Goal: Task Accomplishment & Management: Use online tool/utility

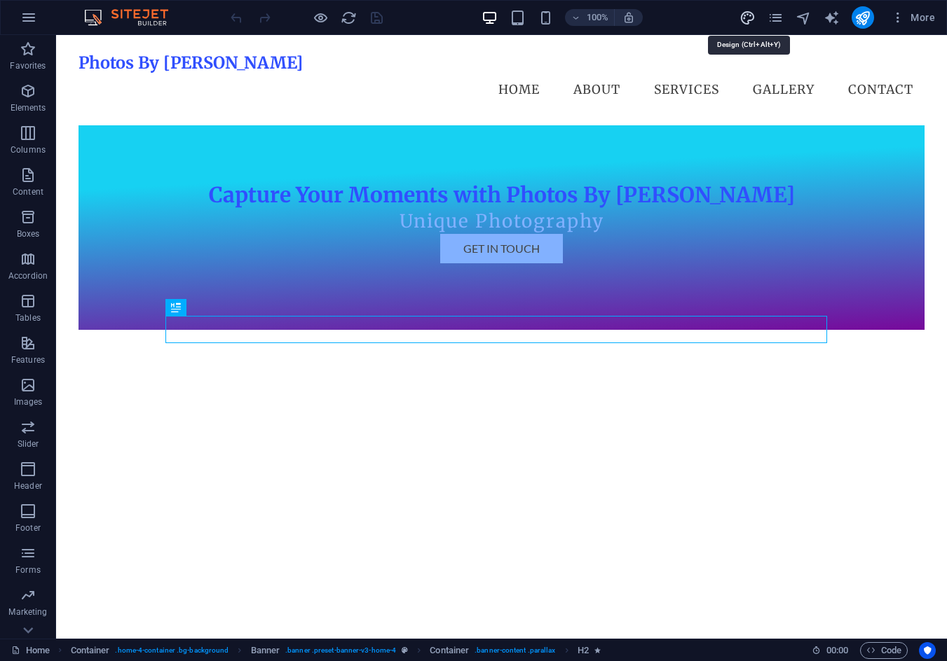
click at [743, 18] on icon "design" at bounding box center [747, 18] width 16 height 16
select select "px"
select select "200"
select select "px"
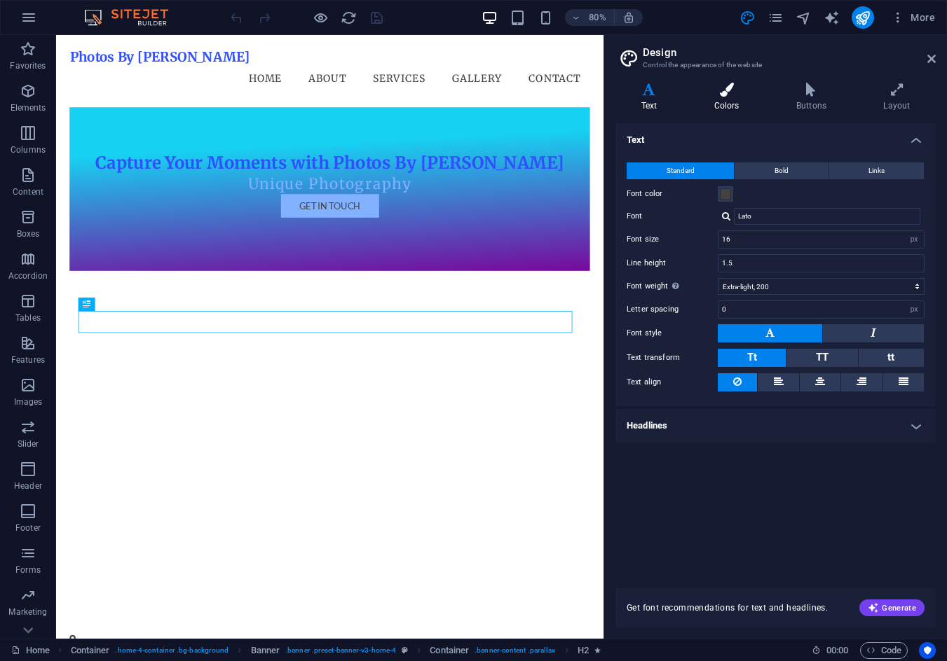
click at [727, 95] on icon at bounding box center [726, 90] width 76 height 14
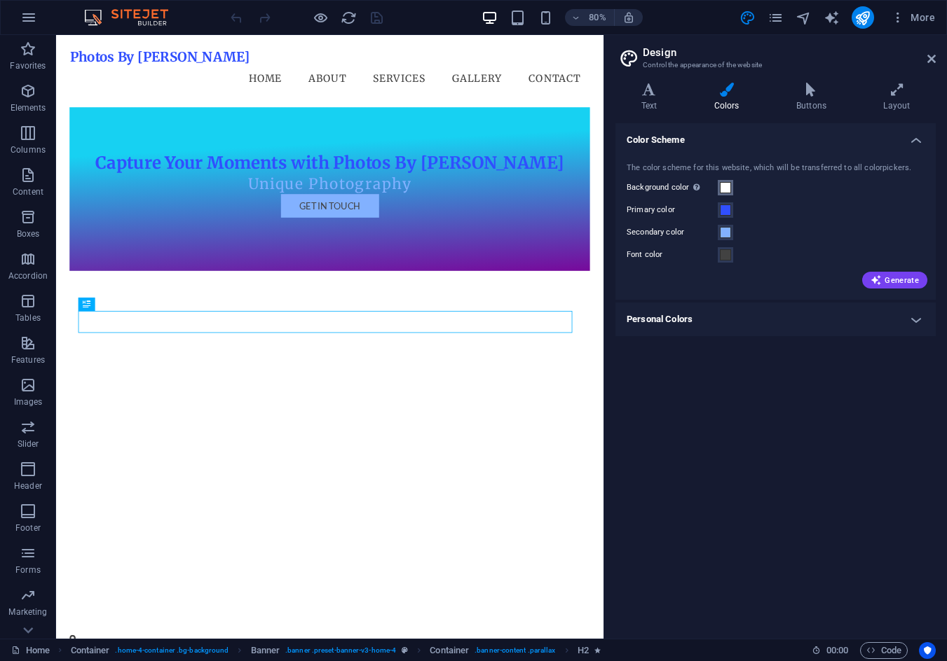
click at [720, 181] on button "Background color Only visible if it is not covered by other backgrounds." at bounding box center [724, 187] width 15 height 15
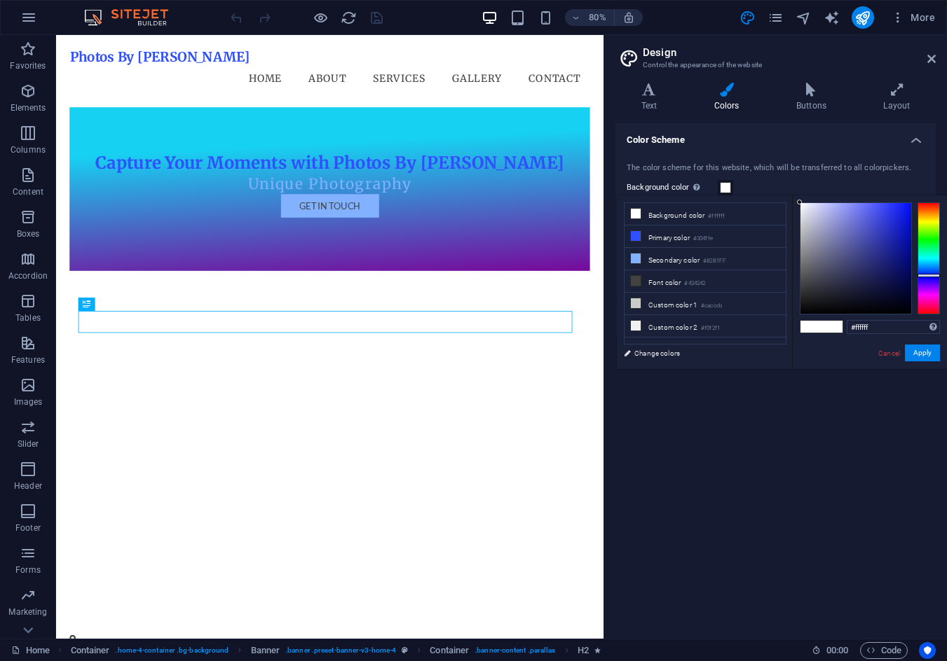
click at [930, 275] on div at bounding box center [928, 258] width 22 height 112
drag, startPoint x: 883, startPoint y: 222, endPoint x: 888, endPoint y: 195, distance: 27.0
click at [888, 195] on div "#343fff Supported formats #0852ed rgb(8, 82, 237) rgba(8, 82, 237, 90%) hsv(221…" at bounding box center [869, 383] width 155 height 377
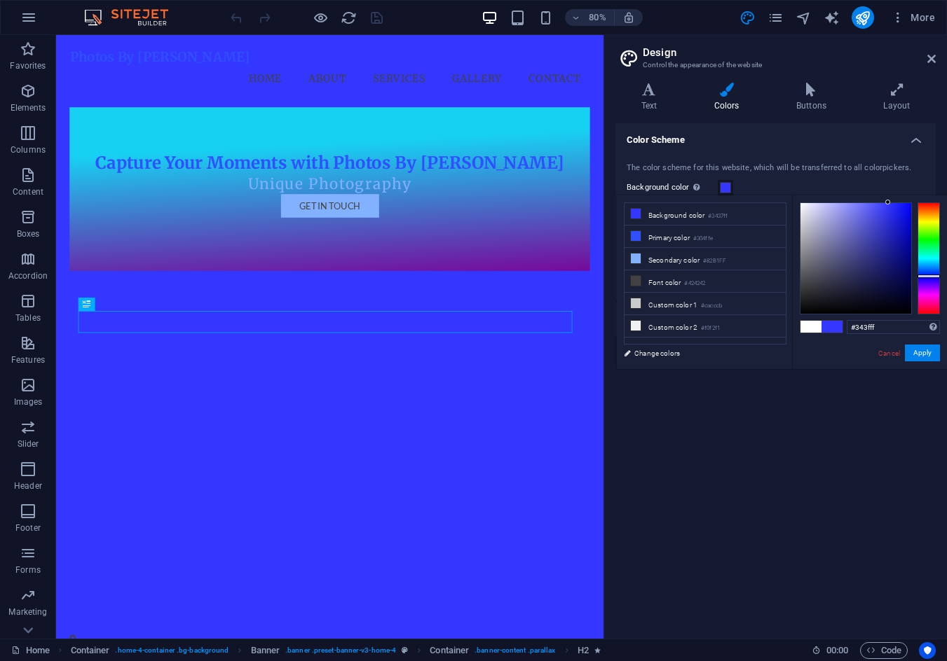
click at [927, 275] on div at bounding box center [928, 258] width 22 height 112
type input "#2732ff"
click at [893, 198] on div "#2732ff Supported formats #0852ed rgb(8, 82, 237) rgba(8, 82, 237, 90%) hsv(221…" at bounding box center [869, 383] width 155 height 377
click at [921, 348] on button "Apply" at bounding box center [921, 353] width 35 height 17
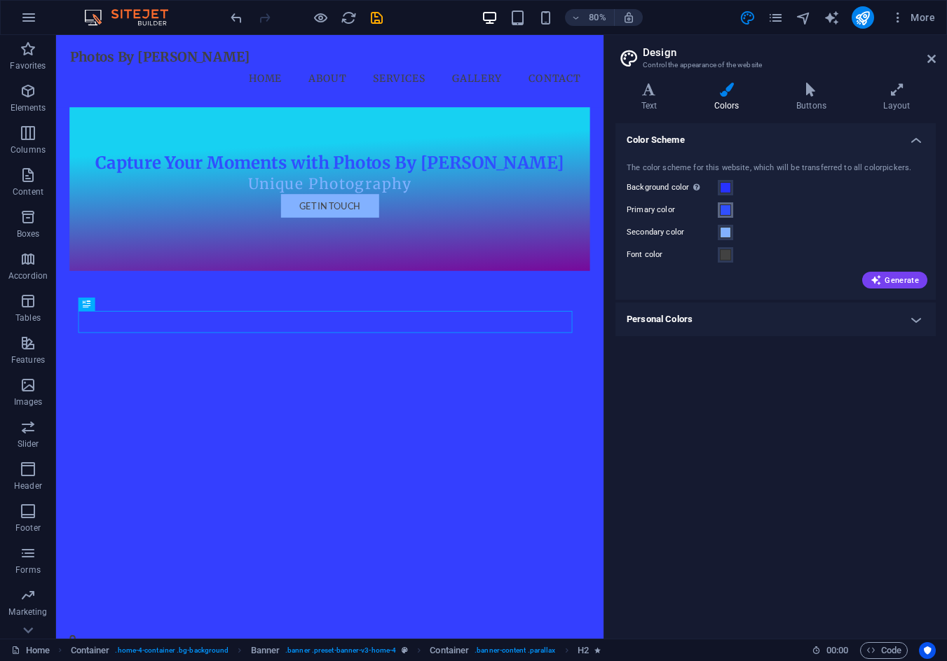
click at [724, 210] on span at bounding box center [725, 210] width 11 height 11
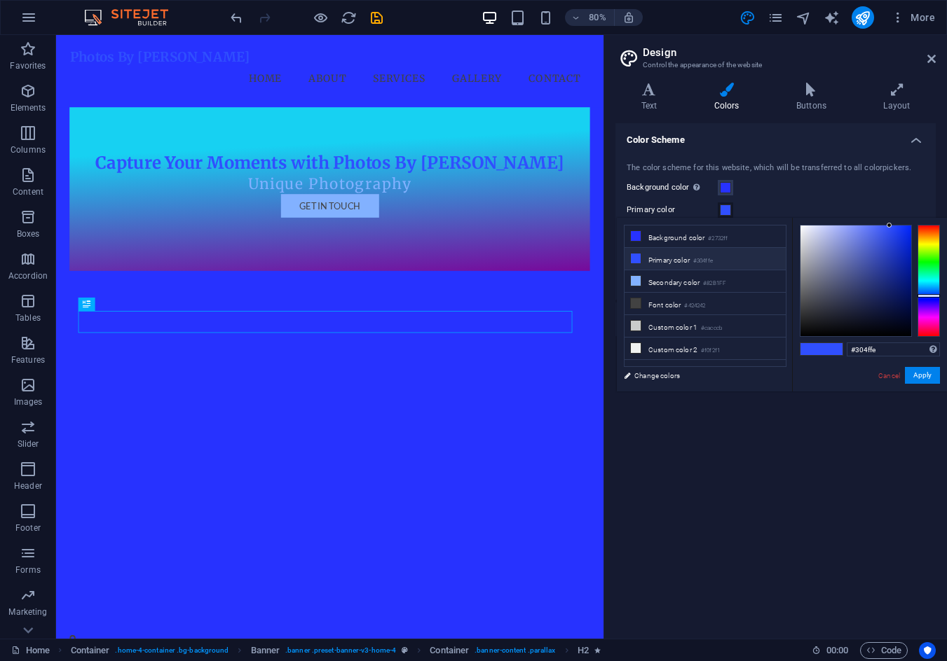
click at [722, 262] on li "Primary color #304ffe" at bounding box center [704, 259] width 161 height 22
drag, startPoint x: 911, startPoint y: 372, endPoint x: 867, endPoint y: 351, distance: 48.9
click at [912, 372] on button "Apply" at bounding box center [921, 375] width 35 height 17
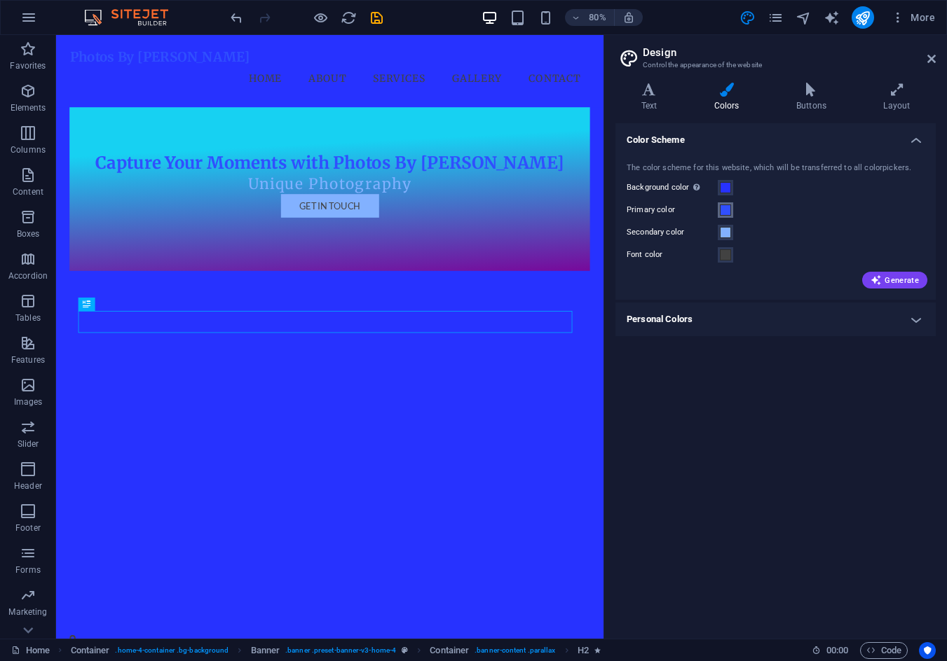
drag, startPoint x: 727, startPoint y: 206, endPoint x: 734, endPoint y: 210, distance: 8.8
click at [727, 206] on span at bounding box center [725, 210] width 11 height 11
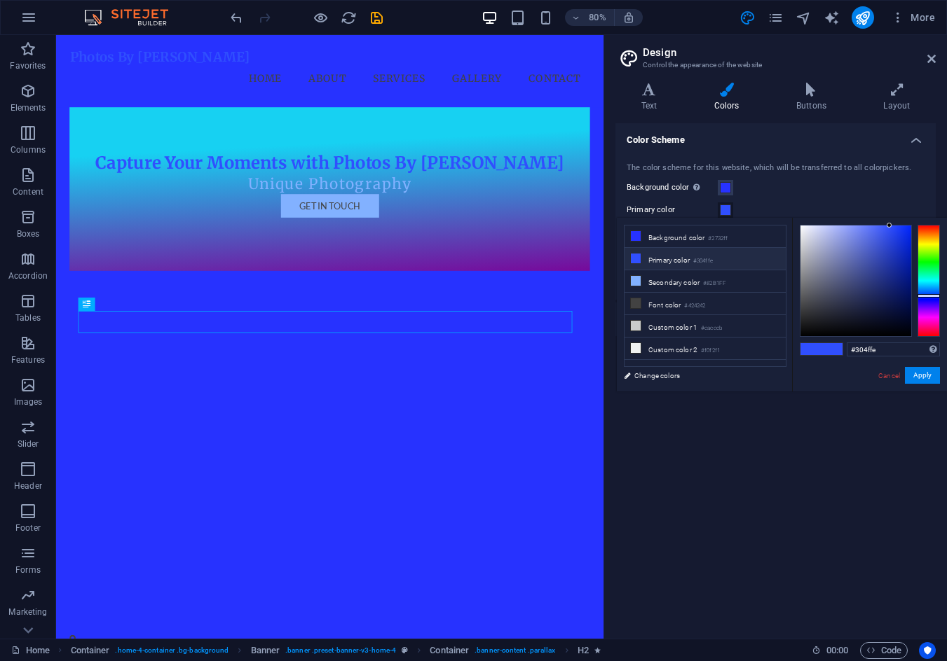
click at [689, 263] on li "Primary color #304ffe" at bounding box center [704, 259] width 161 height 22
type input "#ffffff"
drag, startPoint x: 827, startPoint y: 239, endPoint x: 798, endPoint y: 215, distance: 37.3
click at [798, 215] on body "Photos By Patolini Home Favorites Elements Columns Content Boxes Accordion Tabl…" at bounding box center [473, 330] width 947 height 661
click at [918, 379] on button "Apply" at bounding box center [921, 375] width 35 height 17
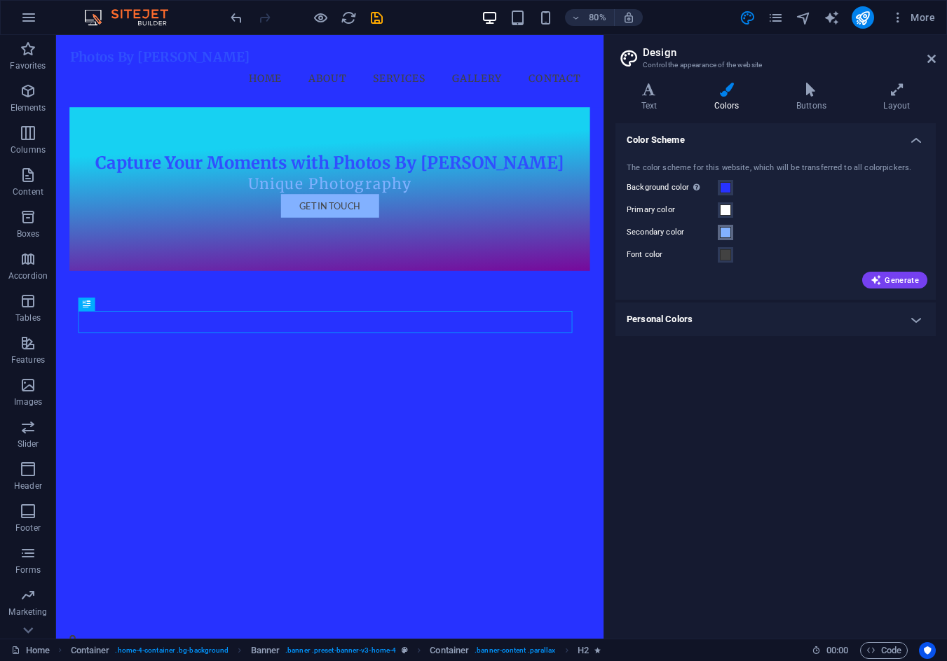
click at [729, 231] on span at bounding box center [725, 232] width 11 height 11
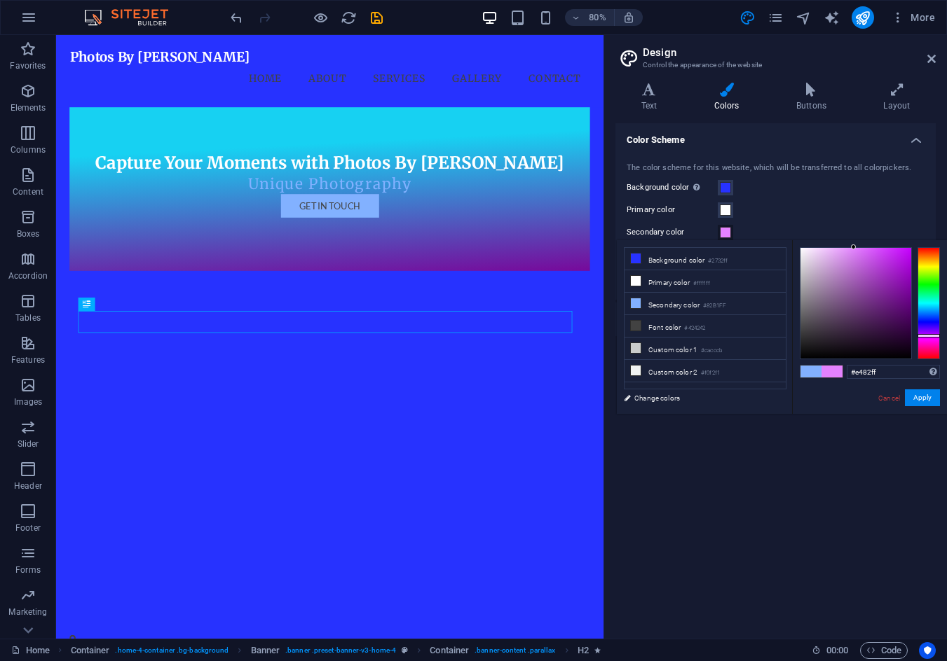
drag, startPoint x: 926, startPoint y: 331, endPoint x: 900, endPoint y: 288, distance: 50.6
click at [928, 335] on div at bounding box center [928, 303] width 22 height 112
click at [863, 247] on div "#e482ff Supported formats #0852ed rgb(8, 82, 237) rgba(8, 82, 237, 90%) hsv(221…" at bounding box center [869, 428] width 155 height 377
type input "#d96cff"
click at [918, 403] on button "Apply" at bounding box center [921, 398] width 35 height 17
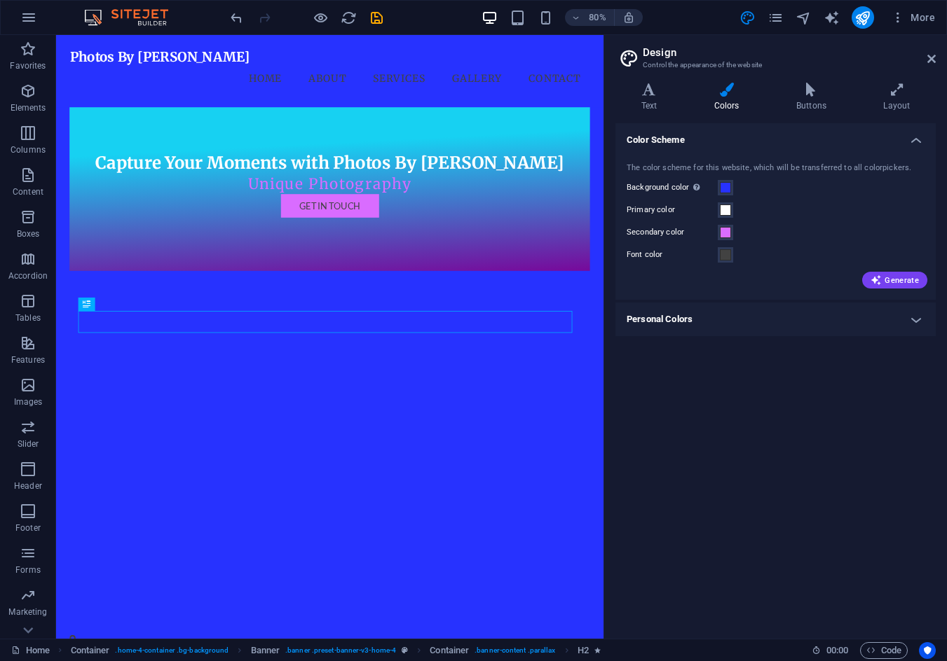
click at [726, 312] on h4 "Personal Colors" at bounding box center [775, 320] width 320 height 34
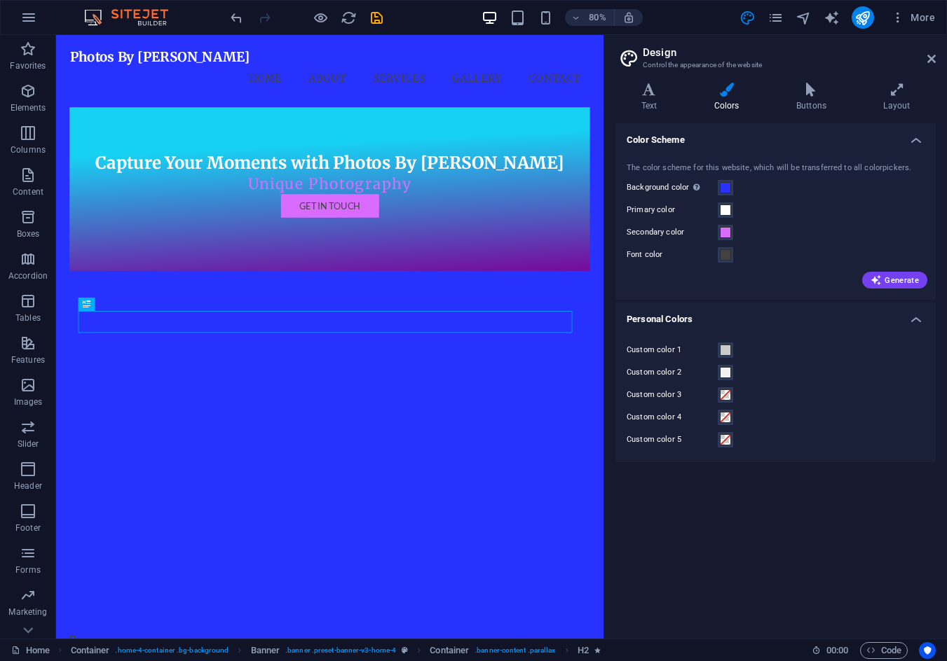
click at [740, 317] on h4 "Personal Colors" at bounding box center [775, 315] width 320 height 25
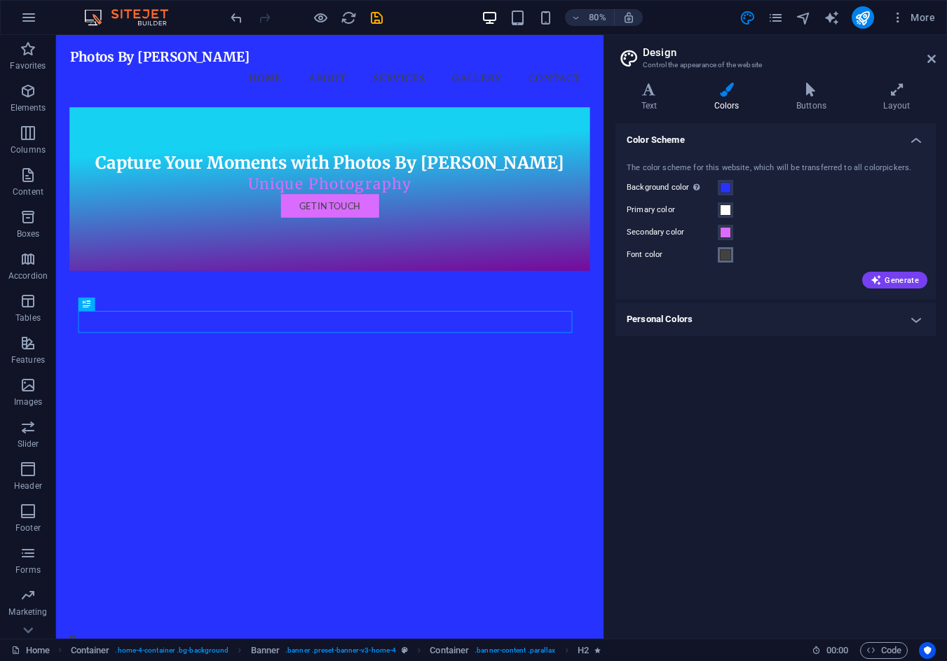
click at [724, 259] on span at bounding box center [725, 254] width 11 height 11
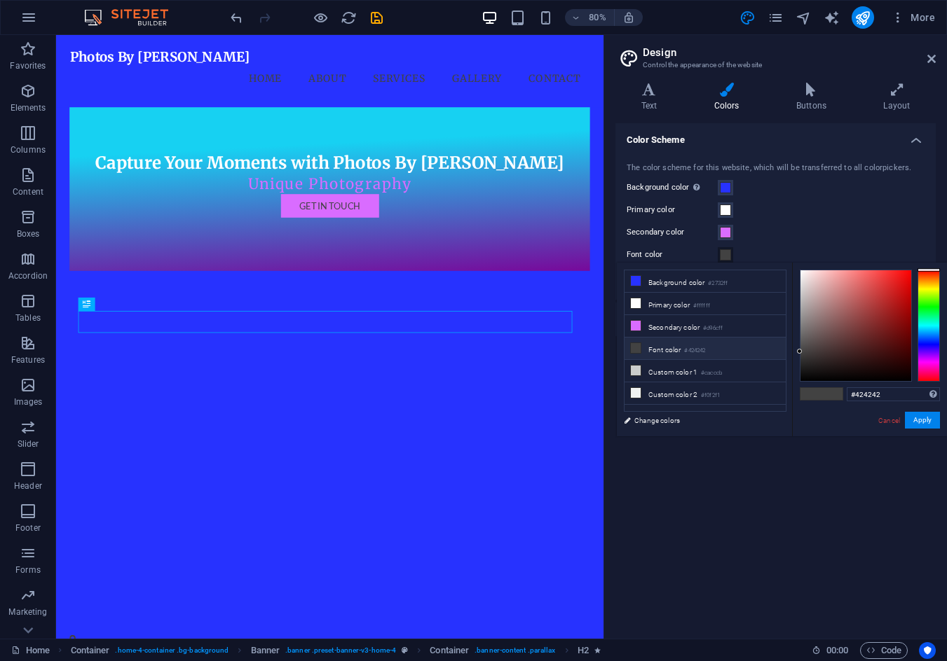
click at [673, 350] on li "Font color #424242" at bounding box center [704, 349] width 161 height 22
click at [724, 186] on span at bounding box center [725, 187] width 11 height 11
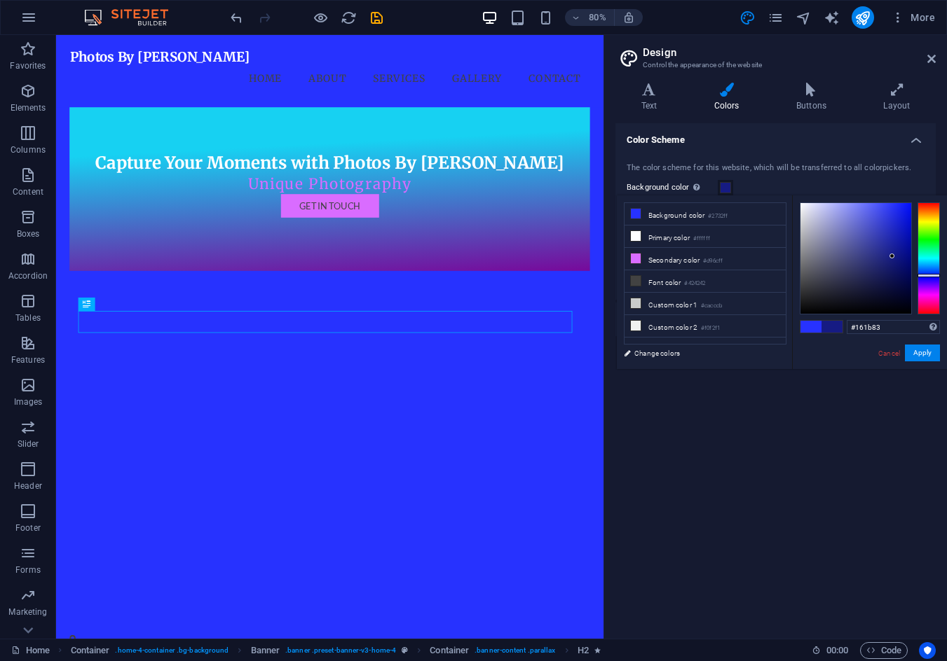
click at [892, 256] on div at bounding box center [855, 258] width 111 height 111
click at [917, 350] on button "Apply" at bounding box center [921, 353] width 35 height 17
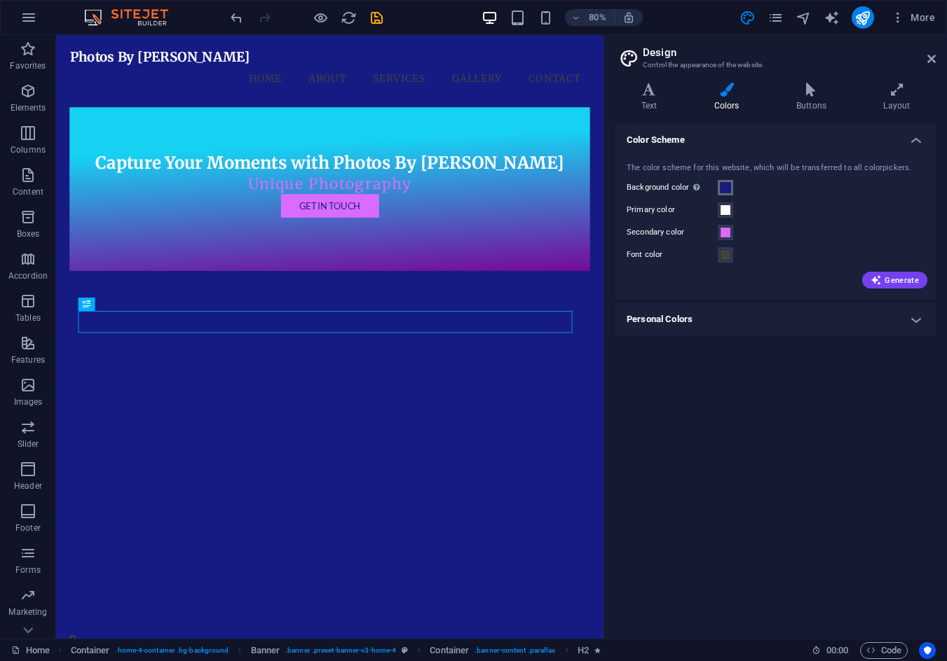
click at [724, 185] on span at bounding box center [725, 187] width 11 height 11
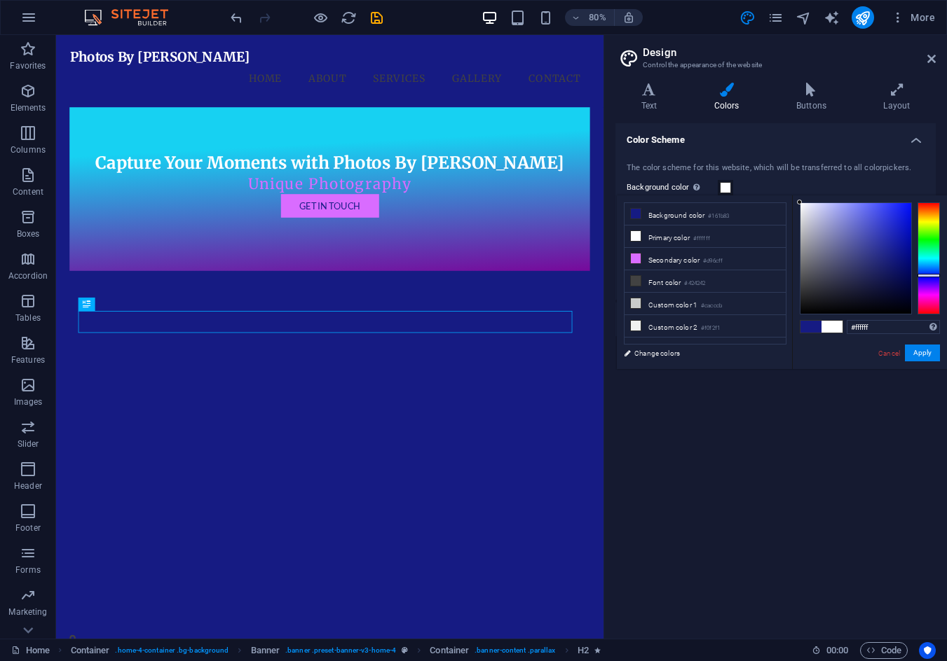
drag, startPoint x: 824, startPoint y: 216, endPoint x: 776, endPoint y: 180, distance: 60.5
click at [776, 180] on body "Photos By Patolini Home Favorites Elements Columns Content Boxes Accordion Tabl…" at bounding box center [473, 330] width 947 height 661
drag, startPoint x: 916, startPoint y: 354, endPoint x: 818, endPoint y: 200, distance: 182.5
click at [818, 200] on div "#ffffff Supported formats #0852ed rgb(8, 82, 237) rgba(8, 82, 237, 90%) hsv(221…" at bounding box center [869, 383] width 155 height 377
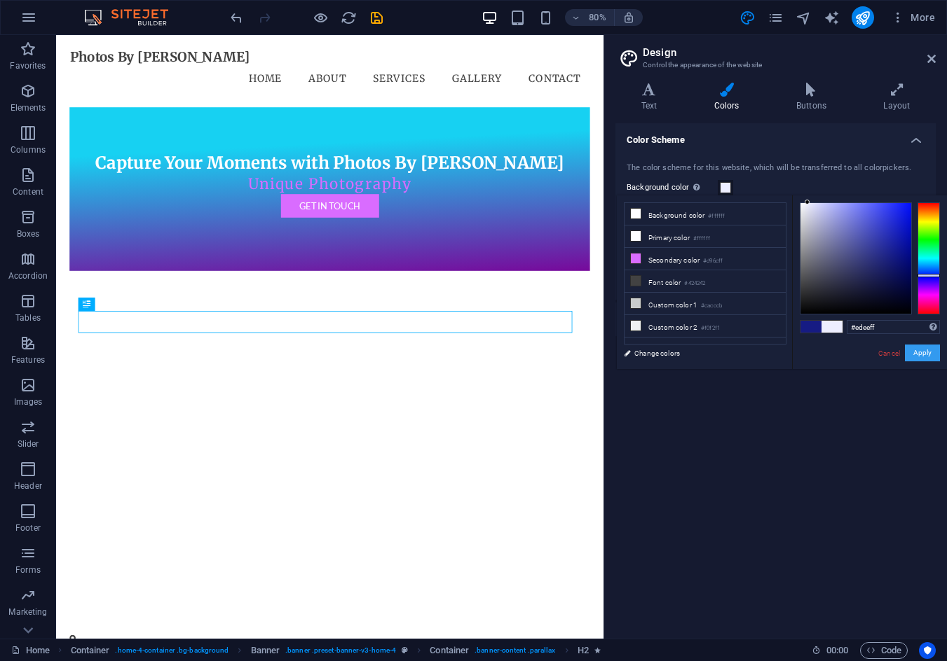
type input "#ecedff"
drag, startPoint x: 806, startPoint y: 206, endPoint x: 808, endPoint y: 197, distance: 9.3
click at [808, 197] on div "#ecedff Supported formats #0852ed rgb(8, 82, 237) rgba(8, 82, 237, 90%) hsv(221…" at bounding box center [869, 383] width 155 height 377
click at [926, 352] on button "Apply" at bounding box center [921, 353] width 35 height 17
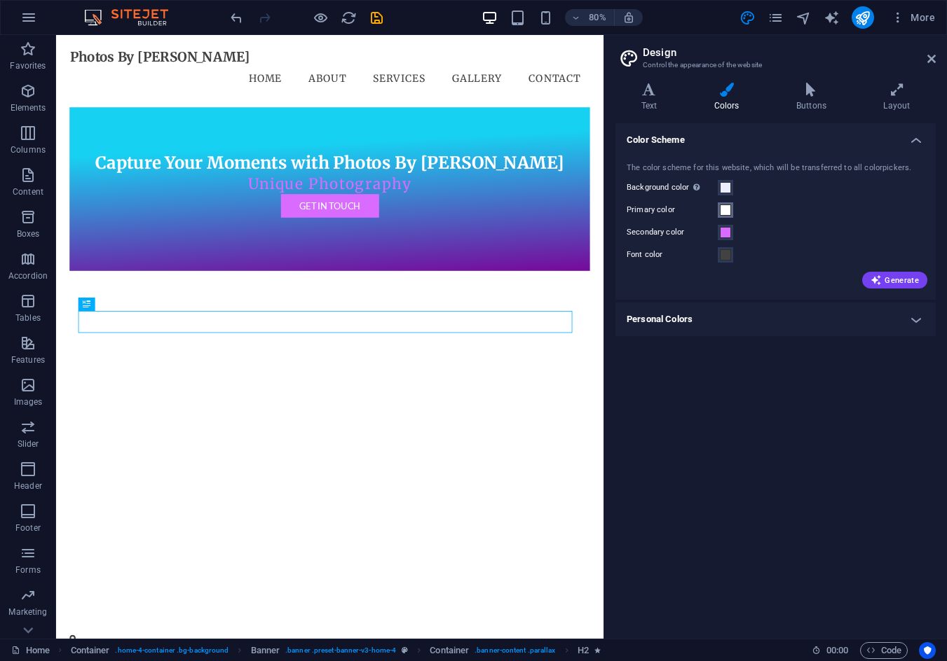
click at [724, 212] on span at bounding box center [725, 210] width 11 height 11
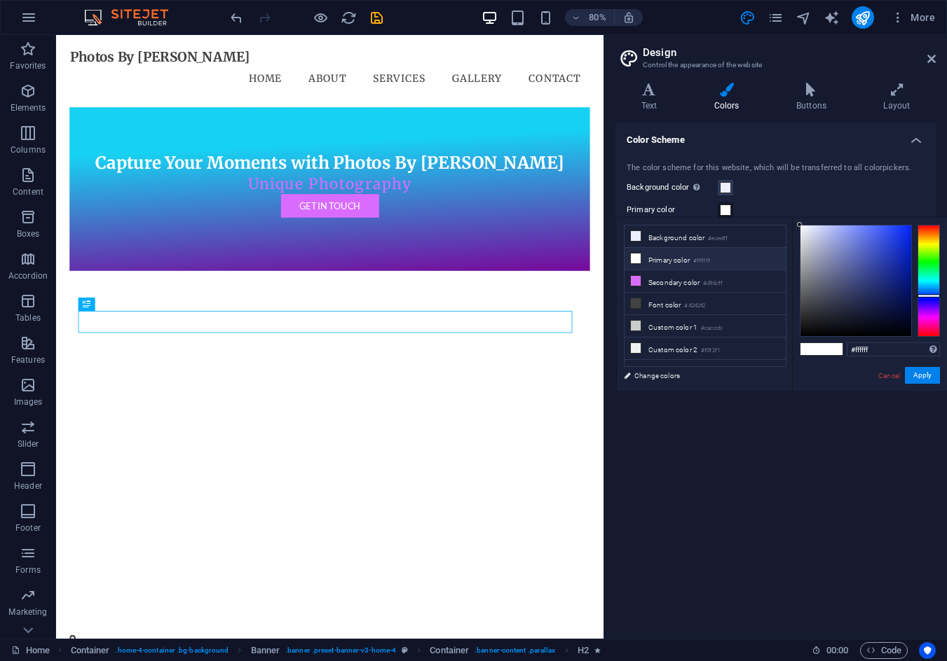
click at [706, 260] on small "#ffffff" at bounding box center [701, 261] width 17 height 10
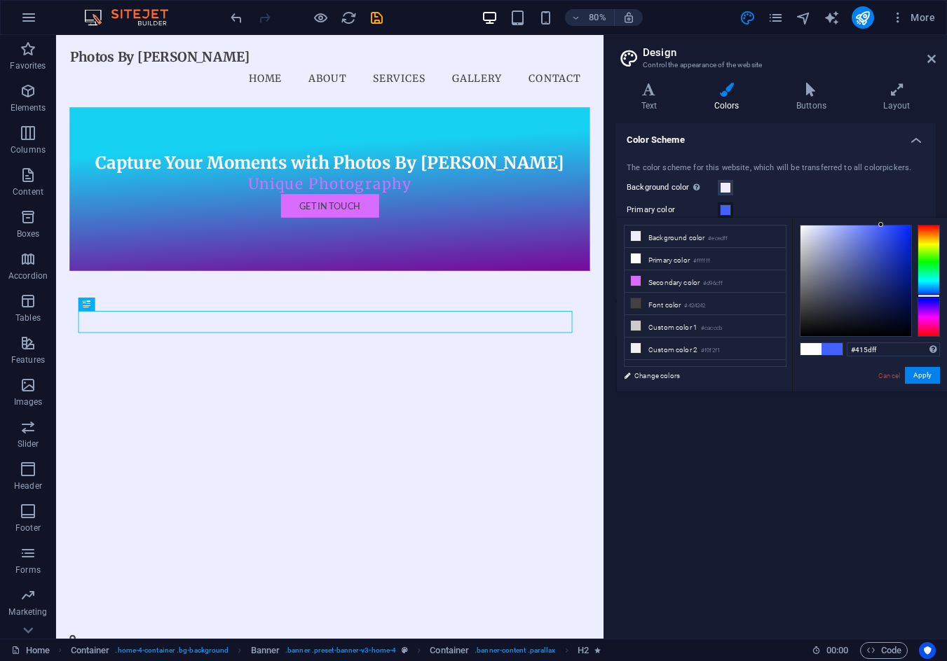
drag, startPoint x: 848, startPoint y: 230, endPoint x: 882, endPoint y: 222, distance: 35.2
click at [882, 226] on div at bounding box center [855, 281] width 111 height 111
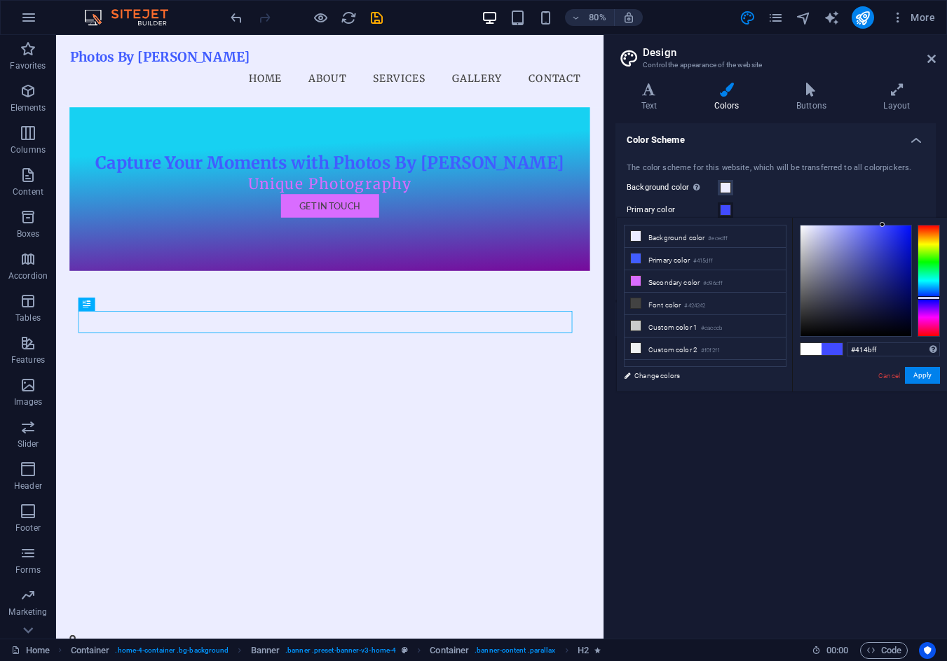
type input "#4152ff"
click at [929, 297] on div at bounding box center [928, 298] width 22 height 4
click at [926, 376] on button "Apply" at bounding box center [921, 375] width 35 height 17
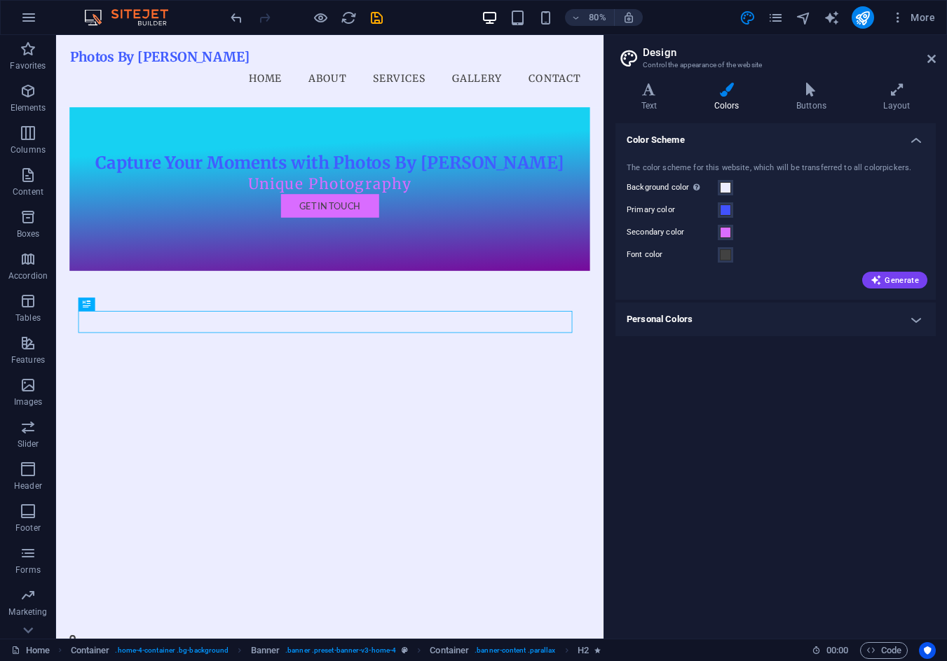
click at [874, 410] on div "Color Scheme The color scheme for this website, which will be transferred to al…" at bounding box center [775, 375] width 320 height 504
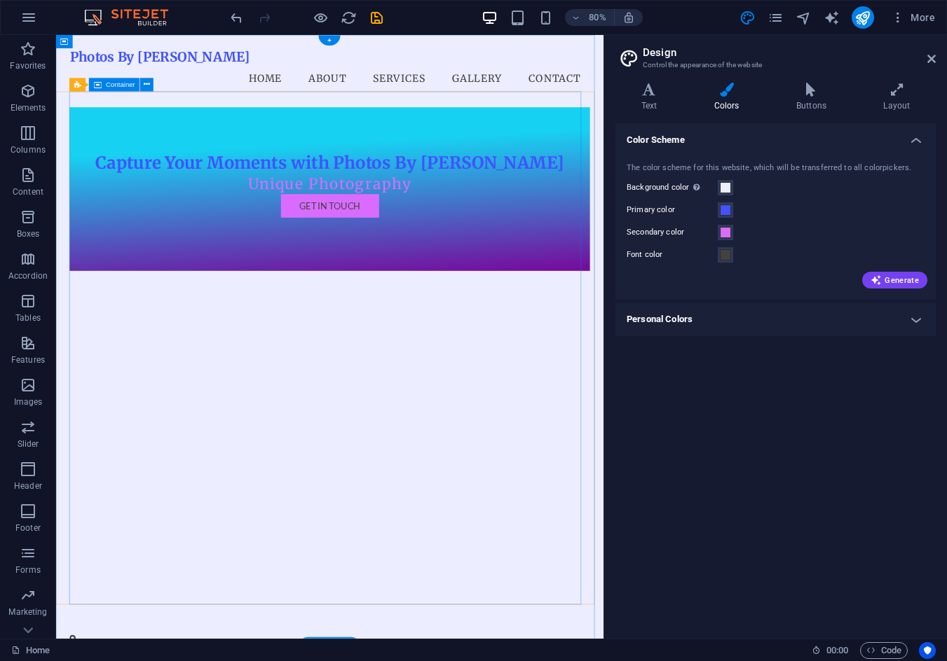
click at [554, 219] on div "Capture Your Moments with Photos By Patolini Unique Photography Get in Touch" at bounding box center [397, 227] width 649 height 205
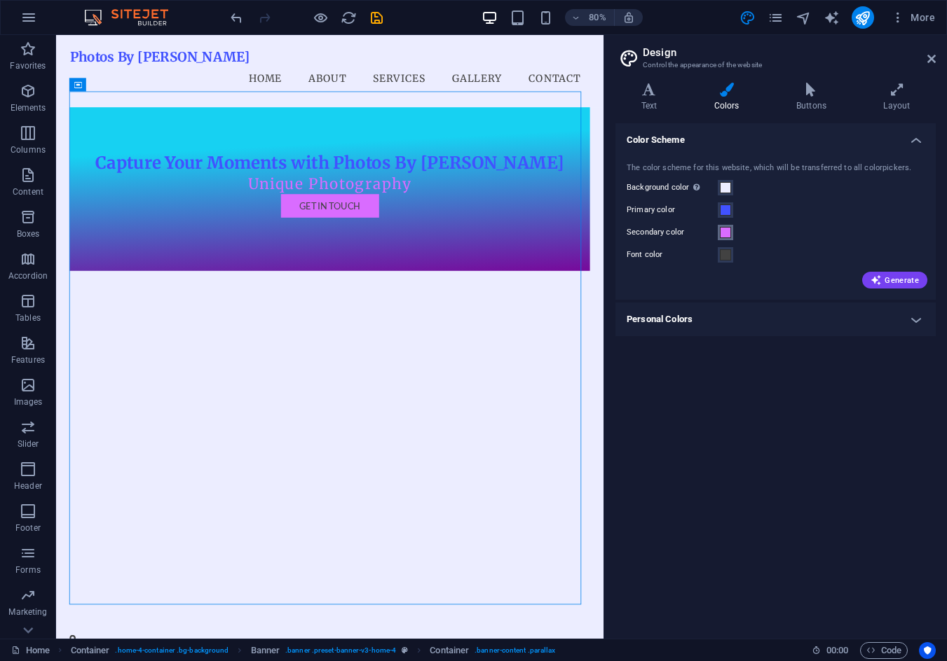
click at [720, 235] on span at bounding box center [725, 232] width 11 height 11
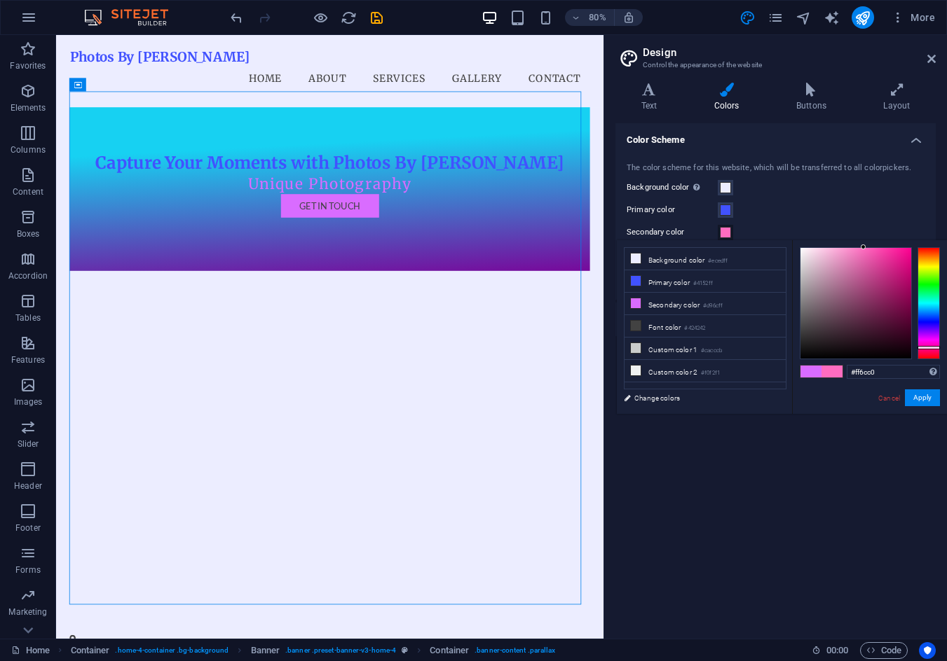
drag, startPoint x: 924, startPoint y: 336, endPoint x: 926, endPoint y: 348, distance: 12.1
click at [926, 348] on div at bounding box center [928, 348] width 22 height 4
drag, startPoint x: 876, startPoint y: 242, endPoint x: 874, endPoint y: 254, distance: 12.0
click at [876, 242] on div "#ff6cc0 Supported formats #0852ed rgb(8, 82, 237) rgba(8, 82, 237, 90%) hsv(221…" at bounding box center [869, 428] width 155 height 377
drag, startPoint x: 874, startPoint y: 254, endPoint x: 876, endPoint y: 240, distance: 14.3
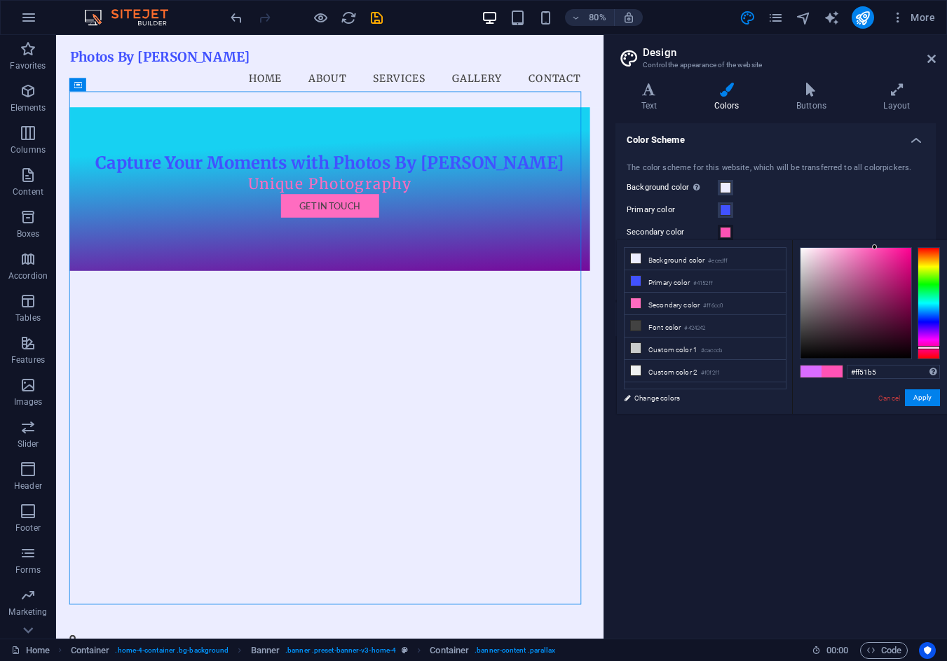
click at [875, 240] on body "Photos By Patolini Home Favorites Elements Columns Content Boxes Accordion Tabl…" at bounding box center [473, 330] width 947 height 661
click at [924, 396] on button "Apply" at bounding box center [921, 398] width 35 height 17
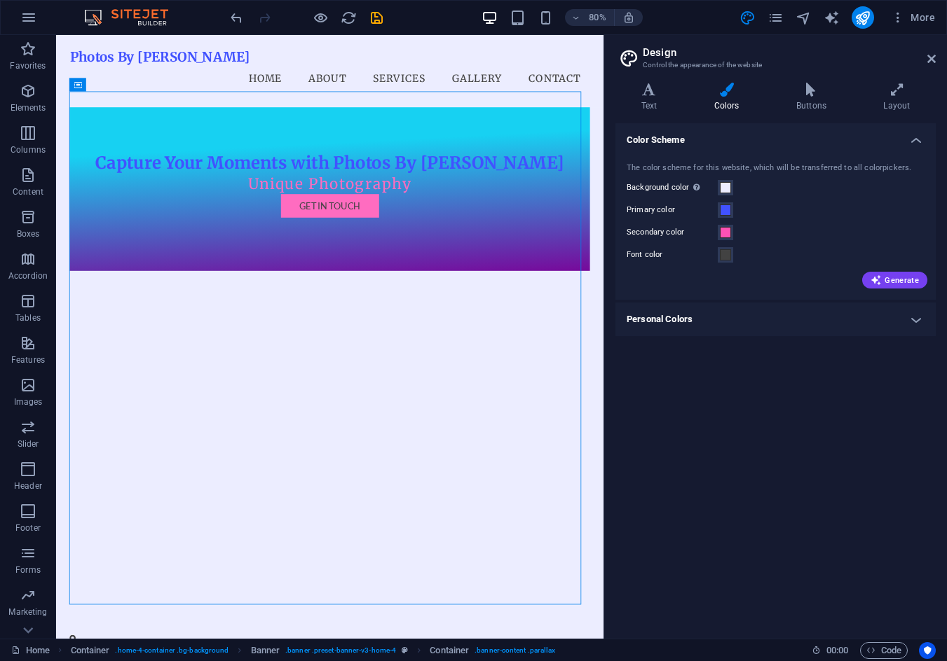
click at [818, 413] on div "Color Scheme The color scheme for this website, which will be transferred to al…" at bounding box center [775, 375] width 320 height 504
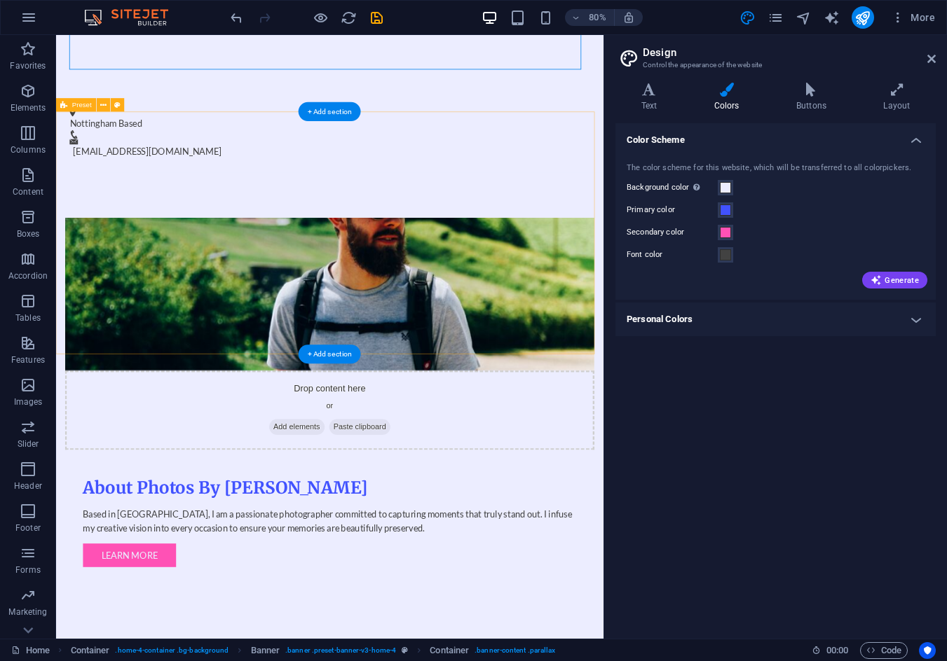
scroll to position [701, 0]
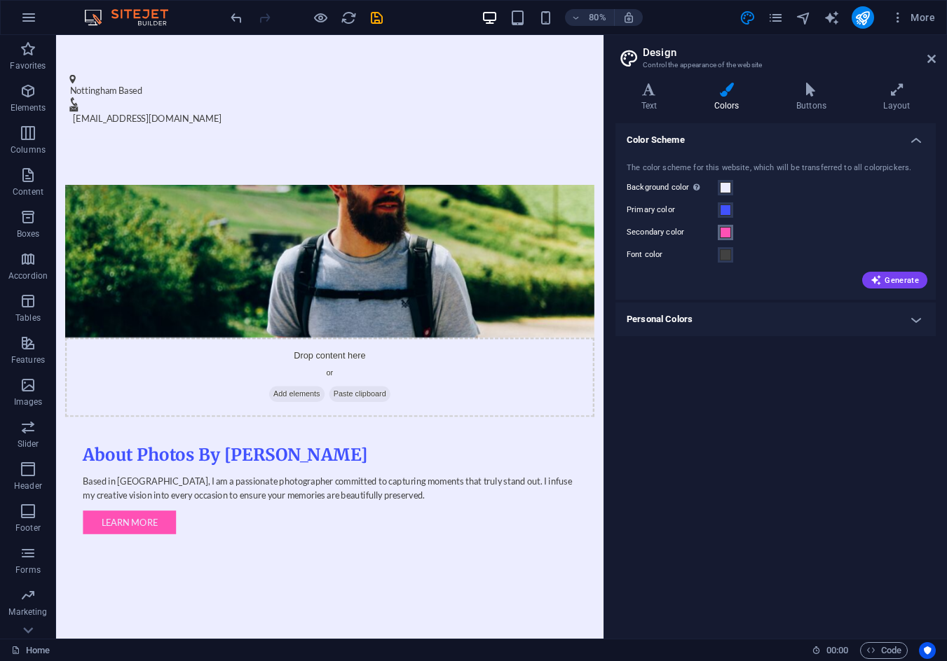
click at [724, 232] on span at bounding box center [725, 232] width 11 height 11
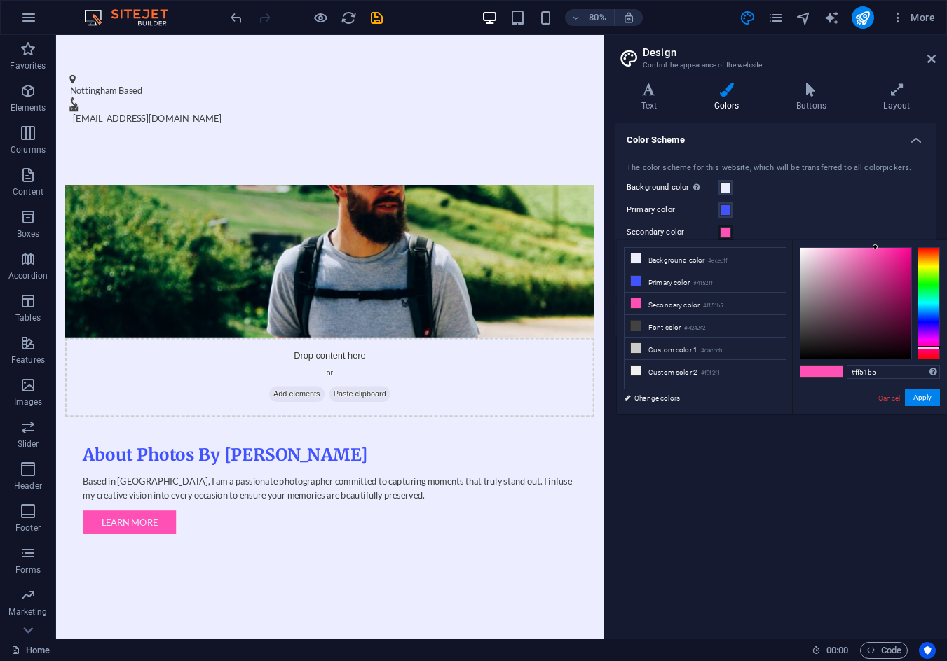
type input "#ff51f0"
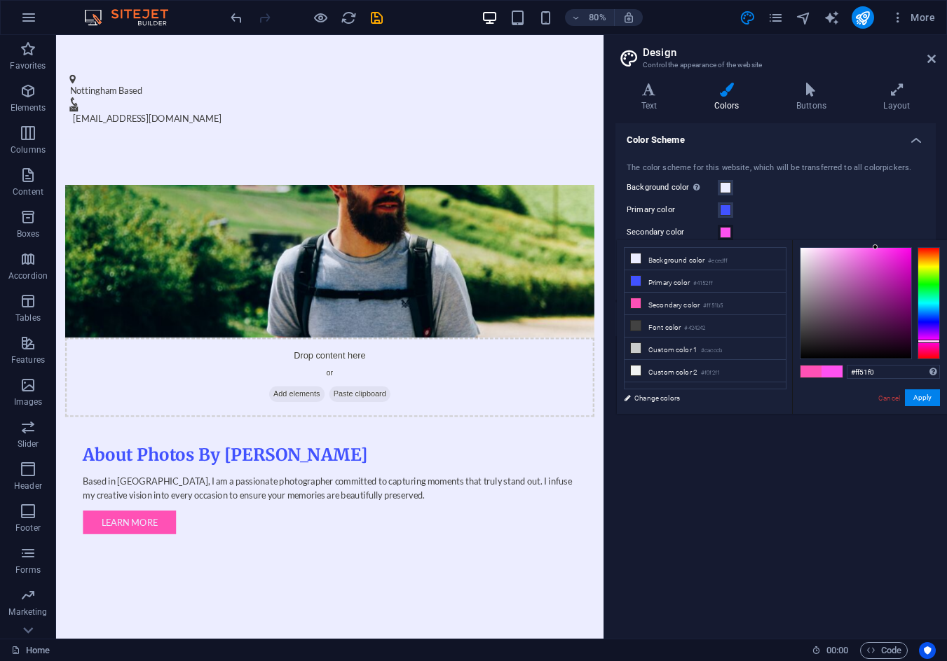
click at [924, 341] on div at bounding box center [928, 303] width 22 height 112
click at [923, 394] on button "Apply" at bounding box center [921, 398] width 35 height 17
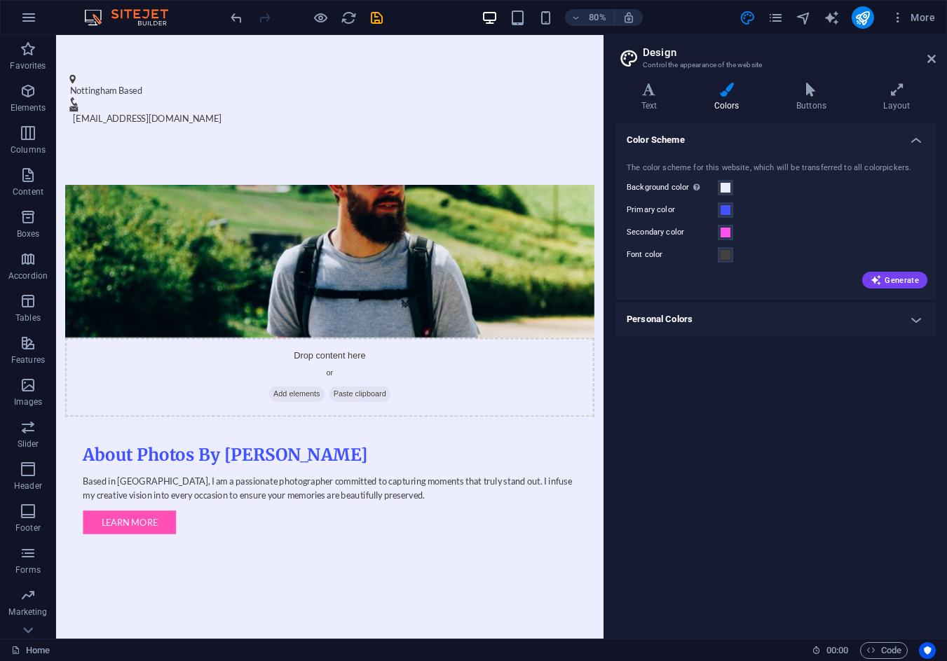
click at [730, 395] on div "Color Scheme The color scheme for this website, which will be transferred to al…" at bounding box center [775, 375] width 320 height 504
click at [378, 23] on icon "save" at bounding box center [377, 18] width 16 height 16
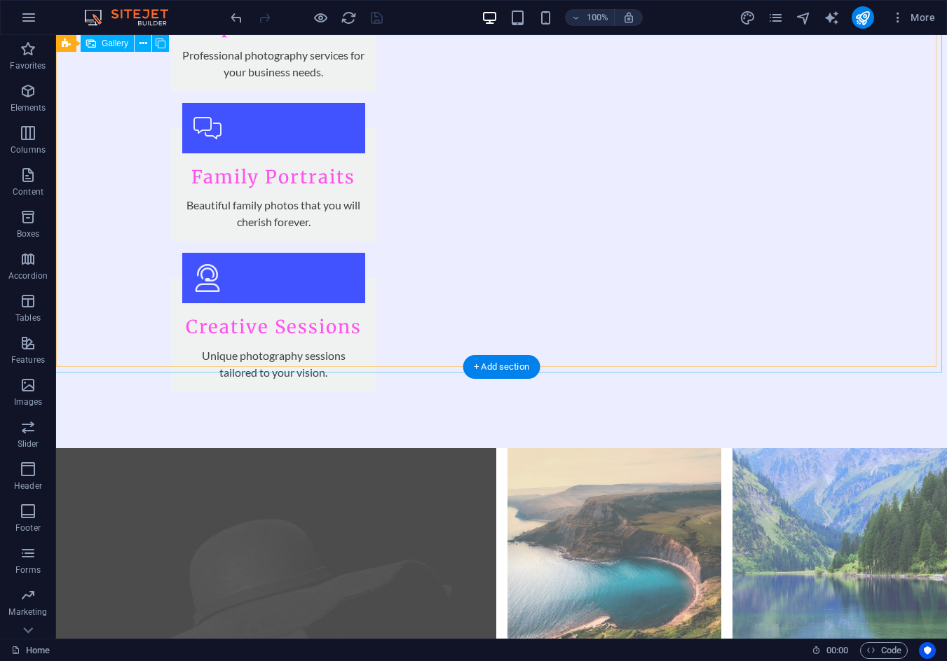
scroll to position [2024, 0]
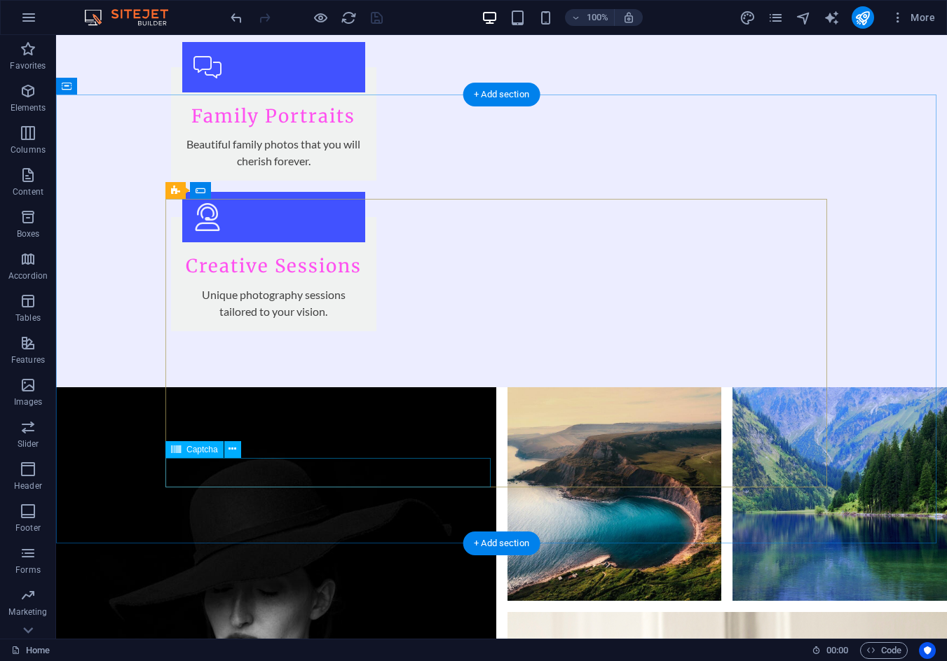
click div "Unreadable? Load new"
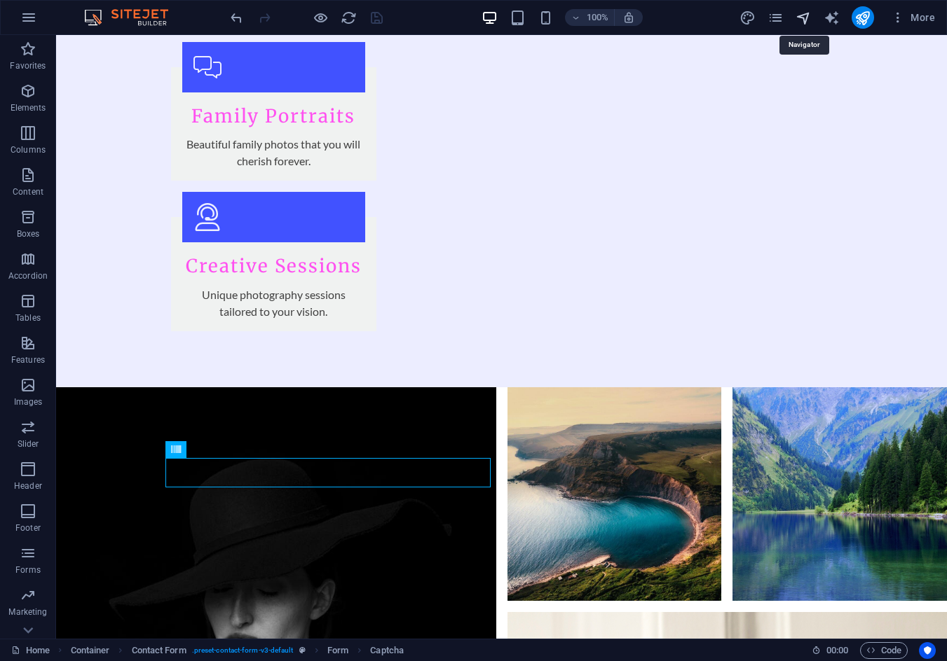
click at [805, 19] on icon "navigator" at bounding box center [803, 18] width 16 height 16
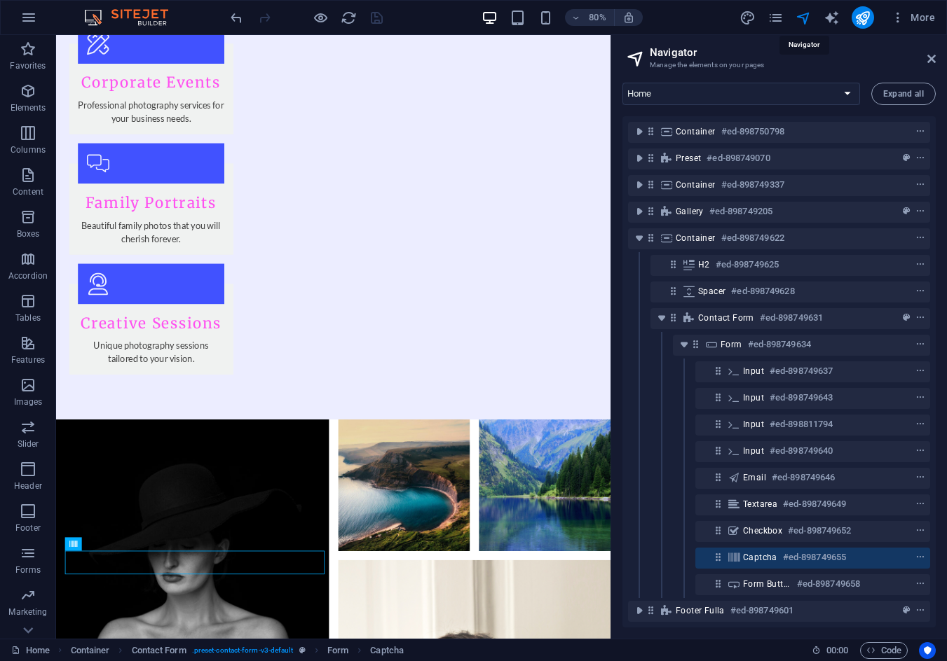
scroll to position [1853, 0]
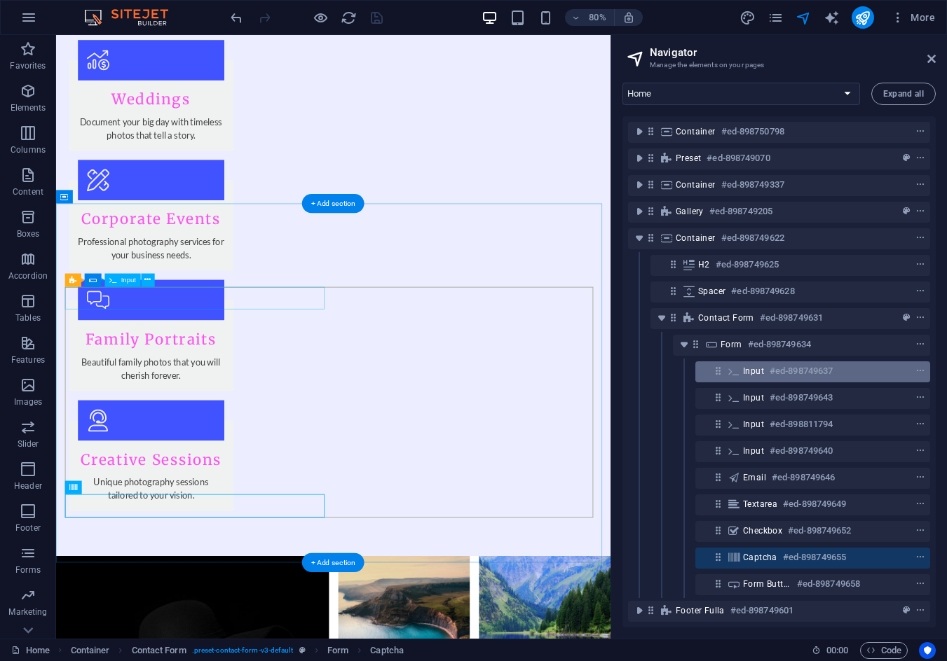
click at [755, 382] on div "Input #ed-898749637" at bounding box center [812, 372] width 235 height 21
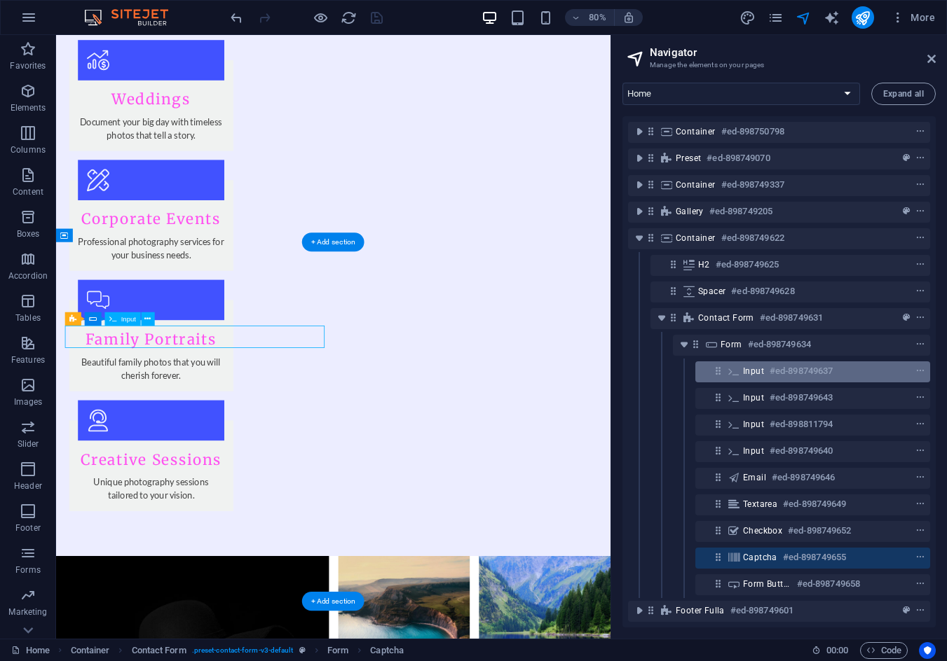
scroll to position [1805, 0]
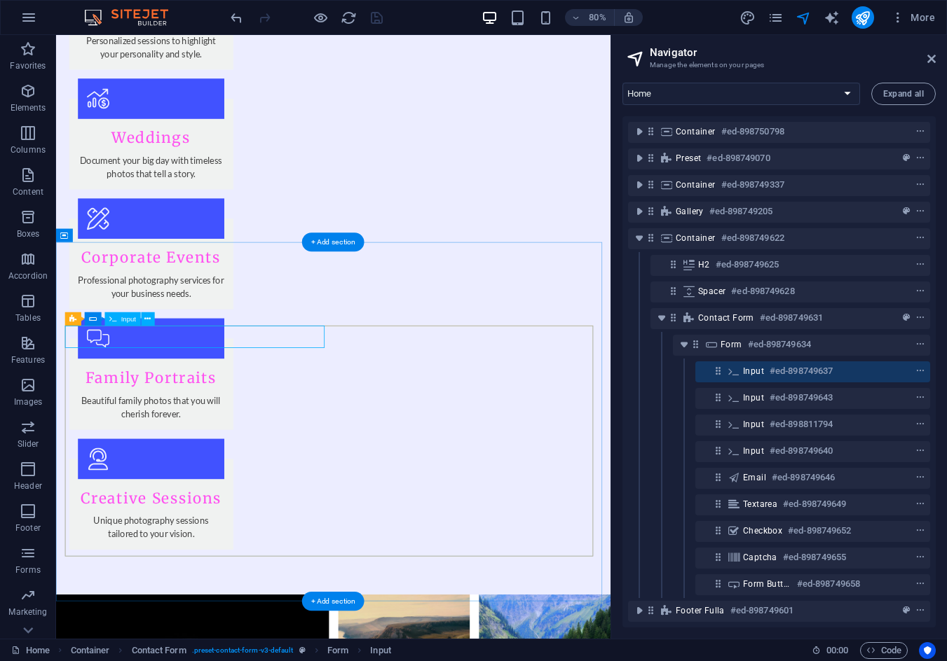
click at [769, 369] on h6 "#ed-898749637" at bounding box center [800, 371] width 63 height 17
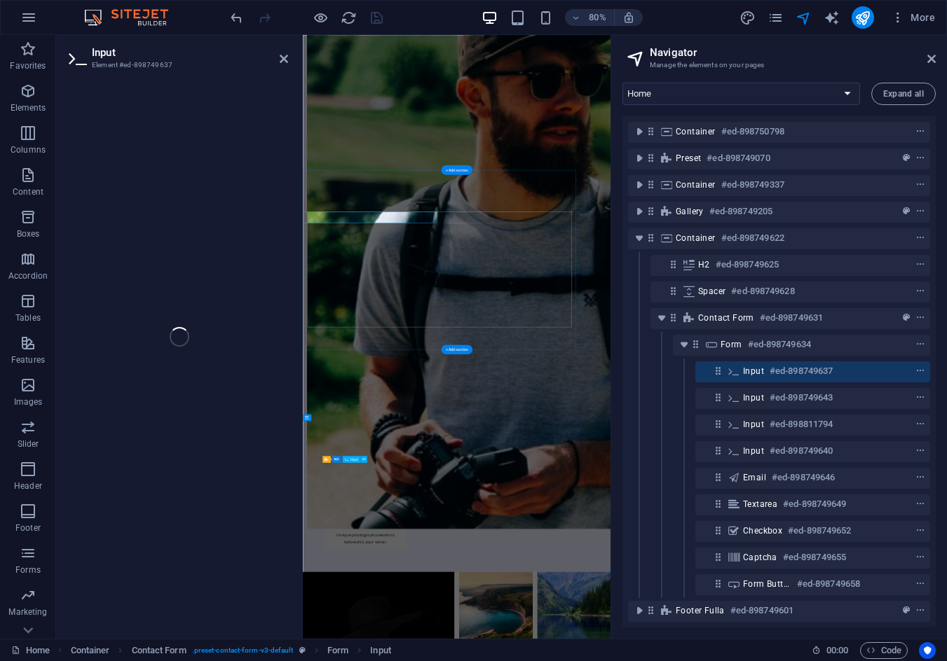
scroll to position [1797, 0]
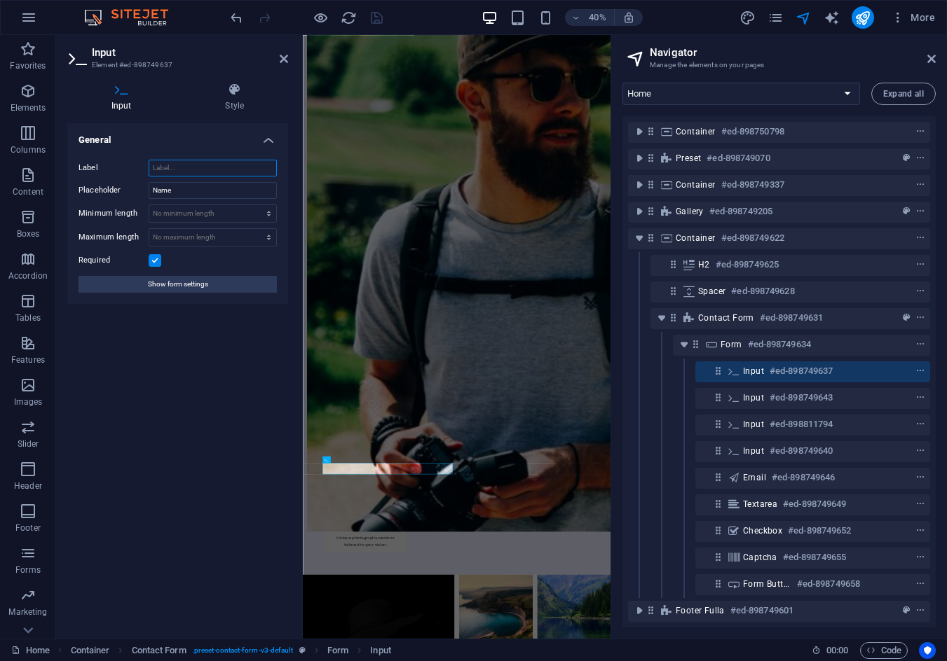
click at [195, 173] on input "Label" at bounding box center [213, 168] width 128 height 17
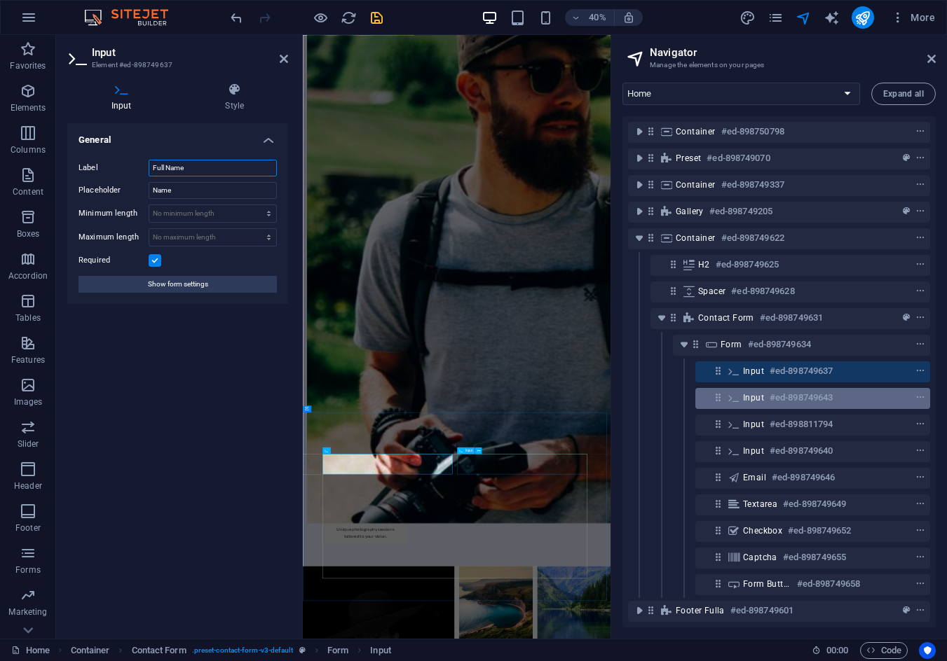
type input "Full Name"
click at [757, 402] on span "Input" at bounding box center [753, 397] width 21 height 11
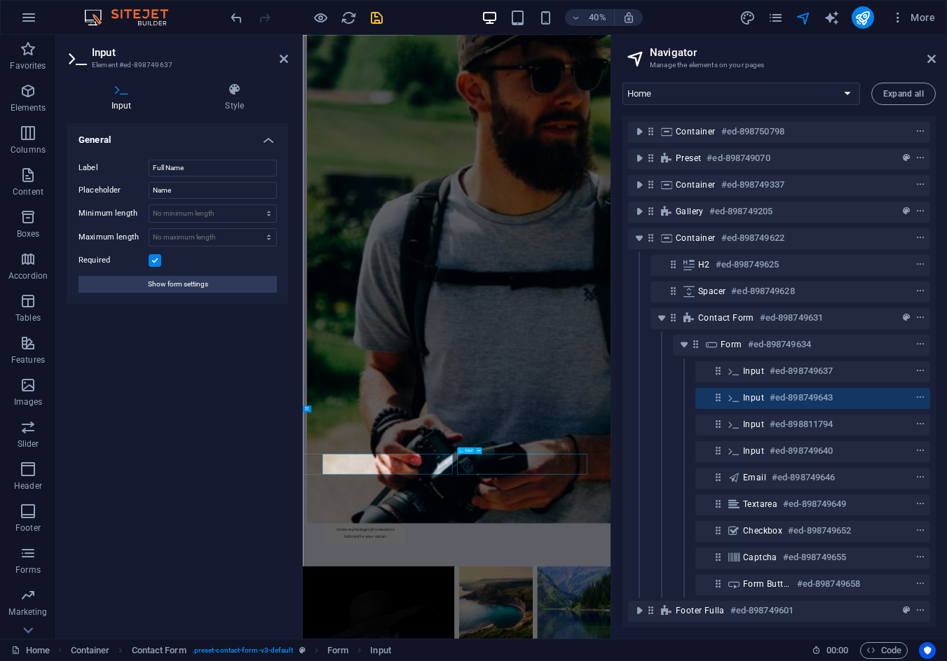
scroll to position [1805, 0]
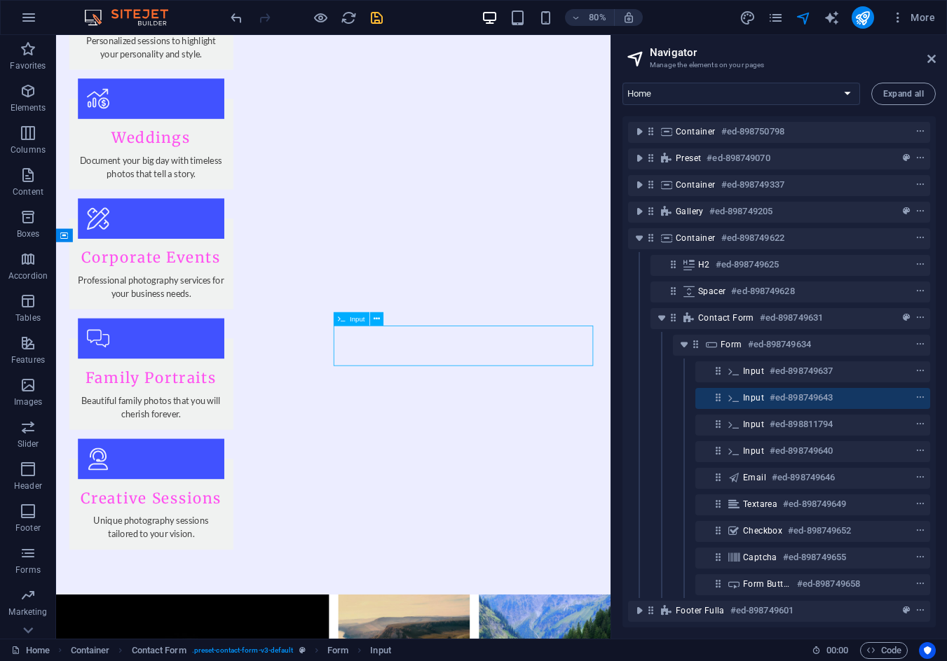
click at [759, 401] on span "Input" at bounding box center [753, 397] width 21 height 11
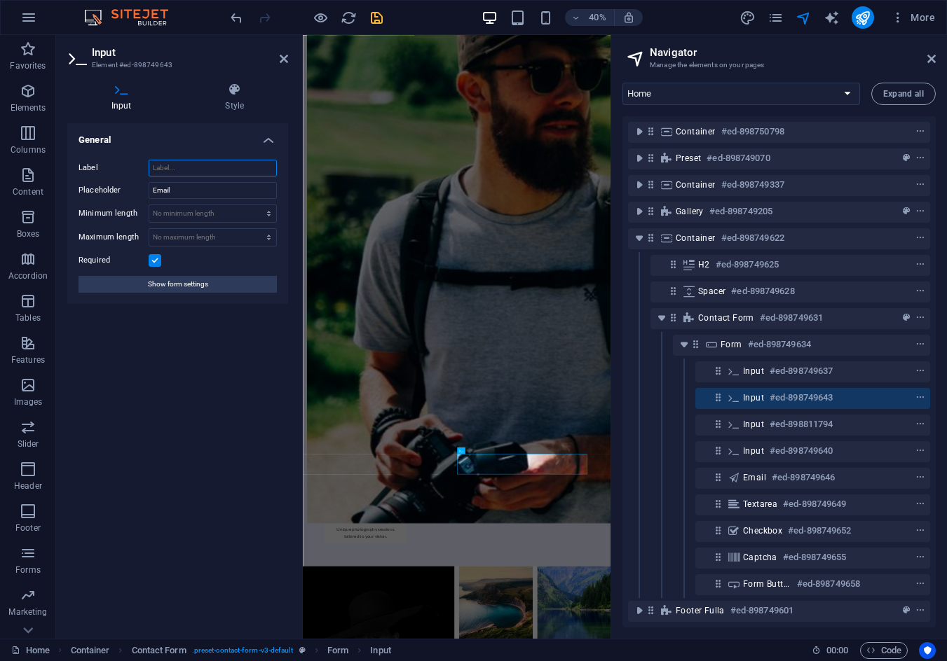
click at [166, 168] on input "Label" at bounding box center [213, 168] width 128 height 17
type input "Email Address"
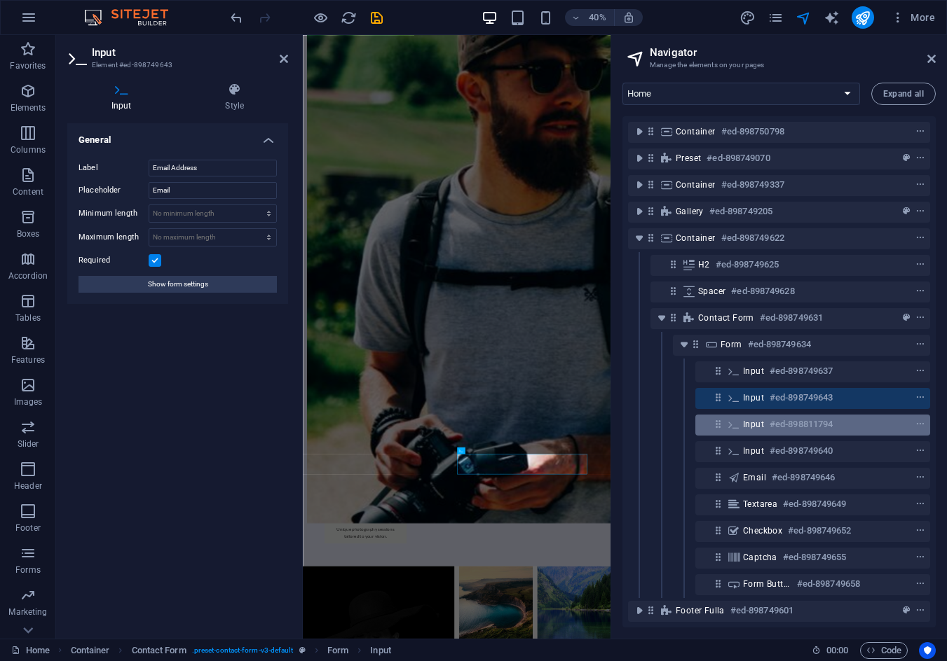
click at [804, 430] on h6 "#ed-898811794" at bounding box center [800, 424] width 63 height 17
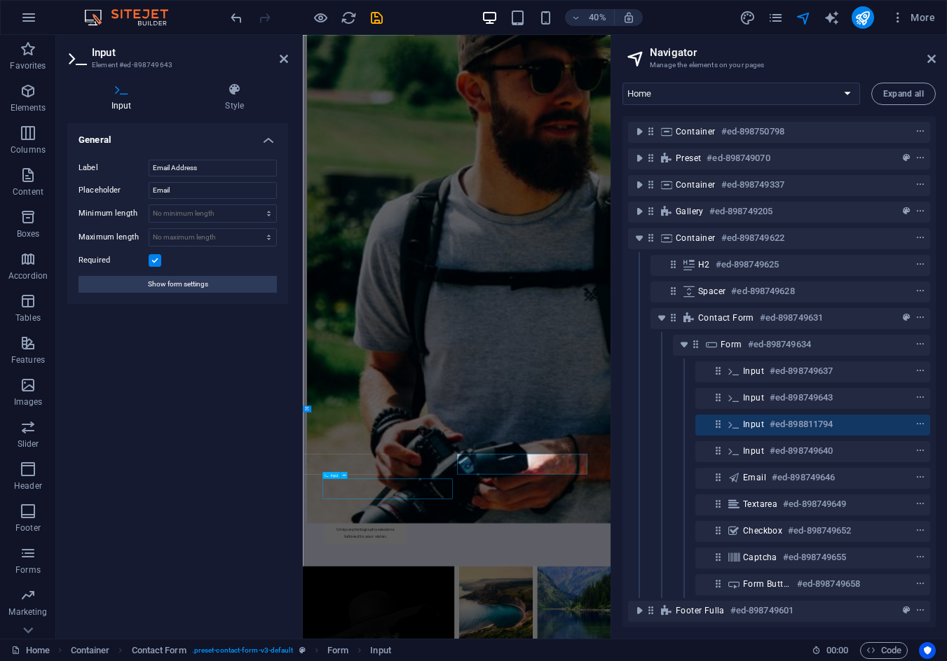
scroll to position [1805, 0]
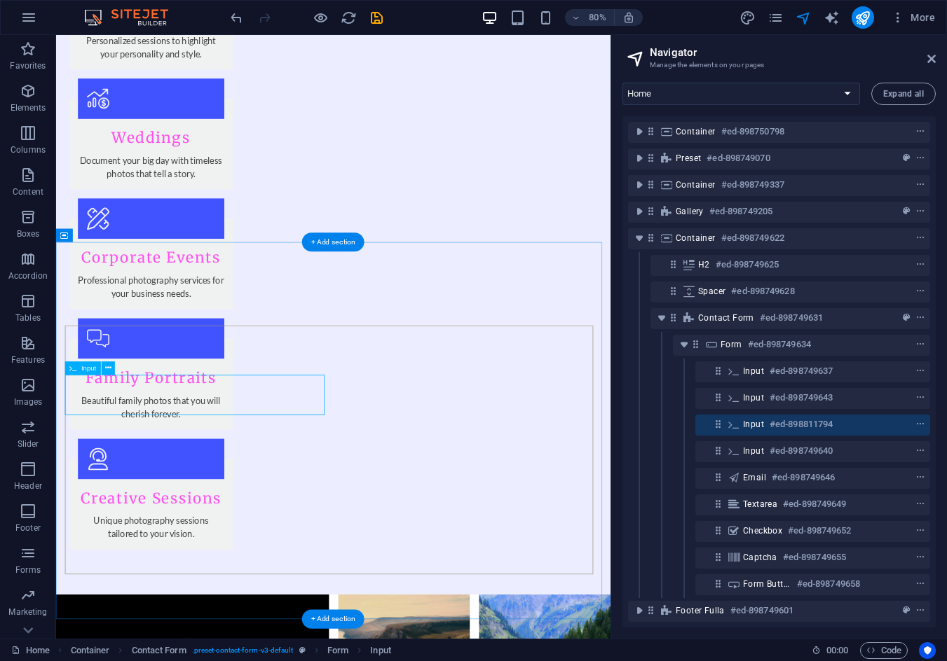
click at [794, 425] on h6 "#ed-898811794" at bounding box center [800, 424] width 63 height 17
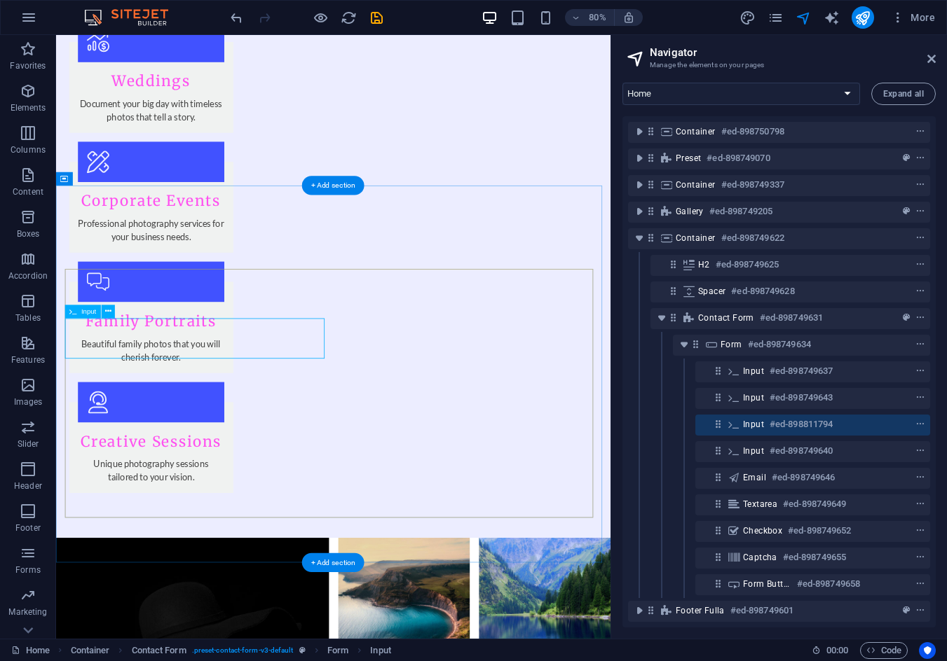
click at [794, 425] on h6 "#ed-898811794" at bounding box center [800, 424] width 63 height 17
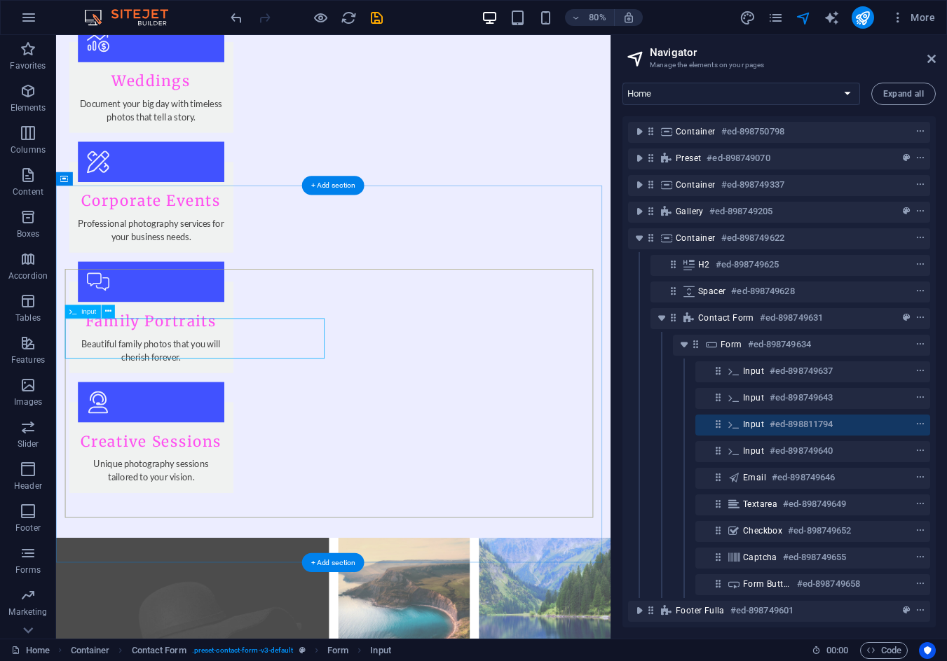
scroll to position [1819, 0]
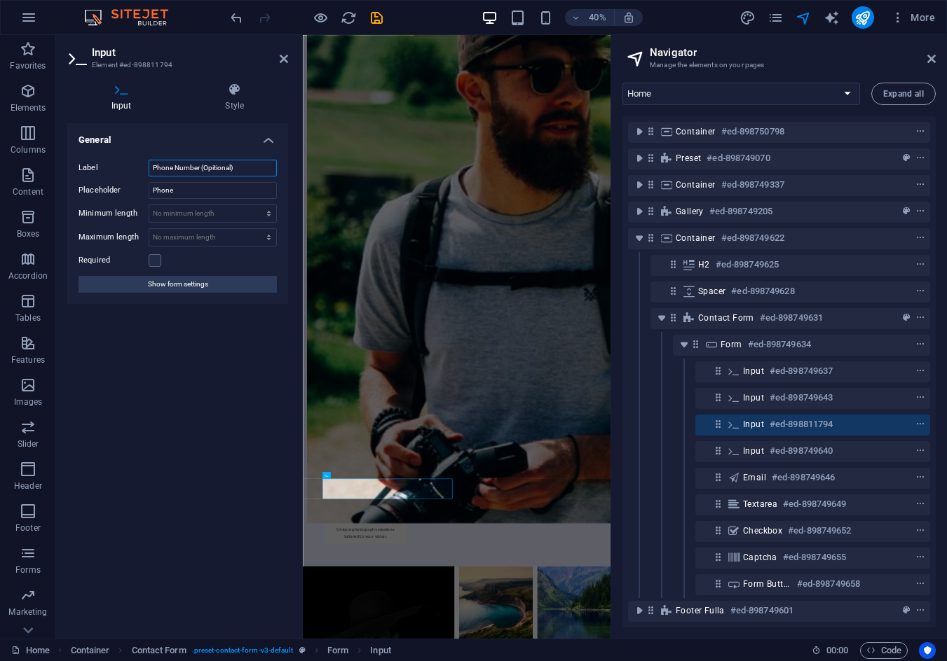
click at [245, 166] on input "Phone Number (Opitional)" at bounding box center [213, 168] width 128 height 17
click at [218, 170] on input "Phone Number (Opitional)" at bounding box center [213, 168] width 128 height 17
click at [255, 168] on input "Phone Number (Optional)" at bounding box center [213, 168] width 128 height 17
type input "Phone Number (Optional)"
click at [759, 452] on span "Input" at bounding box center [753, 451] width 21 height 11
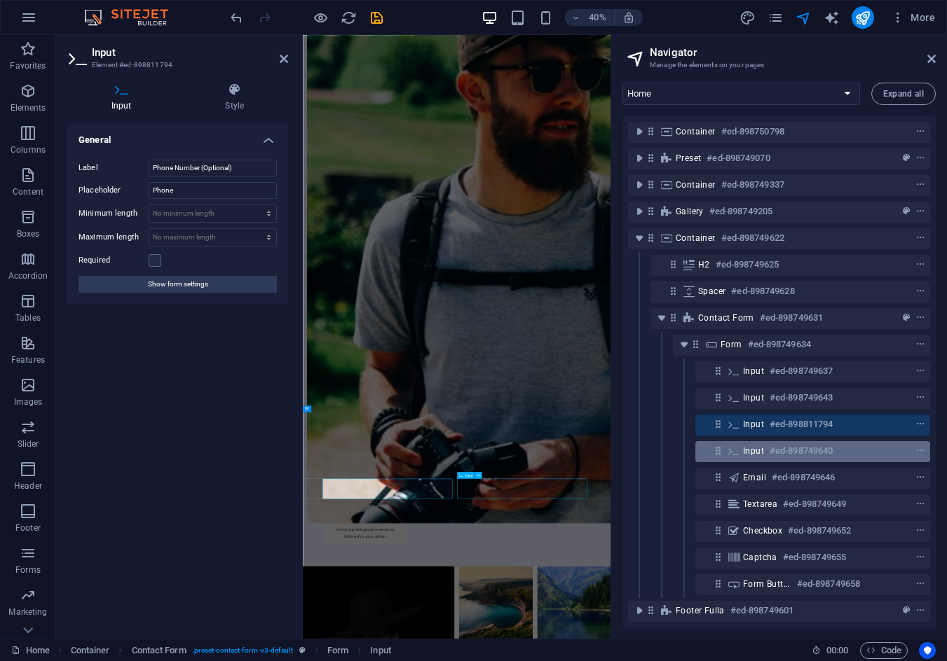
click at [759, 452] on span "Input" at bounding box center [753, 451] width 21 height 11
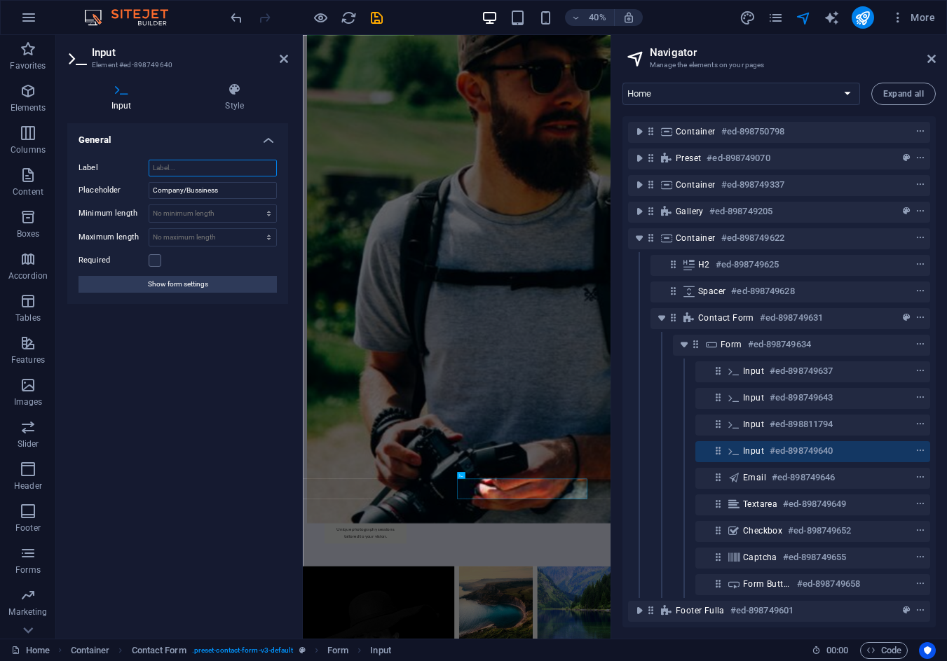
click at [198, 167] on input "Label" at bounding box center [213, 168] width 128 height 17
paste input "Phone Number (Optional)"
click at [214, 168] on input "Phone Number (Optional)" at bounding box center [213, 168] width 128 height 17
click at [255, 164] on input "Phone Number (If Applicable)" at bounding box center [213, 168] width 128 height 17
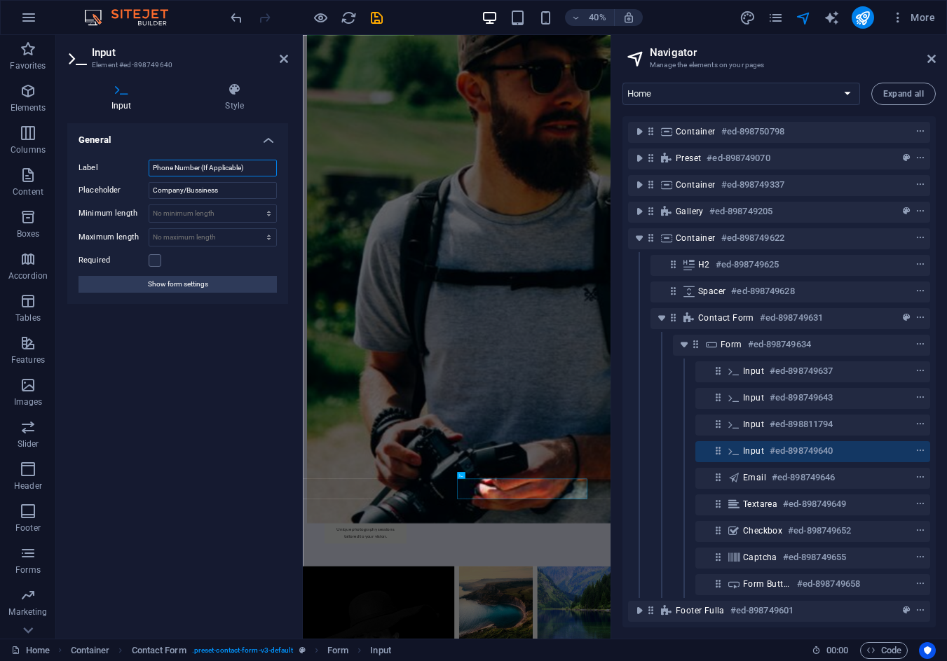
click at [206, 162] on input "Phone Number (If Applicable)" at bounding box center [213, 168] width 128 height 17
click at [221, 163] on input "Phone Number (If Applicable)" at bounding box center [213, 168] width 128 height 17
type input "Phone Number (If Applicable)"
click at [204, 382] on div "General Label Phone Number (If Applicable) Placeholder Company/Bussiness Minimu…" at bounding box center [177, 375] width 221 height 504
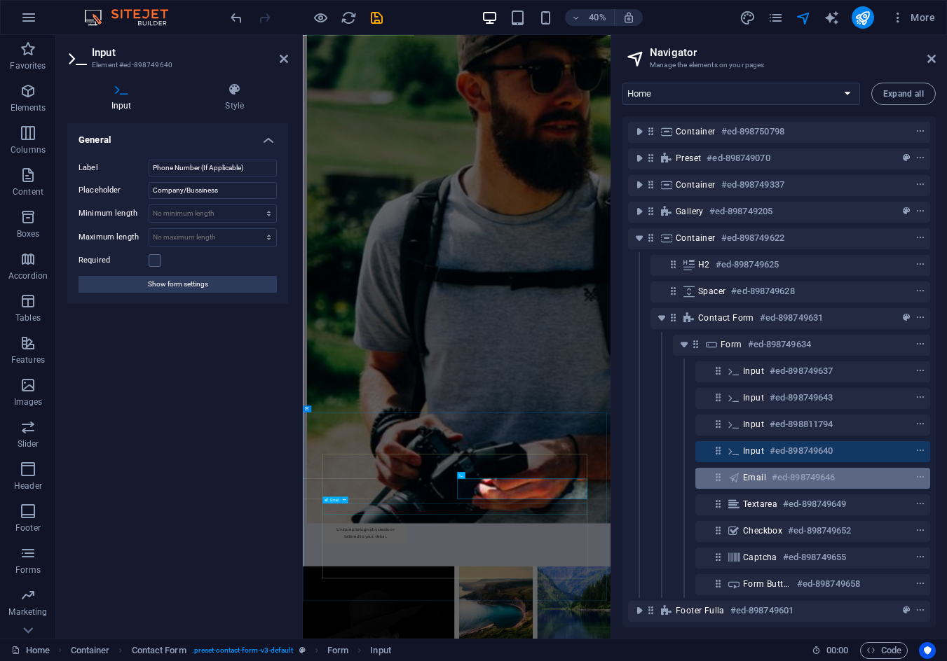
click at [788, 481] on h6 "#ed-898749646" at bounding box center [802, 477] width 63 height 17
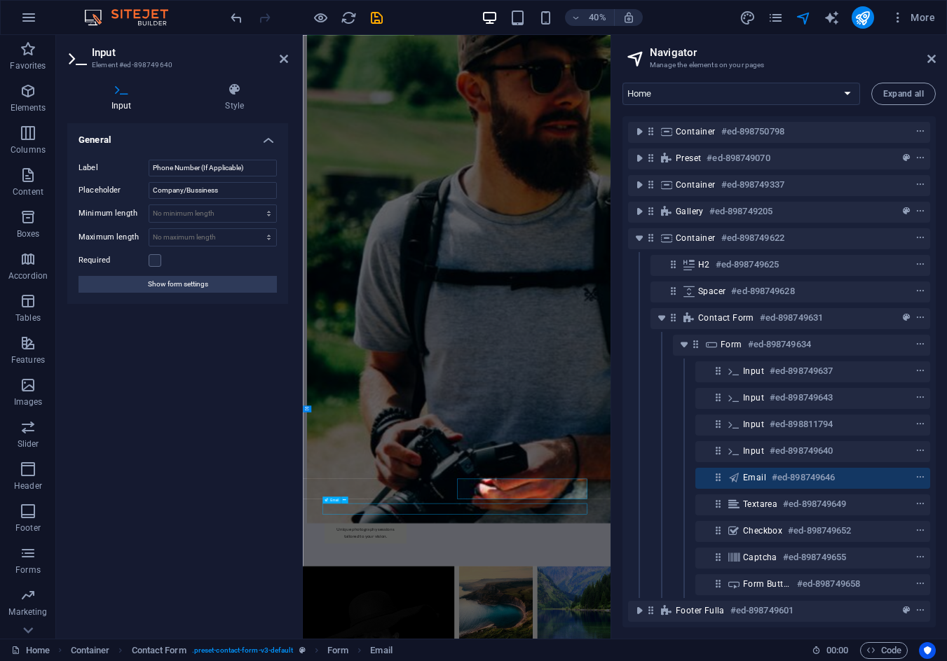
scroll to position [1876, 0]
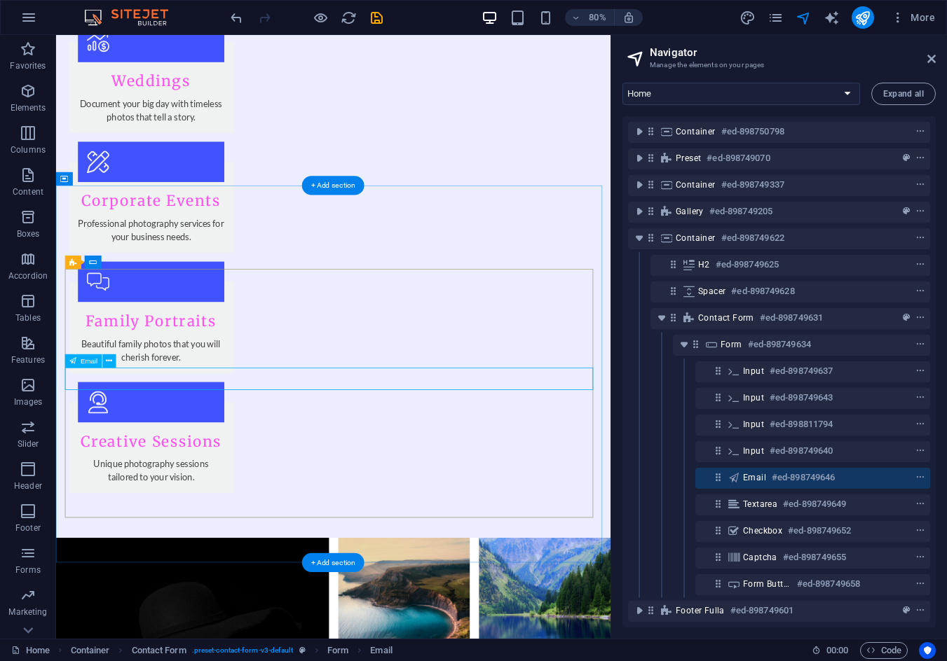
click at [772, 480] on h6 "#ed-898749646" at bounding box center [802, 477] width 63 height 17
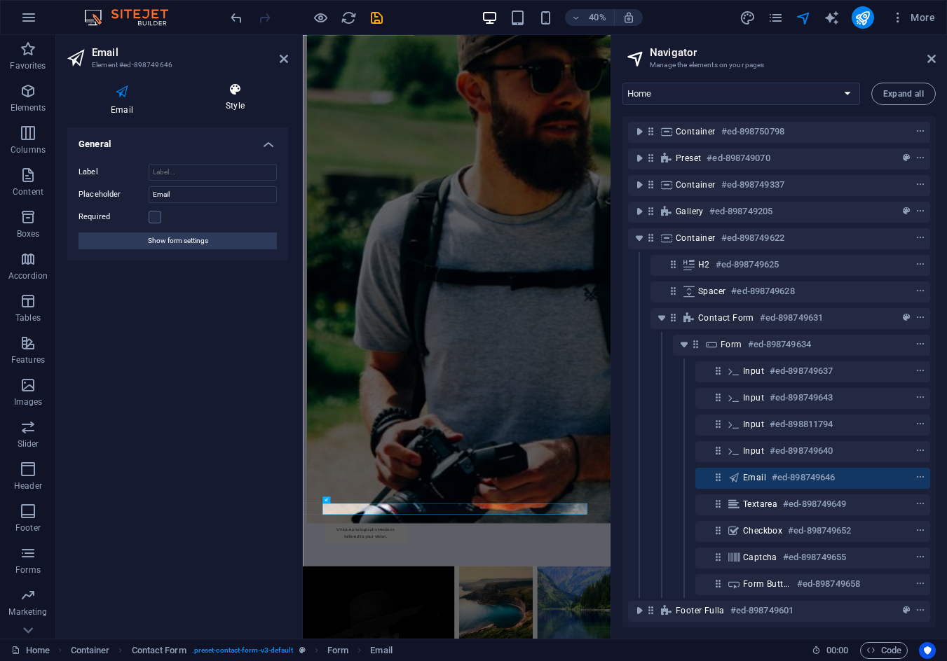
click at [214, 98] on h4 "Style" at bounding box center [235, 97] width 106 height 29
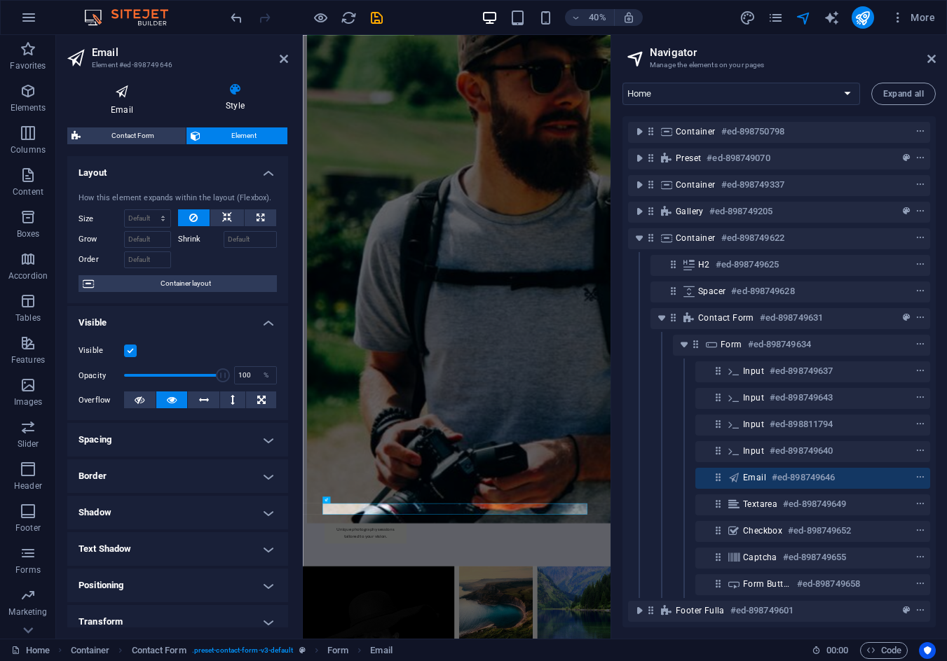
click at [117, 99] on icon at bounding box center [121, 92] width 109 height 18
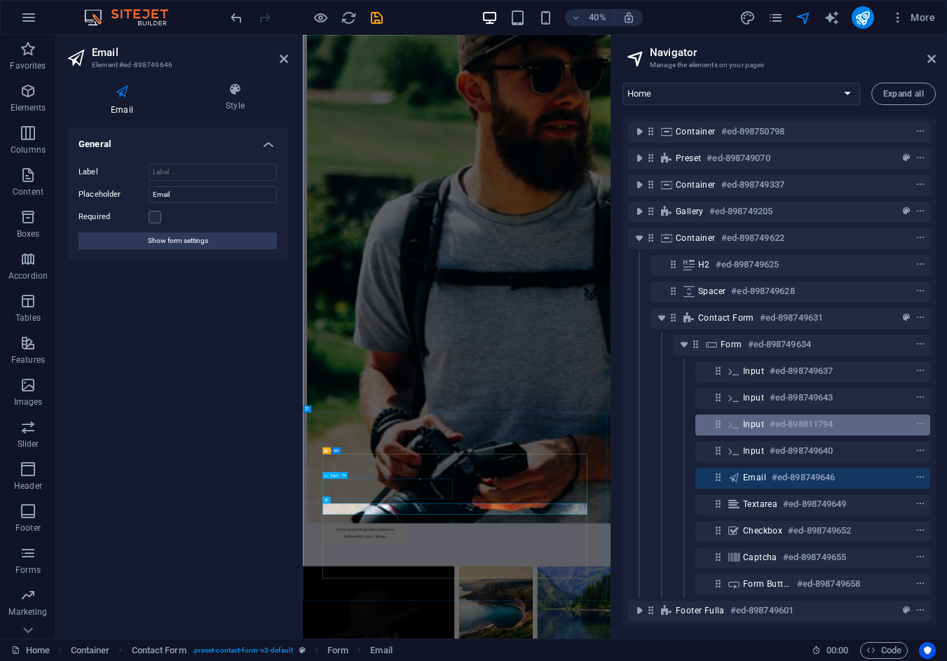
click at [785, 422] on h6 "#ed-898811794" at bounding box center [800, 424] width 63 height 17
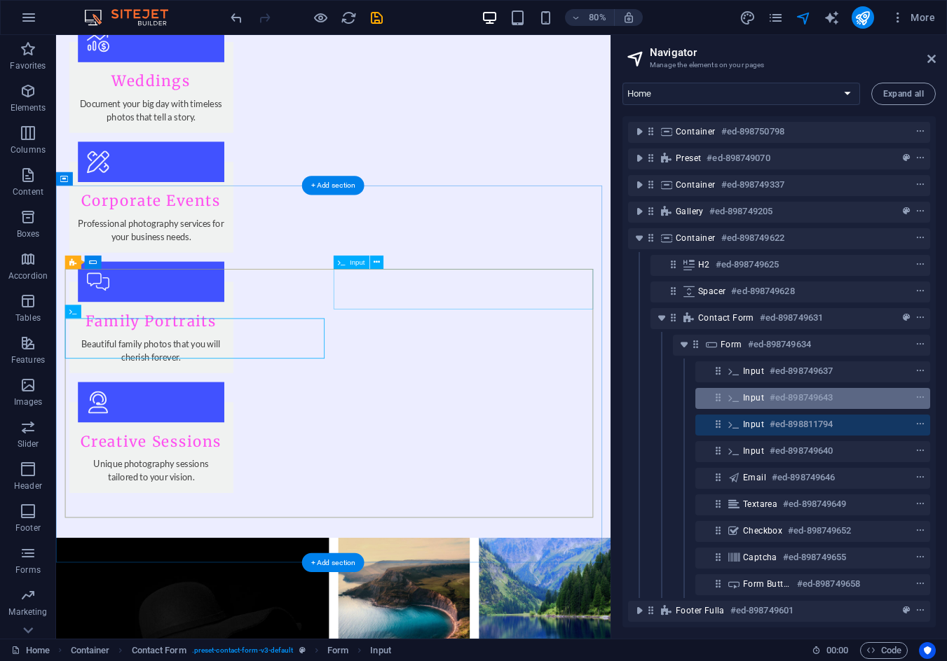
click at [777, 400] on h6 "#ed-898749643" at bounding box center [800, 398] width 63 height 17
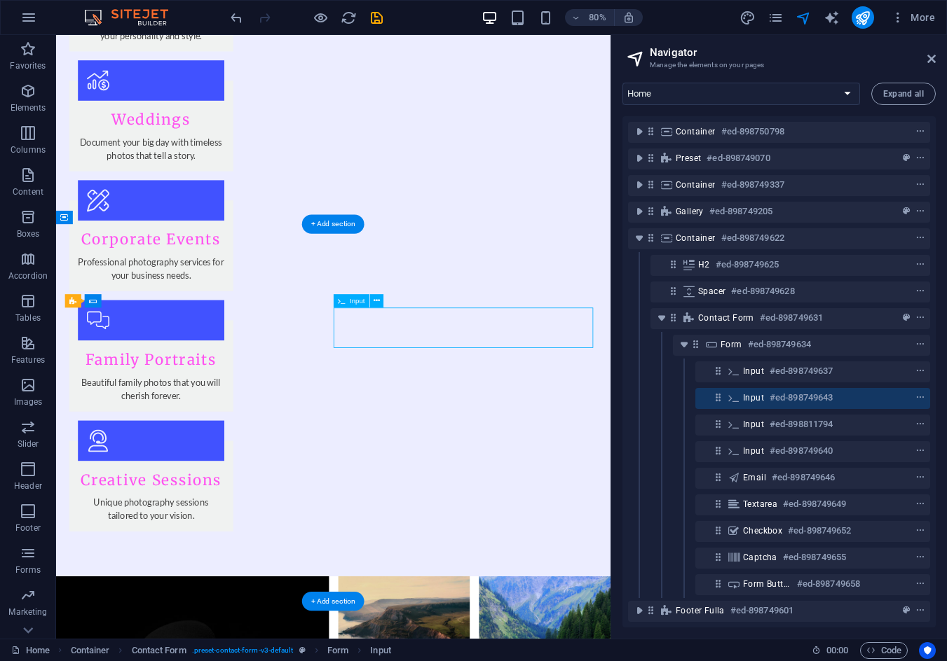
click at [776, 399] on h6 "#ed-898749643" at bounding box center [800, 398] width 63 height 17
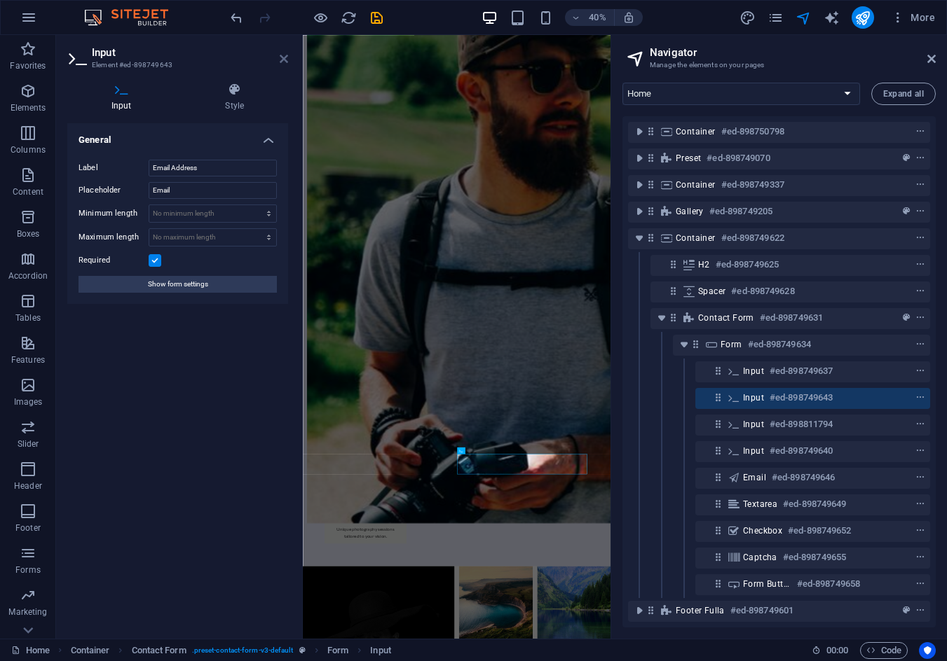
drag, startPoint x: 284, startPoint y: 58, endPoint x: 573, endPoint y: 228, distance: 334.8
click at [284, 58] on icon at bounding box center [284, 58] width 8 height 11
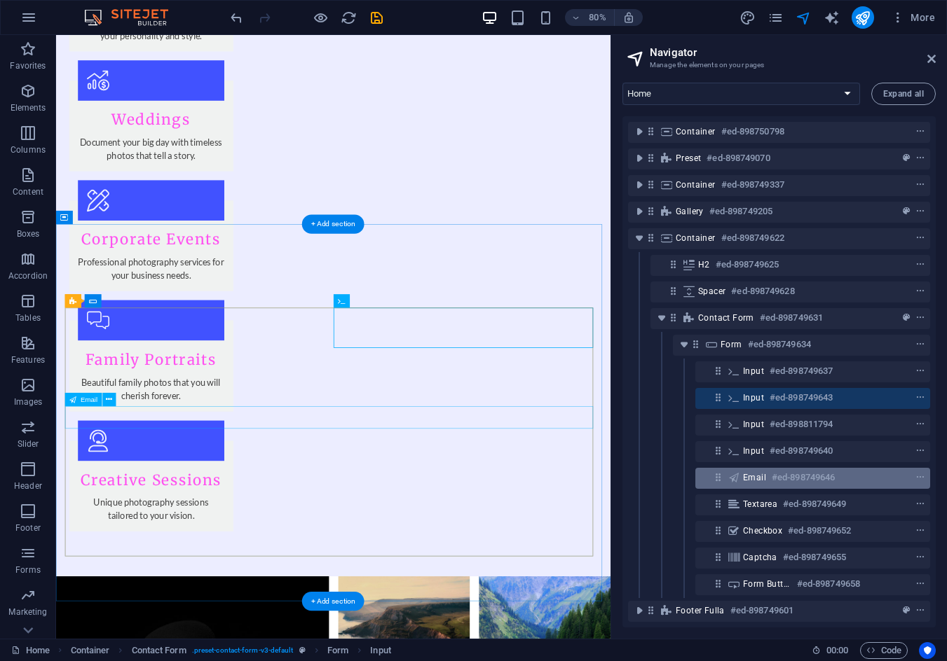
click at [790, 480] on h6 "#ed-898749646" at bounding box center [802, 477] width 63 height 17
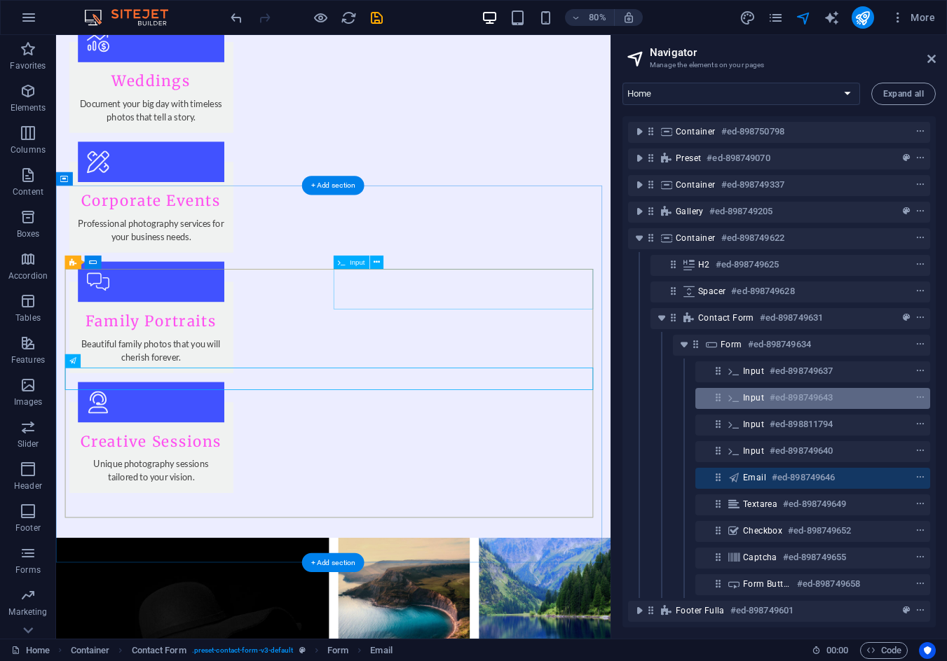
click at [788, 397] on h6 "#ed-898749643" at bounding box center [800, 398] width 63 height 17
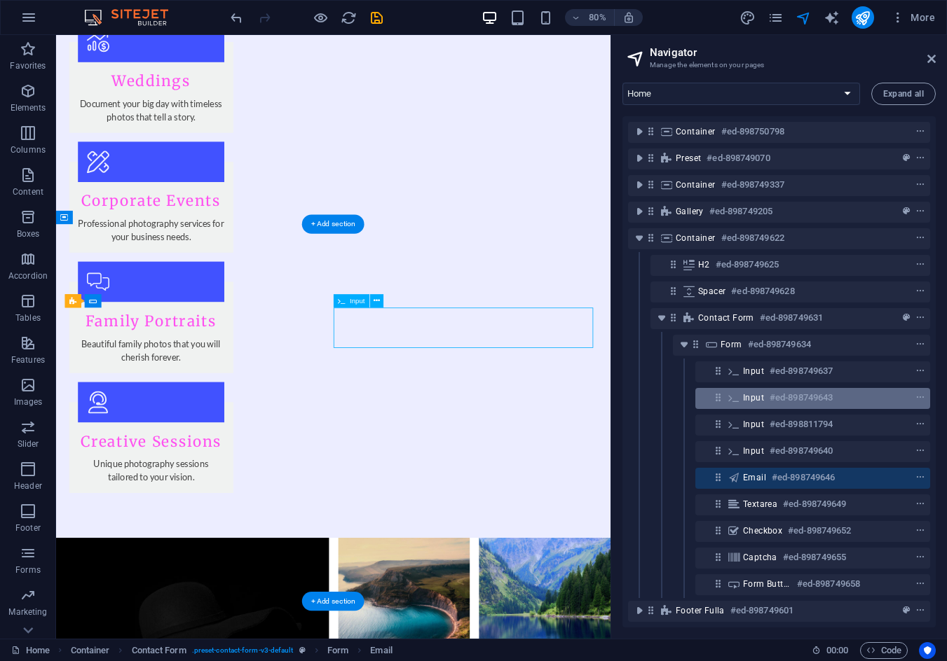
scroll to position [1827, 0]
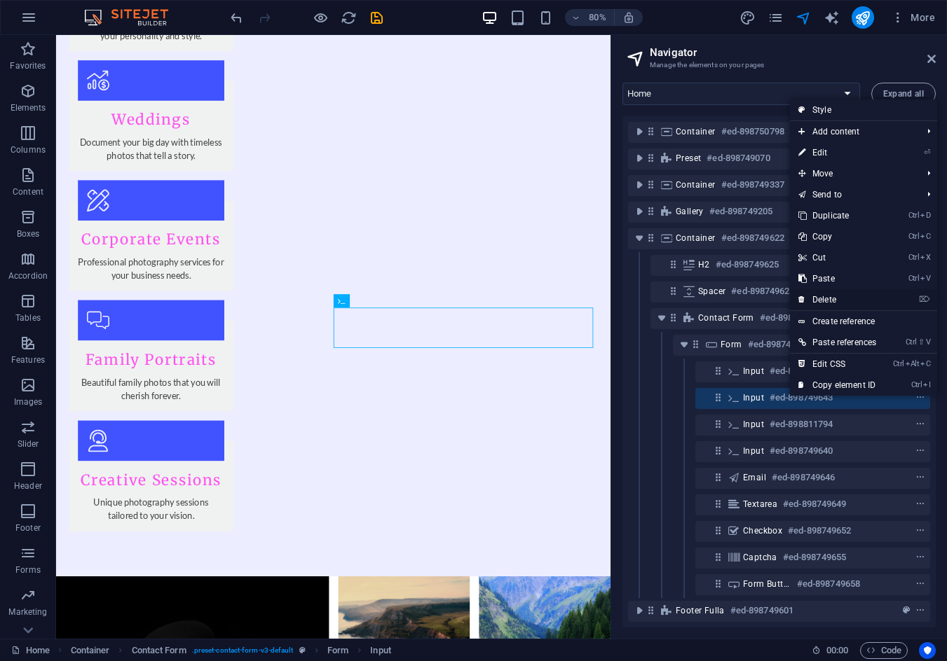
click at [838, 294] on link "⌦ Delete" at bounding box center [837, 299] width 95 height 21
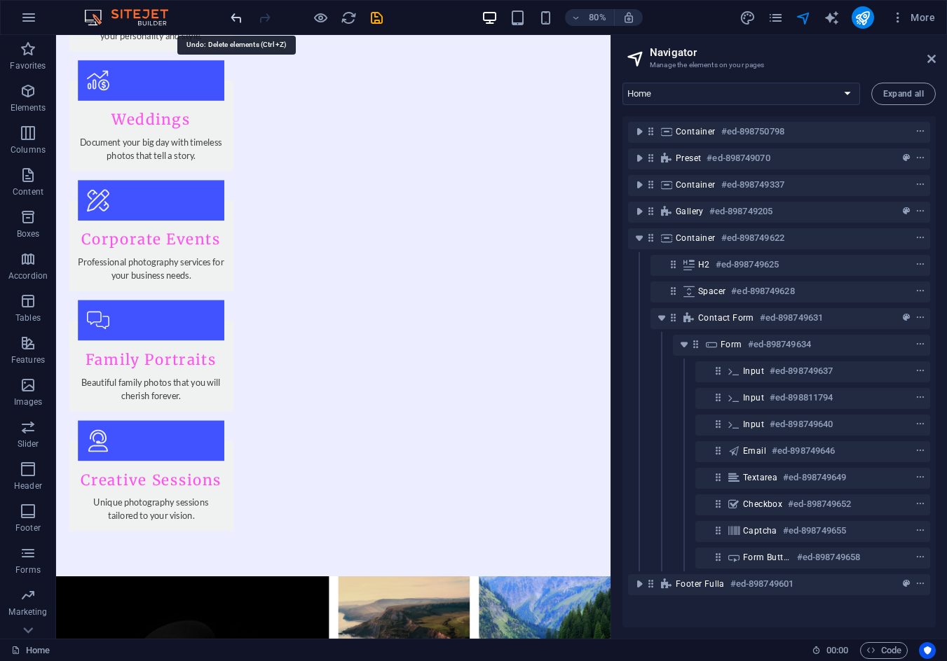
click at [228, 10] on icon "undo" at bounding box center [236, 18] width 16 height 16
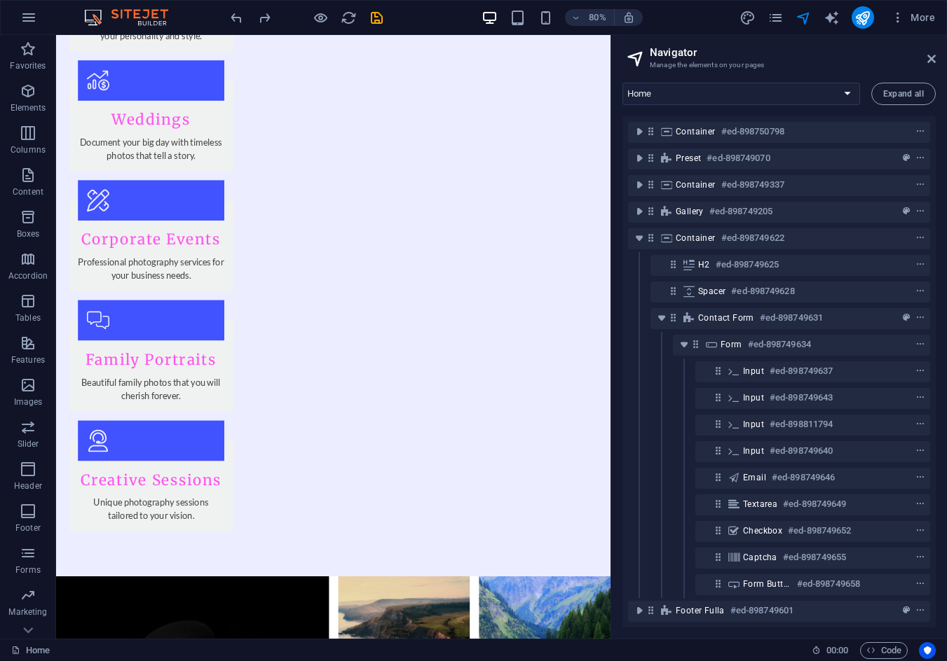
click at [757, 383] on div "Input #ed-898749637" at bounding box center [779, 372] width 302 height 27
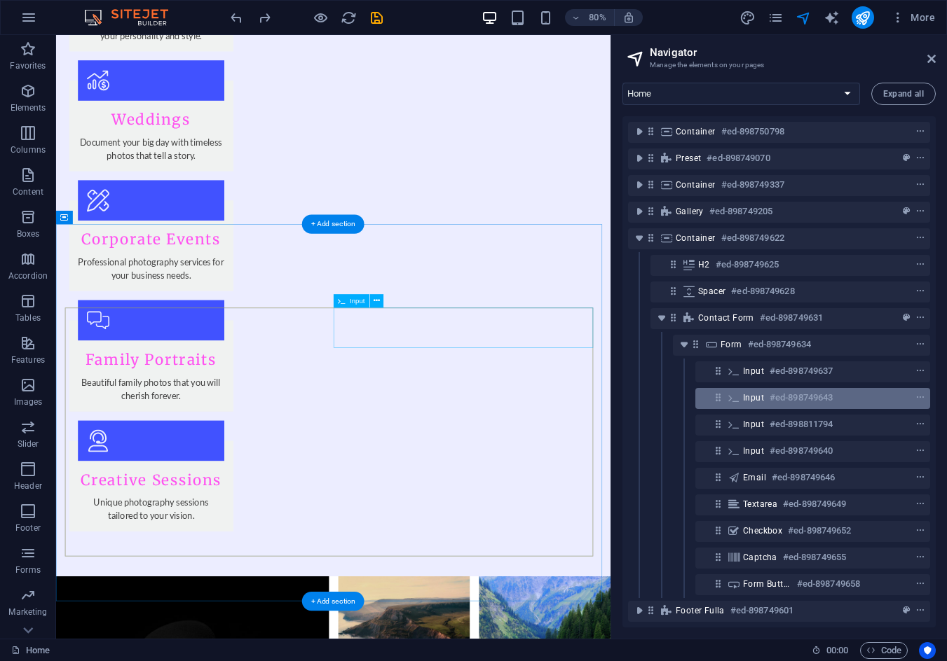
click at [762, 397] on span "Input" at bounding box center [753, 397] width 21 height 11
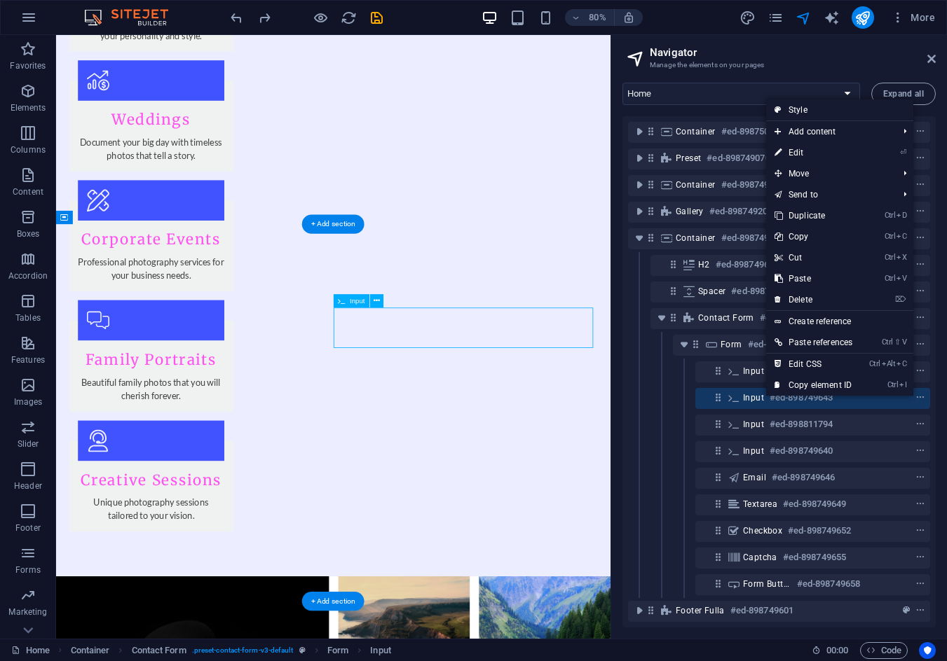
click at [745, 394] on span "Input" at bounding box center [753, 397] width 21 height 11
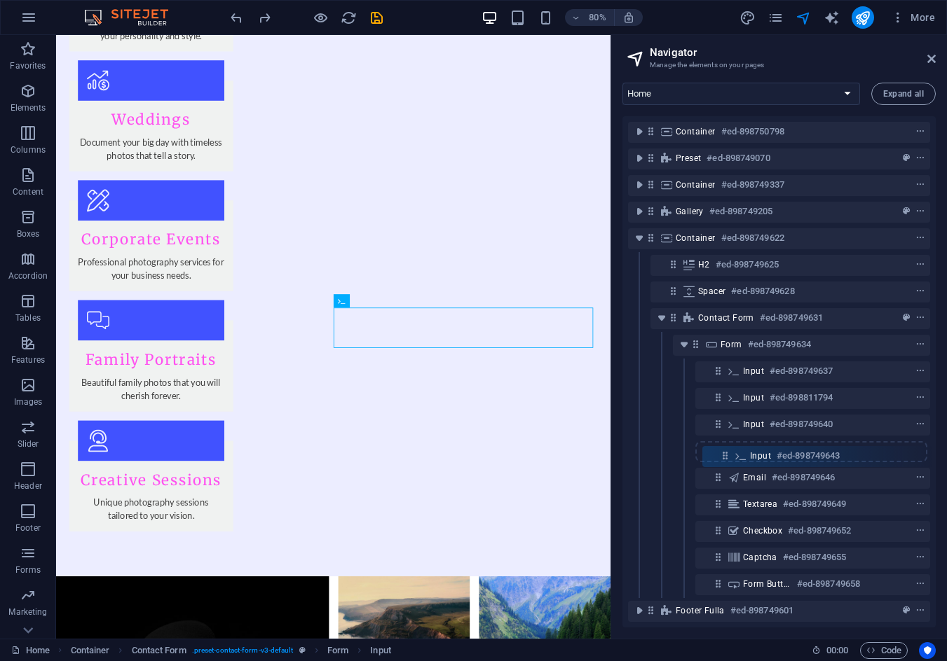
drag, startPoint x: 713, startPoint y: 395, endPoint x: 720, endPoint y: 457, distance: 62.1
click at [720, 457] on div "Container #ed-898750798 Preset #ed-898749070 Container #ed-898749337 Gallery #e…" at bounding box center [778, 371] width 313 height 511
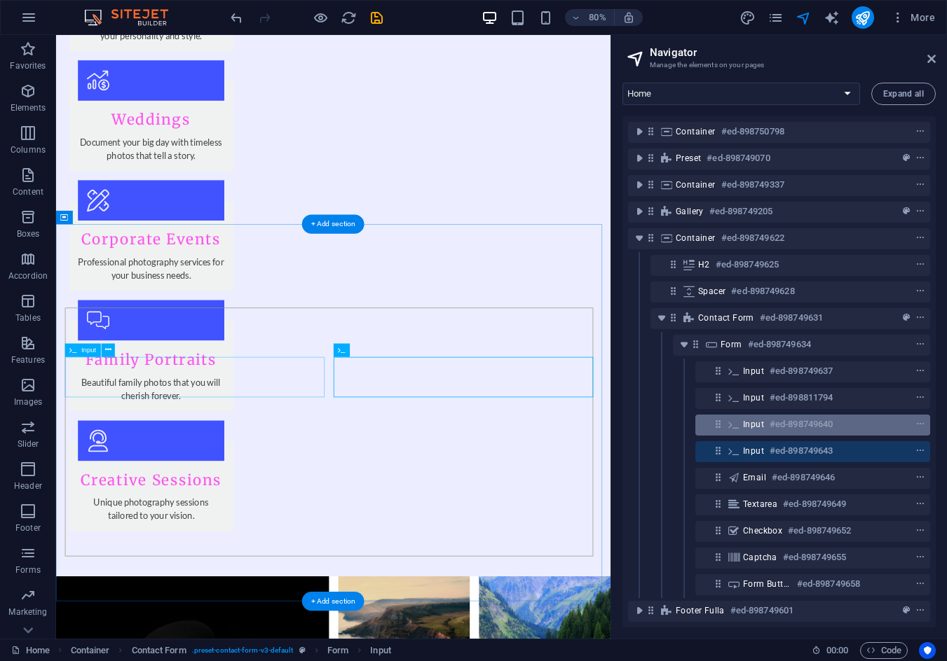
click at [765, 425] on div "Input #ed-898749640" at bounding box center [801, 424] width 117 height 17
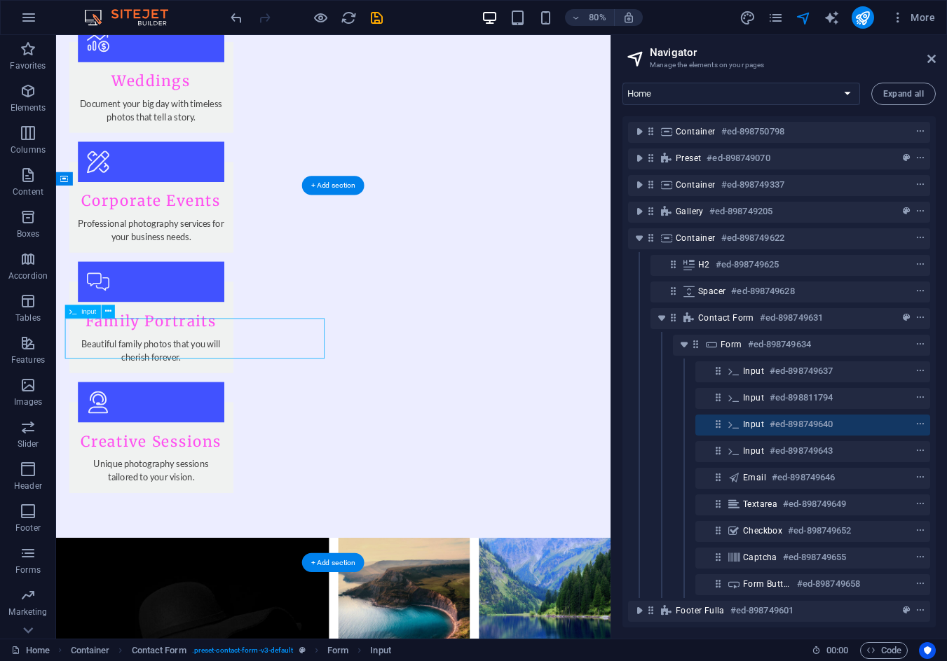
click at [765, 425] on div "Input #ed-898749640" at bounding box center [801, 424] width 117 height 17
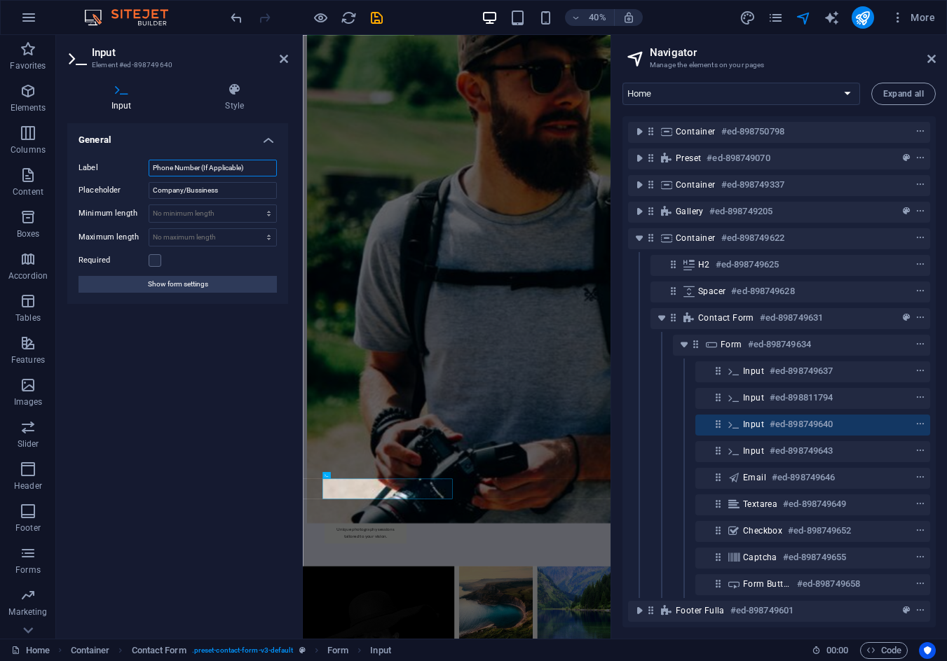
drag, startPoint x: 182, startPoint y: 169, endPoint x: 151, endPoint y: 172, distance: 31.0
click at [151, 172] on input "Phone Number (If Applicable)" at bounding box center [213, 168] width 128 height 17
type input "Business (If Applicable)"
click at [366, 15] on div at bounding box center [306, 17] width 157 height 22
click at [369, 20] on icon "save" at bounding box center [377, 18] width 16 height 16
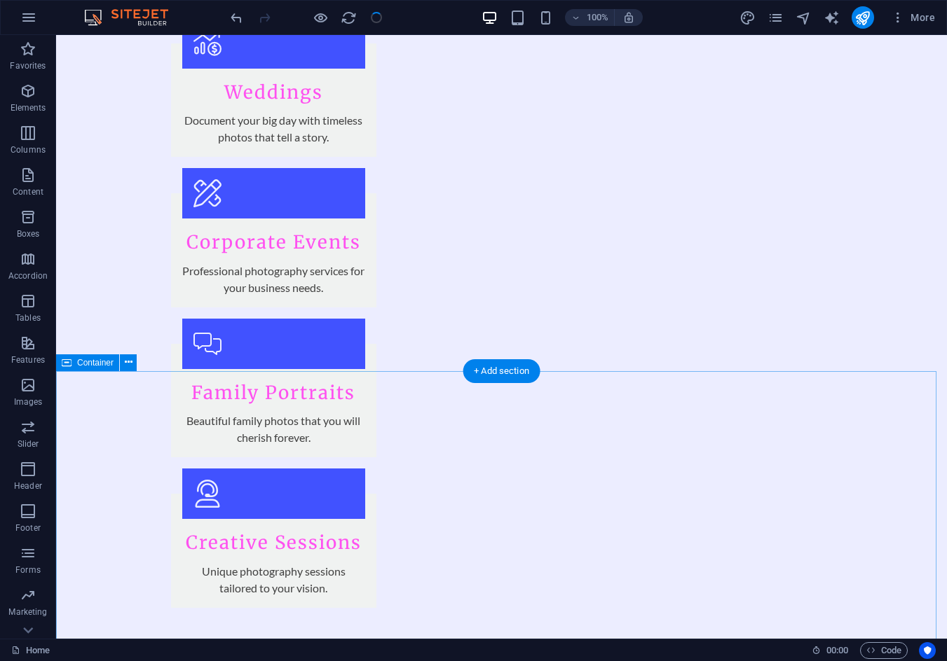
scroll to position [2028, 0]
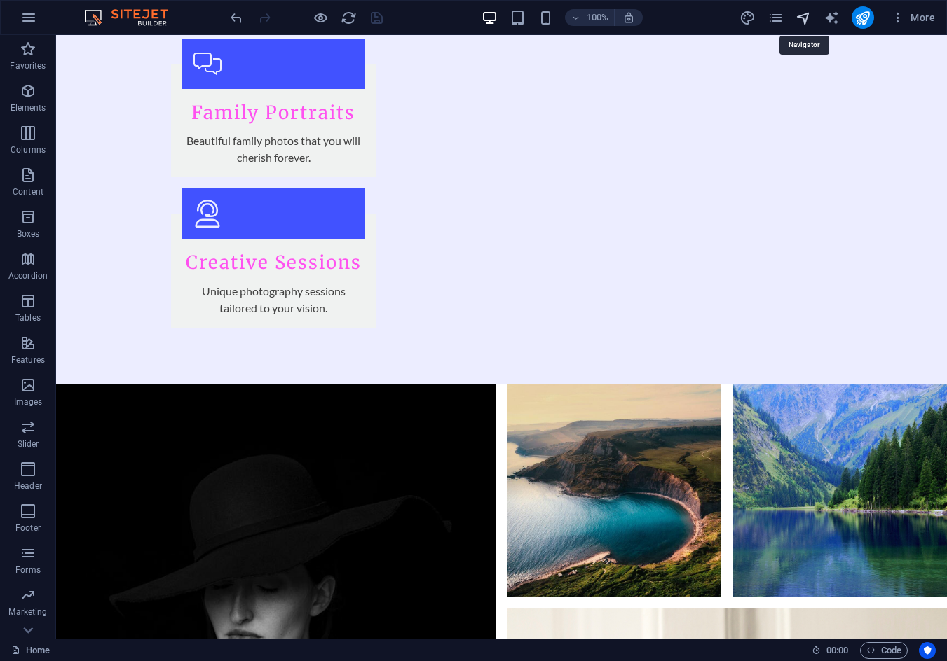
click at [797, 25] on icon "navigator" at bounding box center [803, 18] width 16 height 16
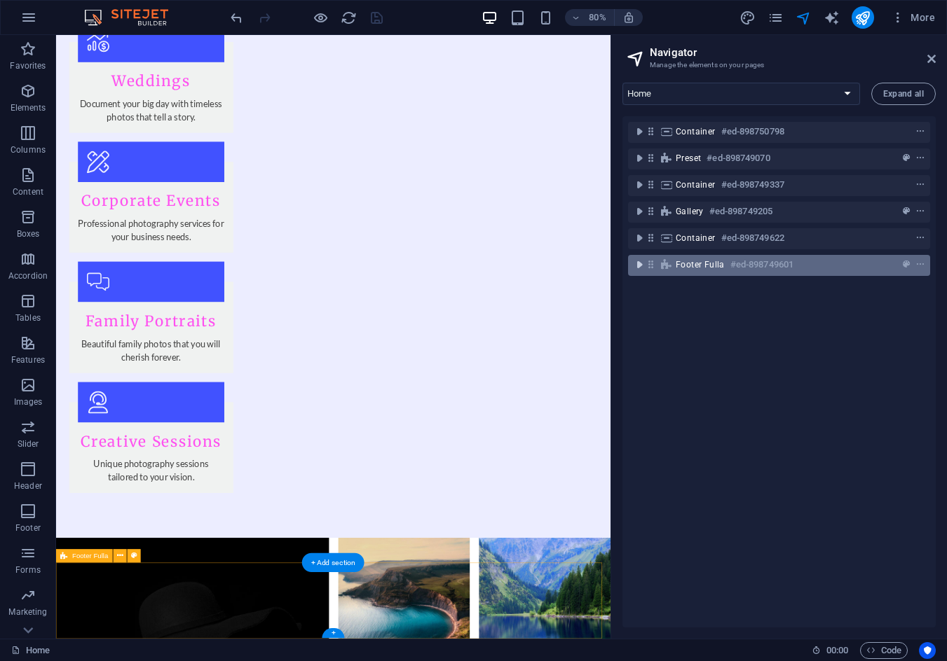
click at [638, 270] on icon "toggle-expand" at bounding box center [639, 265] width 14 height 14
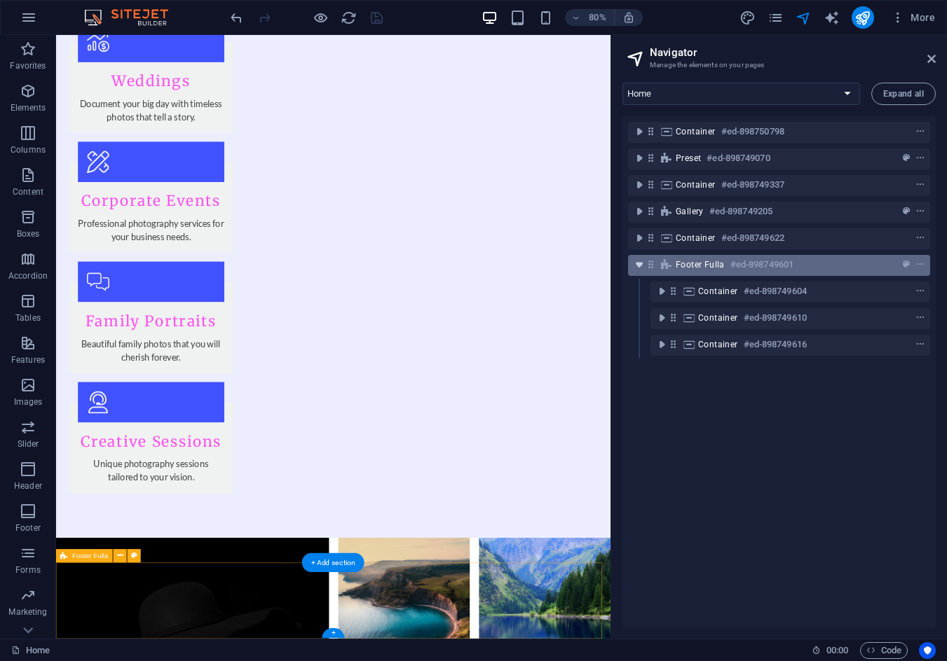
click at [635, 268] on icon "toggle-expand" at bounding box center [639, 265] width 14 height 14
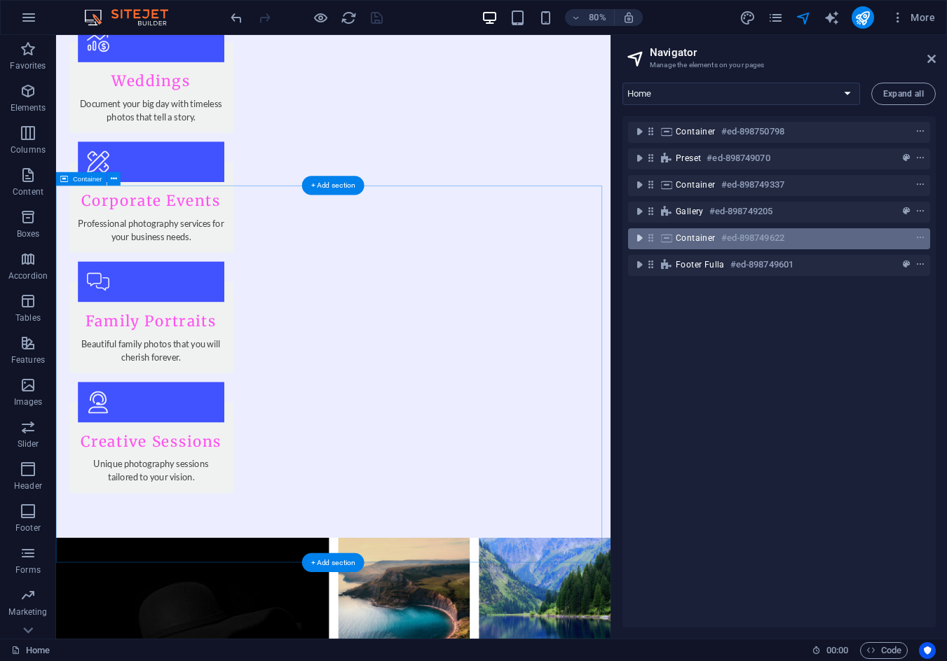
click at [636, 235] on icon "toggle-expand" at bounding box center [639, 238] width 14 height 14
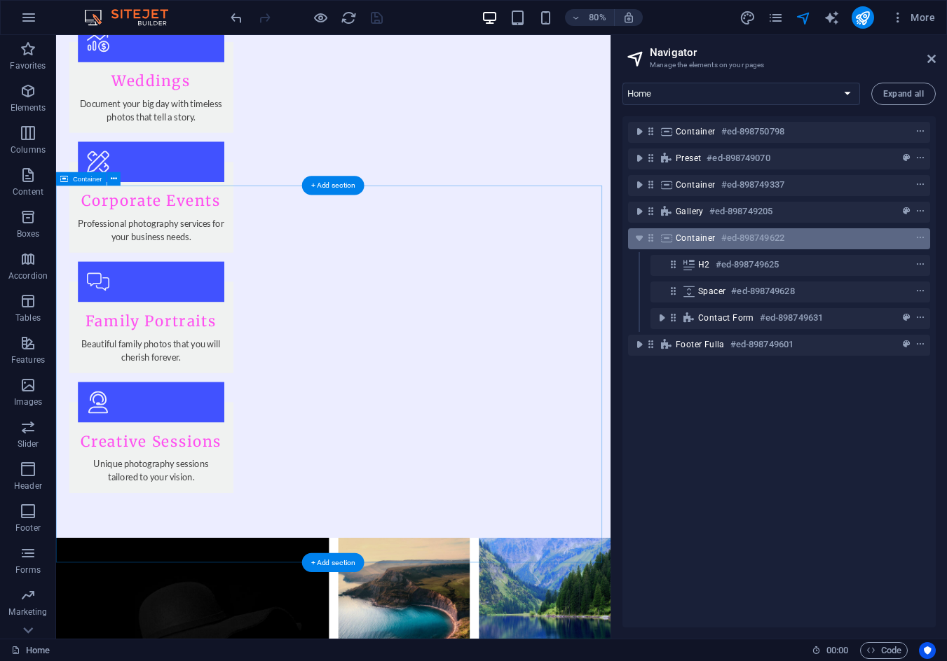
click at [706, 235] on span "Container" at bounding box center [695, 238] width 40 height 11
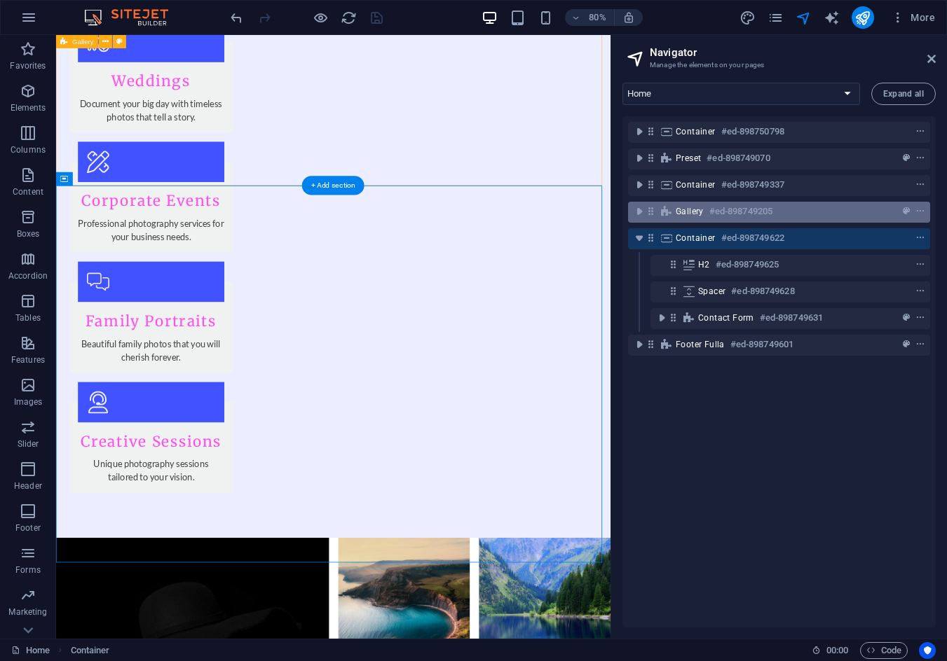
click at [694, 209] on span "Gallery" at bounding box center [689, 211] width 28 height 11
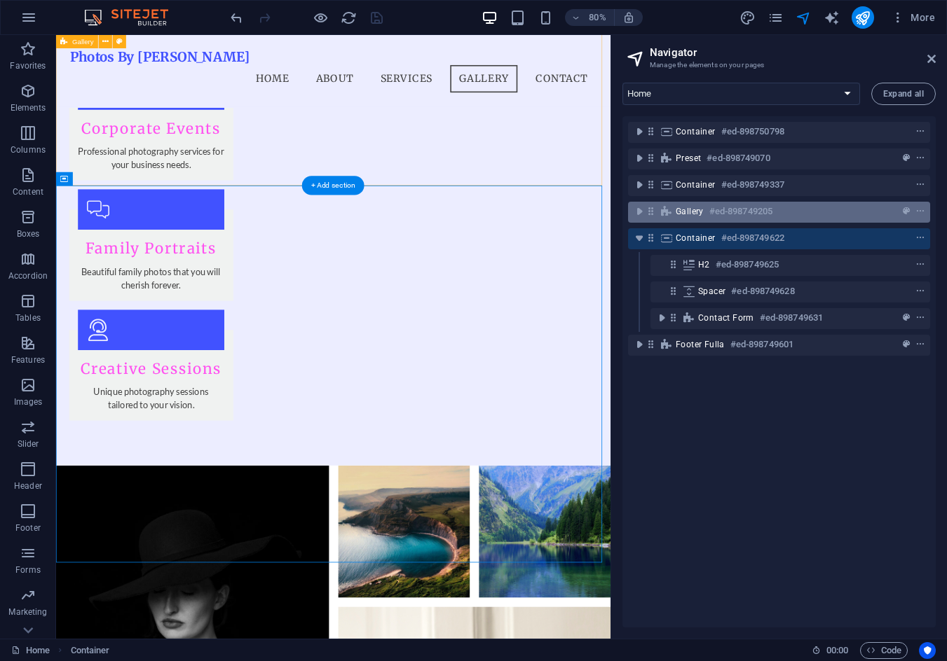
scroll to position [1432, 0]
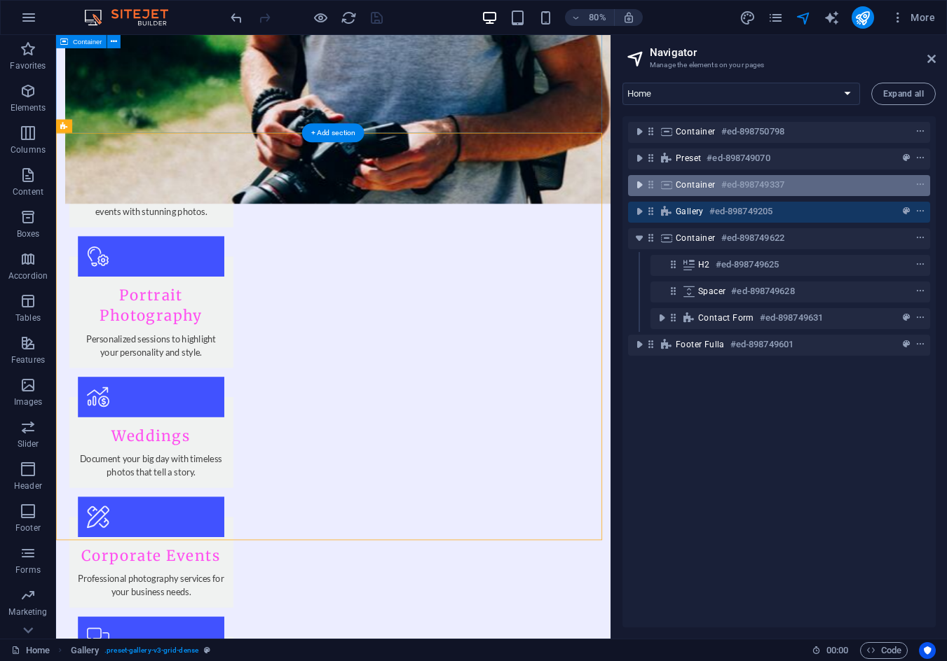
click at [637, 183] on icon "toggle-expand" at bounding box center [639, 185] width 14 height 14
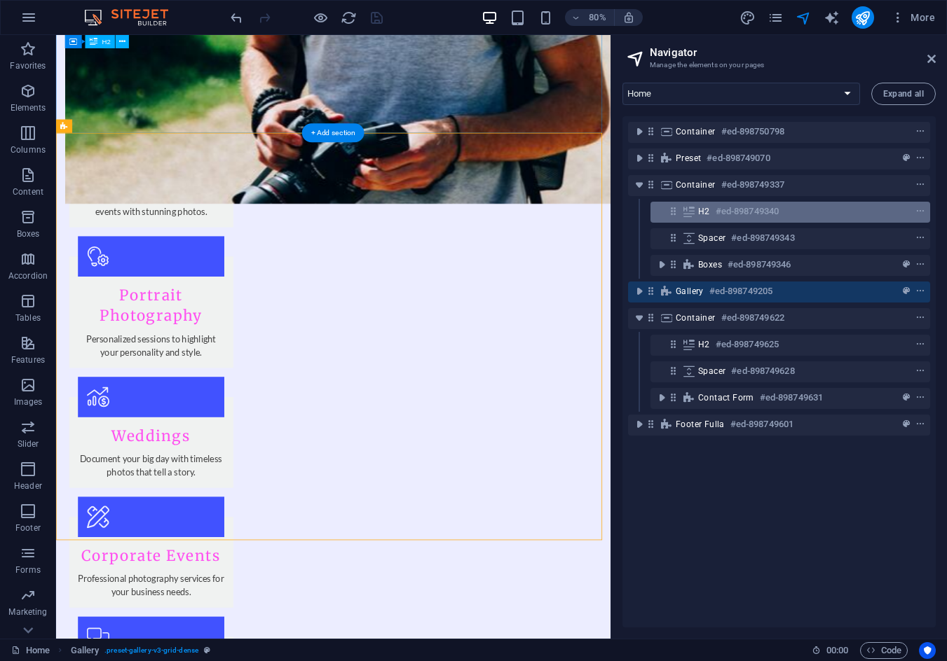
click at [719, 217] on h6 "#ed-898749340" at bounding box center [746, 211] width 63 height 17
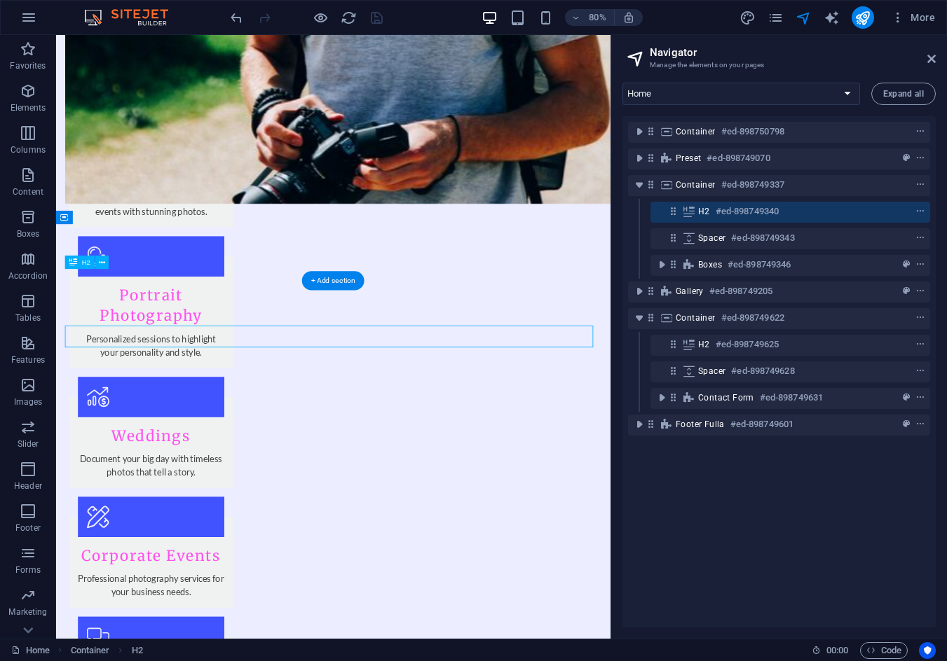
scroll to position [761, 0]
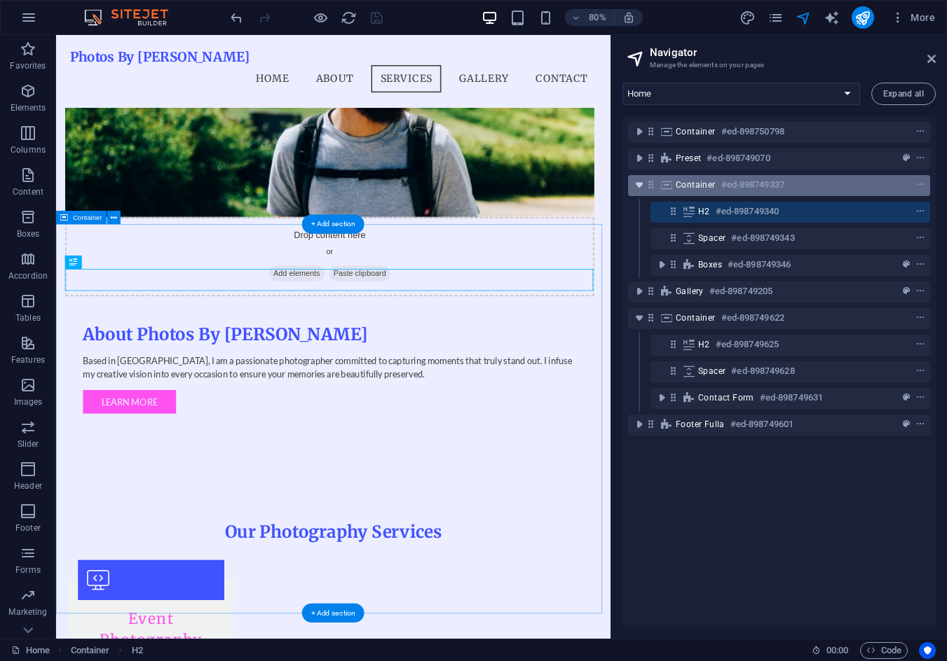
click at [635, 187] on icon "toggle-expand" at bounding box center [639, 185] width 14 height 14
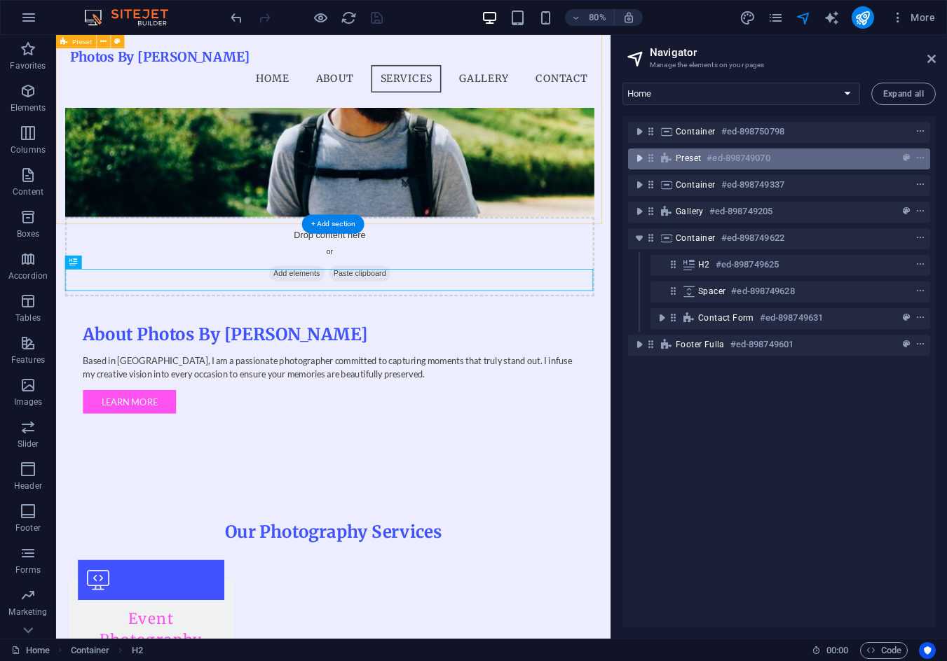
click at [634, 165] on icon "toggle-expand" at bounding box center [639, 158] width 14 height 14
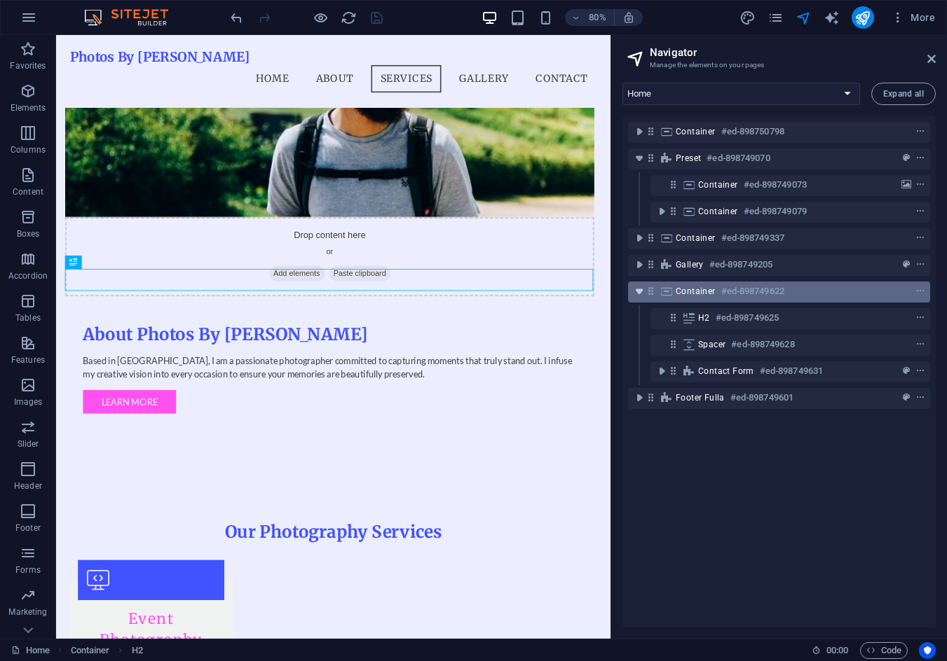
click at [634, 290] on icon "toggle-expand" at bounding box center [639, 291] width 14 height 14
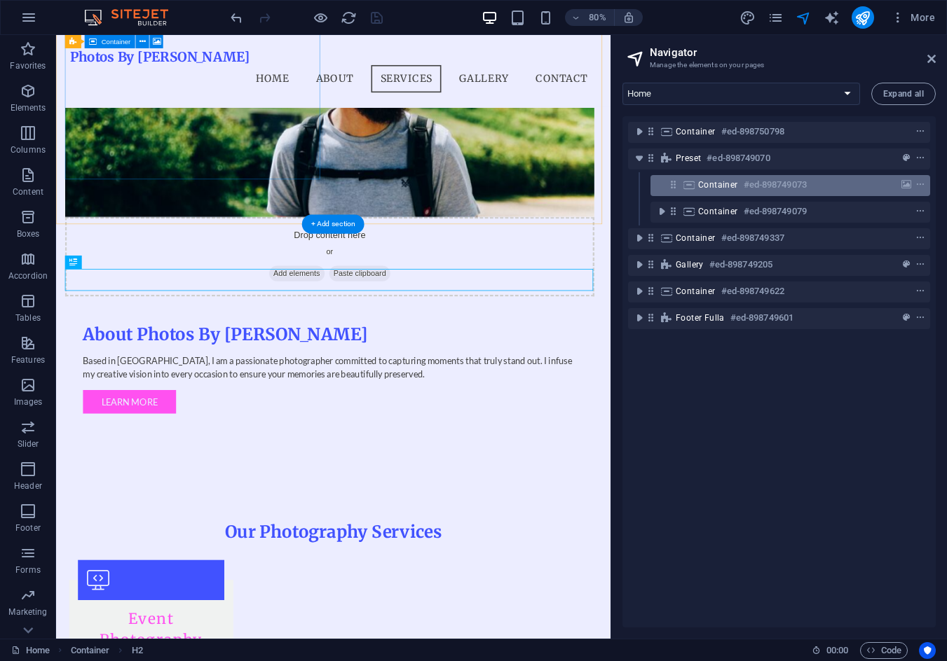
click at [720, 189] on span "Container" at bounding box center [718, 184] width 40 height 11
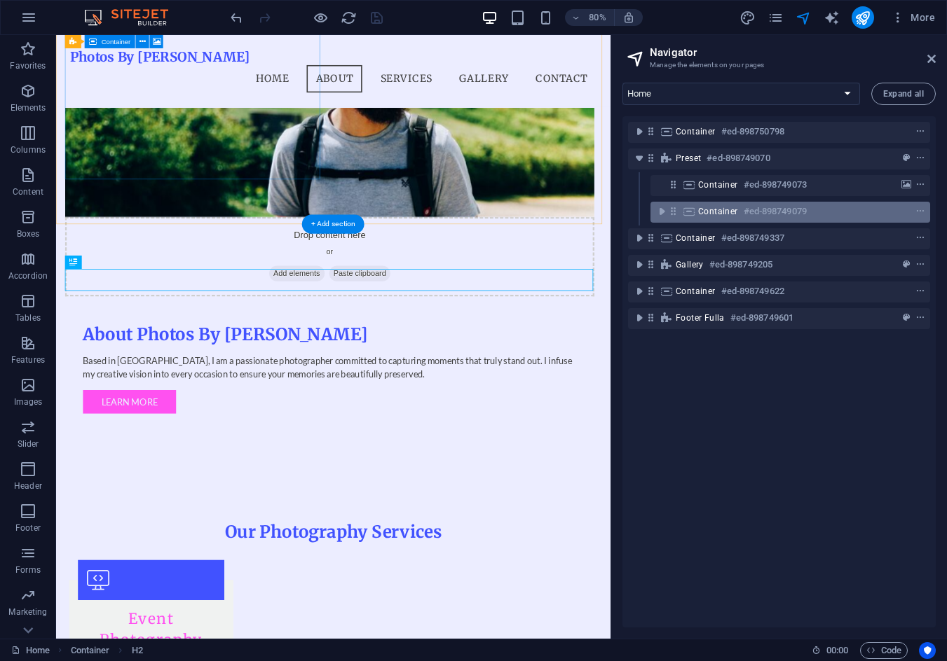
scroll to position [469, 0]
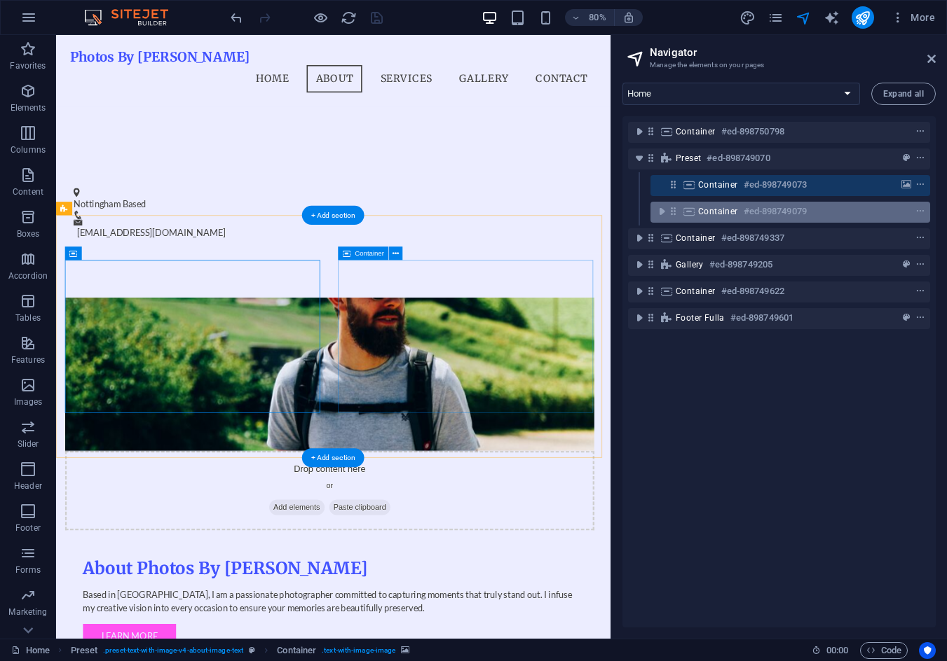
click at [712, 212] on span "Container" at bounding box center [718, 211] width 40 height 11
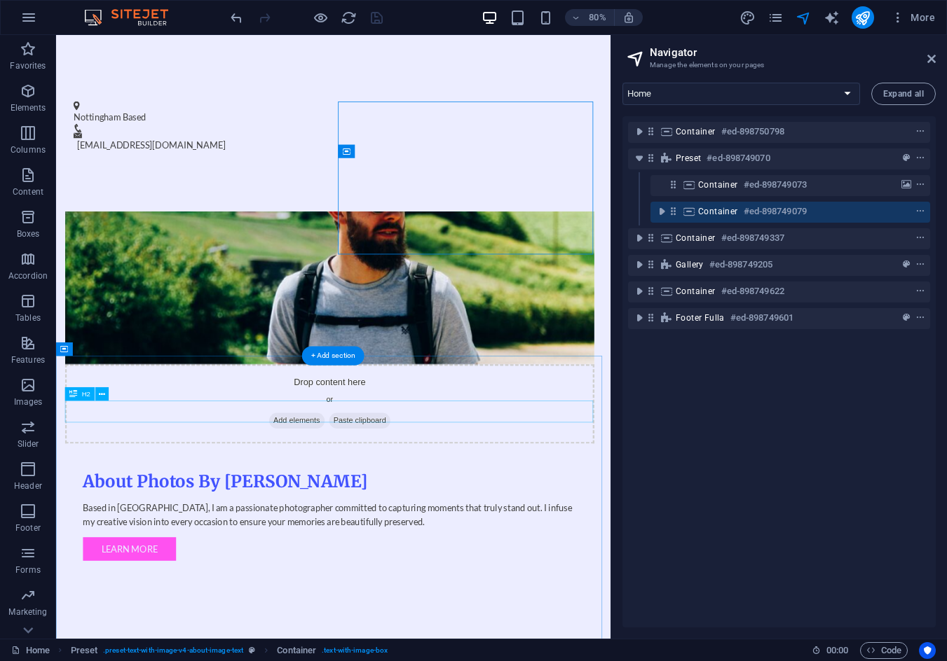
scroll to position [679, 0]
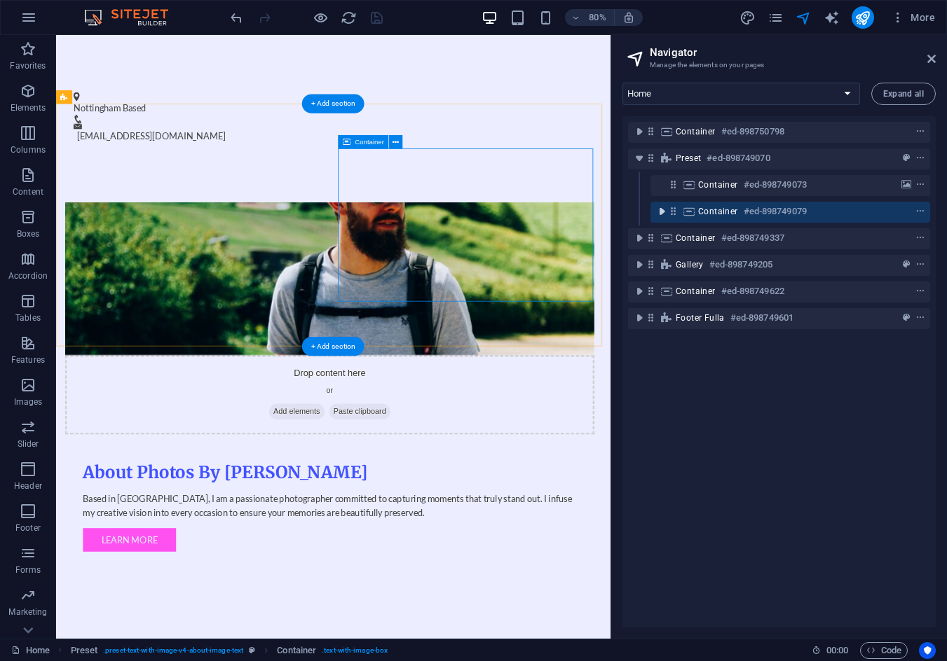
click at [660, 205] on icon "toggle-expand" at bounding box center [661, 212] width 14 height 14
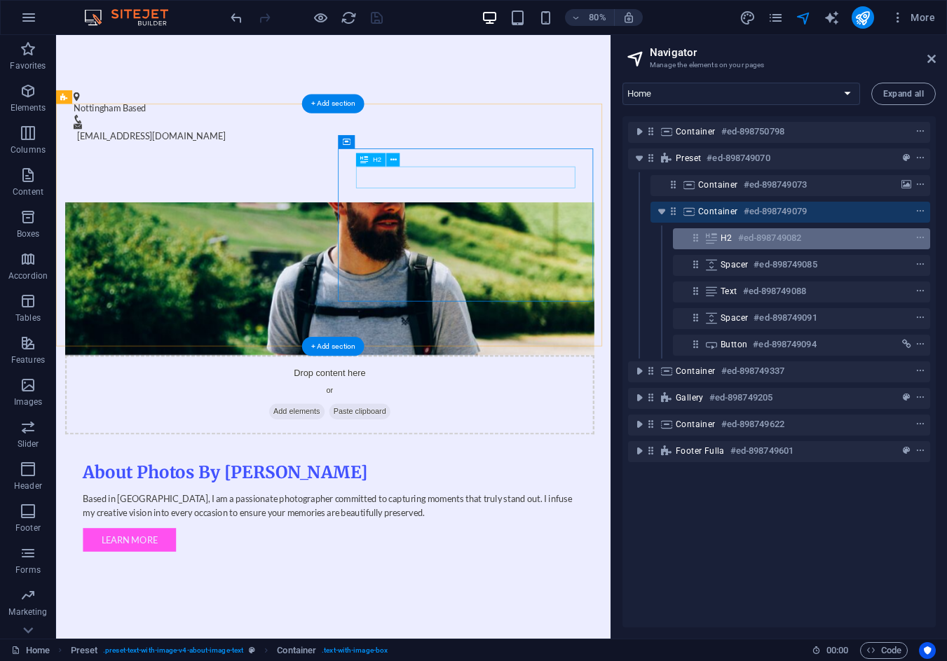
click at [748, 237] on h6 "#ed-898749082" at bounding box center [769, 238] width 63 height 17
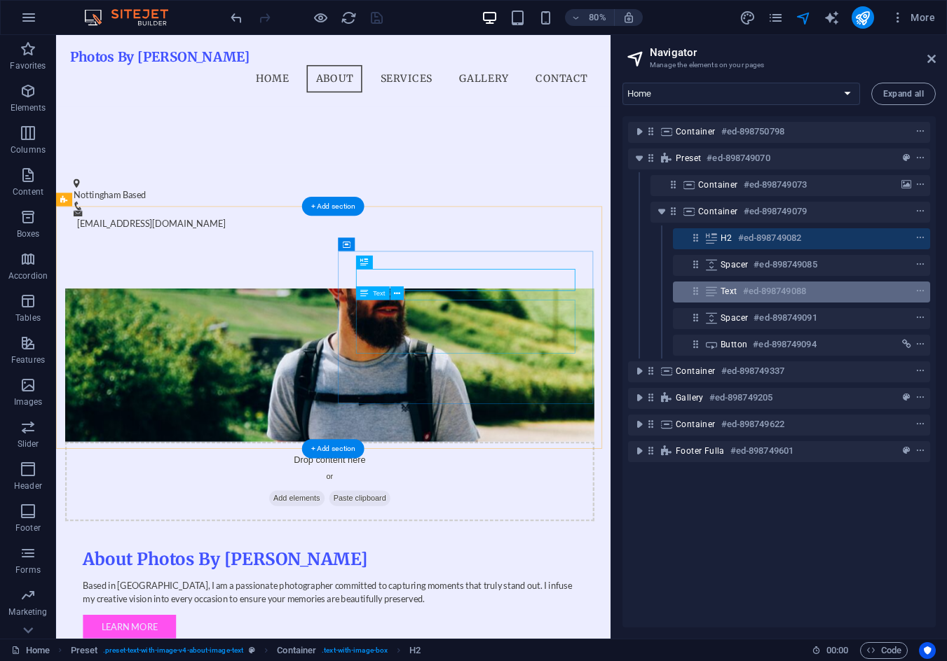
click at [748, 282] on div "Text #ed-898749088" at bounding box center [801, 292] width 257 height 21
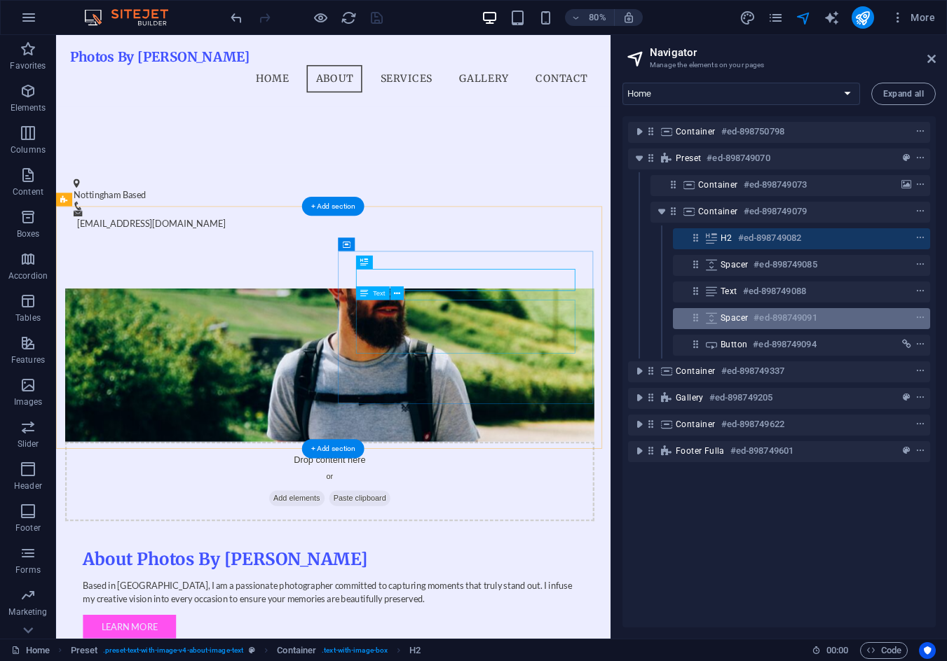
scroll to position [467, 0]
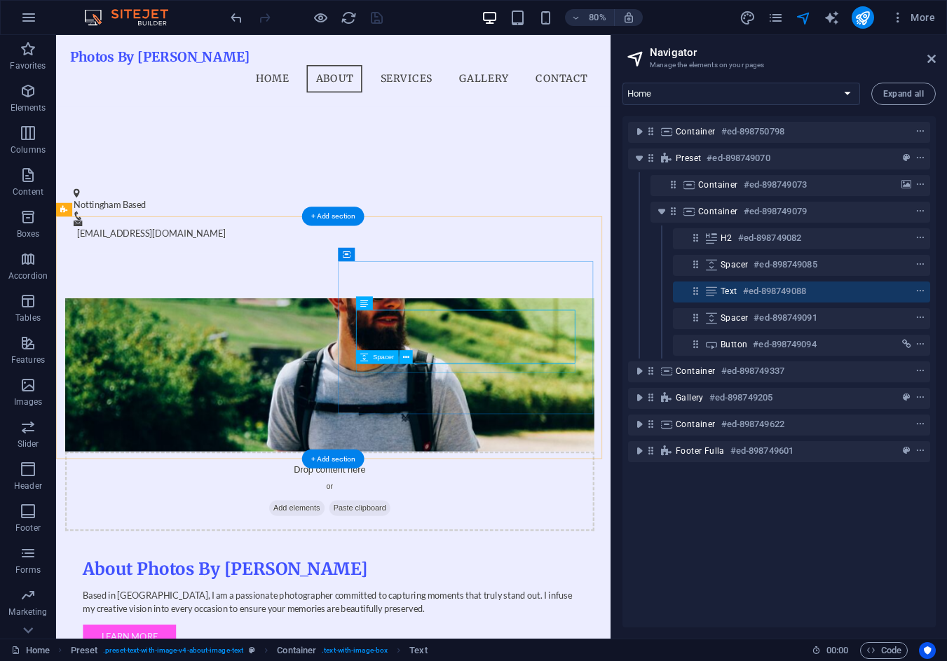
click at [755, 329] on div "Spacer #ed-898749091" at bounding box center [779, 318] width 302 height 27
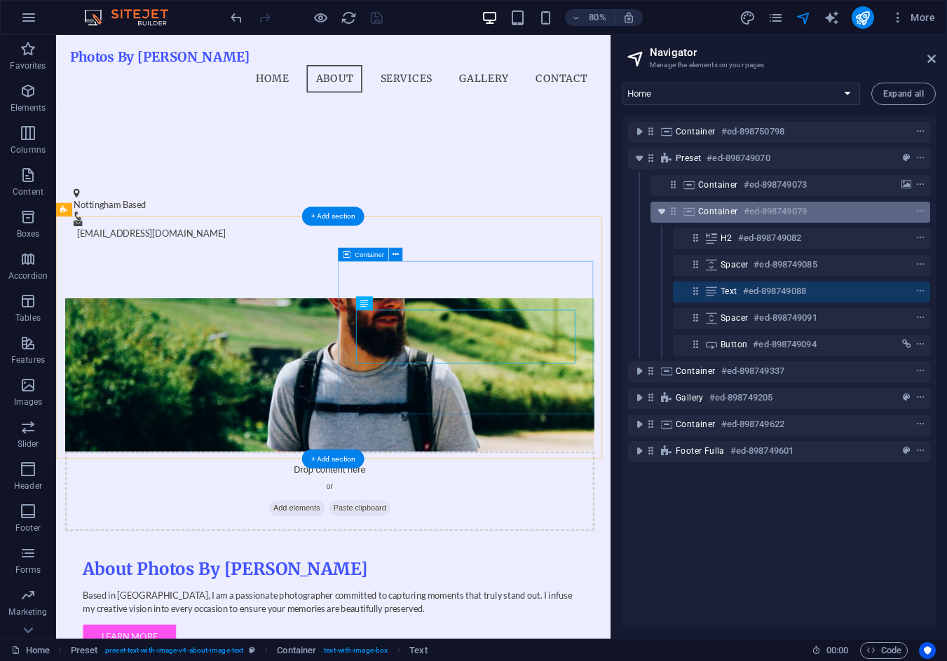
click at [654, 214] on icon "toggle-expand" at bounding box center [661, 212] width 14 height 14
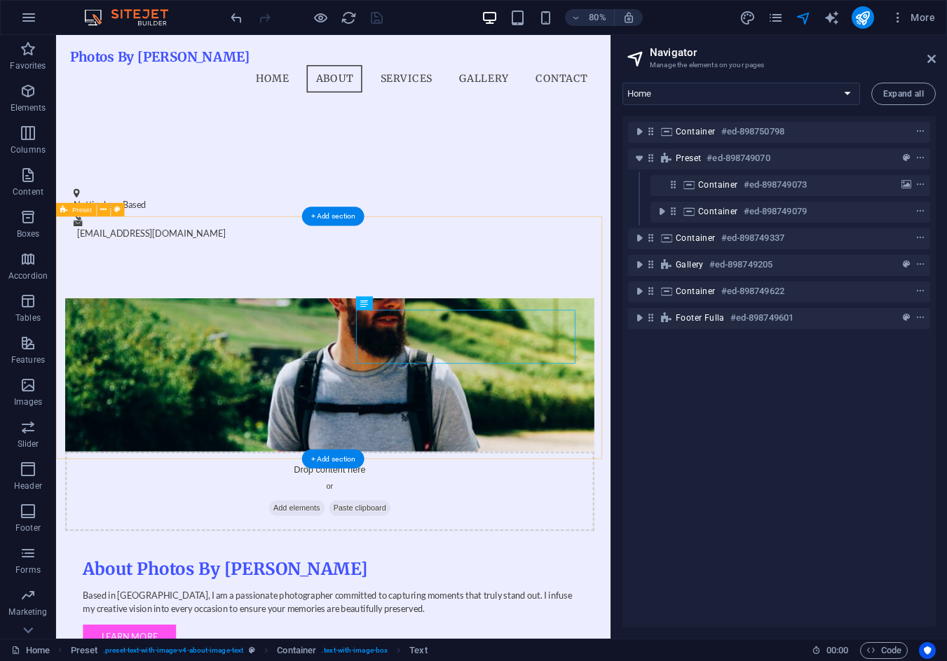
click at [635, 163] on icon "toggle-expand" at bounding box center [639, 158] width 14 height 14
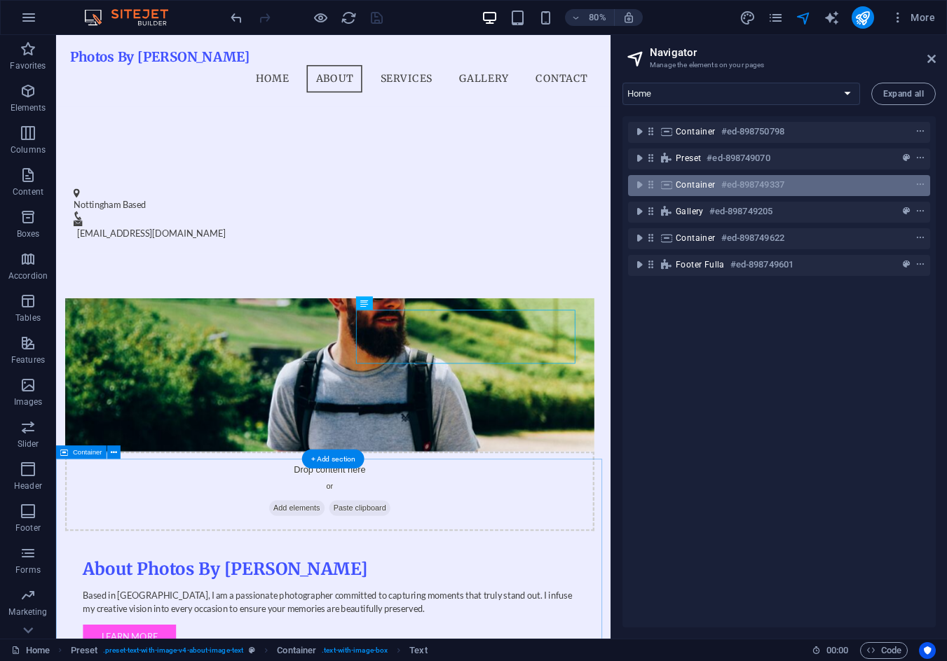
click at [638, 195] on div "Container #ed-898749337" at bounding box center [779, 185] width 302 height 21
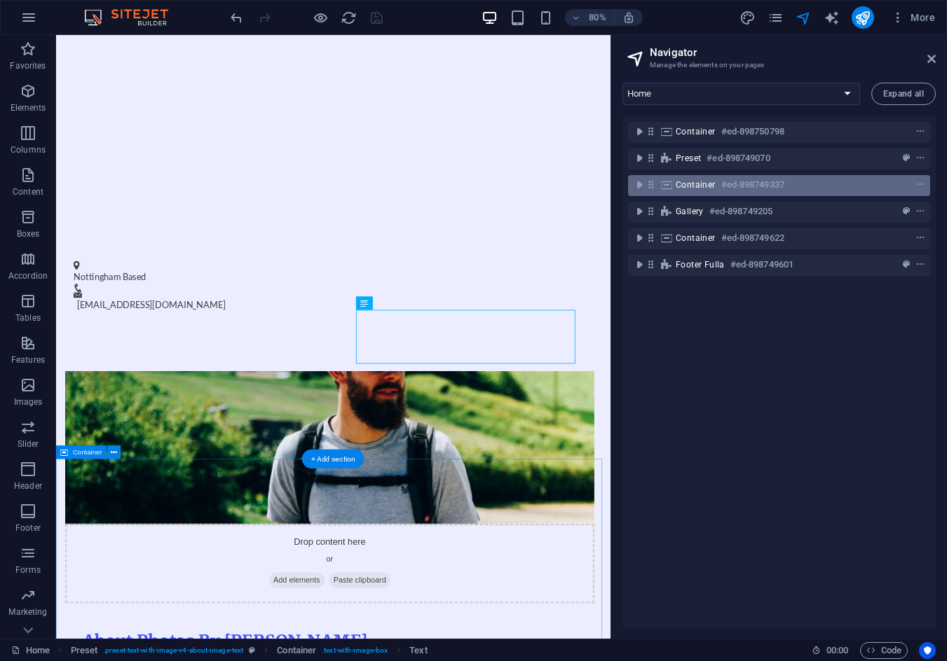
scroll to position [934, 0]
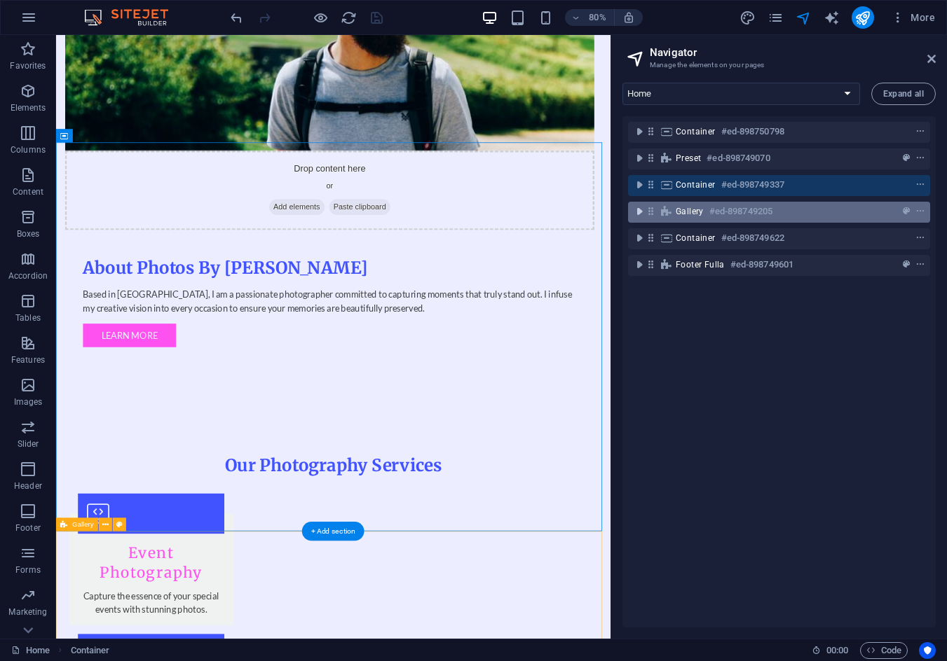
click at [637, 215] on icon "toggle-expand" at bounding box center [639, 212] width 14 height 14
click at [722, 207] on h6 "#ed-898749205" at bounding box center [740, 211] width 63 height 17
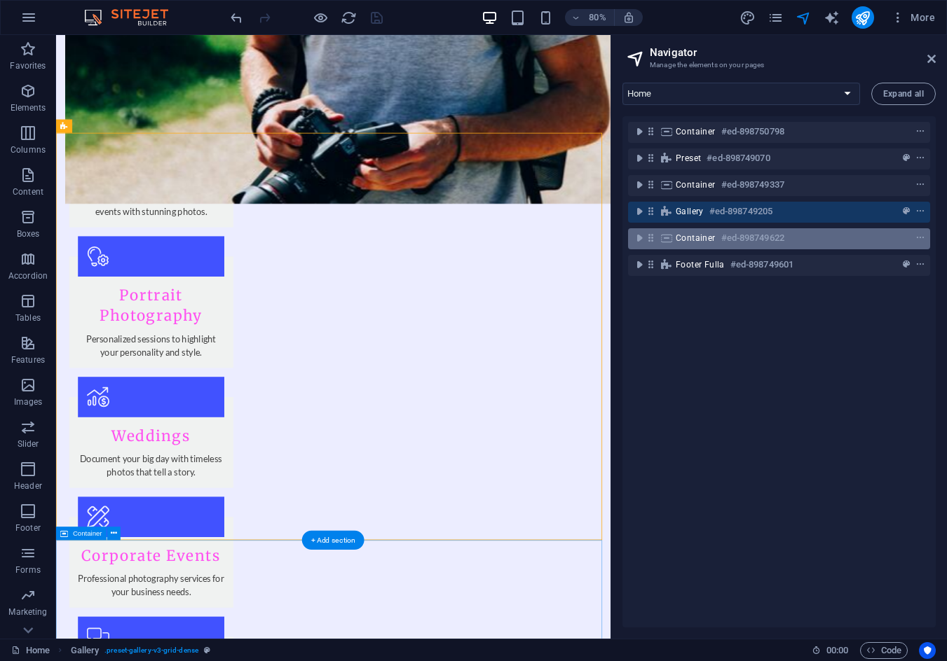
click at [708, 231] on div "Container #ed-898749622" at bounding box center [767, 238] width 184 height 17
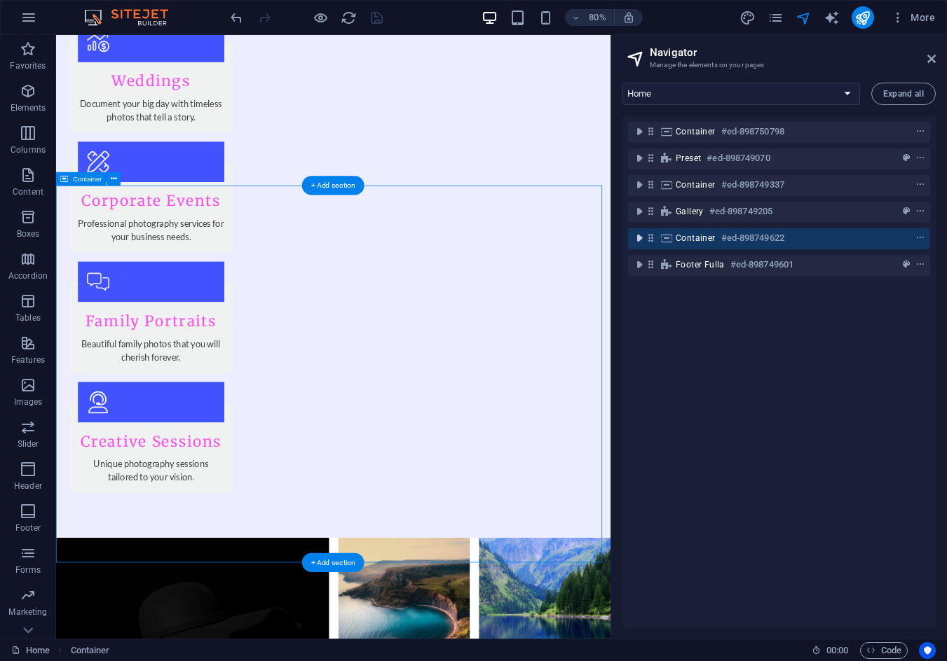
click at [639, 242] on icon "toggle-expand" at bounding box center [639, 238] width 14 height 14
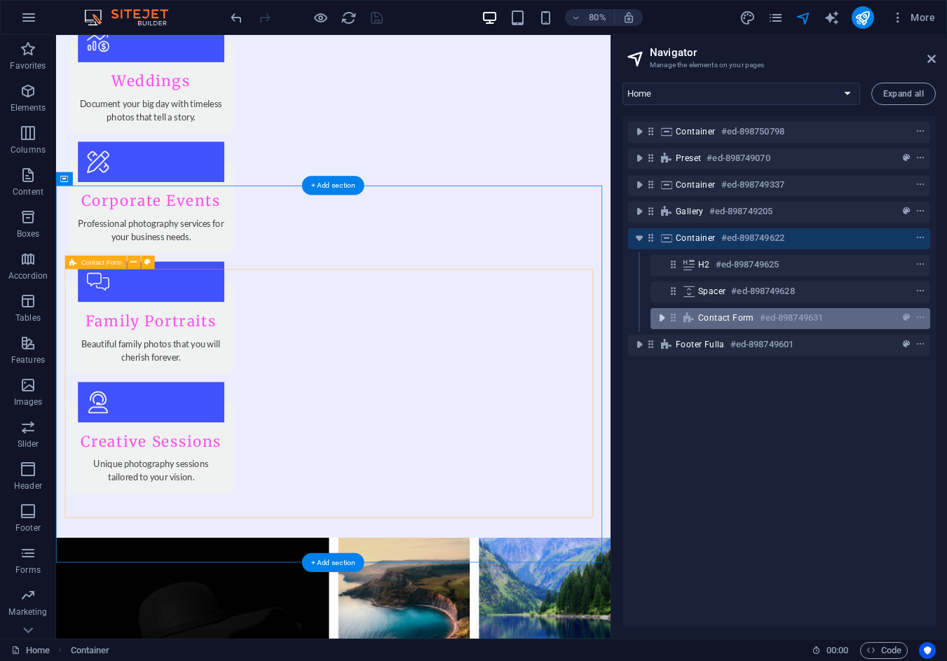
click at [663, 319] on icon "toggle-expand" at bounding box center [661, 318] width 14 height 14
click at [661, 322] on icon "toggle-expand" at bounding box center [661, 318] width 14 height 14
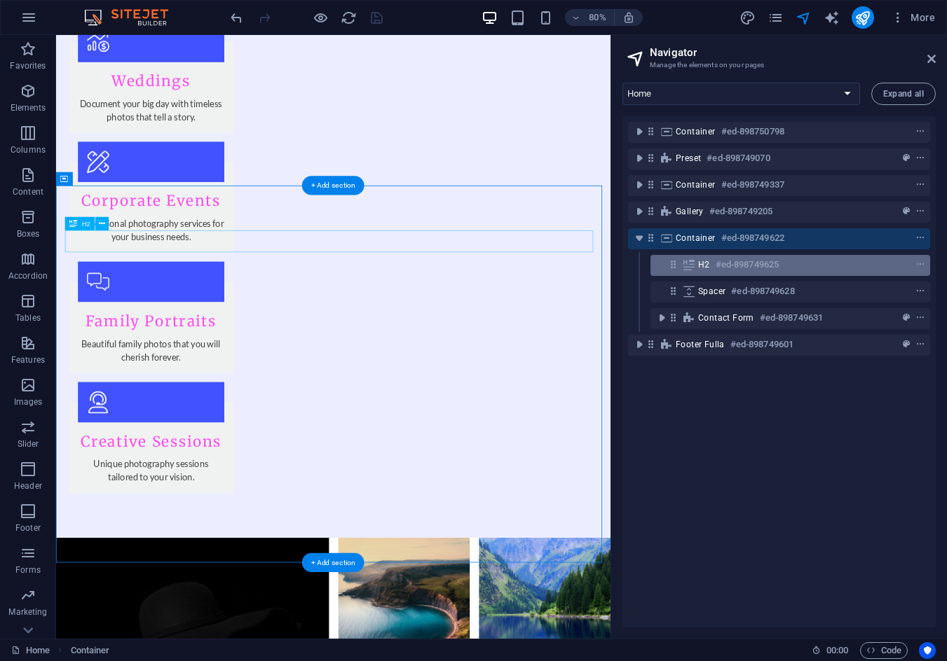
click at [734, 266] on h6 "#ed-898749625" at bounding box center [746, 264] width 63 height 17
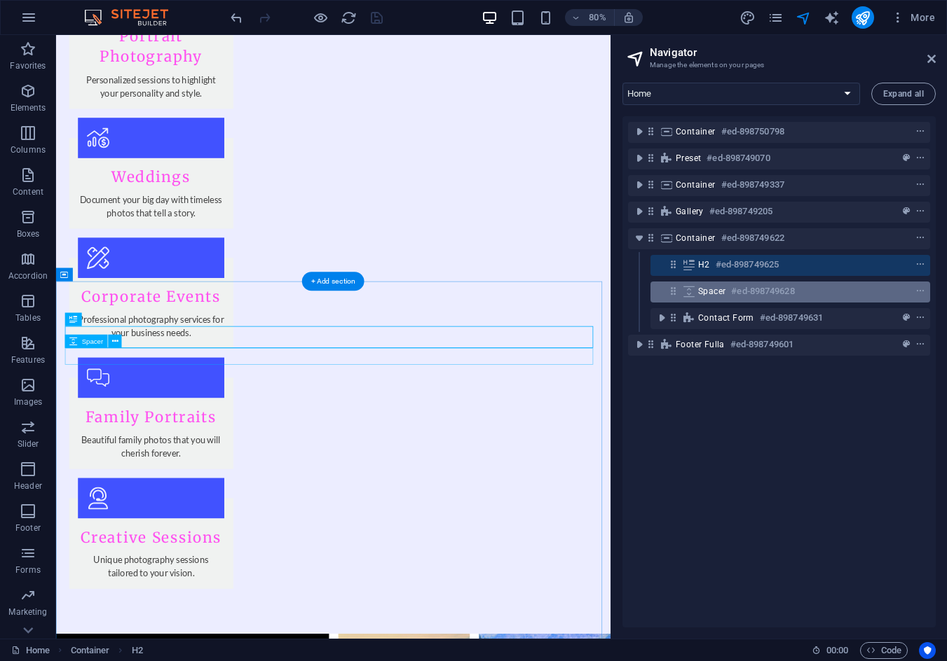
click at [731, 301] on div "Spacer #ed-898749628" at bounding box center [790, 292] width 280 height 21
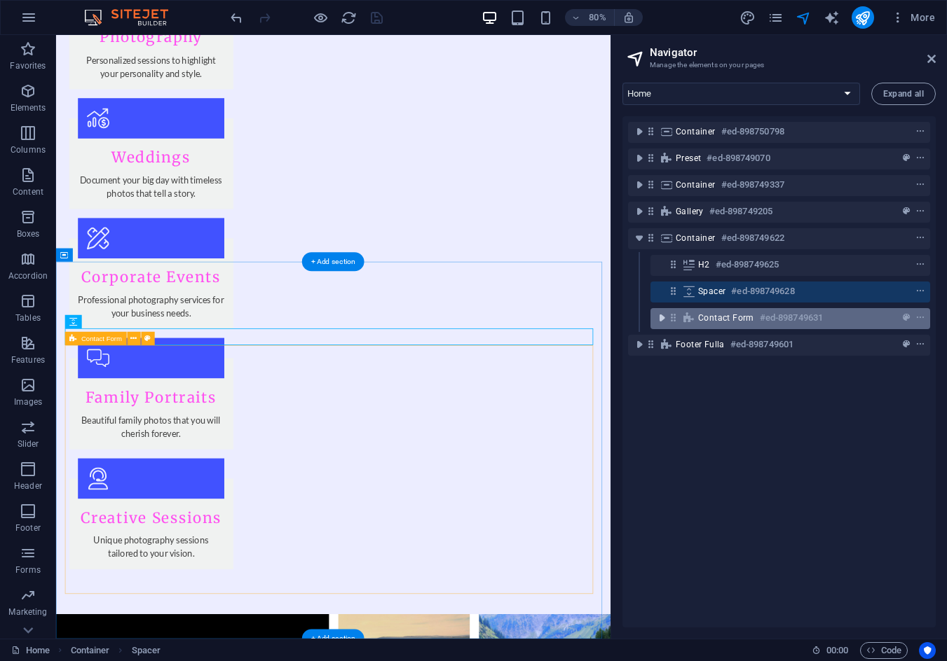
click at [659, 318] on icon "toggle-expand" at bounding box center [661, 318] width 14 height 14
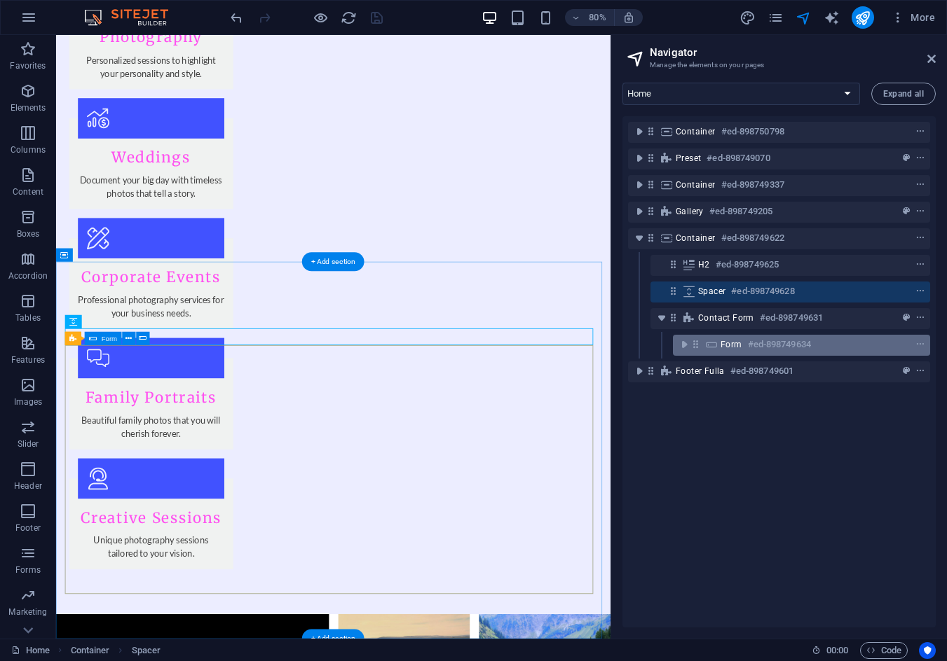
click at [726, 338] on div "Form #ed-898749634" at bounding box center [789, 344] width 139 height 17
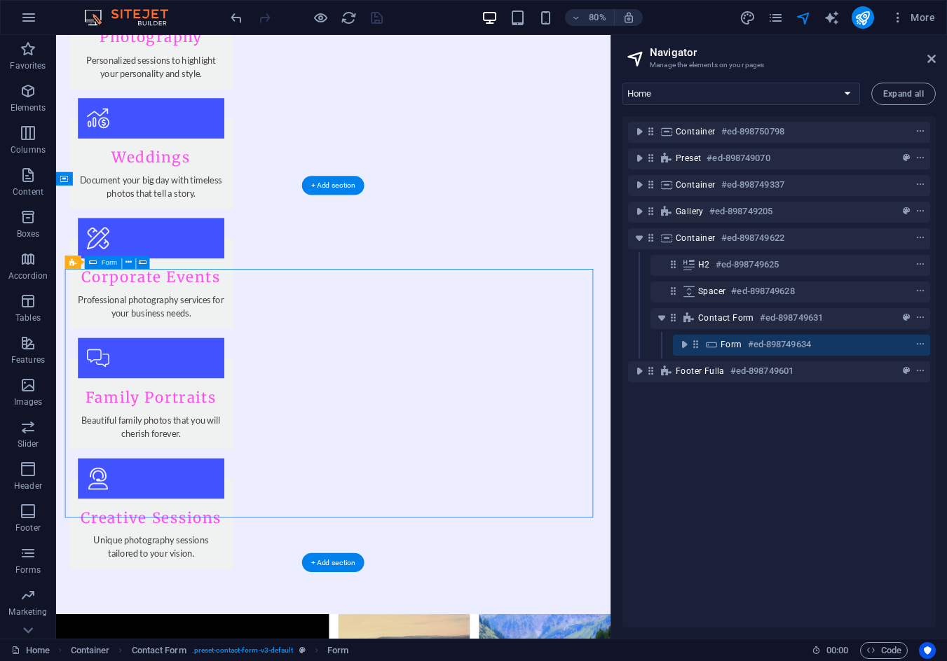
scroll to position [1876, 0]
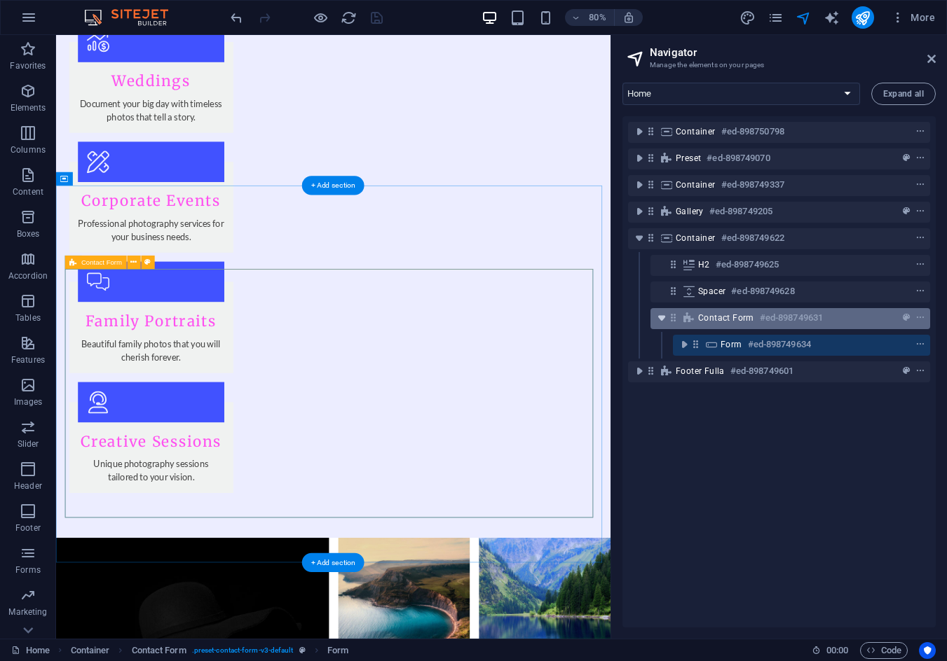
click at [659, 317] on icon "toggle-expand" at bounding box center [661, 318] width 14 height 14
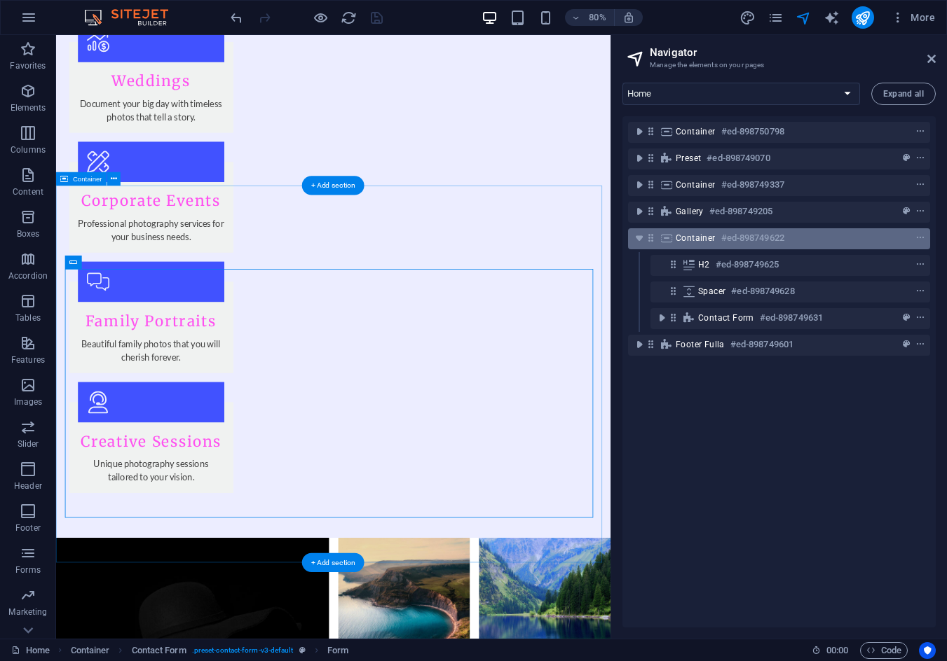
click at [710, 240] on span "Container" at bounding box center [695, 238] width 40 height 11
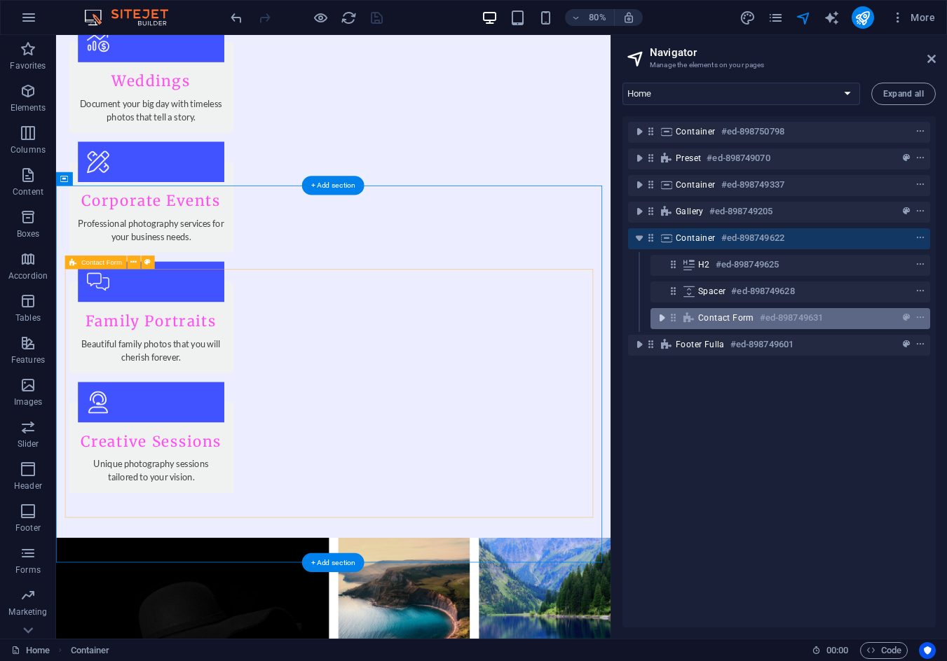
click at [665, 319] on icon "toggle-expand" at bounding box center [661, 318] width 14 height 14
click at [662, 319] on icon "toggle-expand" at bounding box center [661, 318] width 14 height 14
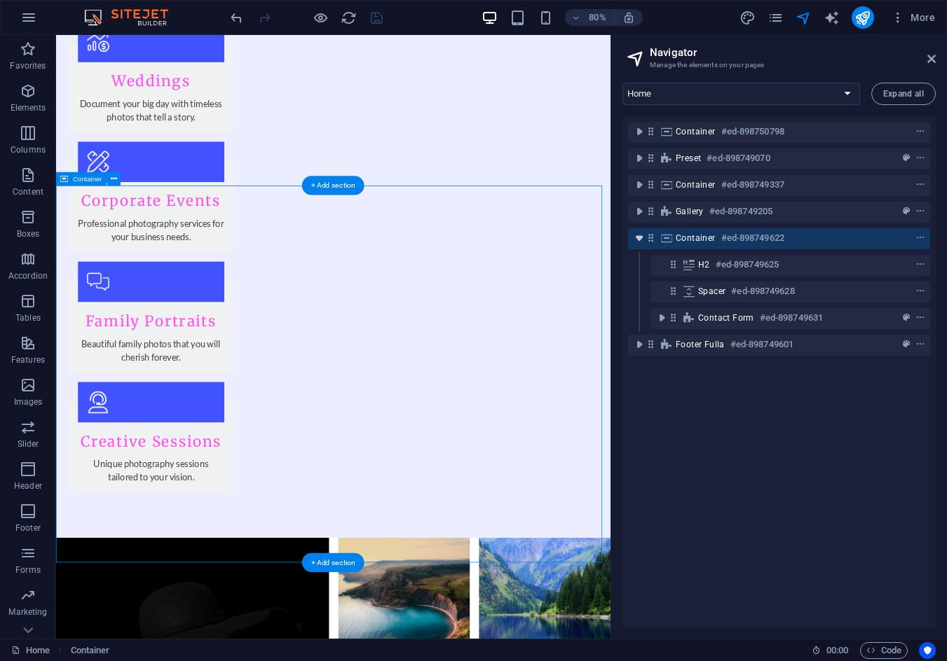
click at [635, 243] on icon "toggle-expand" at bounding box center [639, 238] width 14 height 14
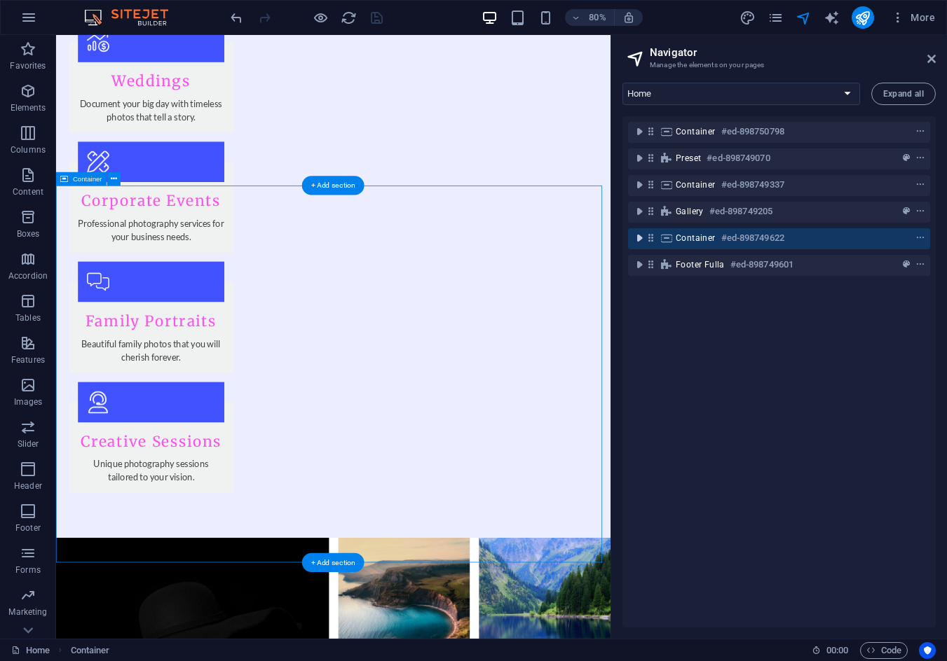
click at [637, 238] on icon "toggle-expand" at bounding box center [639, 238] width 14 height 14
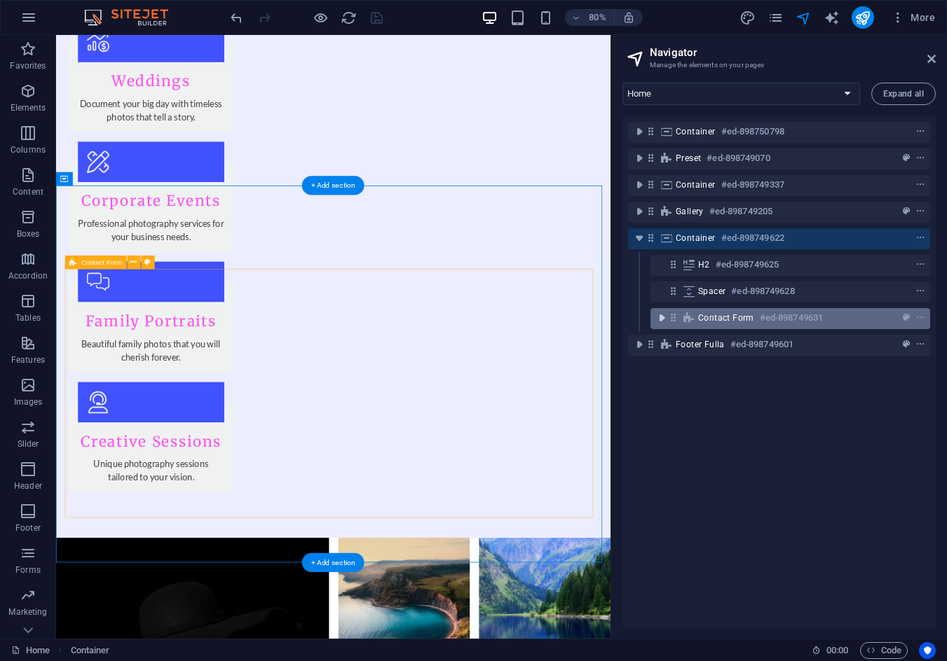
click at [663, 315] on icon "toggle-expand" at bounding box center [661, 318] width 14 height 14
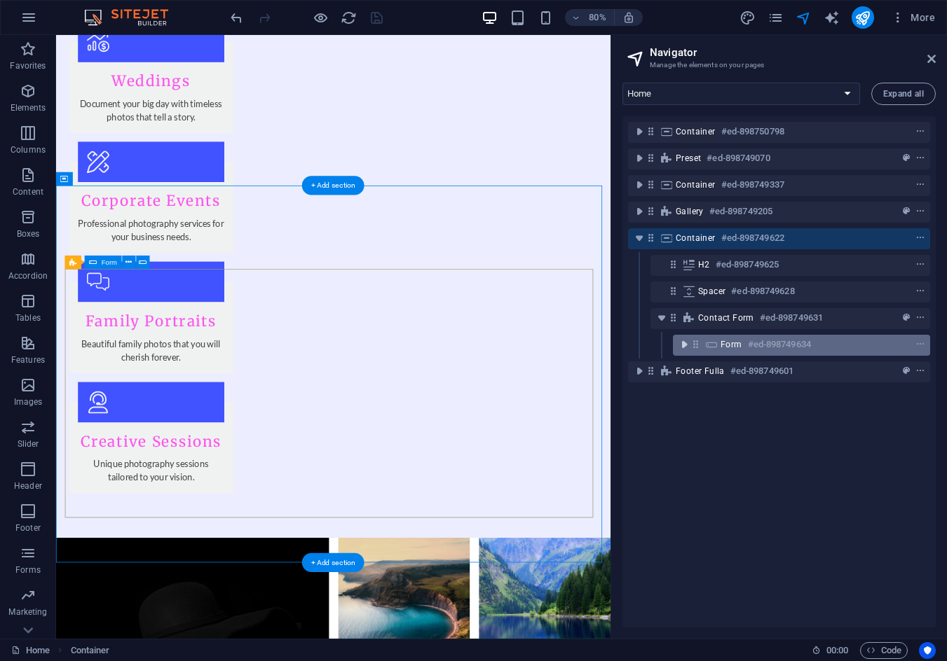
click at [684, 344] on icon "toggle-expand" at bounding box center [684, 345] width 14 height 14
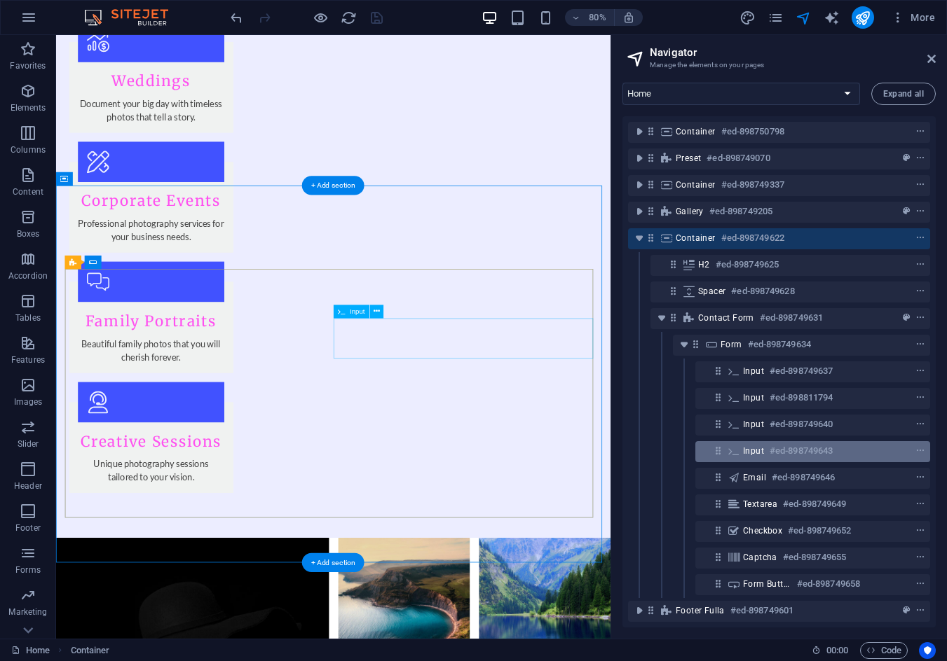
click at [781, 451] on h6 "#ed-898749643" at bounding box center [800, 451] width 63 height 17
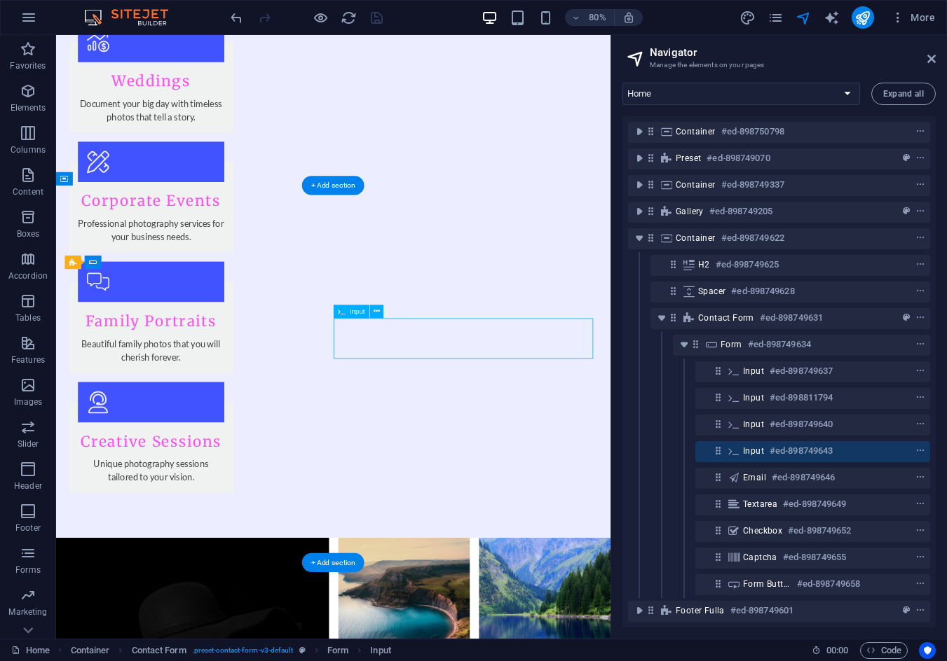
click at [780, 450] on h6 "#ed-898749643" at bounding box center [800, 451] width 63 height 17
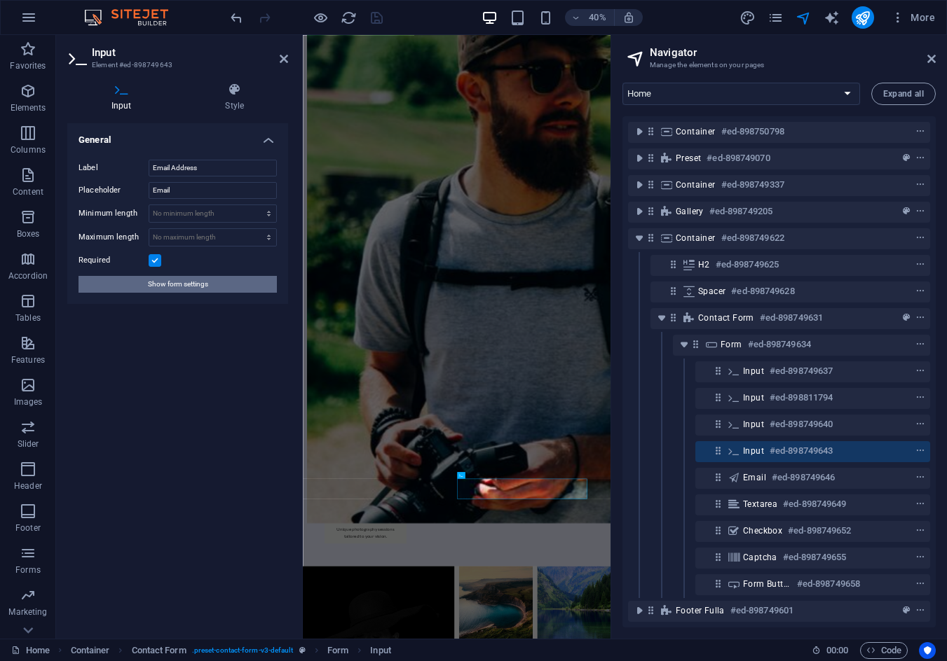
click at [162, 283] on span "Show form settings" at bounding box center [178, 284] width 60 height 17
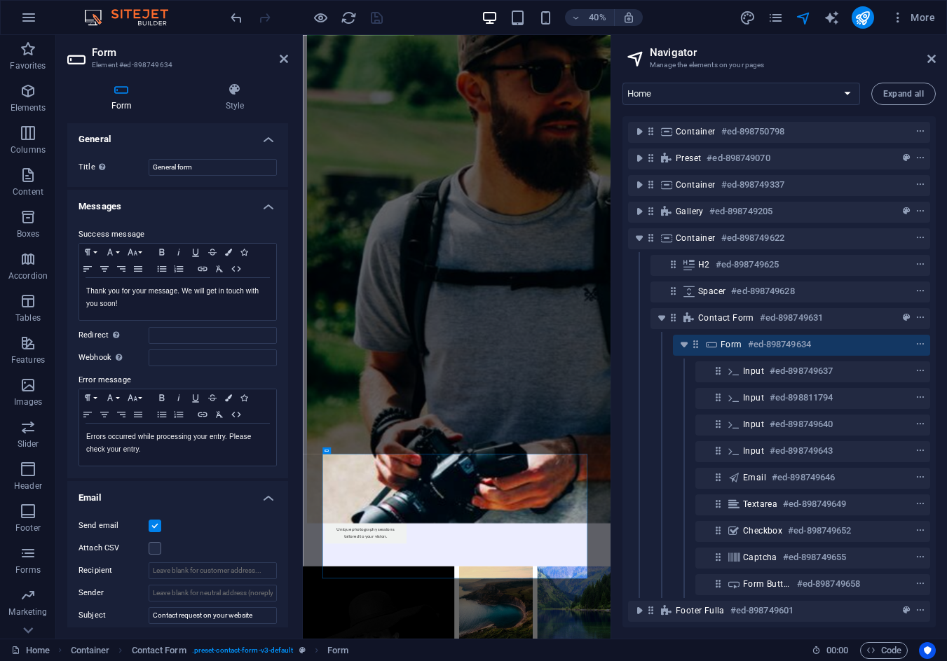
scroll to position [0, 0]
click at [282, 58] on icon at bounding box center [284, 58] width 8 height 11
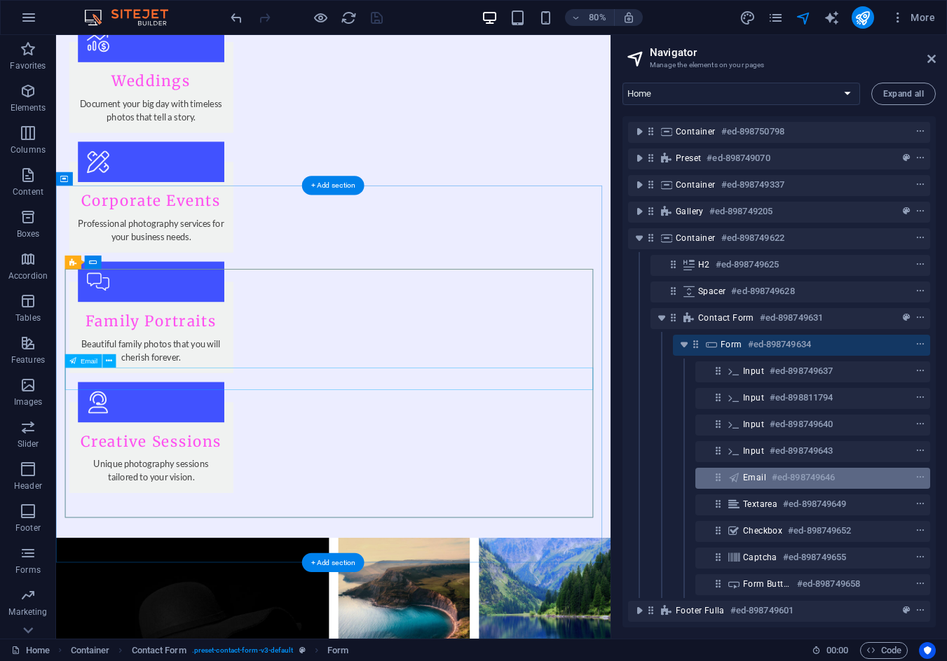
scroll to position [11, 0]
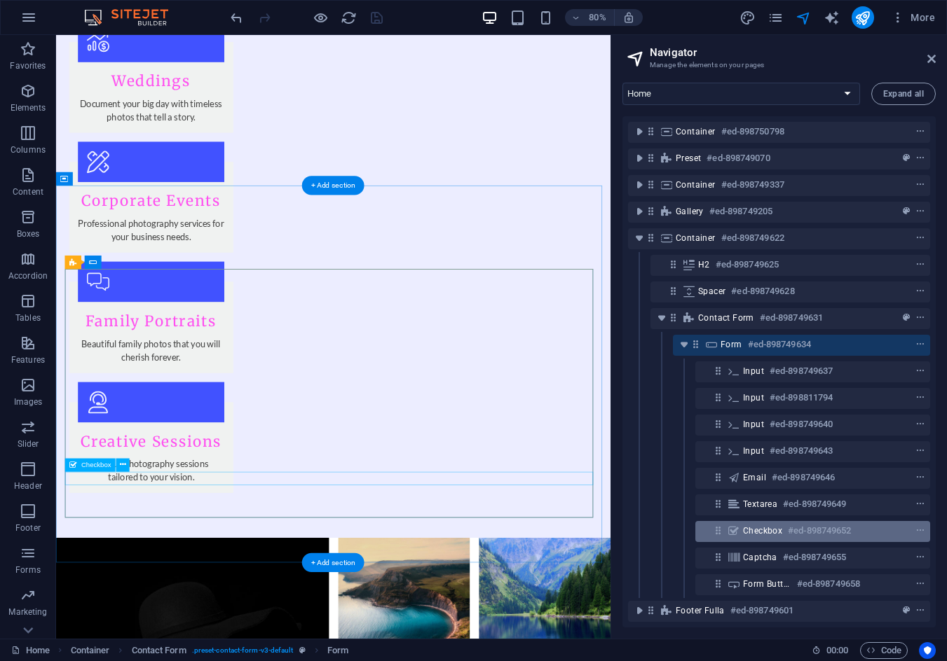
click at [757, 525] on span "Checkbox" at bounding box center [762, 530] width 39 height 11
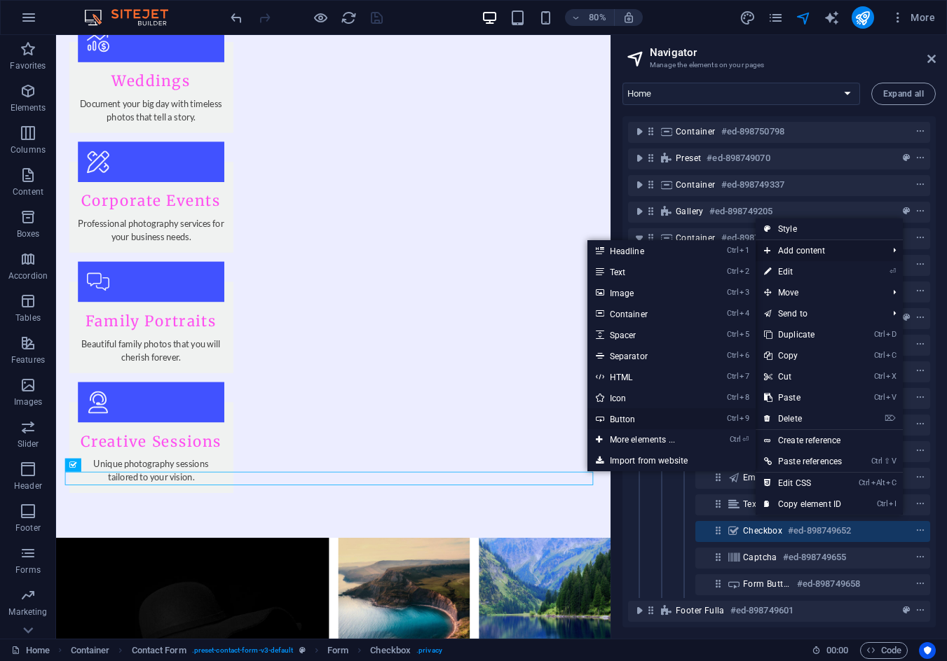
click at [624, 418] on link "Ctrl 9 Button" at bounding box center [645, 418] width 116 height 21
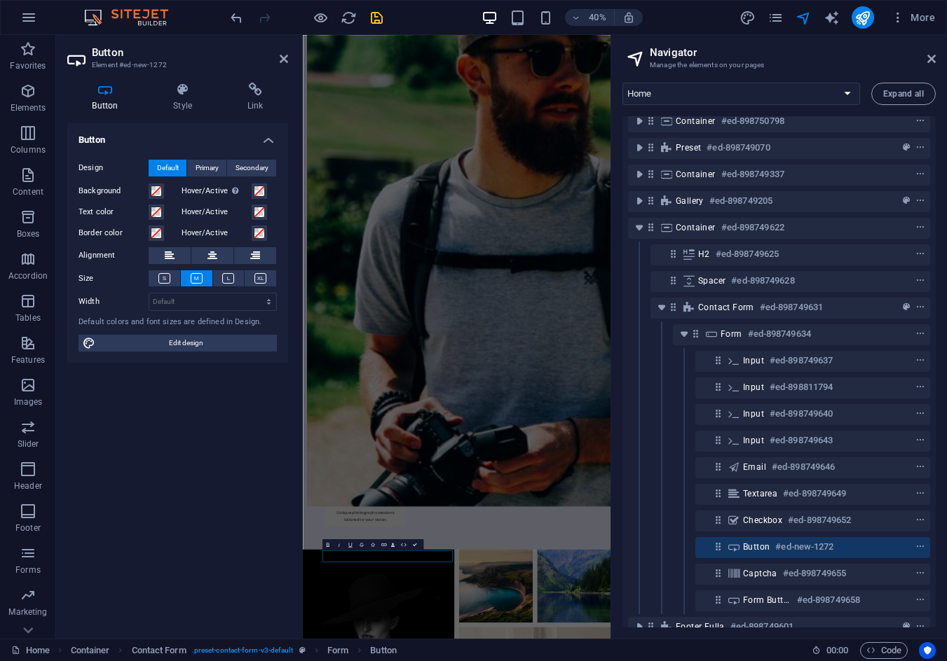
click at [277, 57] on h2 "Button" at bounding box center [190, 52] width 196 height 13
click at [276, 55] on h2 "Button" at bounding box center [190, 52] width 196 height 13
click at [280, 56] on icon at bounding box center [284, 58] width 8 height 11
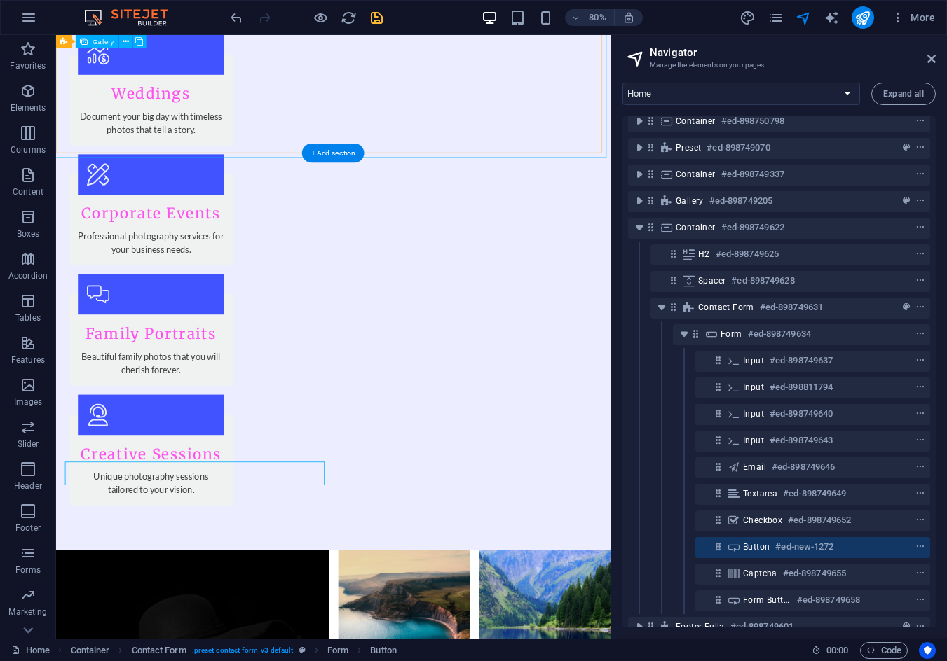
scroll to position [1916, 0]
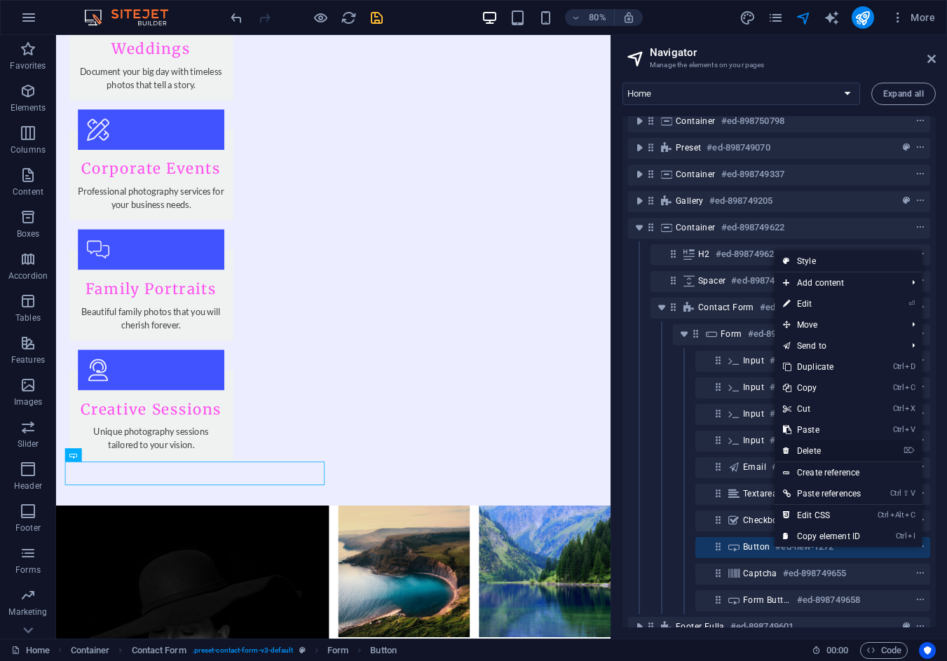
click at [804, 447] on link "⌦ Delete" at bounding box center [821, 451] width 95 height 21
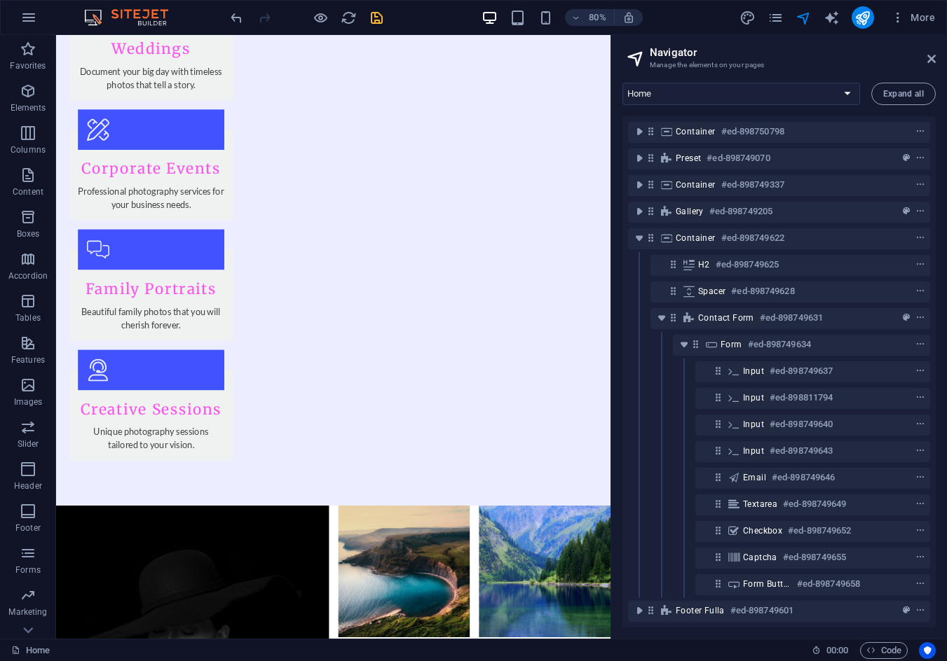
scroll to position [1876, 0]
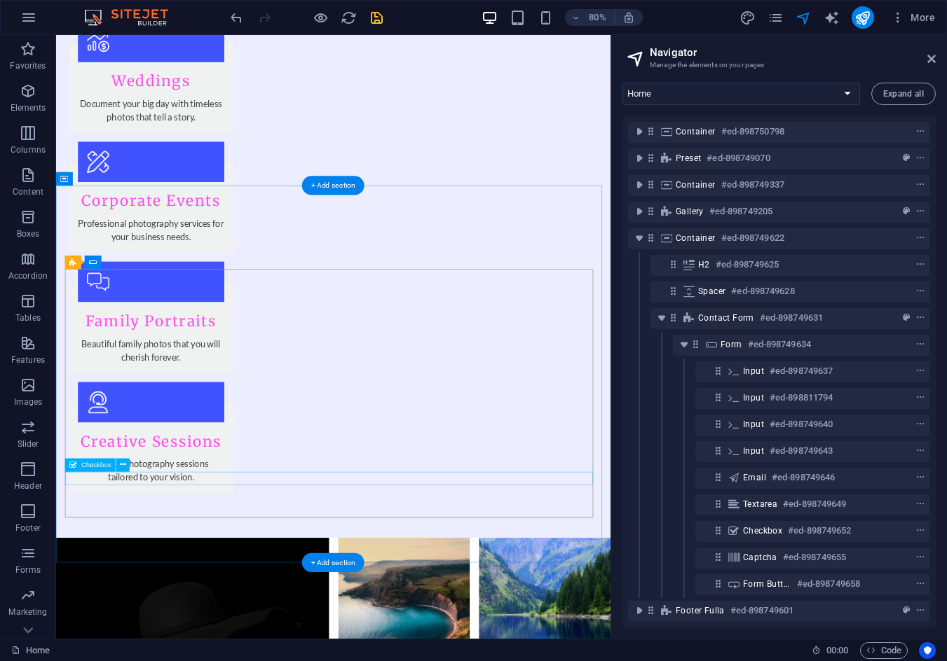
click div "I have read and understand the privacy policy."
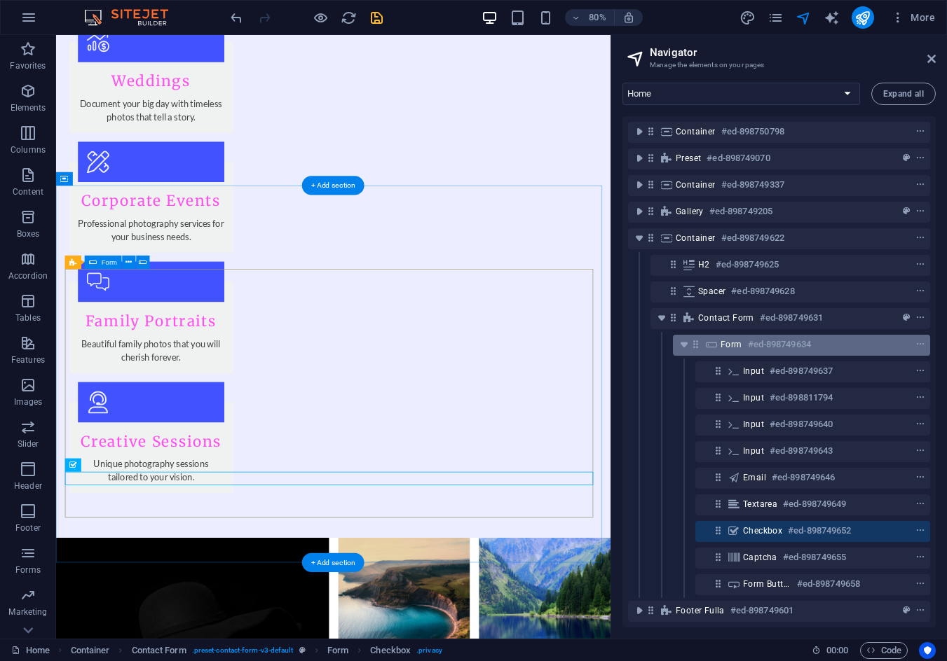
click at [734, 339] on span "Form" at bounding box center [731, 344] width 22 height 11
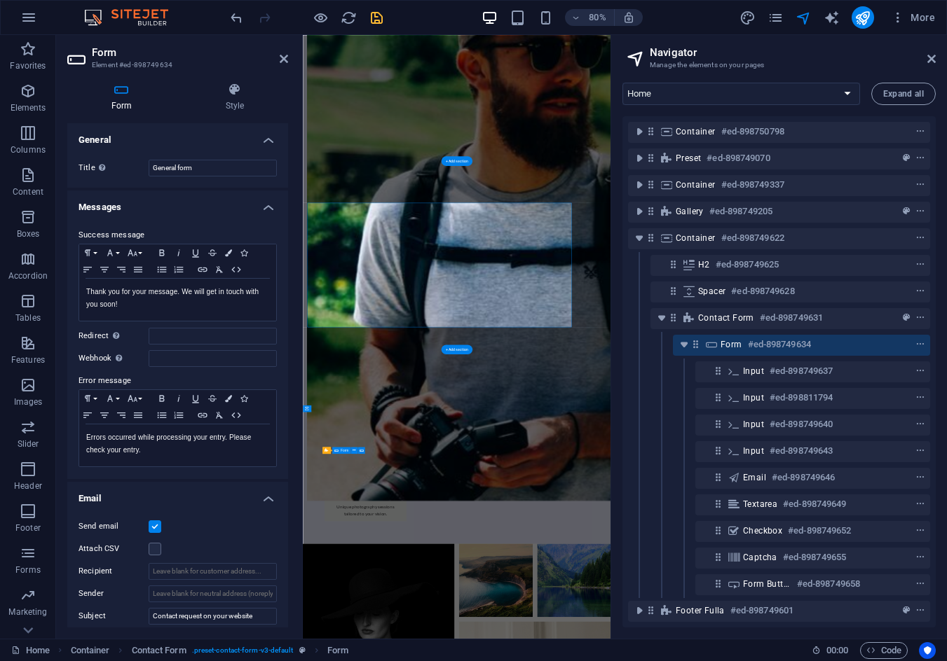
scroll to position [1819, 0]
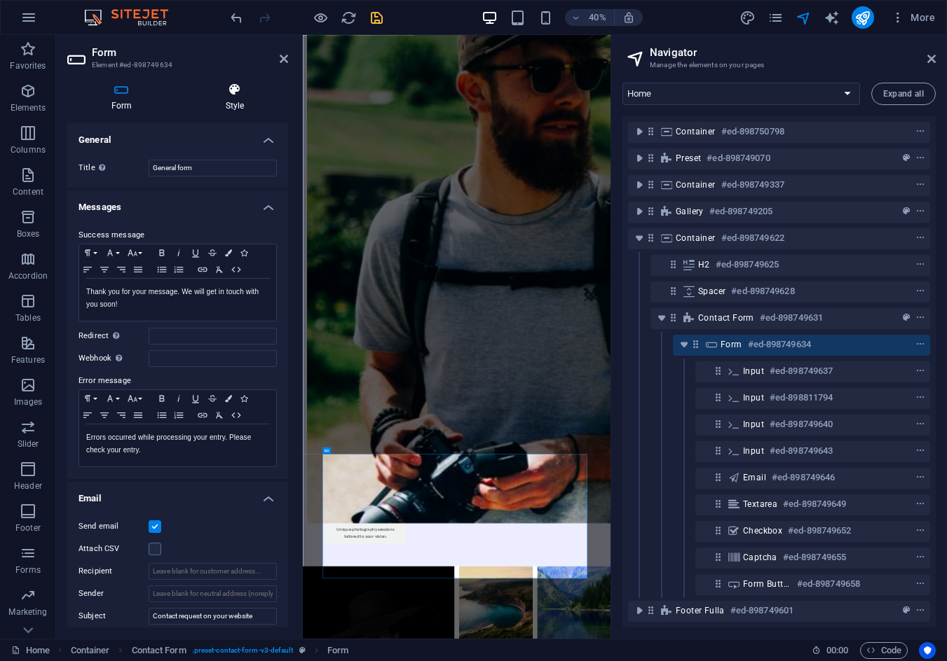
click at [223, 88] on icon at bounding box center [234, 90] width 106 height 14
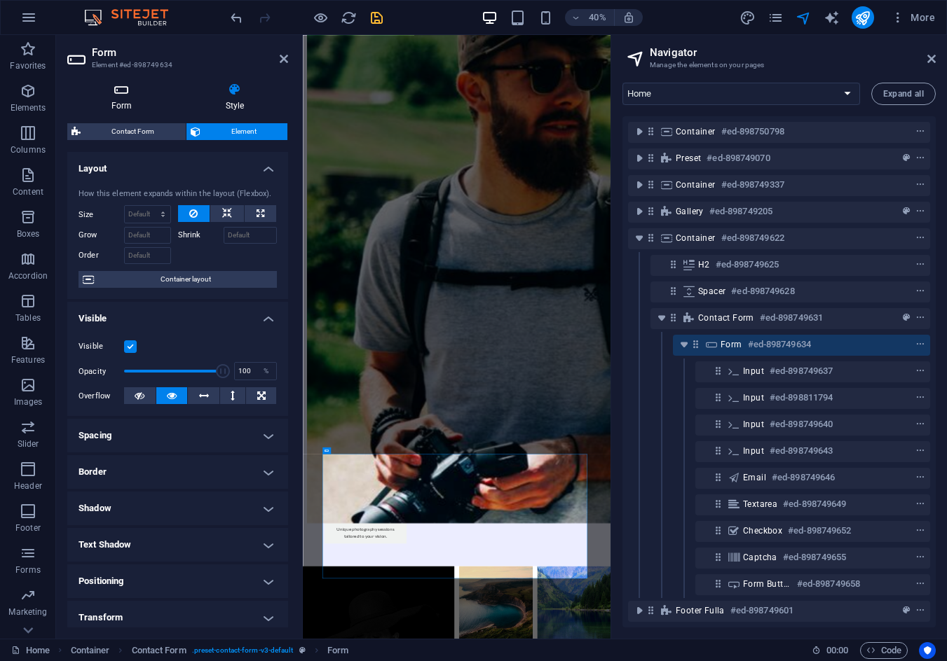
click at [134, 99] on h4 "Form" at bounding box center [124, 97] width 114 height 29
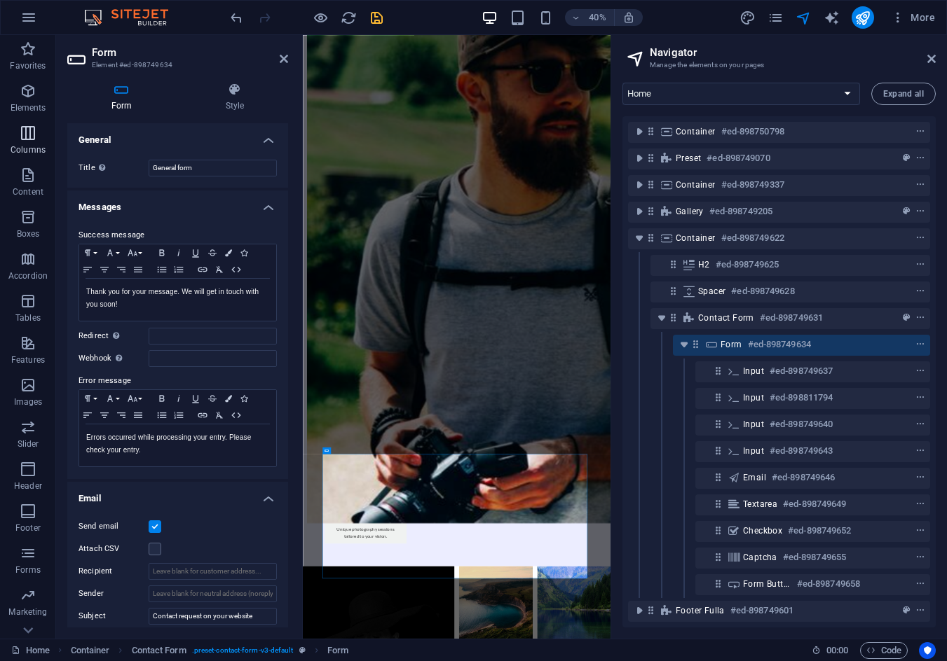
click at [23, 131] on icon "button" at bounding box center [28, 133] width 17 height 17
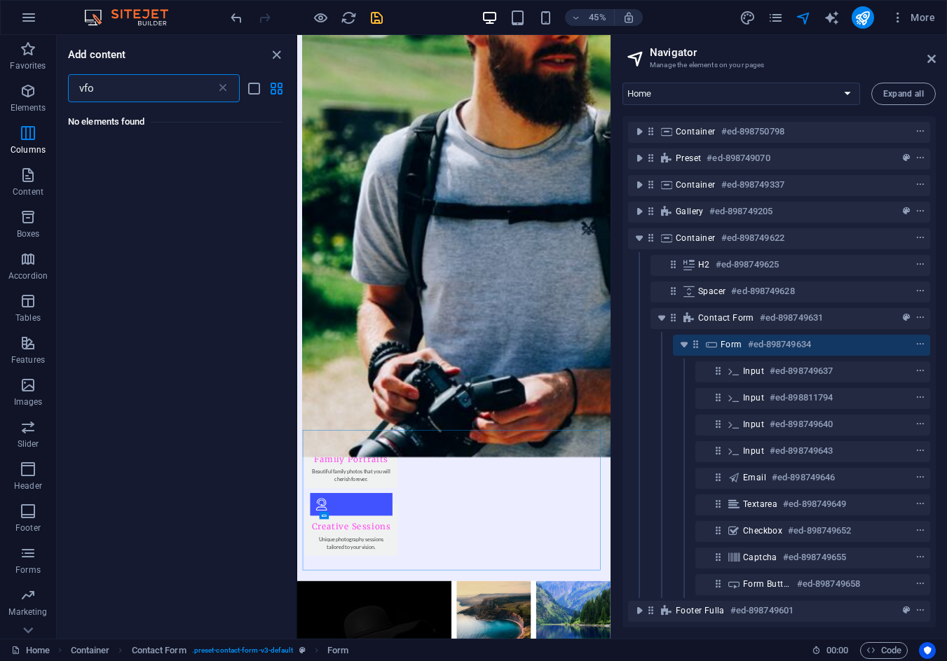
scroll to position [0, 0]
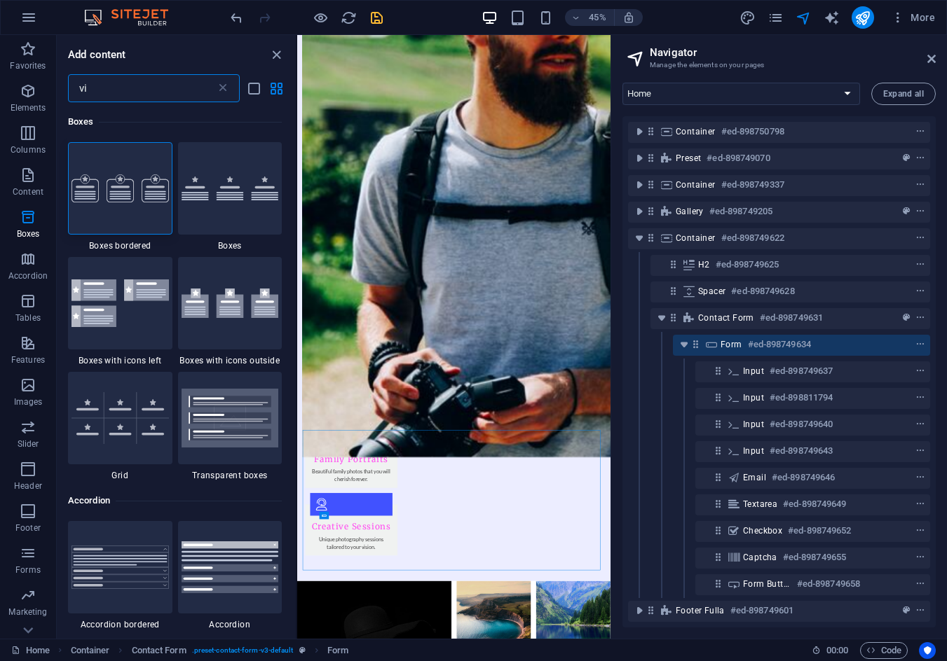
type input "v"
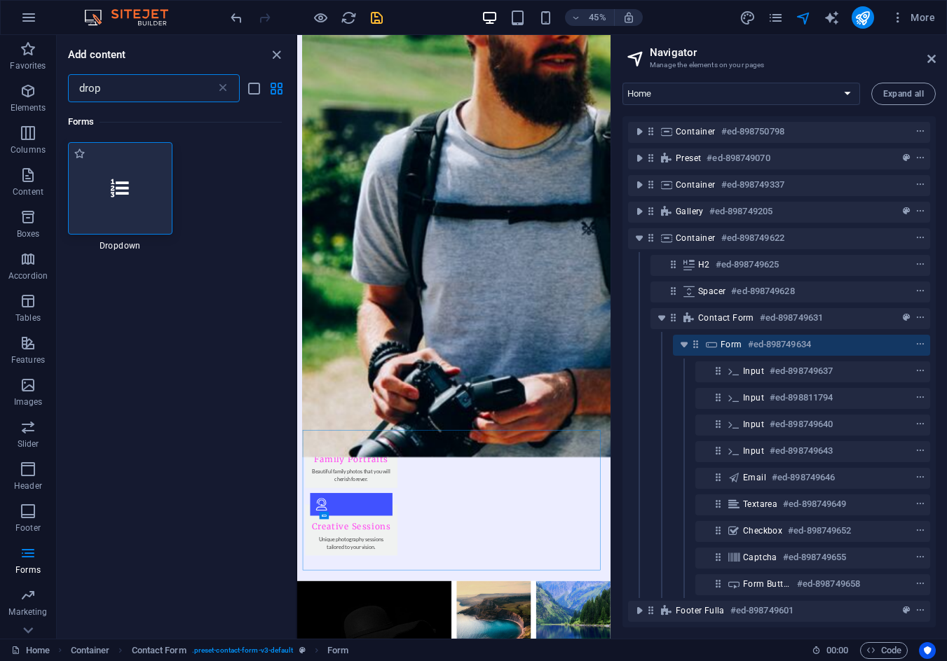
type input "drop"
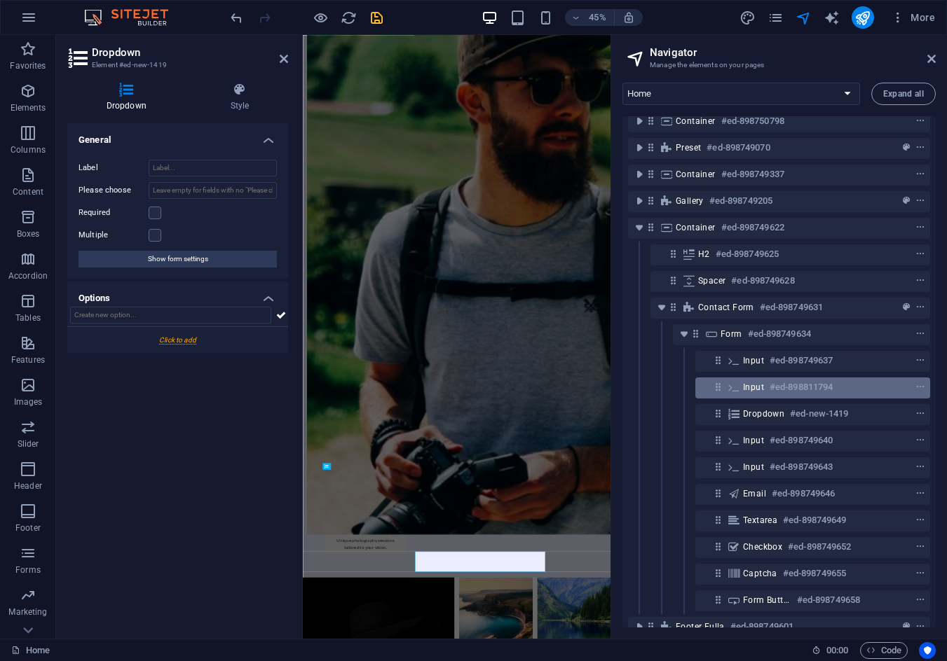
scroll to position [1842, 0]
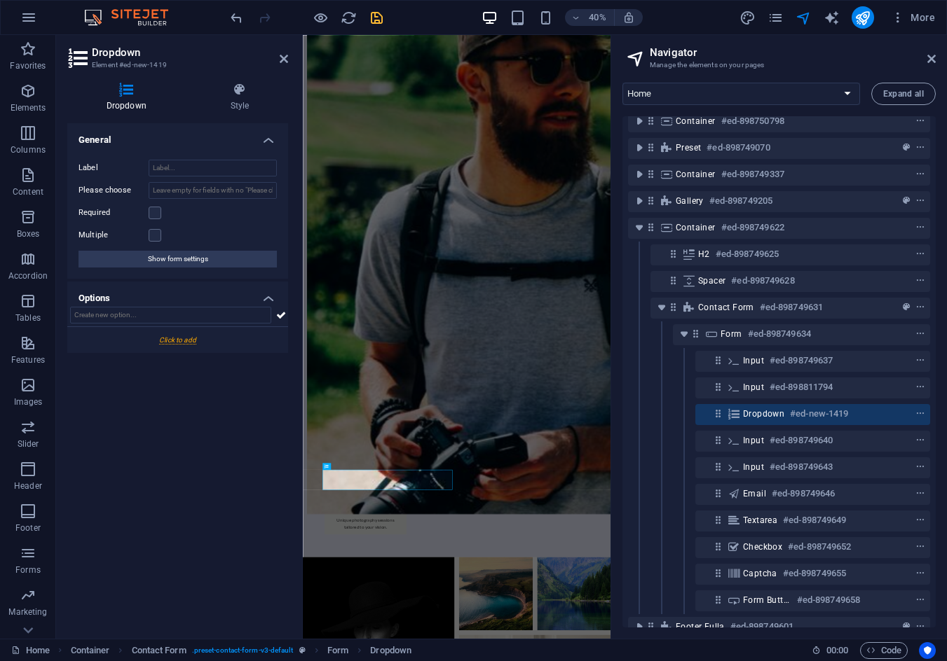
click at [764, 414] on span "Dropdown" at bounding box center [763, 413] width 41 height 11
click at [181, 168] on input "Label" at bounding box center [213, 168] width 128 height 17
drag, startPoint x: 717, startPoint y: 415, endPoint x: 721, endPoint y: 472, distance: 56.2
click at [721, 472] on div "Container #ed-898750798 Preset #ed-898749070 Container #ed-898749337 Gallery #e…" at bounding box center [778, 371] width 313 height 511
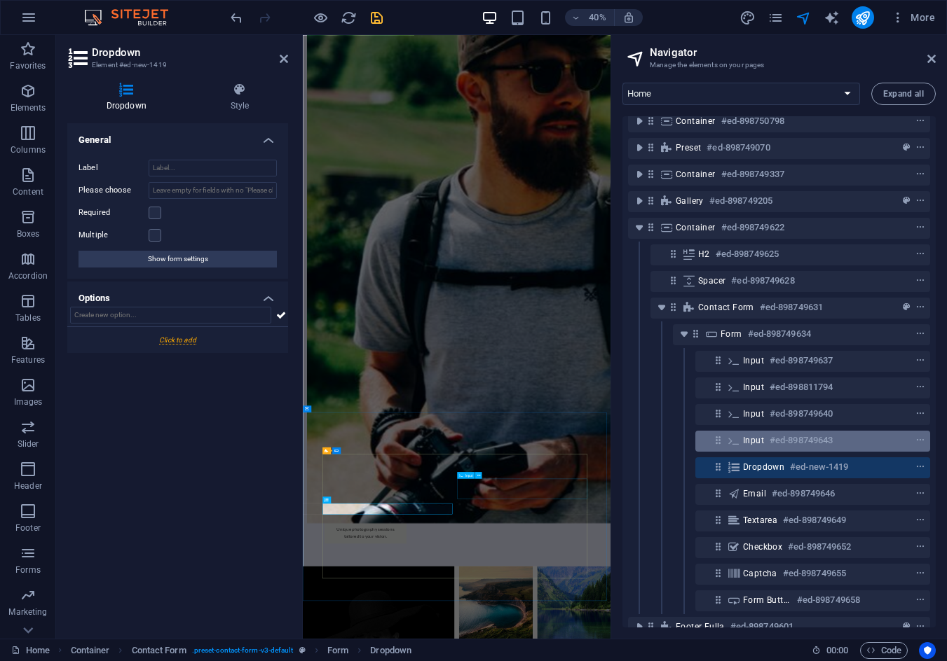
click at [771, 445] on h6 "#ed-898749643" at bounding box center [800, 440] width 63 height 17
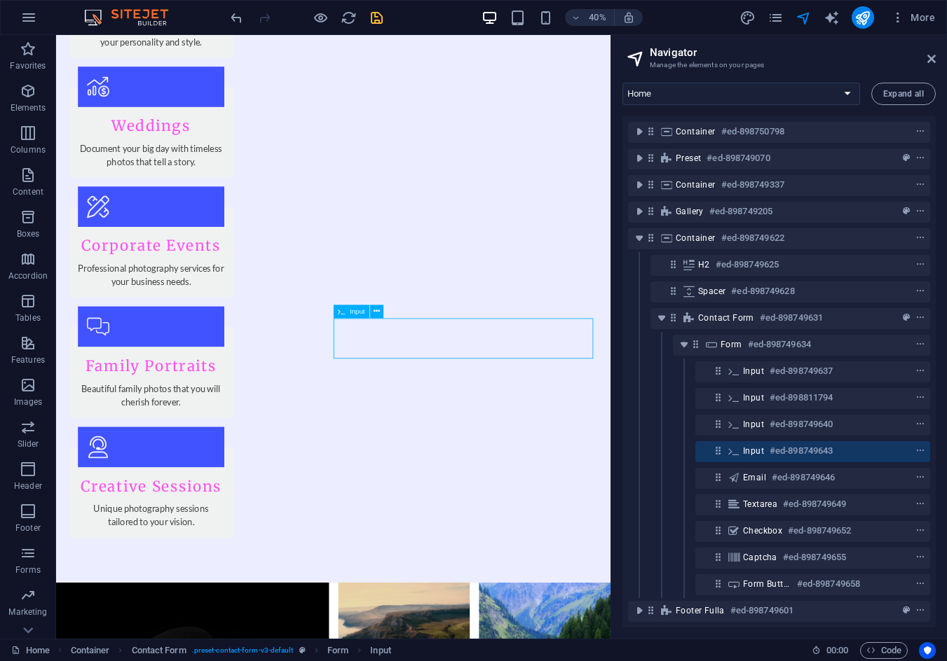
scroll to position [1876, 0]
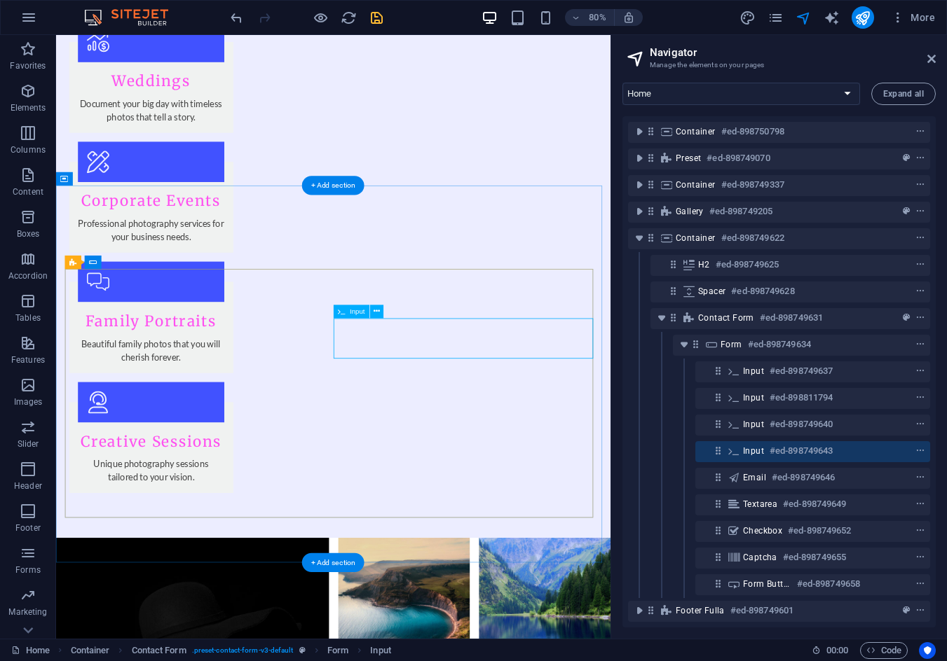
click at [749, 446] on span "Input" at bounding box center [753, 451] width 21 height 11
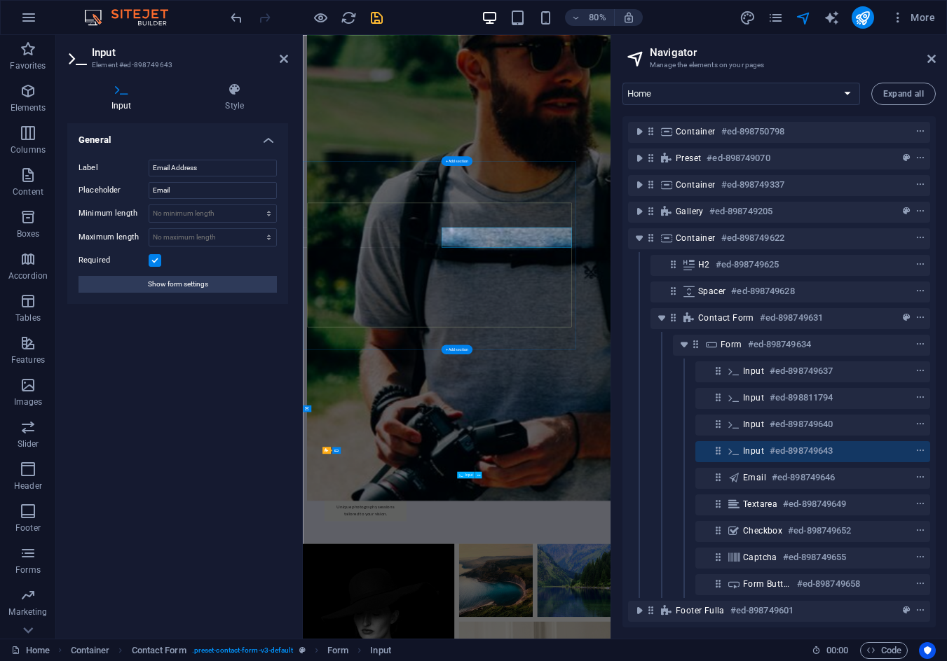
scroll to position [1819, 0]
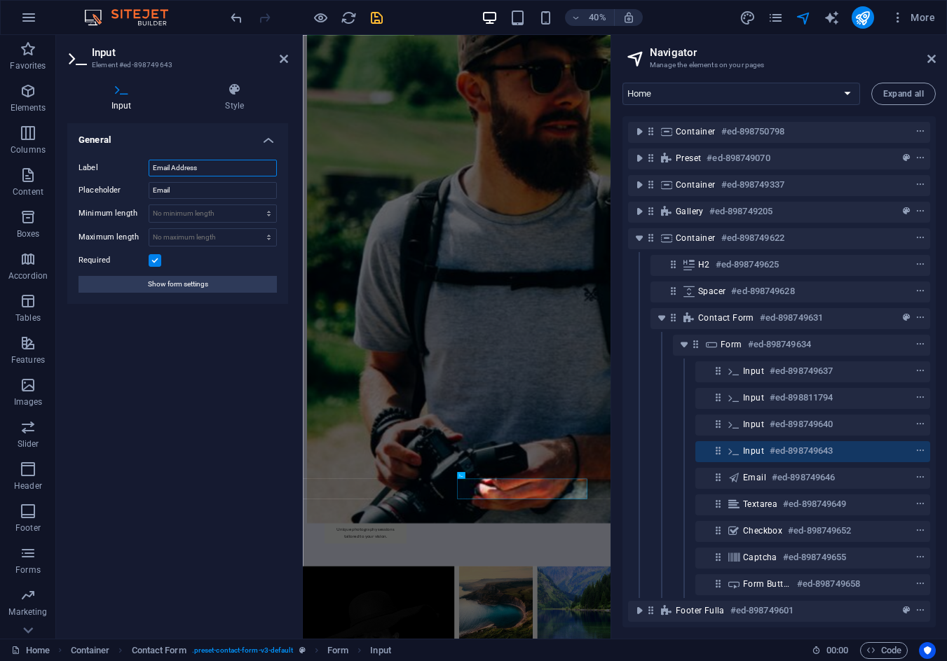
click at [207, 163] on input "Email Address" at bounding box center [213, 168] width 128 height 17
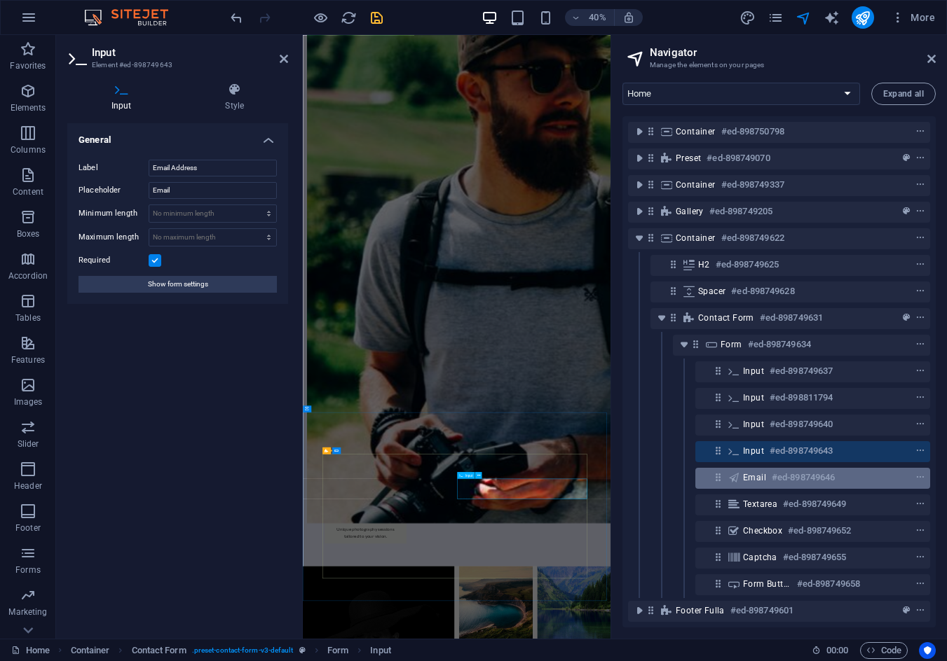
click at [778, 469] on h6 "#ed-898749646" at bounding box center [802, 477] width 63 height 17
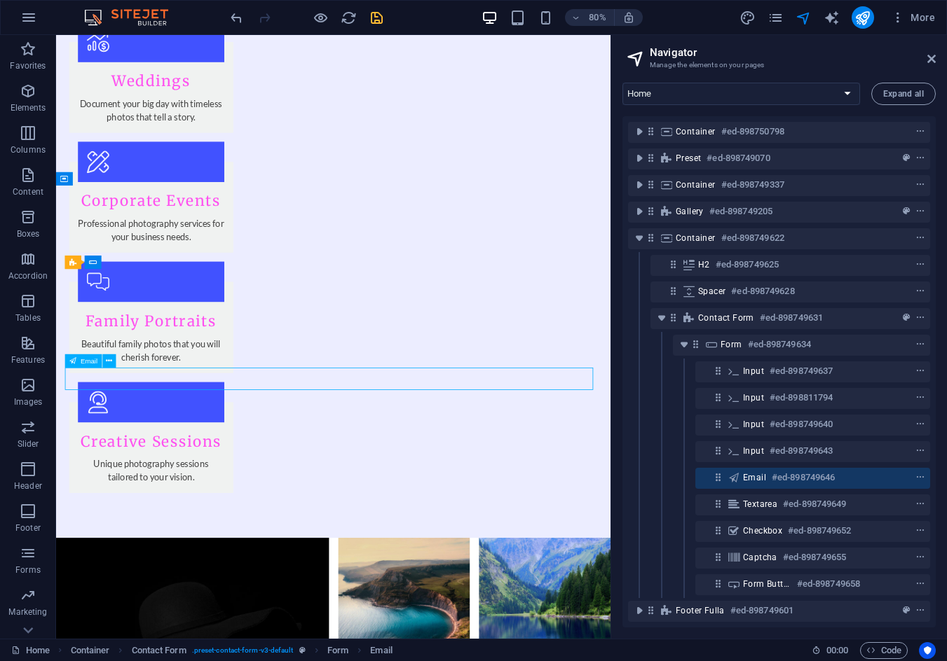
click at [780, 469] on h6 "#ed-898749646" at bounding box center [802, 477] width 63 height 17
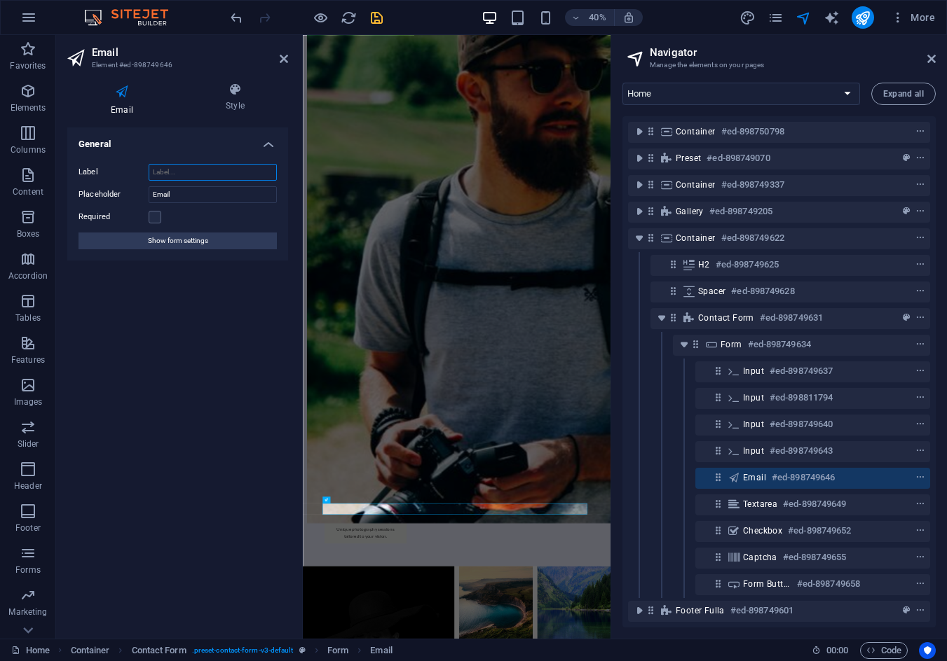
click at [214, 170] on input "Label" at bounding box center [213, 172] width 128 height 17
paste input "Email Address"
type input "Email Address"
click at [143, 350] on div "General Label Email Address Placeholder Email Required Show form settings" at bounding box center [177, 378] width 221 height 500
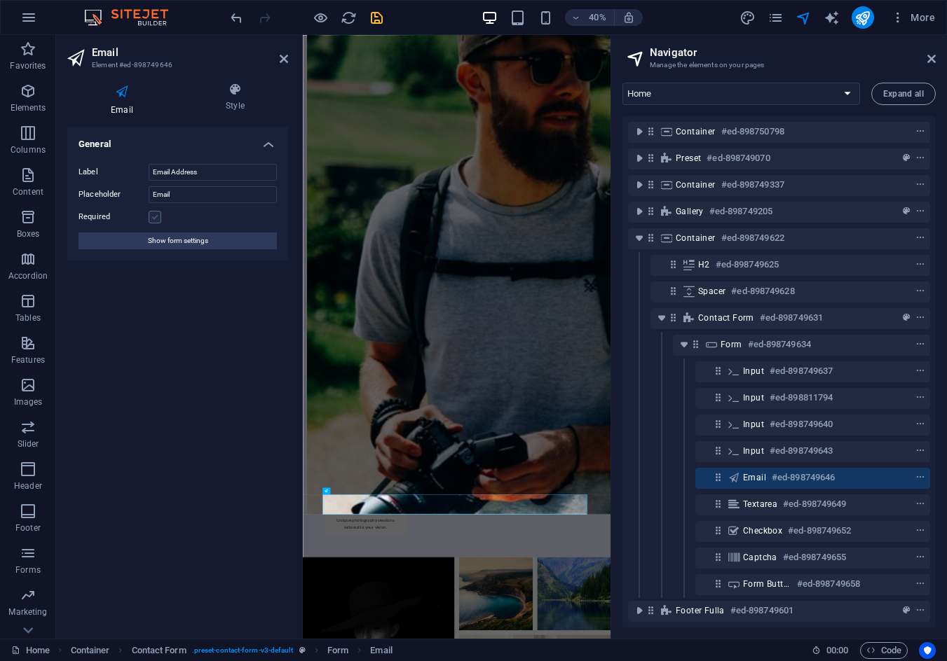
click at [156, 218] on label at bounding box center [155, 217] width 13 height 13
click at [0, 0] on input "Required" at bounding box center [0, 0] width 0 height 0
click at [797, 448] on h6 "#ed-898749643" at bounding box center [800, 451] width 63 height 17
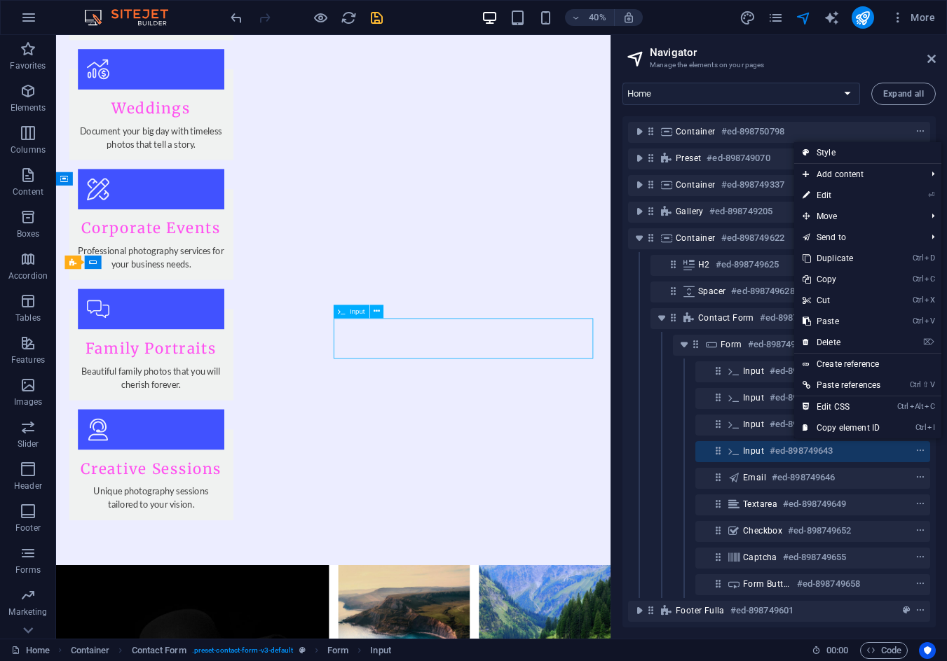
scroll to position [1876, 0]
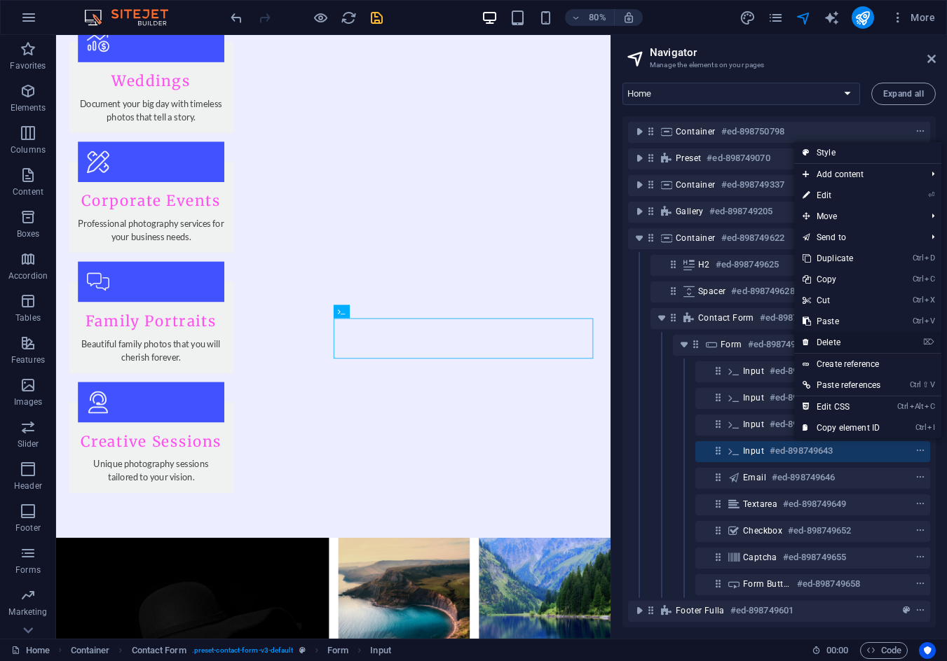
click at [828, 337] on link "⌦ Delete" at bounding box center [841, 342] width 95 height 21
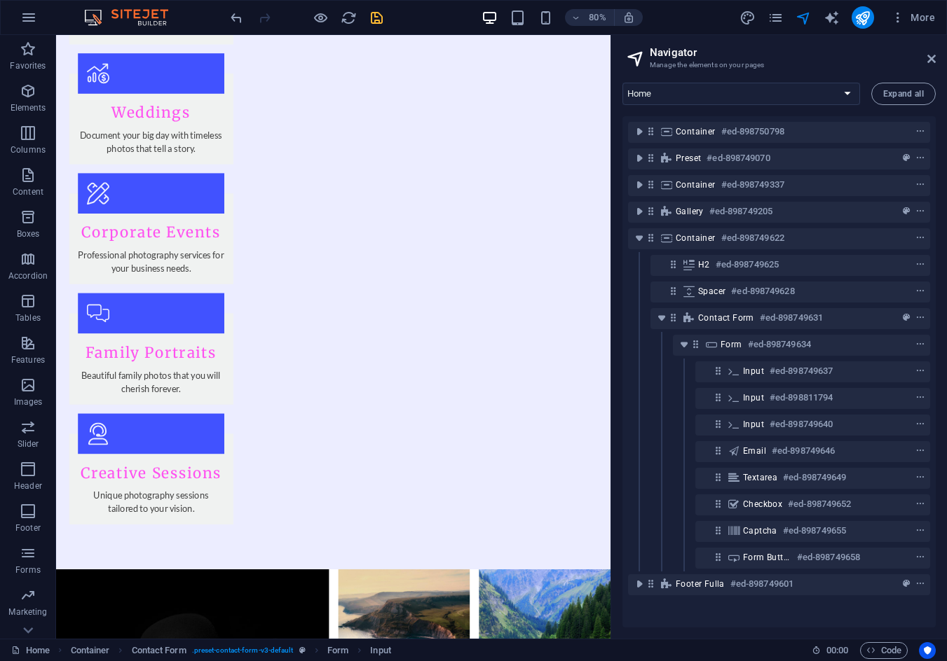
scroll to position [0, 0]
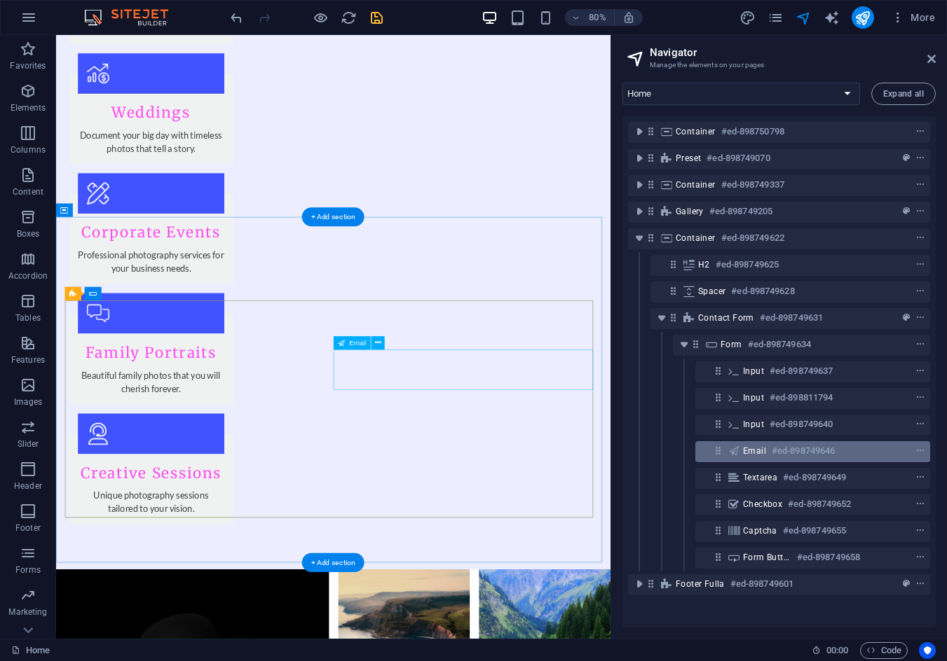
click at [749, 457] on div "Email #ed-898749646" at bounding box center [801, 451] width 117 height 17
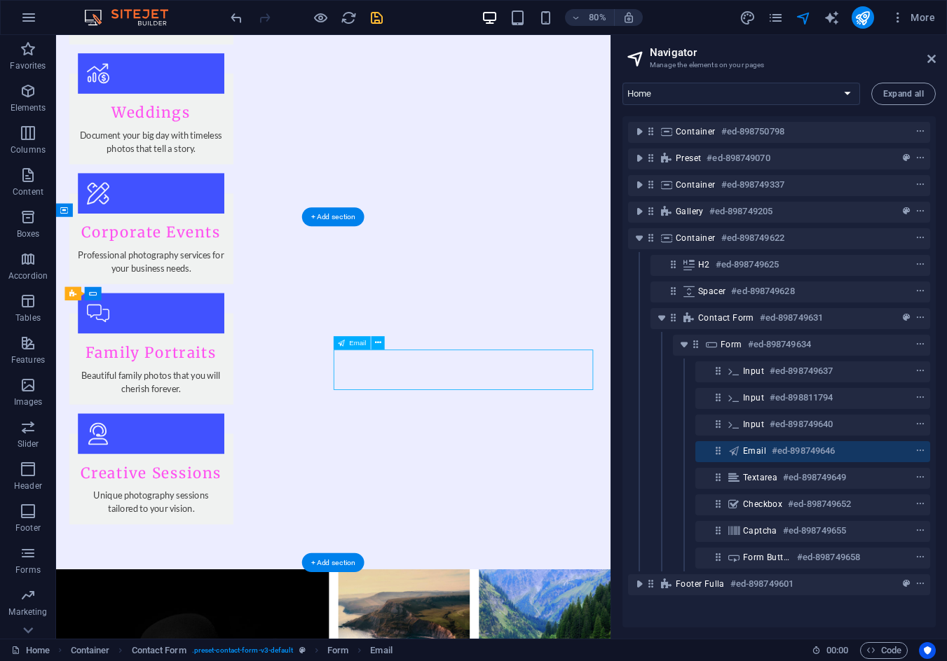
click at [749, 457] on div "Email #ed-898749646" at bounding box center [801, 451] width 117 height 17
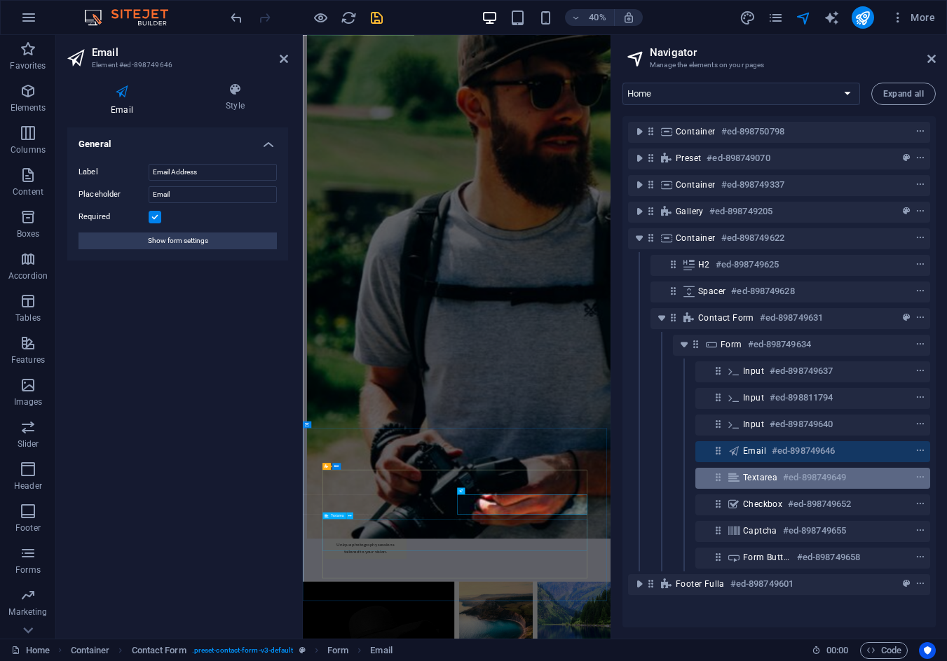
click at [774, 468] on div "Textarea #ed-898749649" at bounding box center [812, 478] width 235 height 21
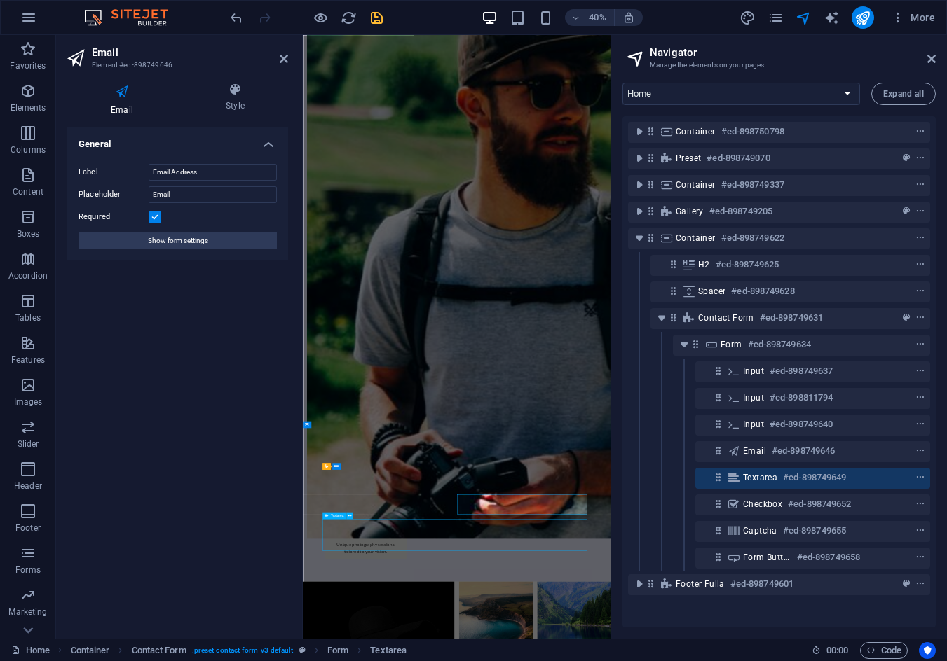
scroll to position [1836, 0]
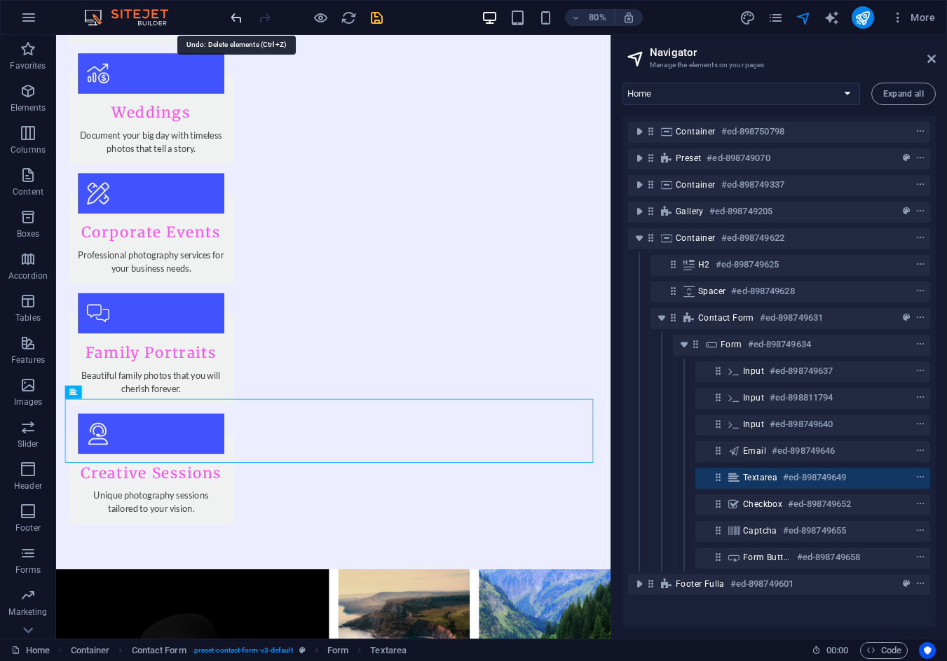
click at [238, 11] on icon "undo" at bounding box center [236, 18] width 16 height 16
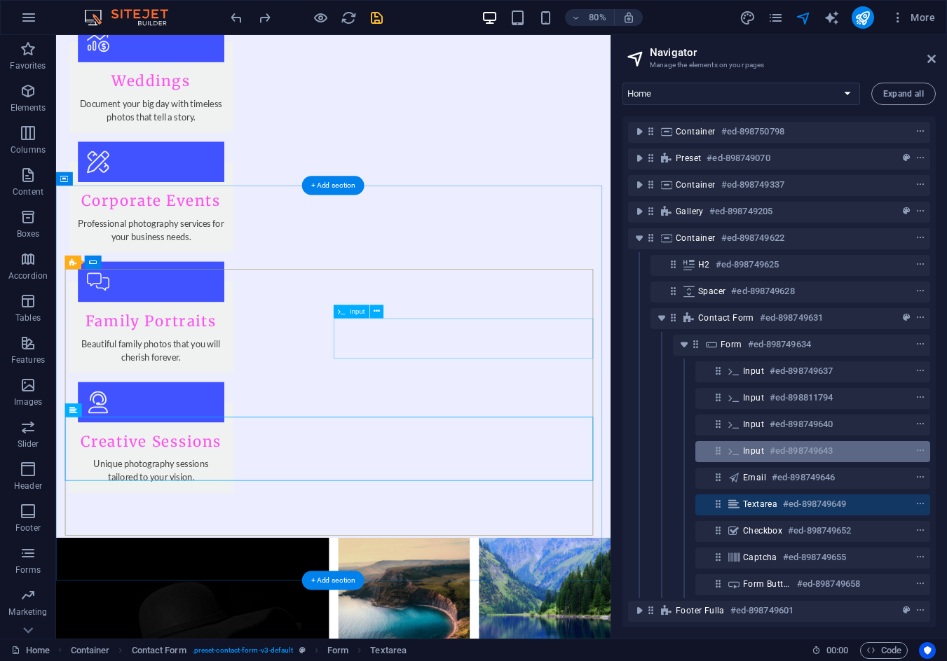
click at [766, 446] on div "Input #ed-898749643" at bounding box center [801, 451] width 117 height 17
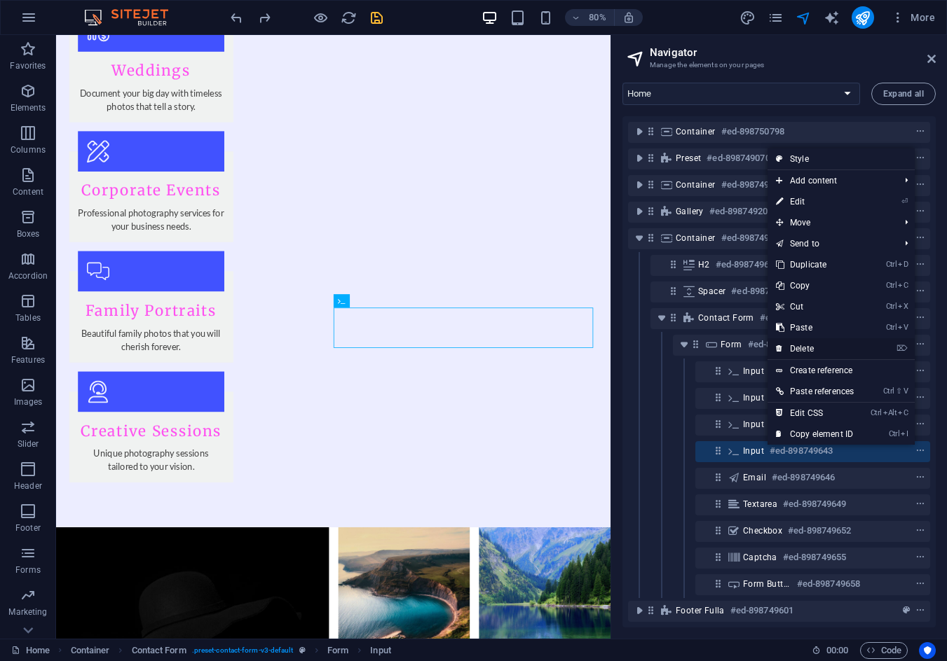
click at [793, 352] on link "⌦ Delete" at bounding box center [814, 348] width 95 height 21
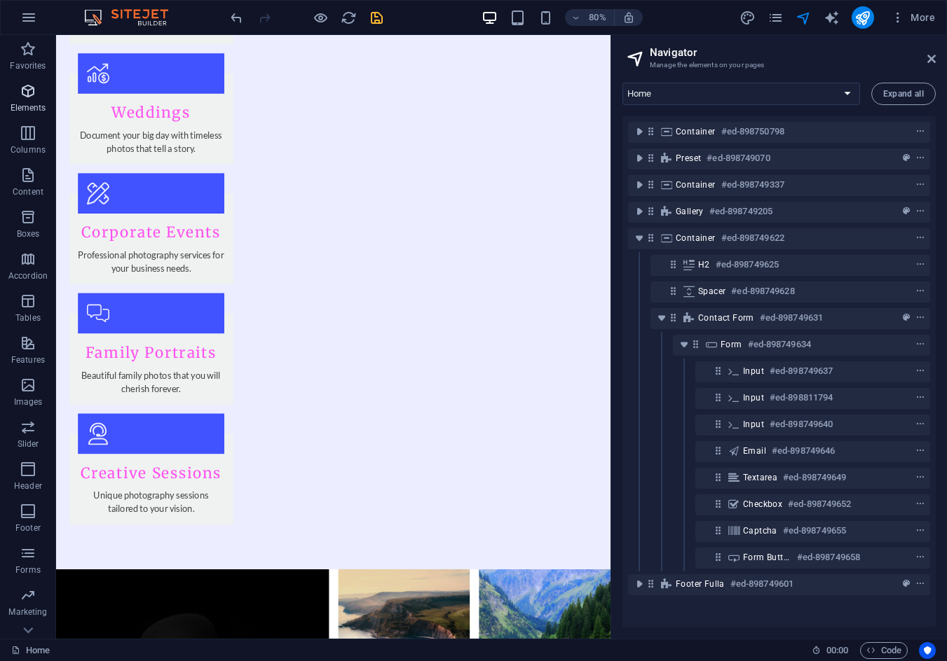
click at [29, 90] on icon "button" at bounding box center [28, 91] width 17 height 17
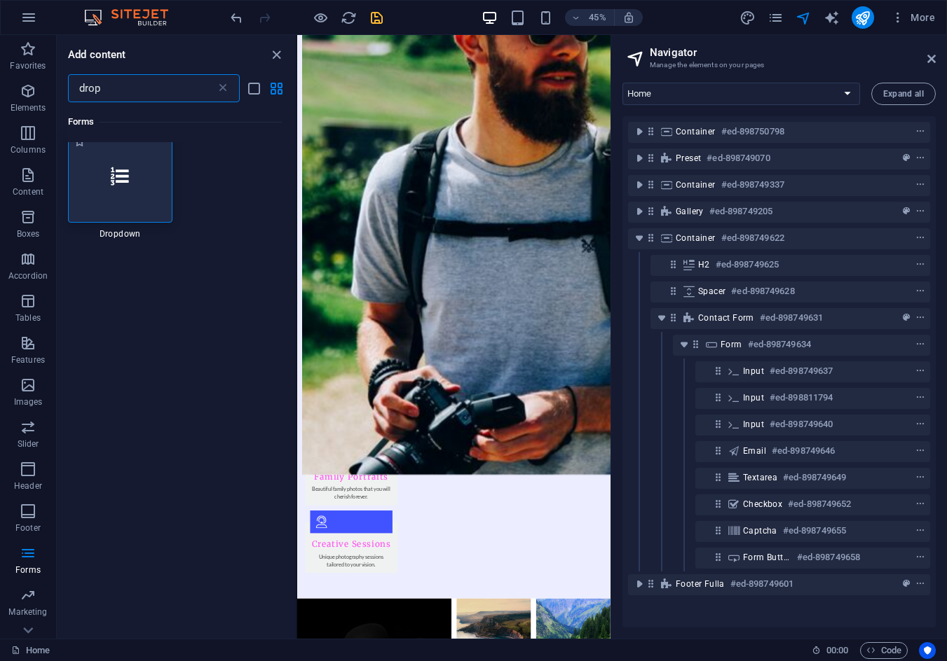
type input "drop"
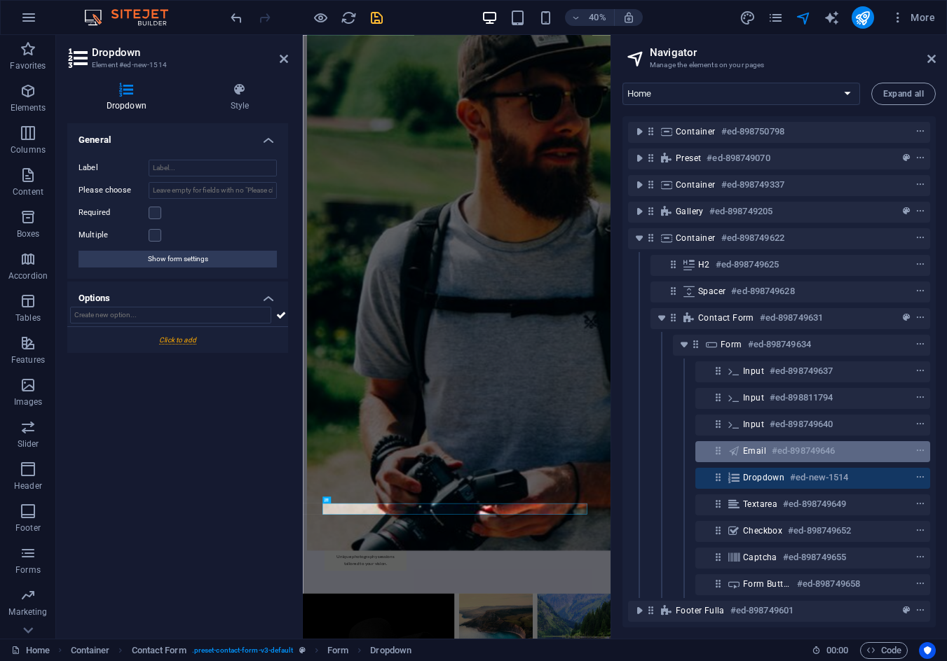
scroll to position [1819, 0]
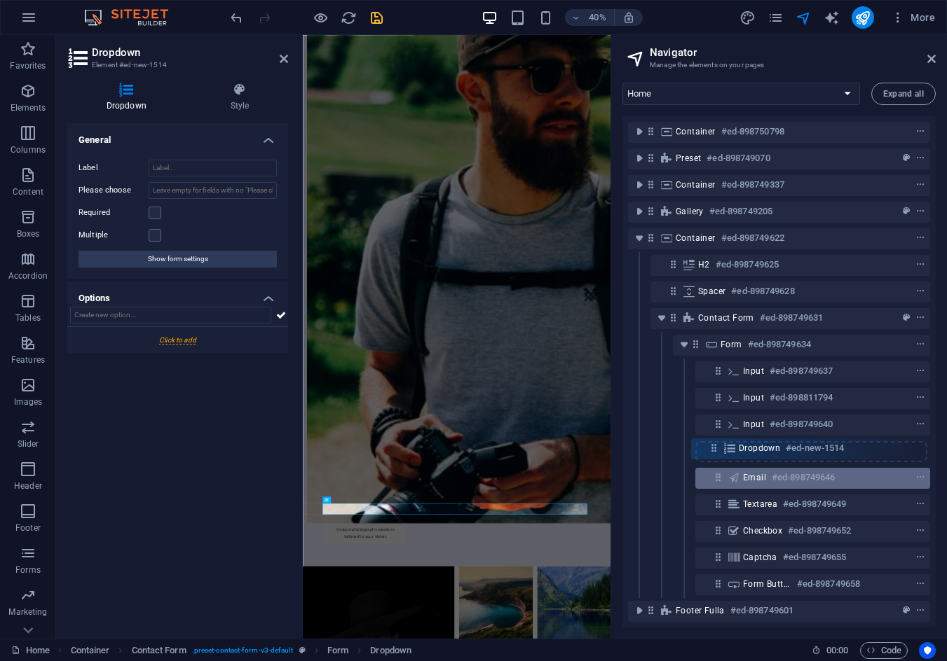
drag, startPoint x: 719, startPoint y: 474, endPoint x: 713, endPoint y: 449, distance: 25.8
click at [713, 441] on div "Container #ed-898750798 Preset #ed-898749070 Container #ed-898749337 Gallery #e…" at bounding box center [778, 371] width 313 height 511
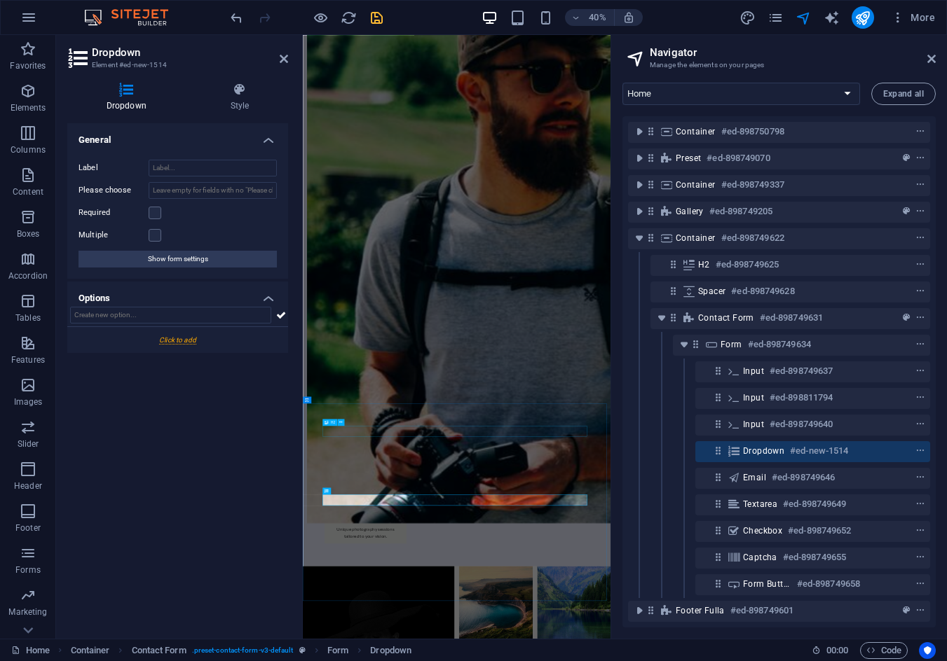
scroll to position [1842, 0]
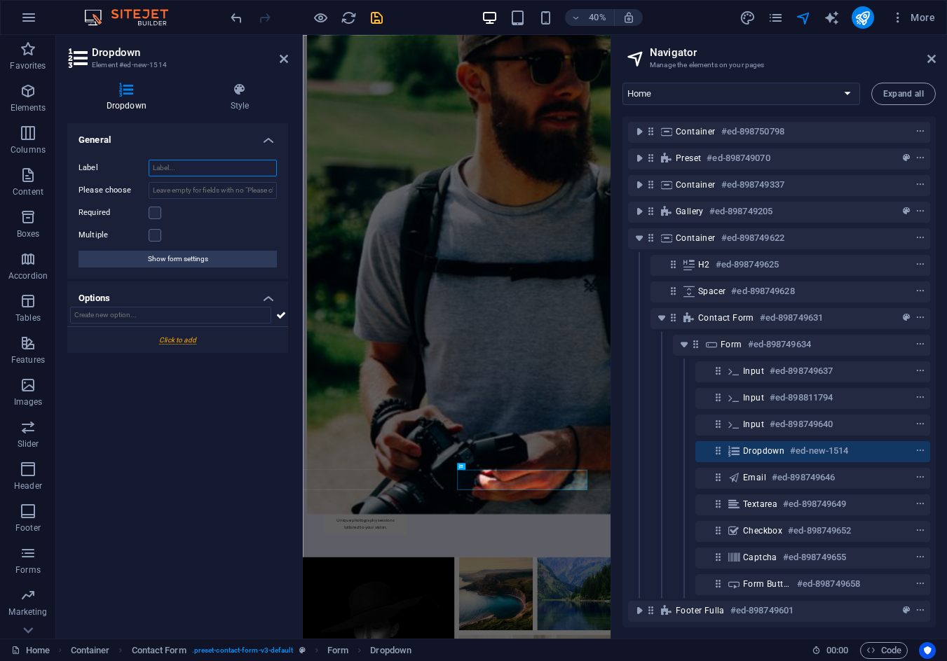
click at [195, 167] on input "Label" at bounding box center [213, 168] width 128 height 17
click at [165, 163] on input "Inrtested in" at bounding box center [213, 168] width 128 height 17
click at [167, 170] on input "Intrested in" at bounding box center [213, 168] width 128 height 17
click at [191, 168] on input "Interested in" at bounding box center [213, 168] width 128 height 17
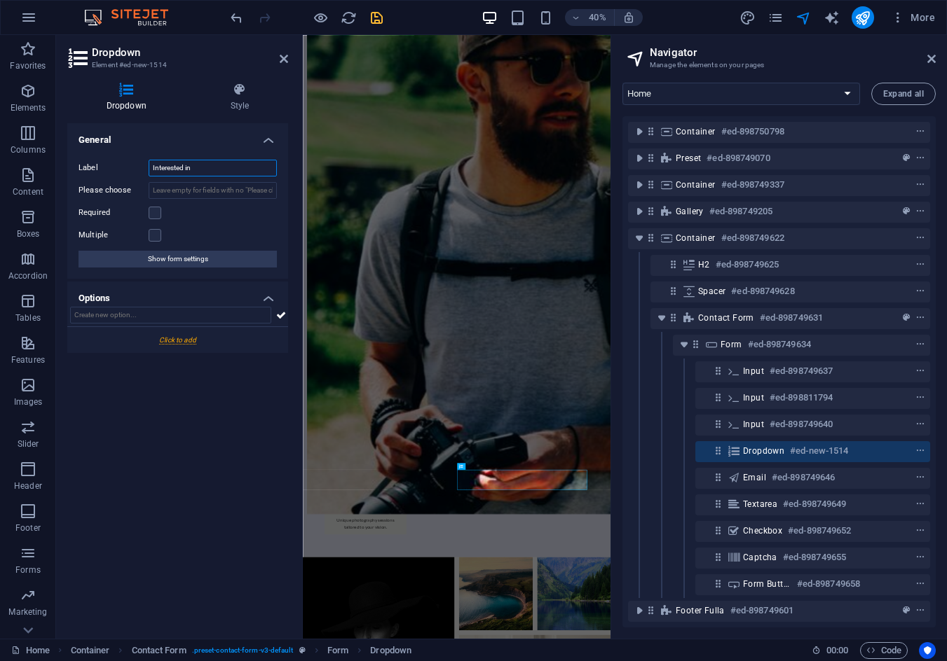
click at [191, 168] on input "Interested in" at bounding box center [213, 168] width 128 height 17
type input "Interested In"
click at [202, 185] on input "Please choose" at bounding box center [213, 190] width 128 height 17
click at [191, 215] on div "Required" at bounding box center [177, 213] width 198 height 17
click at [151, 214] on label at bounding box center [155, 213] width 13 height 13
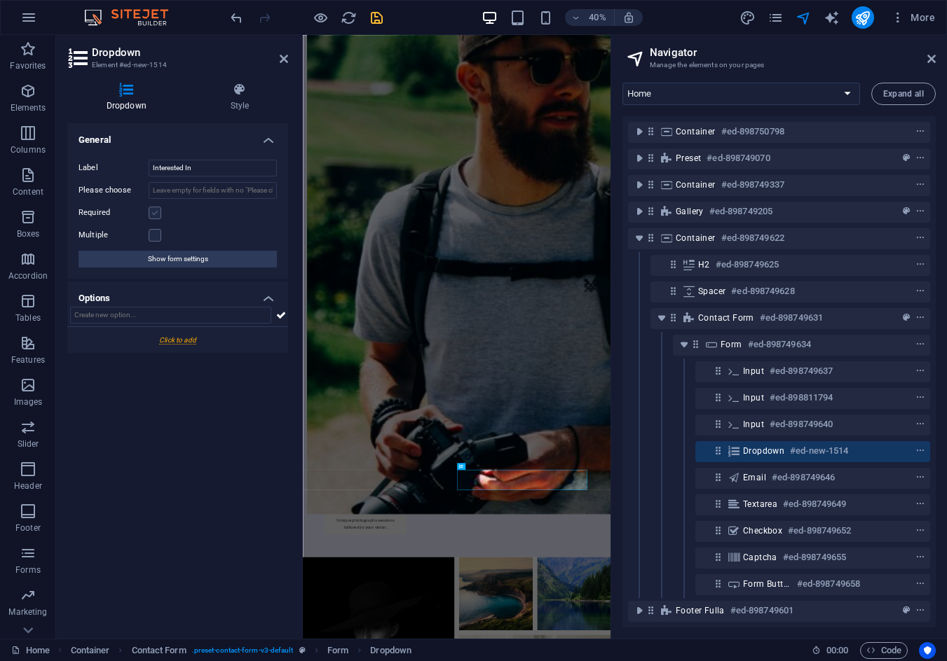
click at [0, 0] on input "Required" at bounding box center [0, 0] width 0 height 0
click at [159, 235] on label at bounding box center [155, 235] width 13 height 13
click at [0, 0] on input "Multiple" at bounding box center [0, 0] width 0 height 0
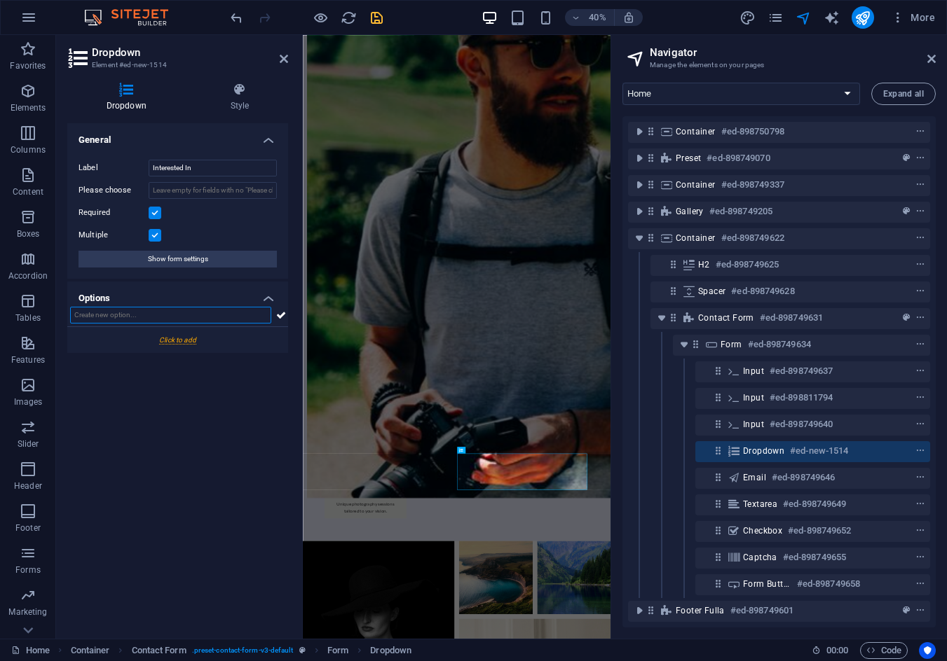
click at [156, 310] on input "text" at bounding box center [170, 315] width 201 height 17
type input "Website Design"
click at [280, 322] on icon at bounding box center [281, 315] width 10 height 17
click at [156, 235] on label at bounding box center [155, 235] width 13 height 13
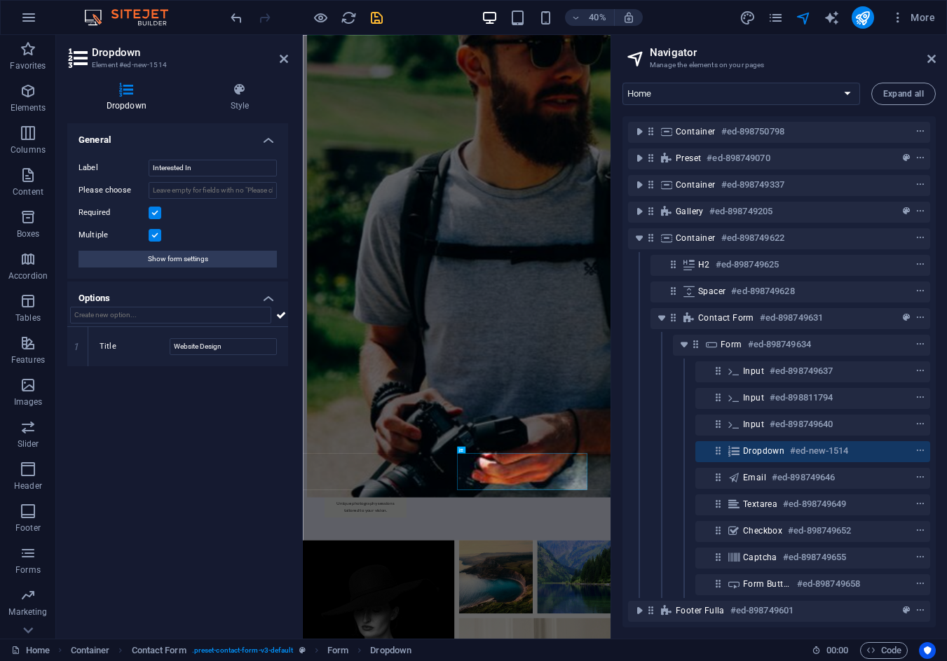
click at [0, 0] on input "Multiple" at bounding box center [0, 0] width 0 height 0
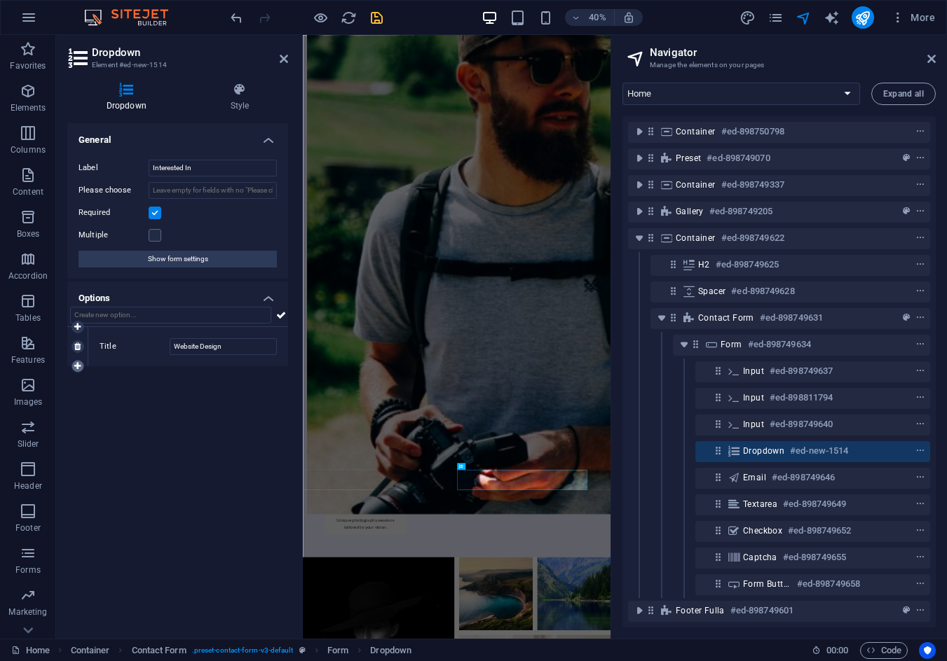
click at [75, 366] on icon at bounding box center [77, 366] width 6 height 8
drag, startPoint x: 192, startPoint y: 383, endPoint x: 225, endPoint y: 386, distance: 33.1
click at [192, 383] on input "New option" at bounding box center [223, 386] width 107 height 17
drag, startPoint x: 226, startPoint y: 386, endPoint x: 156, endPoint y: 385, distance: 70.8
click at [156, 385] on div "Title New option" at bounding box center [187, 386] width 177 height 17
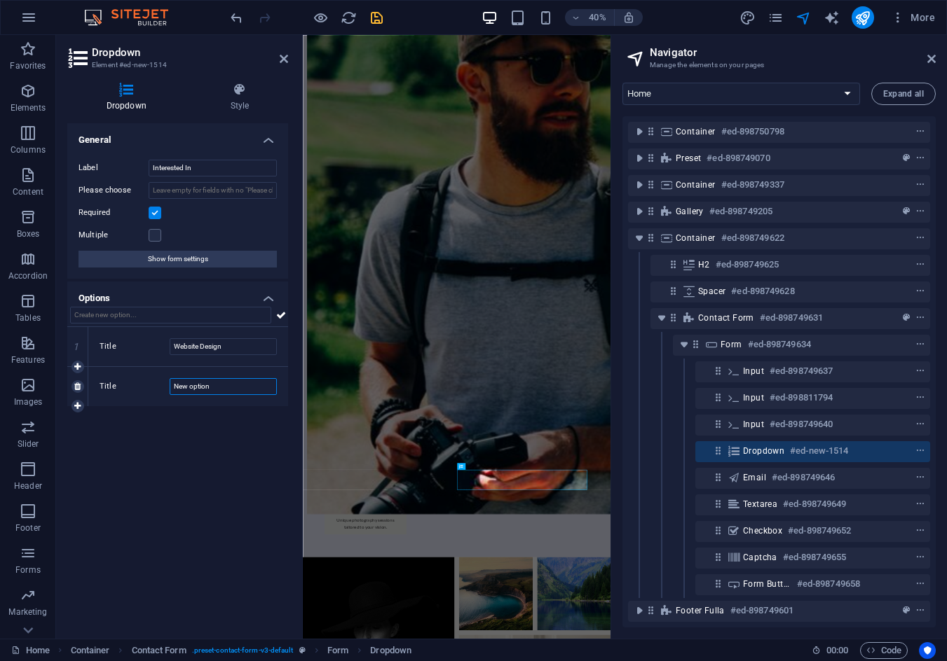
type input "V"
type input "Video Editing"
click at [282, 316] on icon at bounding box center [281, 315] width 10 height 17
click at [195, 427] on input "Title" at bounding box center [223, 426] width 107 height 17
type input "Brand Building"
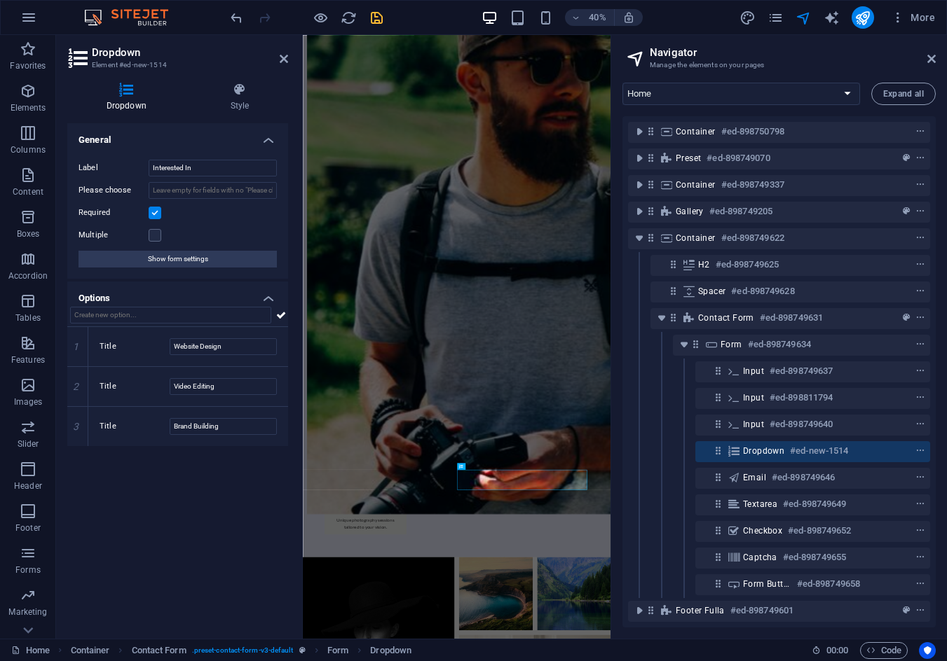
click at [372, 23] on icon "save" at bounding box center [377, 18] width 16 height 16
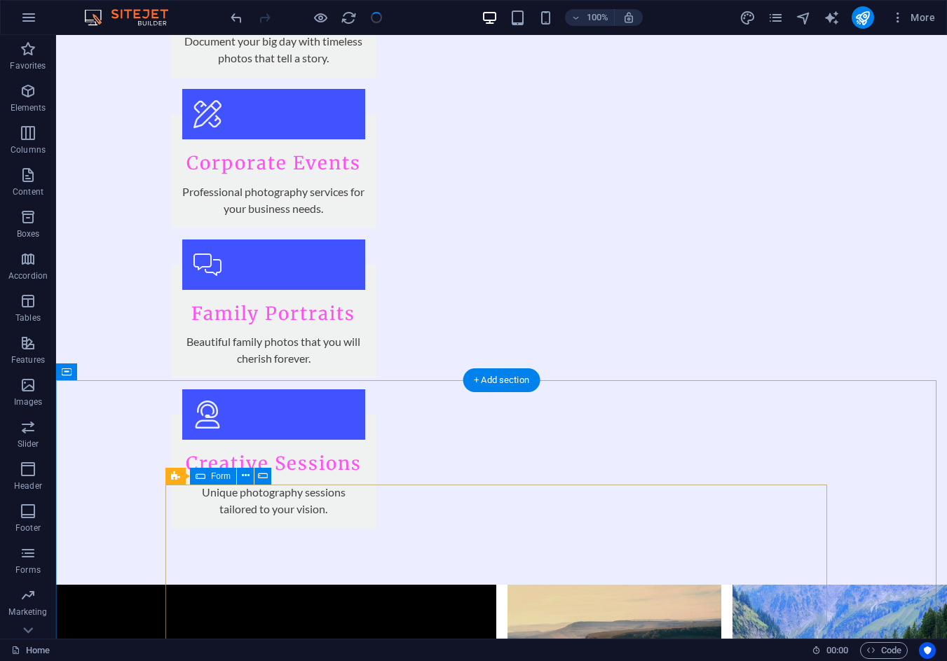
scroll to position [1918, 0]
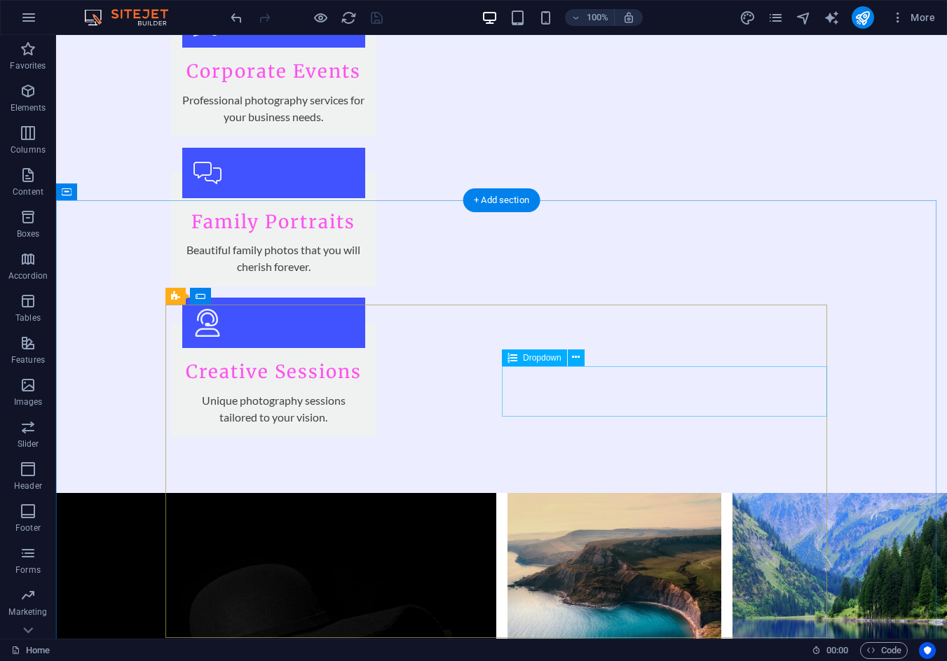
click div "Interested In Website Design Video Editing Brand Building"
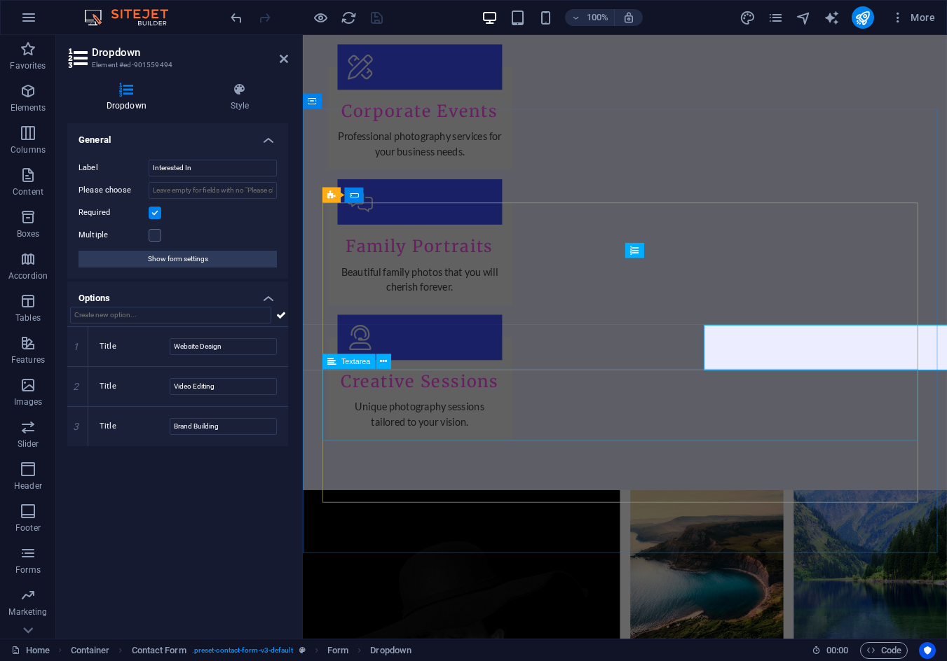
drag, startPoint x: 876, startPoint y: 445, endPoint x: 1067, endPoint y: 404, distance: 194.8
click form "Full Name Phone Number (Optional) Business (If Applicable) Interested In Websit…"
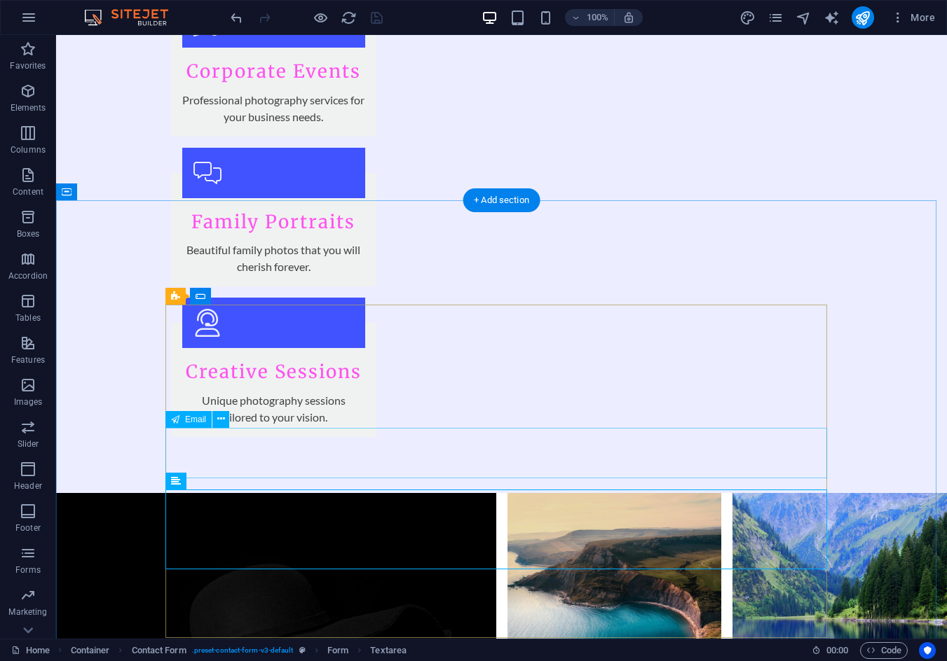
scroll to position [1988, 0]
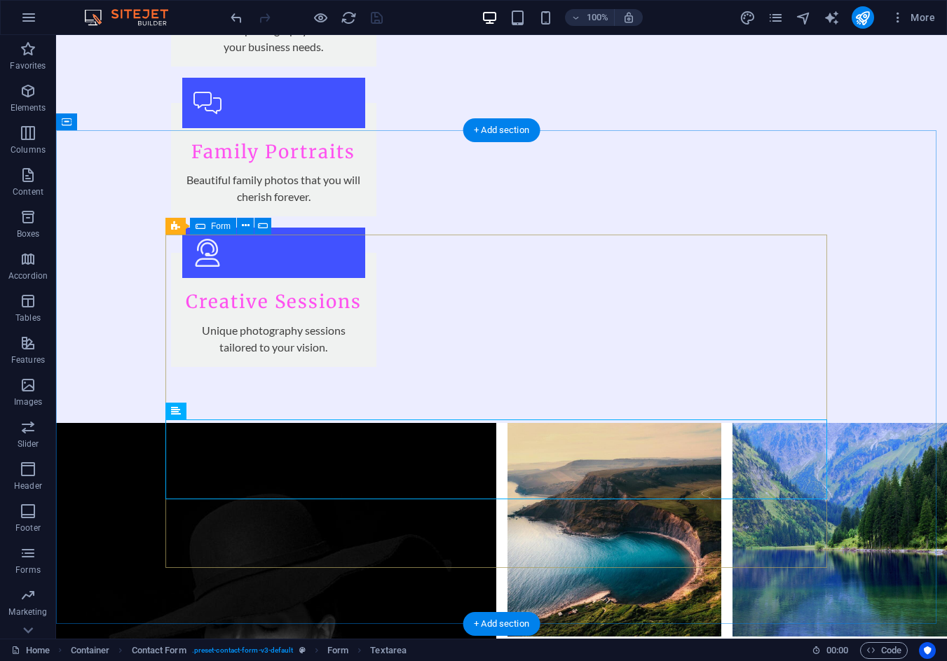
click div "Full Name Phone Number (Optional) Business (If Applicable) Interested In Websit…"
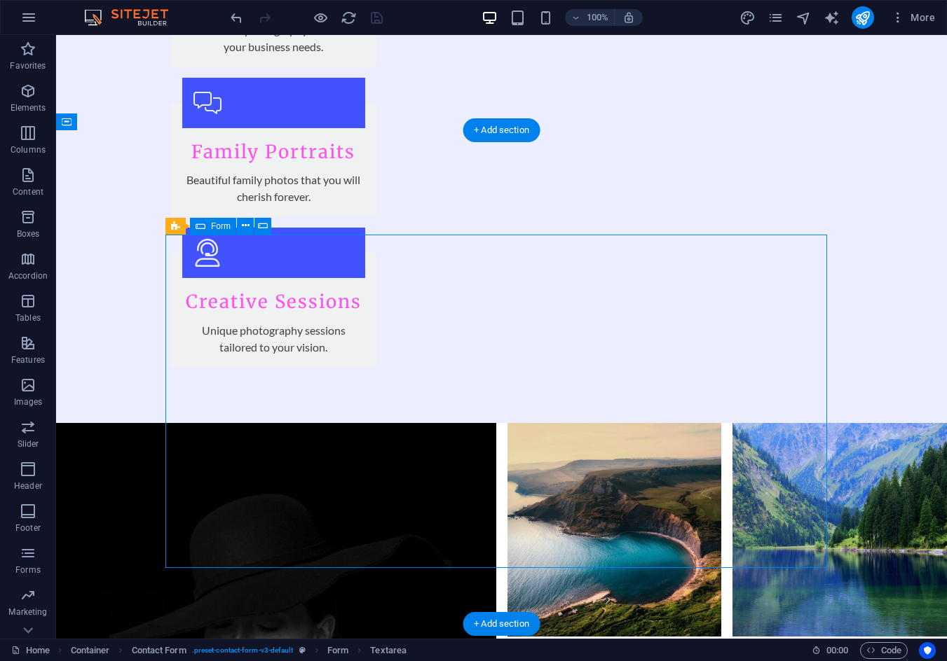
click div "Full Name Phone Number (Optional) Business (If Applicable) Interested In Websit…"
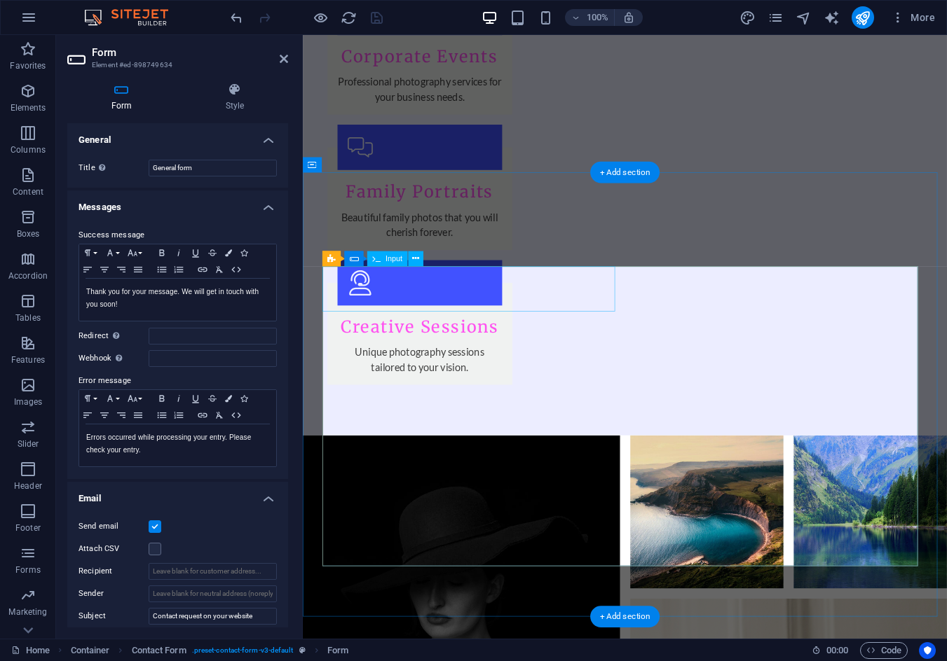
scroll to position [1927, 0]
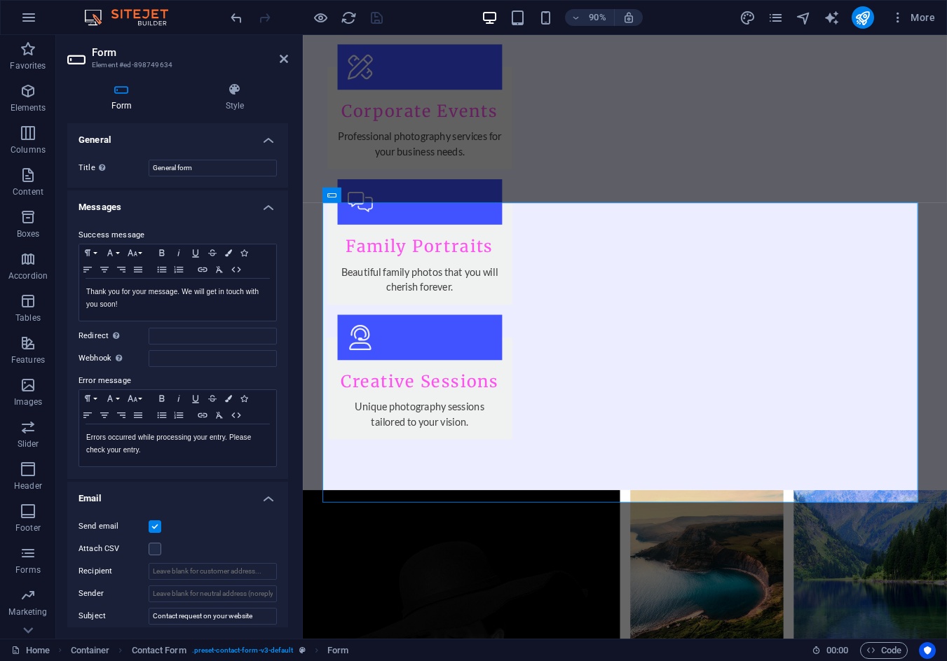
click at [813, 19] on div "More" at bounding box center [839, 17] width 201 height 22
click at [809, 19] on icon "navigator" at bounding box center [803, 18] width 16 height 16
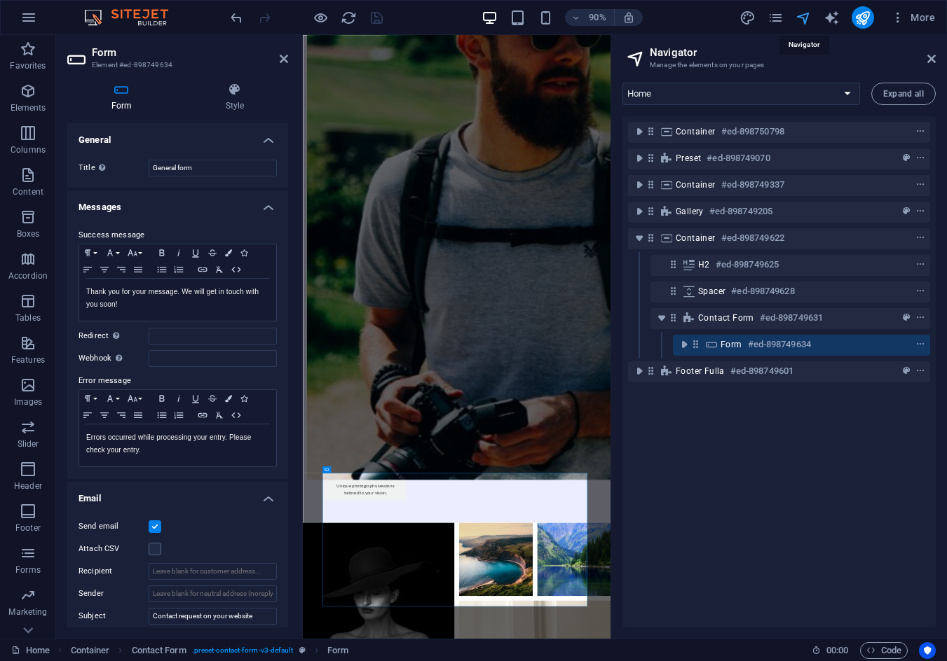
scroll to position [1842, 0]
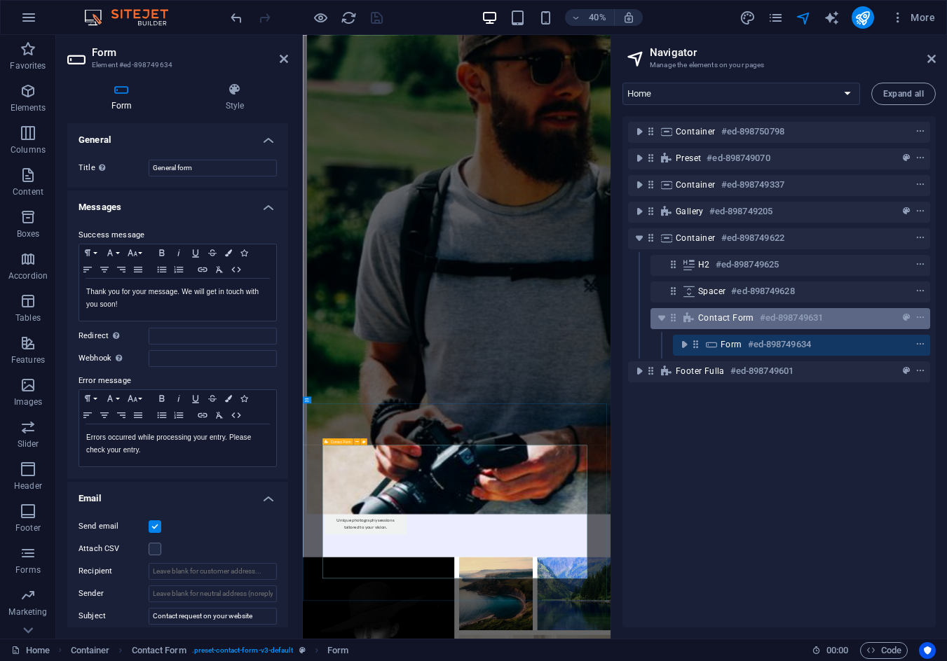
click at [732, 319] on span "Contact Form" at bounding box center [726, 317] width 56 height 11
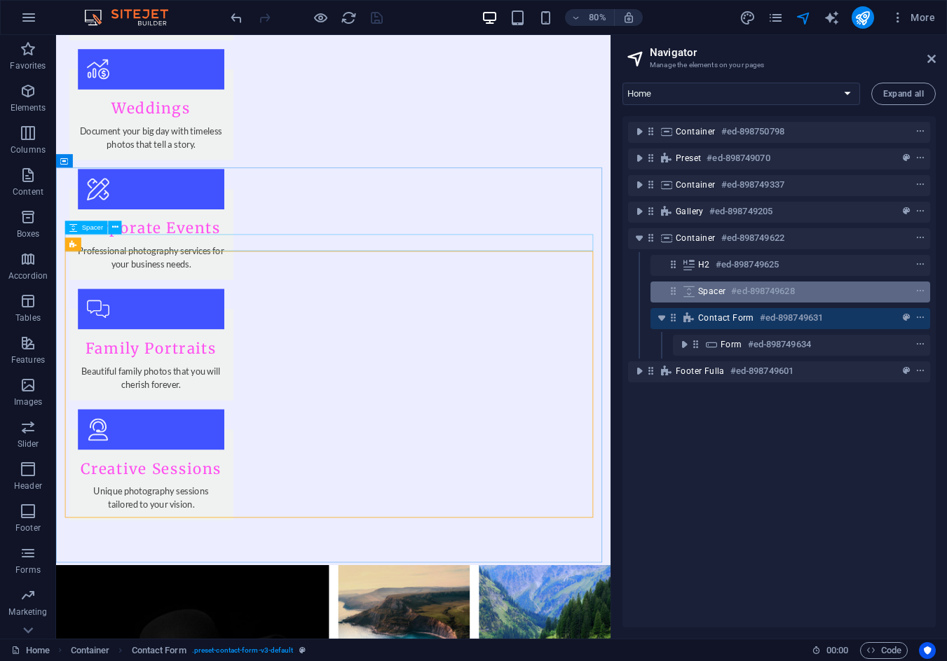
click at [704, 284] on div "Spacer #ed-898749628" at bounding box center [779, 291] width 162 height 17
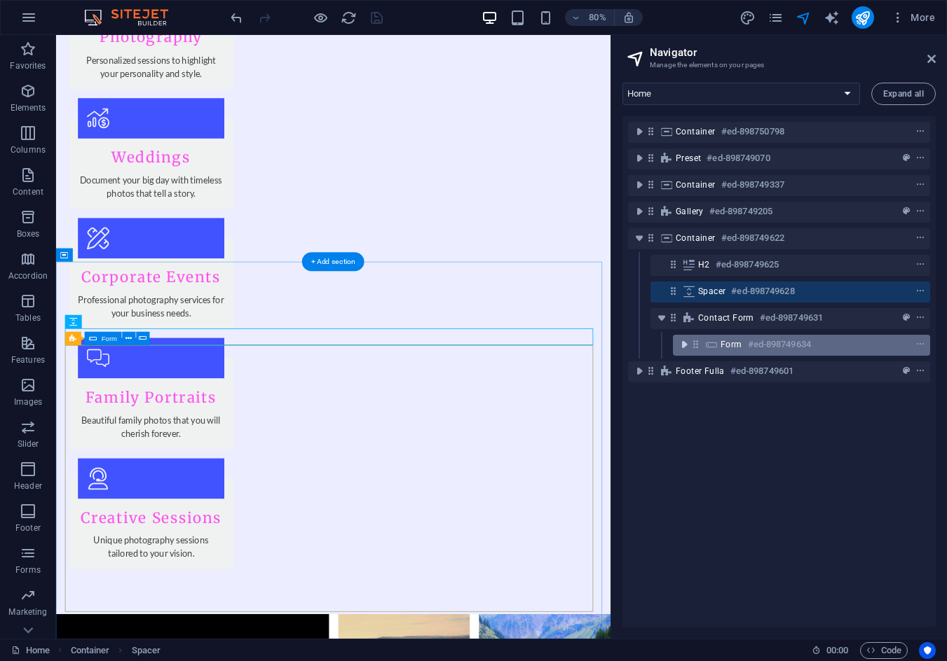
click at [684, 345] on icon "toggle-expand" at bounding box center [684, 345] width 14 height 14
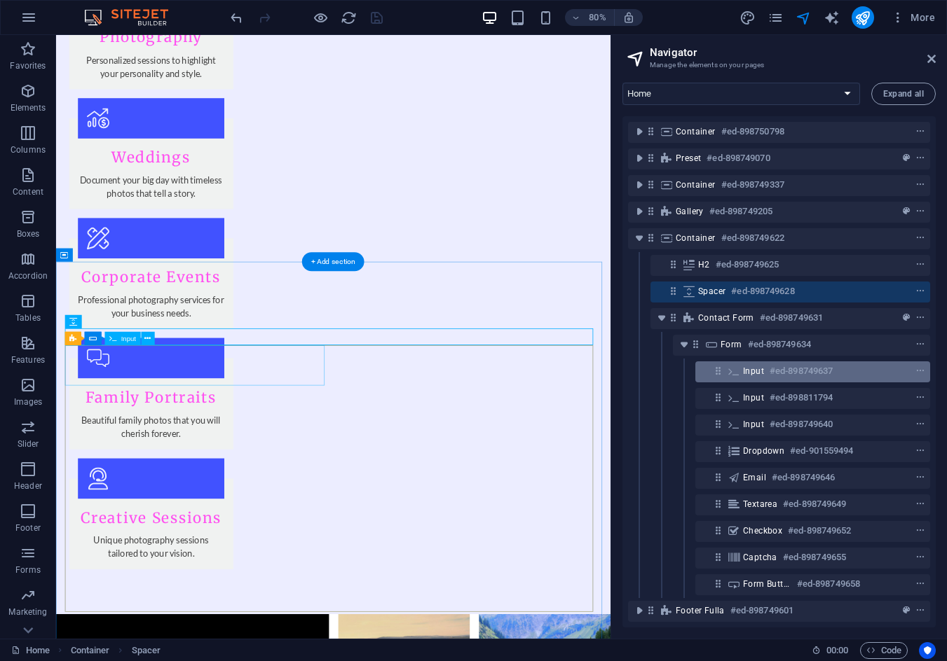
scroll to position [11, 0]
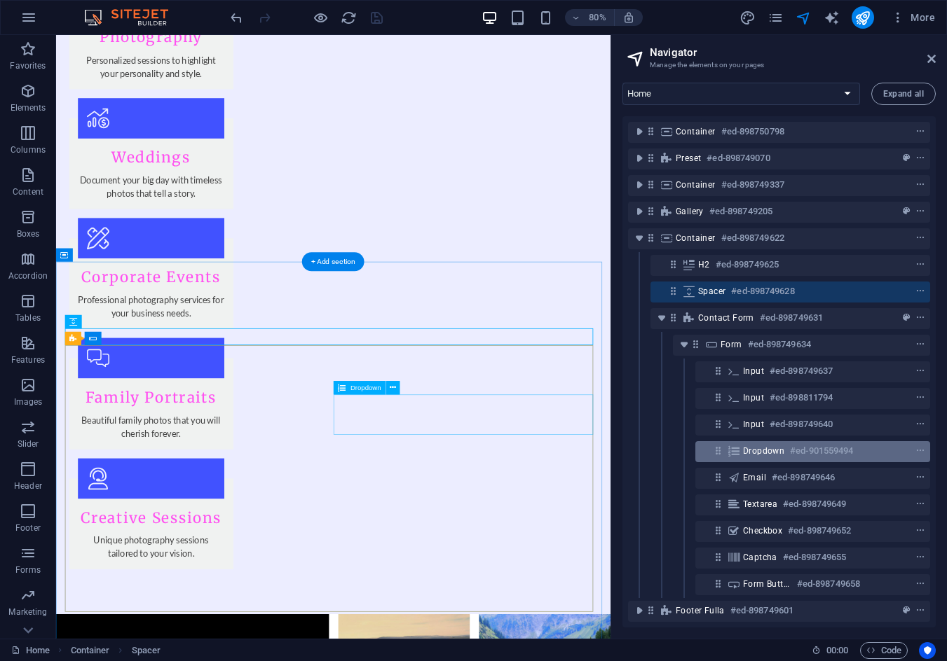
click at [765, 446] on span "Dropdown" at bounding box center [763, 451] width 41 height 11
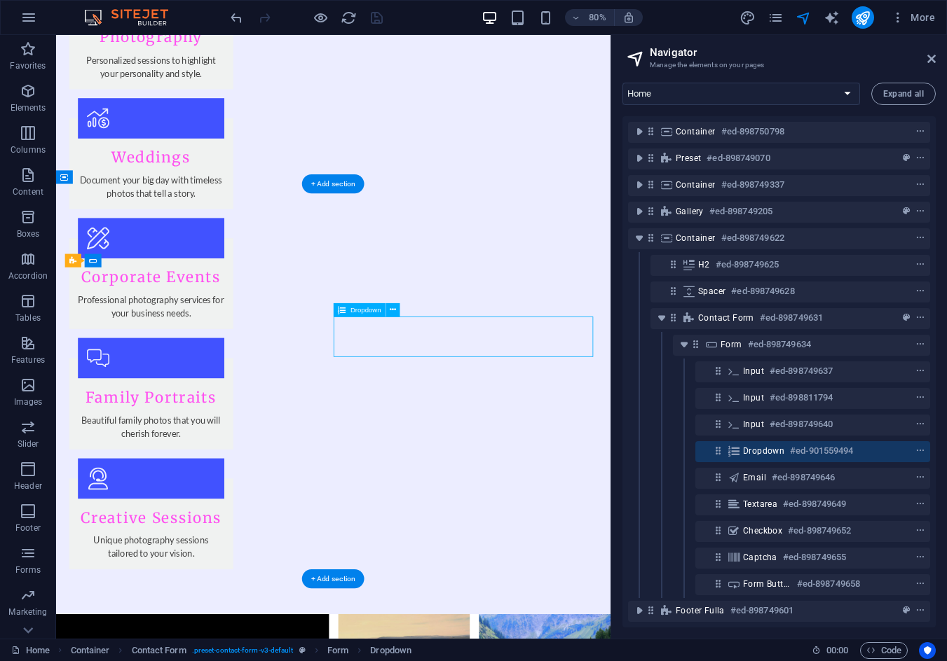
scroll to position [1878, 0]
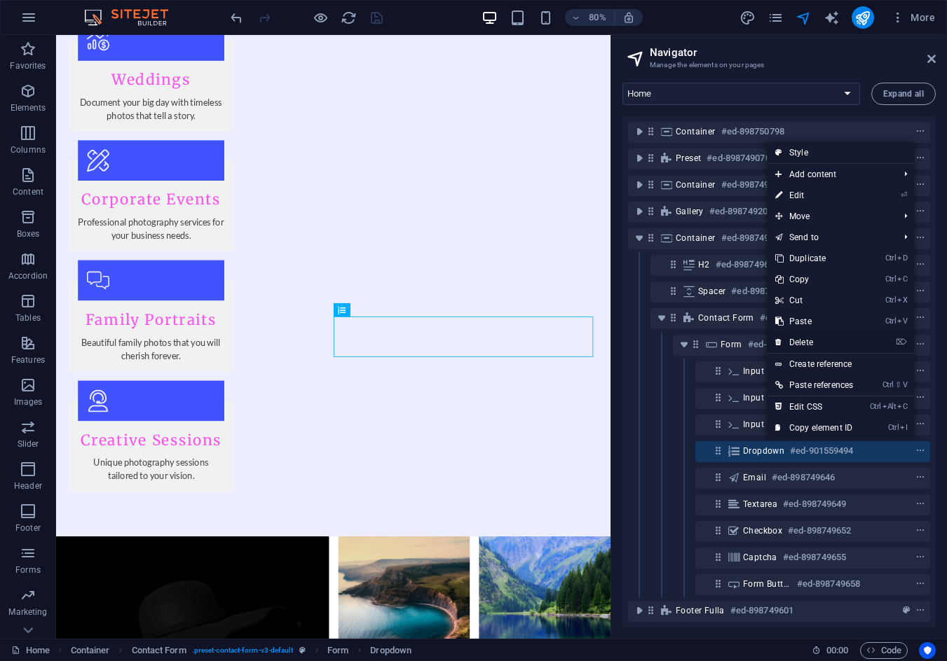
click at [804, 340] on link "⌦ Delete" at bounding box center [813, 342] width 95 height 21
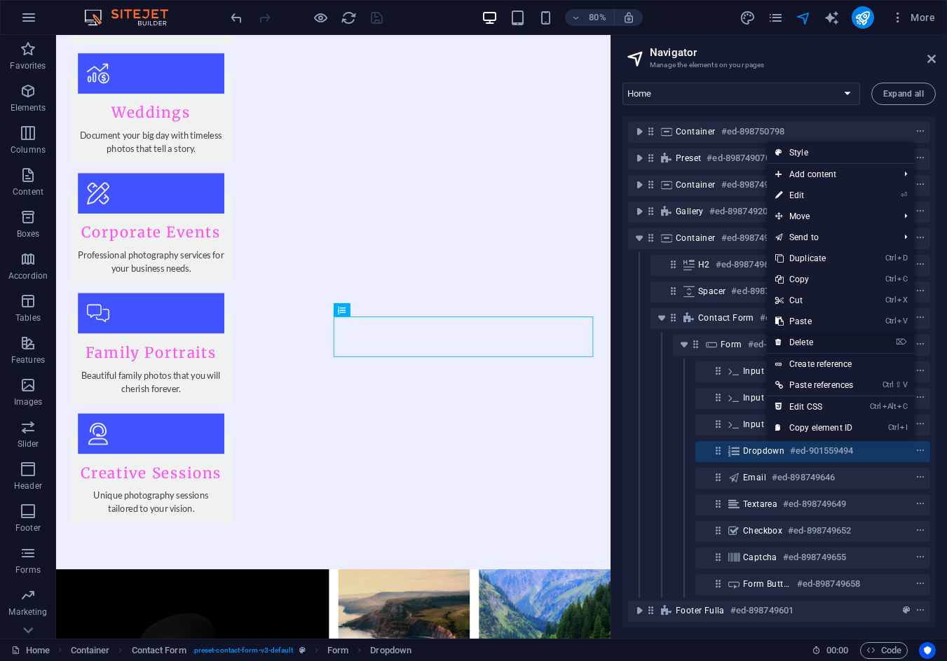
scroll to position [0, 0]
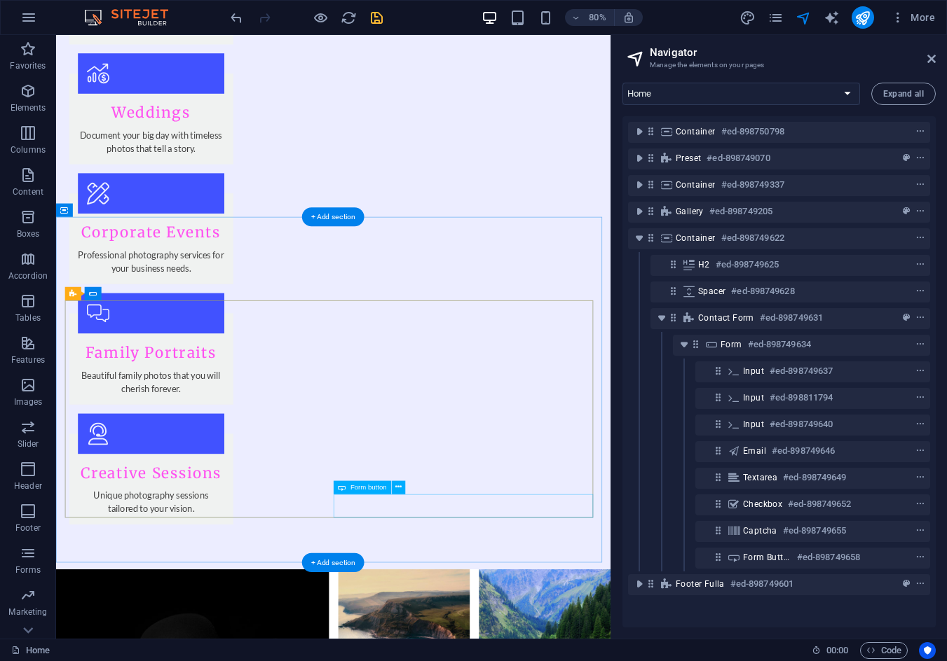
click div "Submit Inquiry"
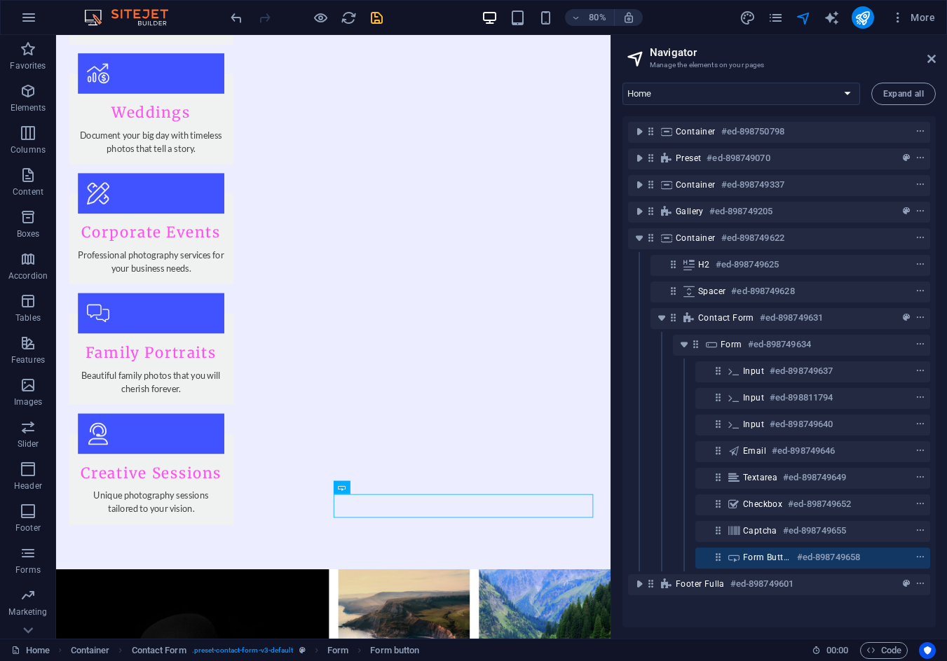
click at [738, 17] on div "80% More" at bounding box center [584, 17] width 713 height 22
click at [741, 17] on icon "design" at bounding box center [747, 18] width 16 height 16
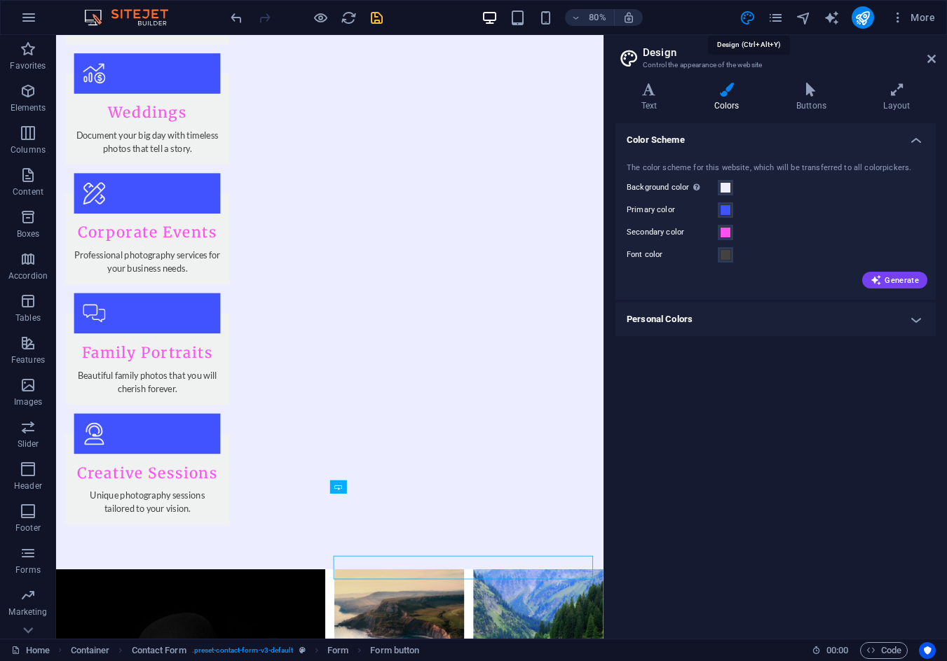
scroll to position [1830, 0]
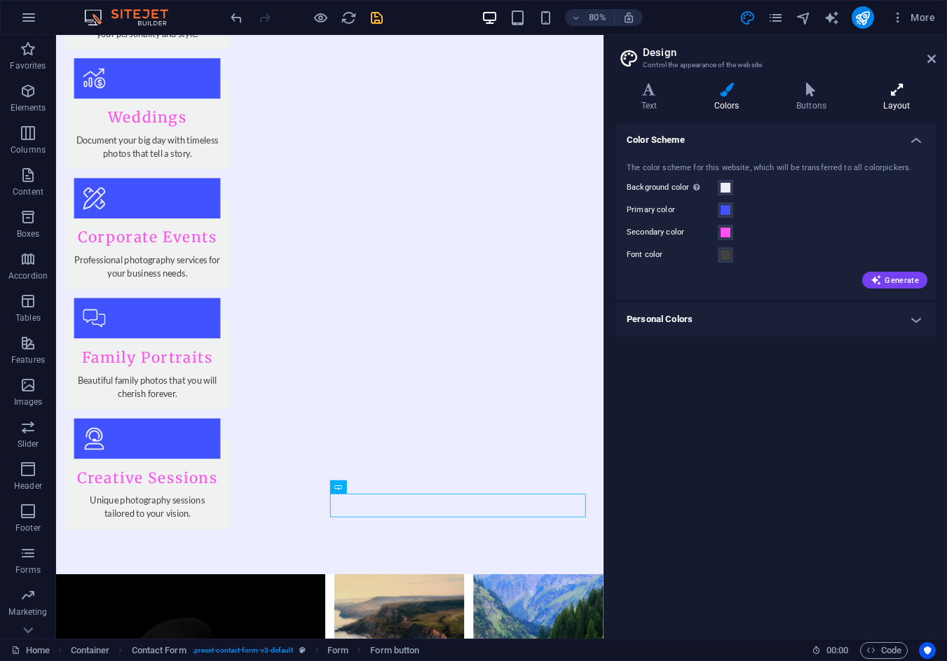
click at [890, 94] on icon at bounding box center [897, 90] width 78 height 14
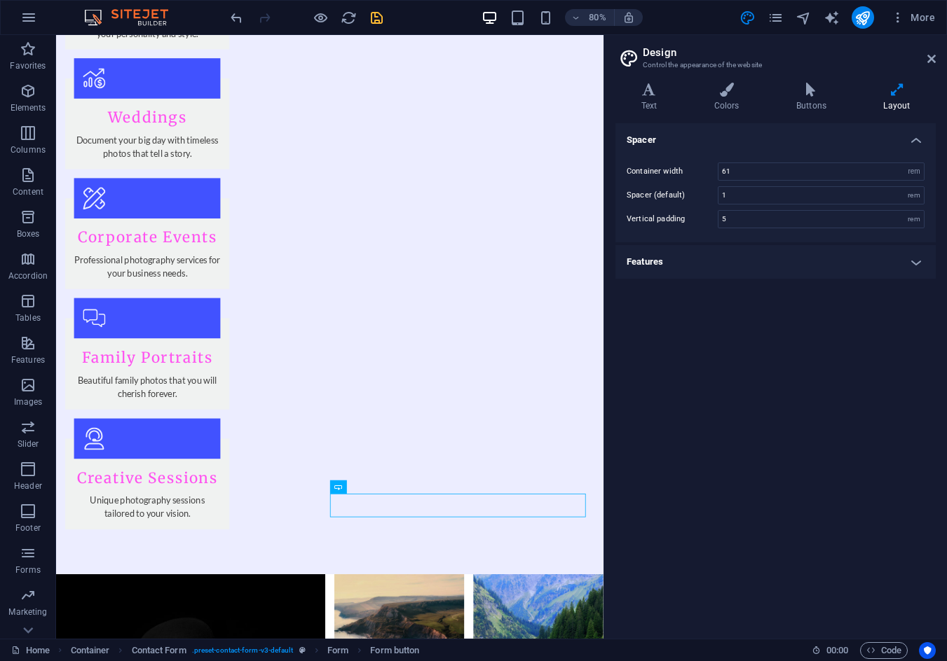
click at [727, 250] on h4 "Features" at bounding box center [775, 262] width 320 height 34
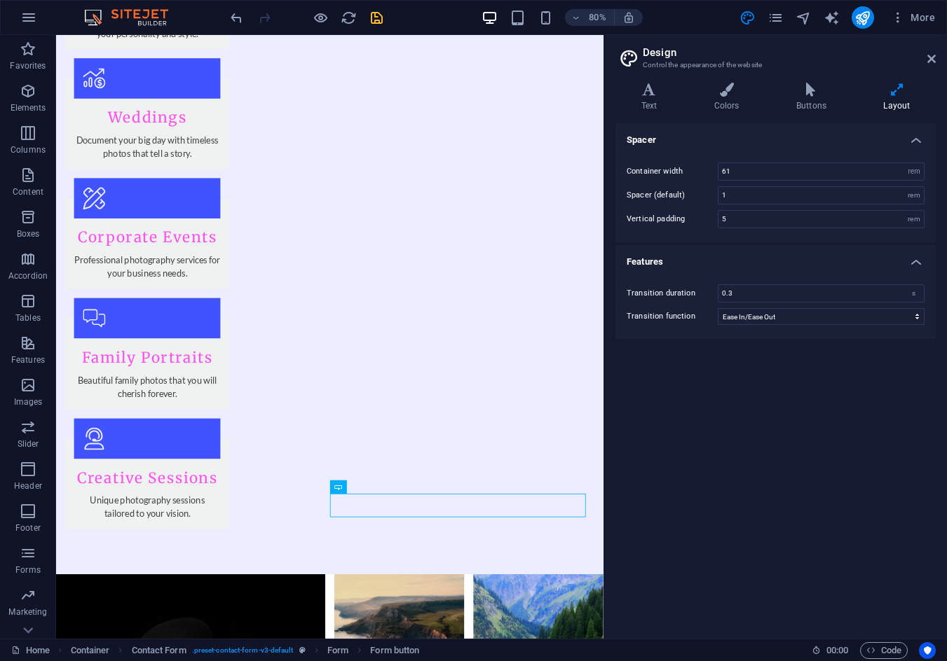
click at [736, 261] on h4 "Features" at bounding box center [775, 257] width 320 height 25
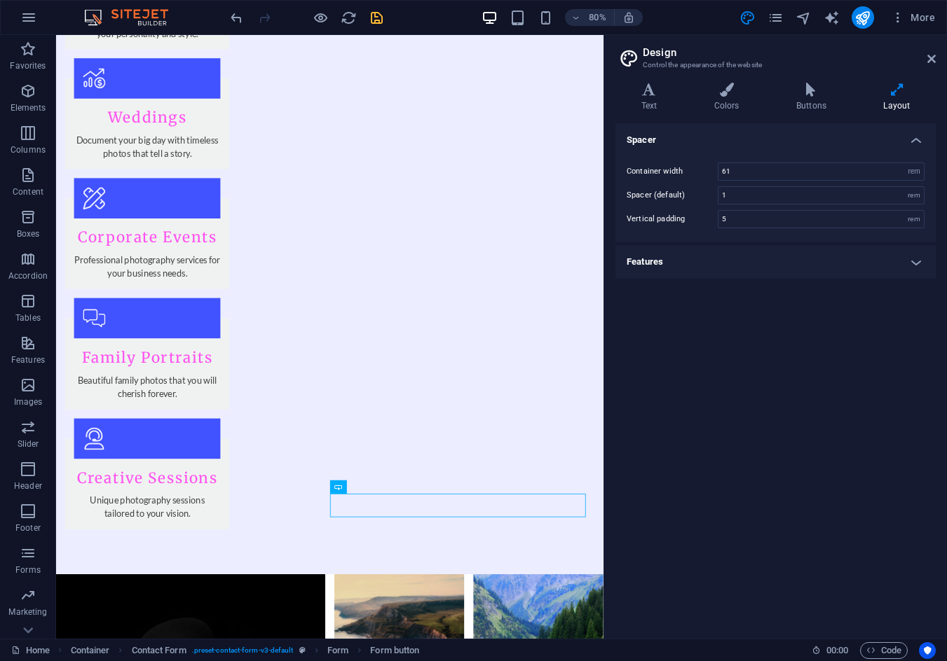
click at [736, 261] on h4 "Features" at bounding box center [775, 262] width 320 height 34
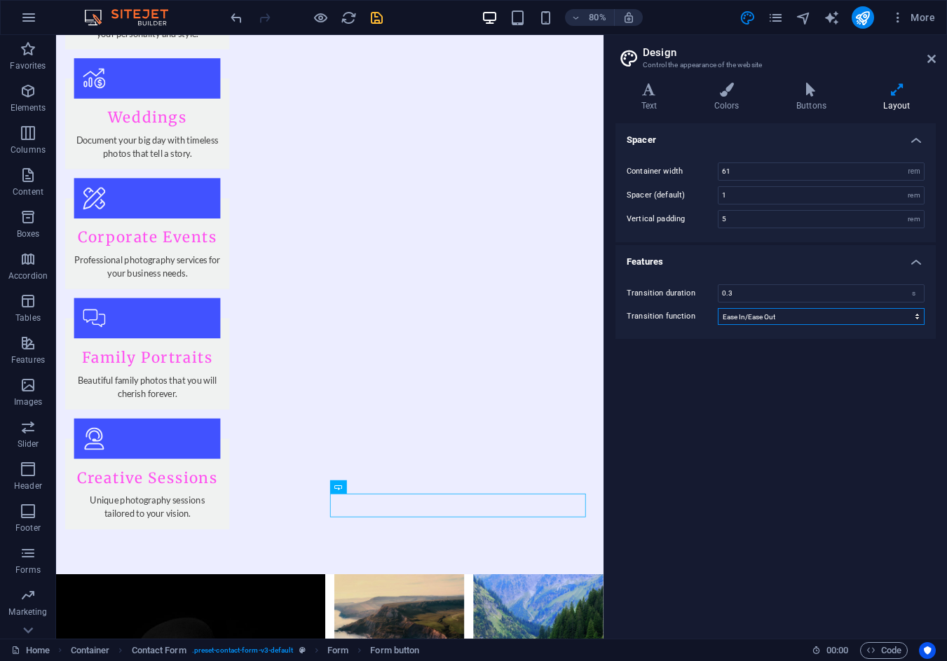
click at [743, 324] on select "Ease Ease In Ease Out Ease In/Ease Out Linear" at bounding box center [820, 316] width 207 height 17
click at [657, 349] on div "Spacer Container width 61 rem px Spacer (default) 1 rem Vertical padding 5 rem …" at bounding box center [775, 375] width 320 height 504
click at [796, 98] on h4 "Buttons" at bounding box center [813, 97] width 87 height 29
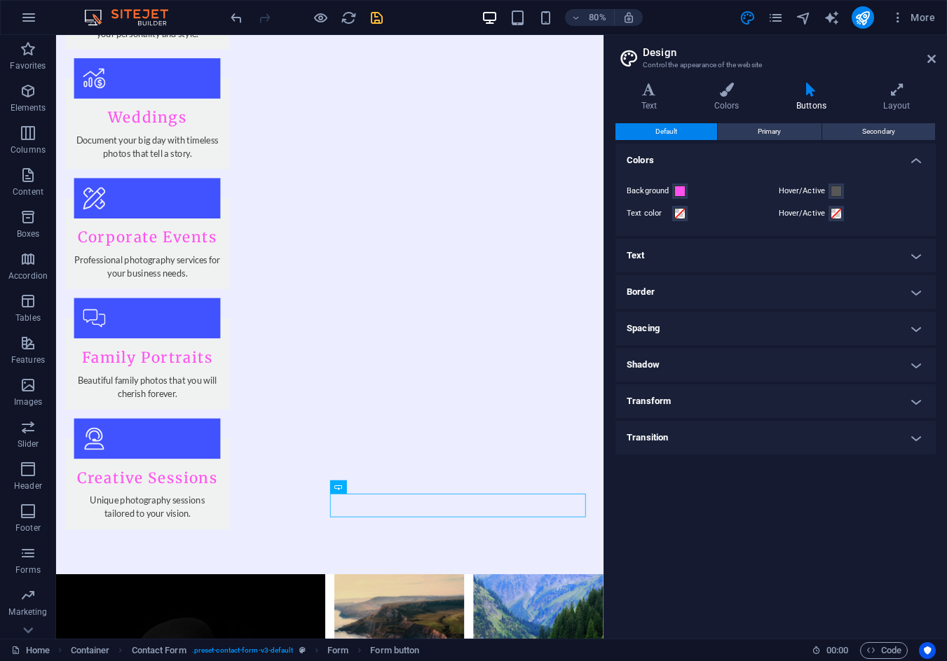
click at [668, 259] on h4 "Text" at bounding box center [775, 256] width 320 height 34
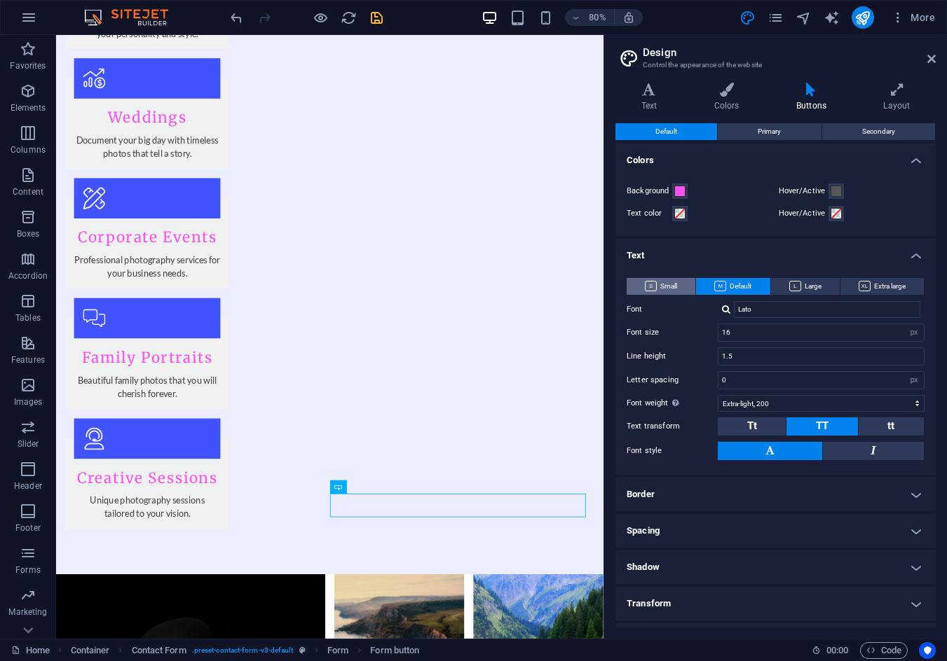
click at [687, 285] on button "Small" at bounding box center [660, 286] width 69 height 17
drag, startPoint x: 798, startPoint y: 284, endPoint x: 790, endPoint y: 284, distance: 7.7
click at [799, 284] on span "Large" at bounding box center [805, 286] width 32 height 17
click at [745, 282] on span "Default" at bounding box center [732, 286] width 37 height 17
click at [653, 249] on h4 "Text" at bounding box center [775, 251] width 320 height 25
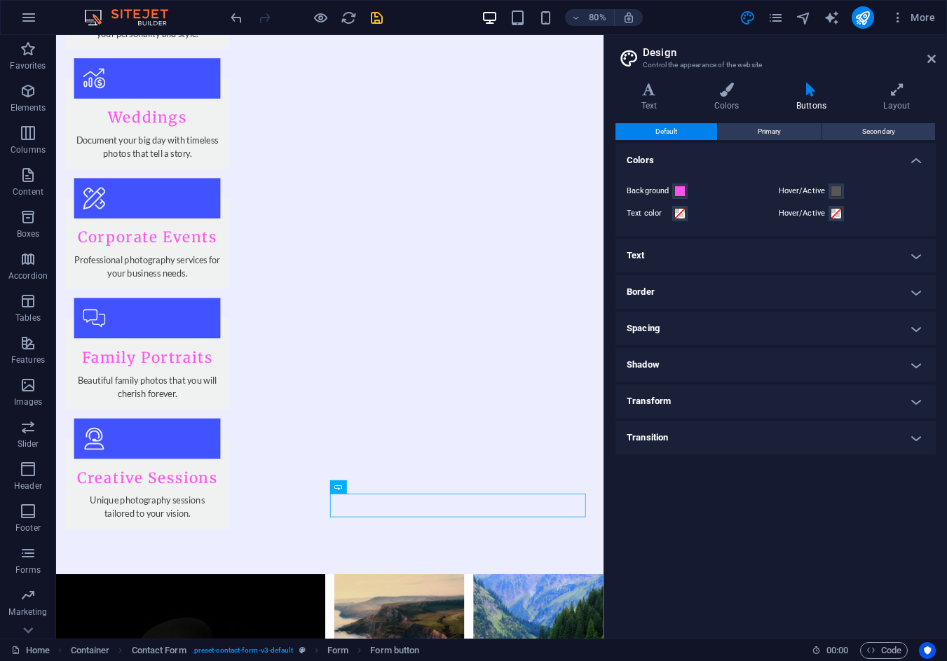
click at [659, 299] on h4 "Border" at bounding box center [775, 292] width 320 height 34
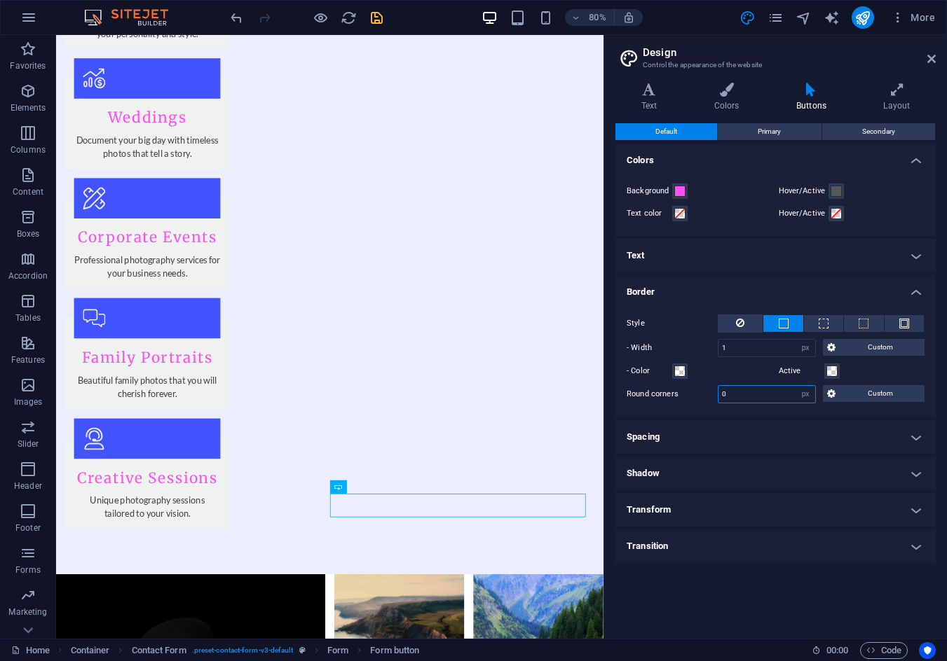
drag, startPoint x: 748, startPoint y: 394, endPoint x: 660, endPoint y: 392, distance: 87.6
click at [660, 392] on div "Round corners 0 px rem vh vw Custom Custom" at bounding box center [775, 394] width 298 height 18
click at [659, 405] on div "Style - Width 1 px rem vh vw Custom Custom 1 px rem vh vw 1 px rem vh vw 1 px r…" at bounding box center [775, 359] width 326 height 117
drag, startPoint x: 737, startPoint y: 397, endPoint x: 694, endPoint y: 402, distance: 43.7
click at [694, 402] on div "Round corners 5 px rem vh vw Custom Custom" at bounding box center [775, 394] width 298 height 18
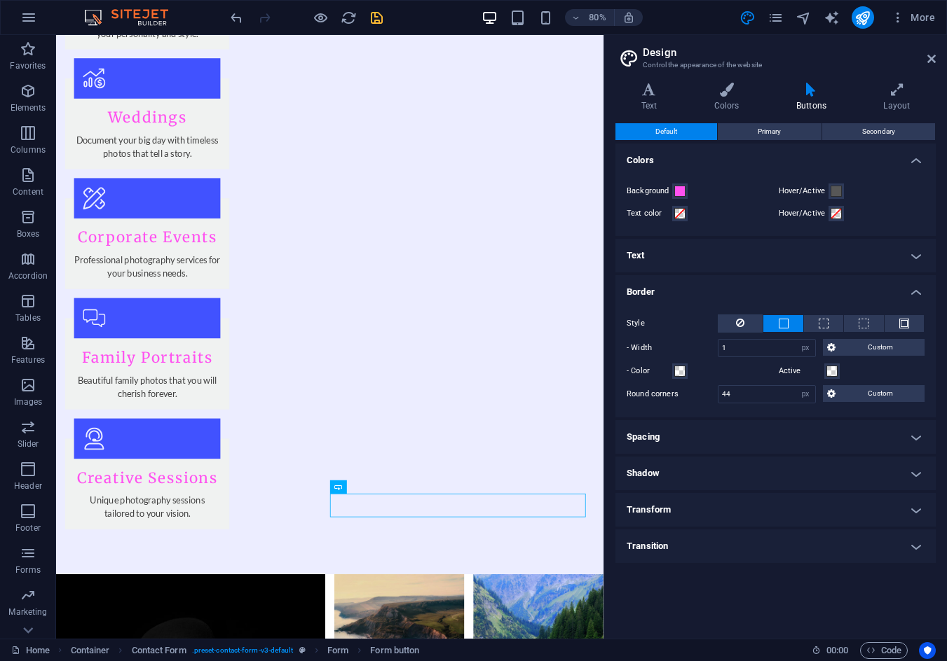
click at [672, 399] on label "Round corners" at bounding box center [671, 394] width 91 height 17
drag, startPoint x: 747, startPoint y: 393, endPoint x: 711, endPoint y: 393, distance: 35.7
click at [711, 393] on div "Round corners 44 px rem vh vw Custom Custom" at bounding box center [775, 394] width 298 height 18
click at [695, 399] on label "Round corners" at bounding box center [671, 394] width 91 height 17
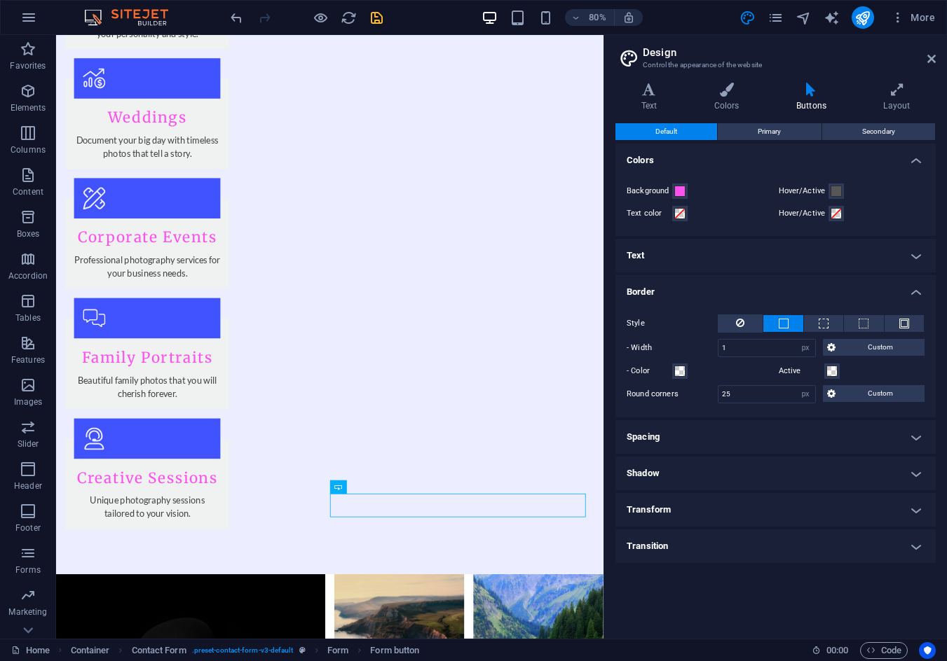
click at [695, 399] on label "Round corners" at bounding box center [671, 394] width 91 height 17
click at [741, 396] on input "25" at bounding box center [766, 394] width 97 height 17
click at [748, 377] on div "- Color" at bounding box center [699, 371] width 146 height 17
drag, startPoint x: 741, startPoint y: 394, endPoint x: 721, endPoint y: 392, distance: 20.4
click at [721, 392] on input "25" at bounding box center [766, 394] width 97 height 17
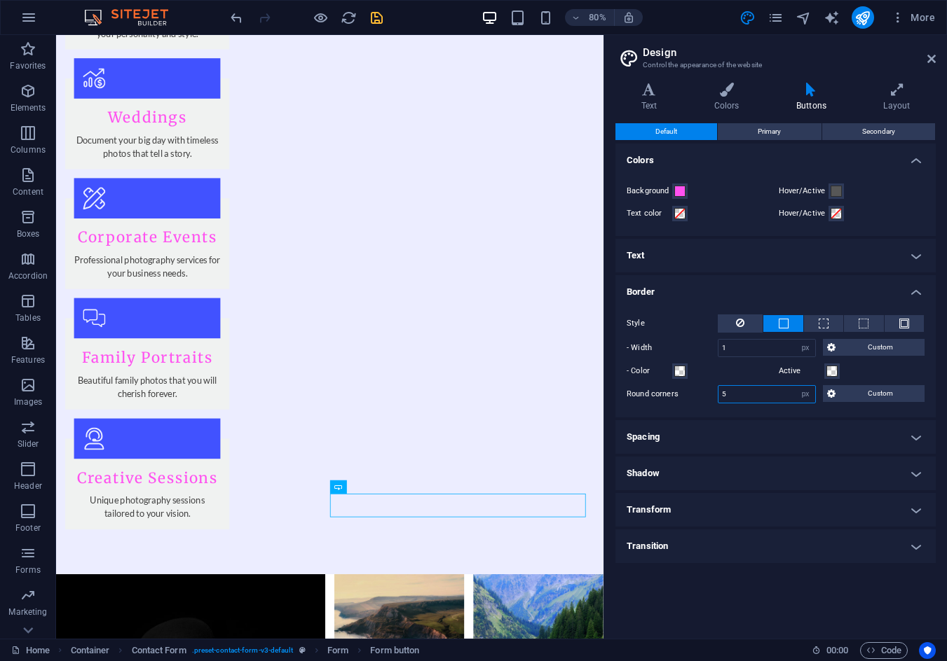
type input "5"
click at [683, 399] on label "Round corners" at bounding box center [671, 394] width 91 height 17
click at [932, 54] on icon at bounding box center [931, 58] width 8 height 11
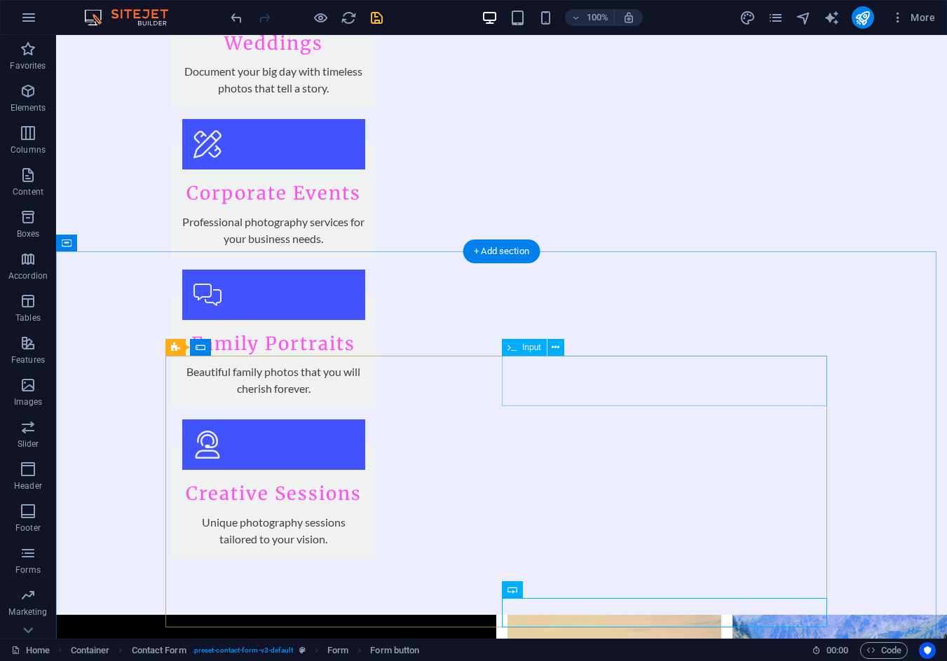
scroll to position [2007, 0]
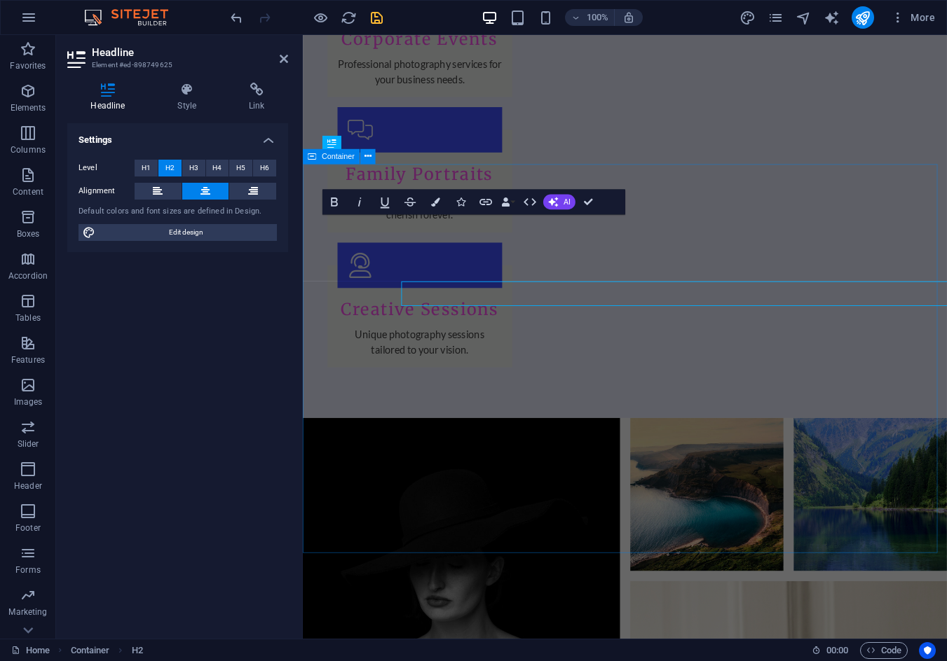
scroll to position [1866, 0]
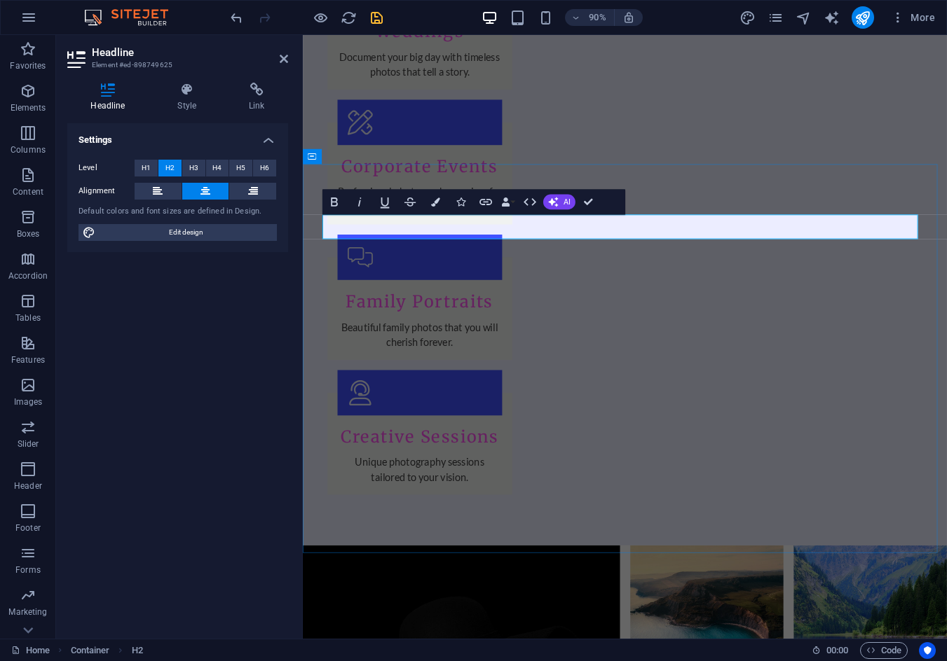
click div "Full Name M"
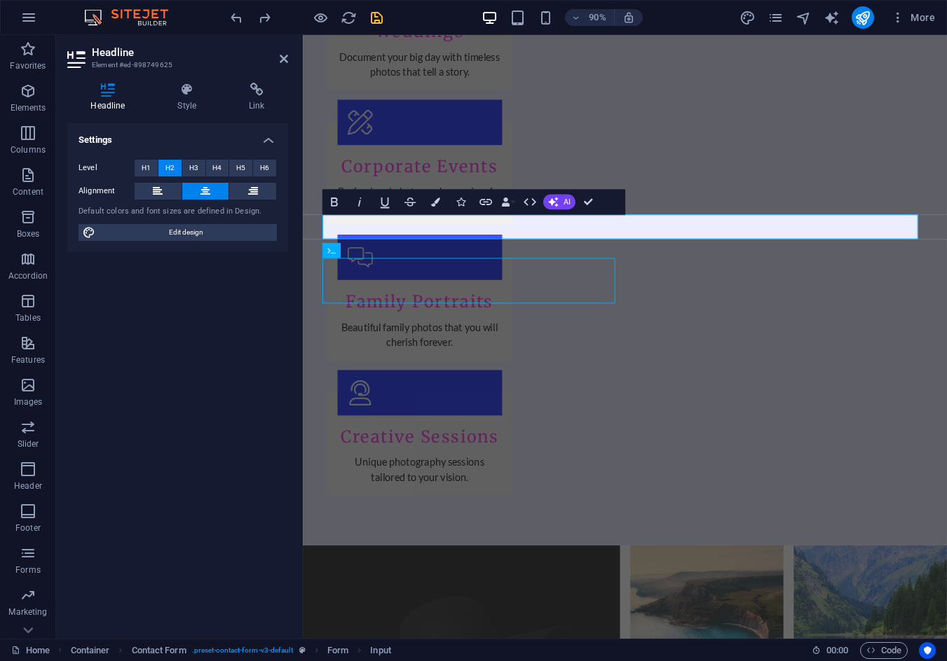
scroll to position [1852, 0]
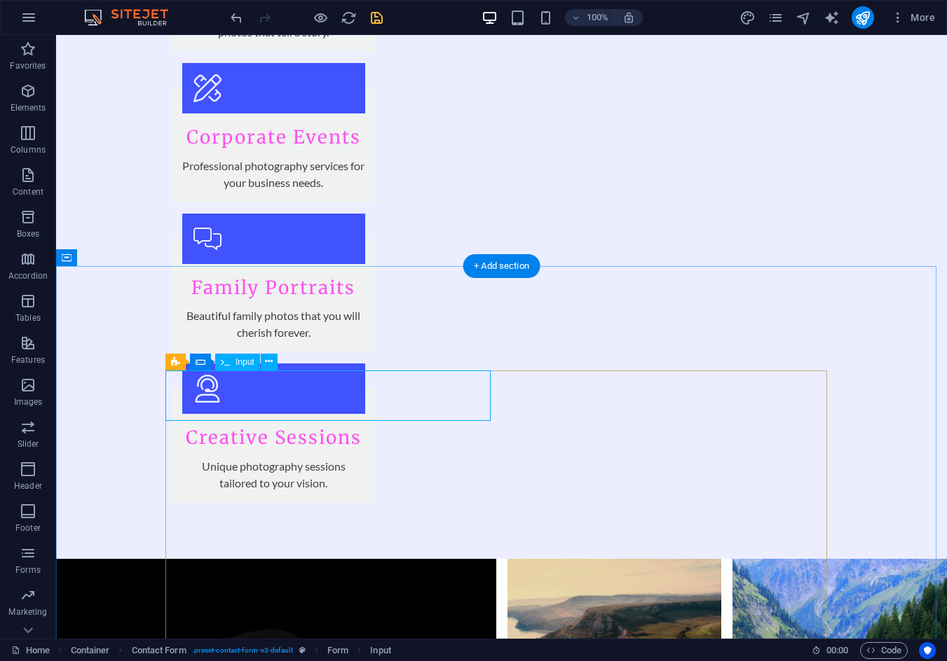
click div "Full Name M"
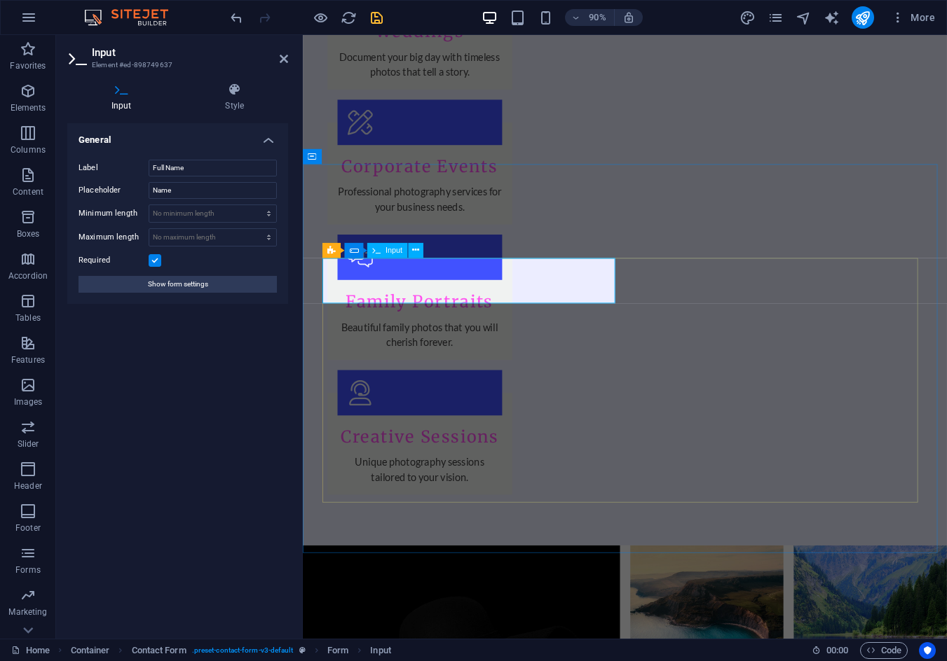
click input "M"
type input "M"
click at [240, 24] on icon "undo" at bounding box center [236, 18] width 16 height 16
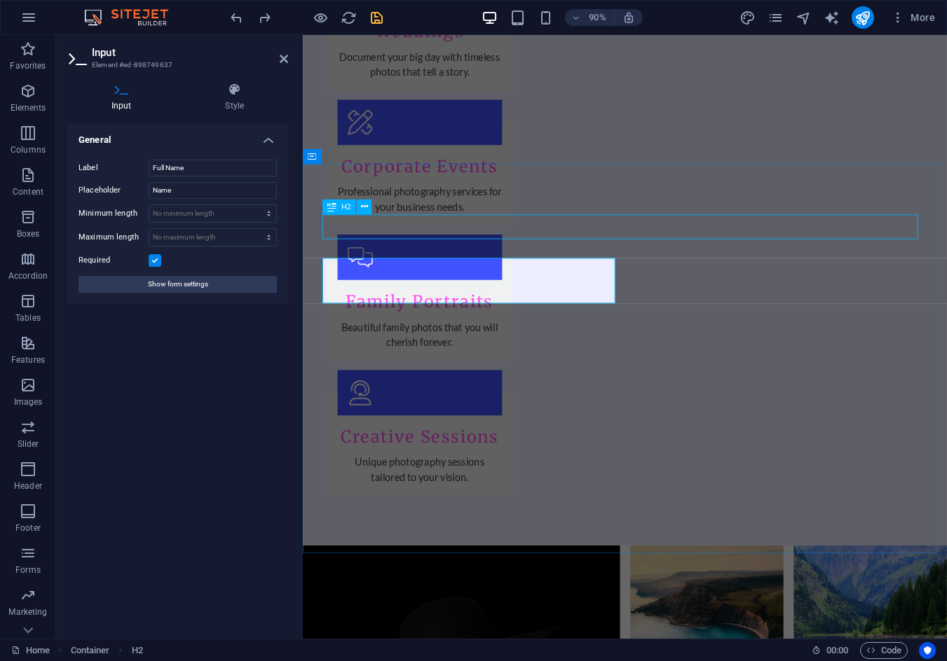
scroll to position [1852, 0]
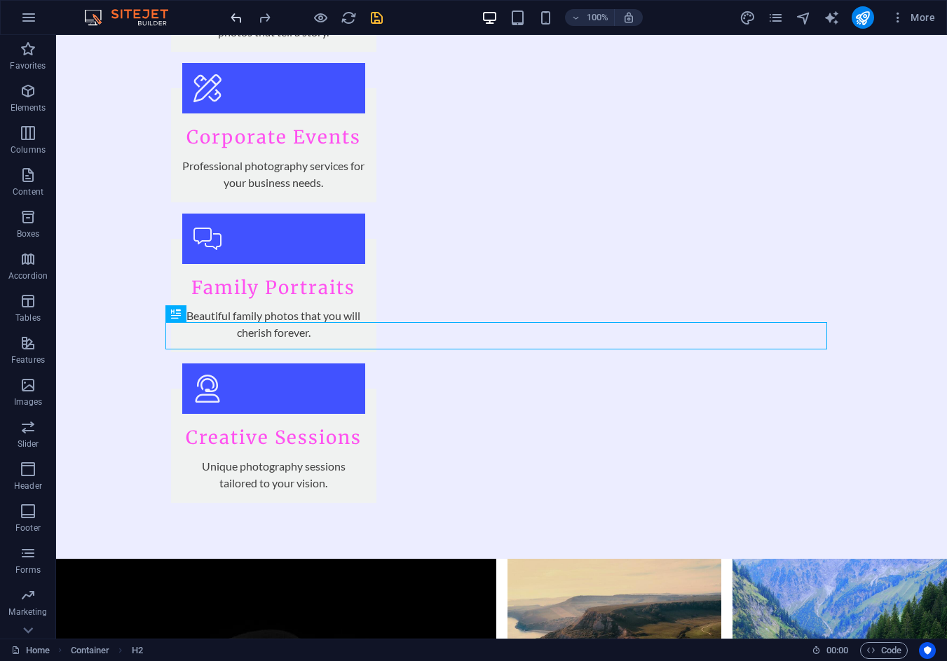
click at [233, 15] on icon "undo" at bounding box center [236, 18] width 16 height 16
click at [235, 18] on icon "undo" at bounding box center [236, 18] width 16 height 16
click at [261, 20] on icon "redo" at bounding box center [264, 18] width 16 height 16
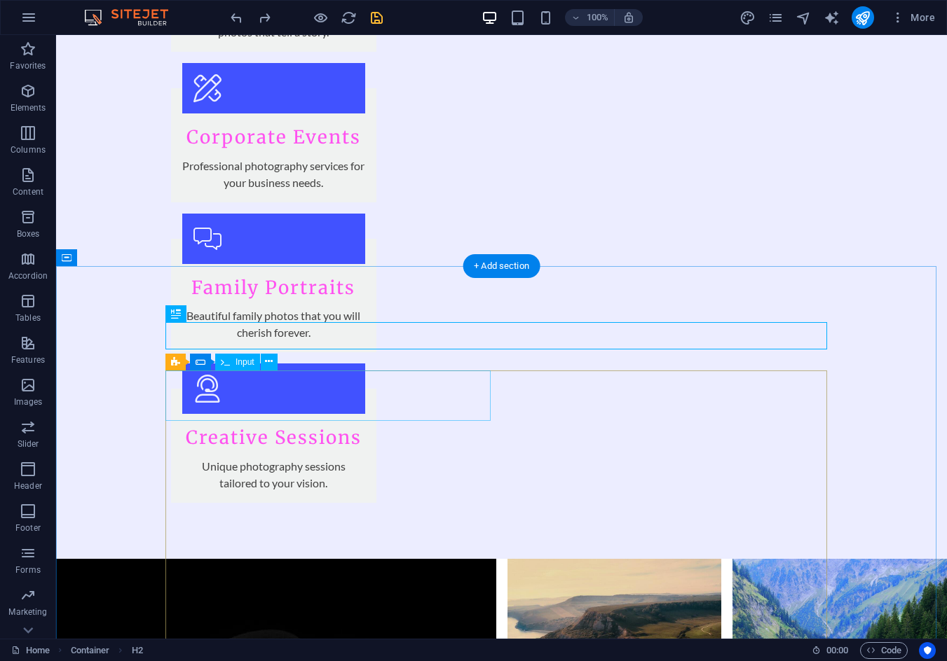
click div "Full Name M"
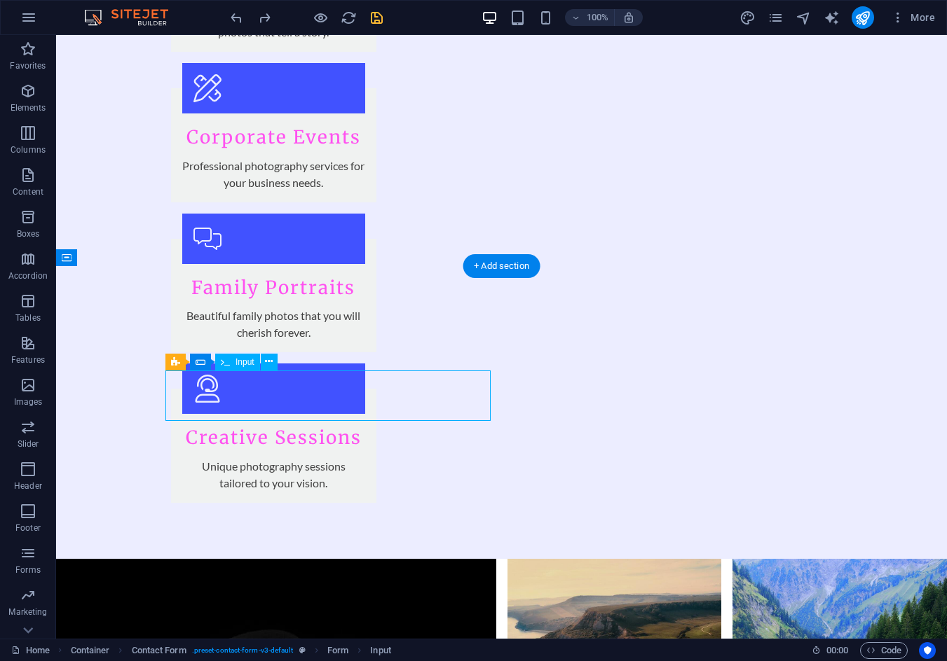
click div "Full Name M"
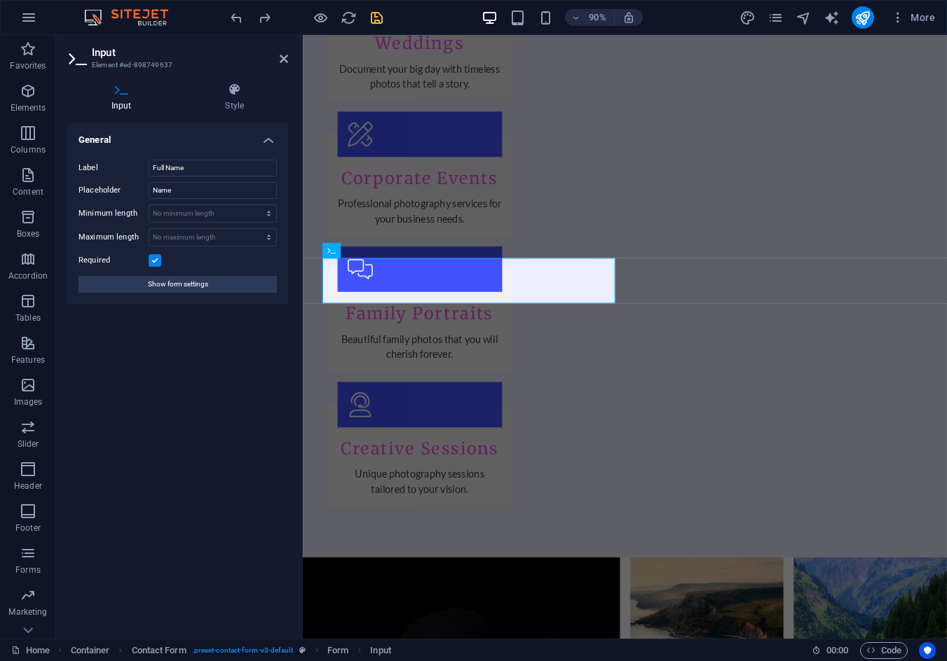
scroll to position [1866, 0]
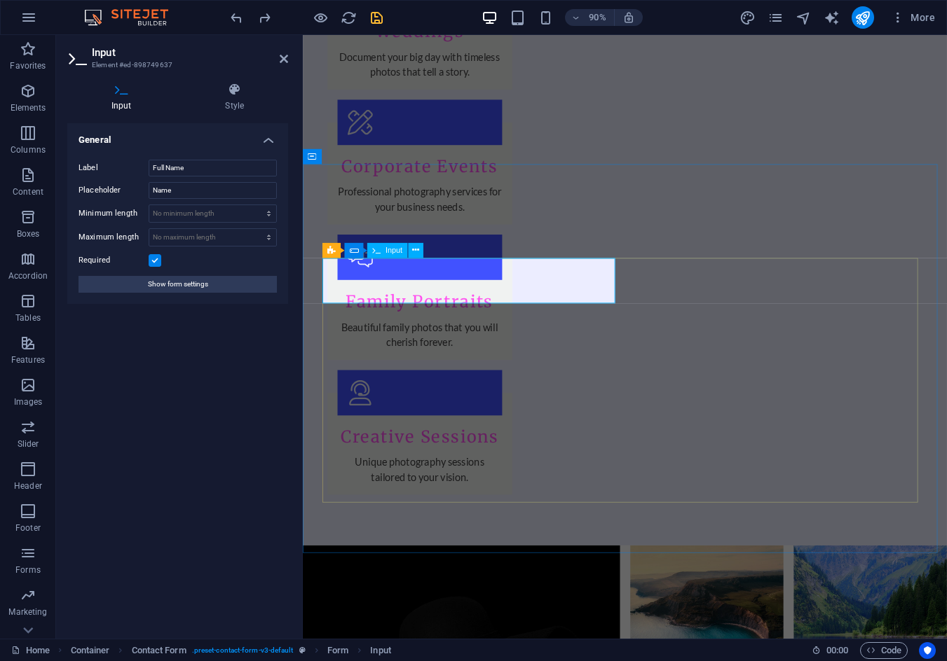
click input "M"
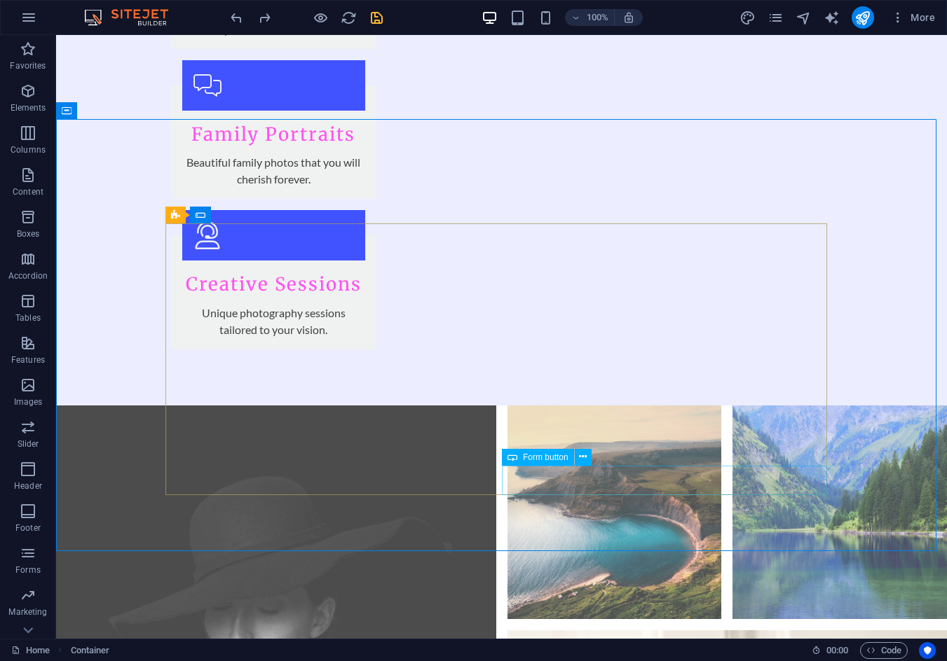
scroll to position [2007, 0]
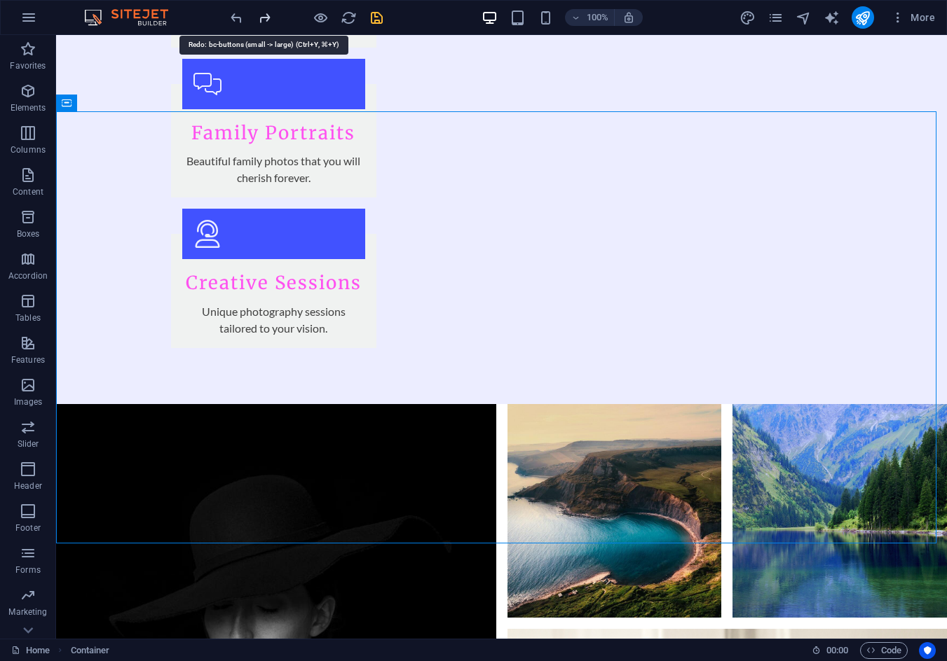
click at [266, 16] on icon "redo" at bounding box center [264, 18] width 16 height 16
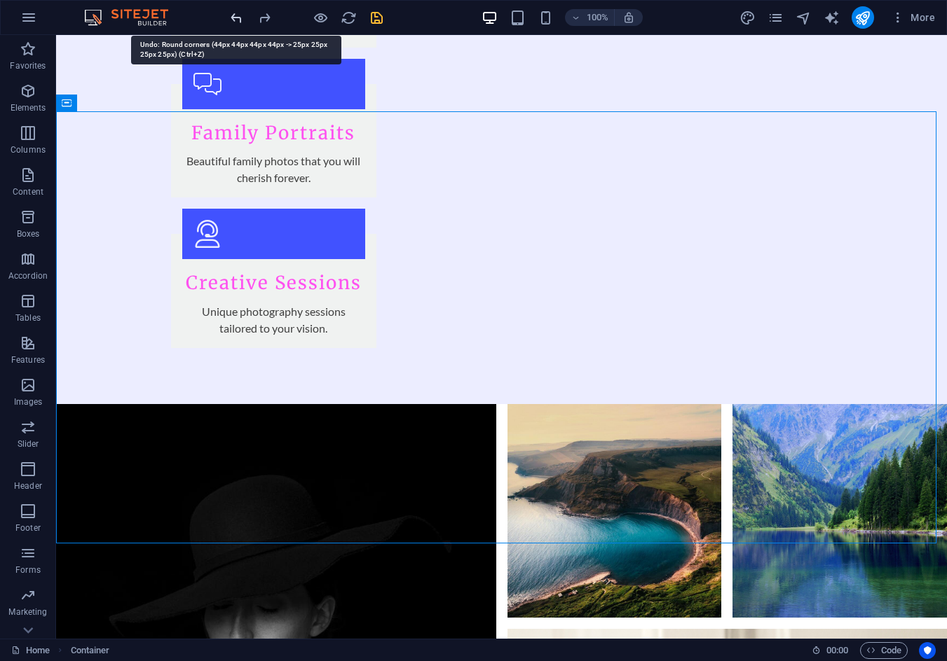
click at [233, 16] on icon "undo" at bounding box center [236, 18] width 16 height 16
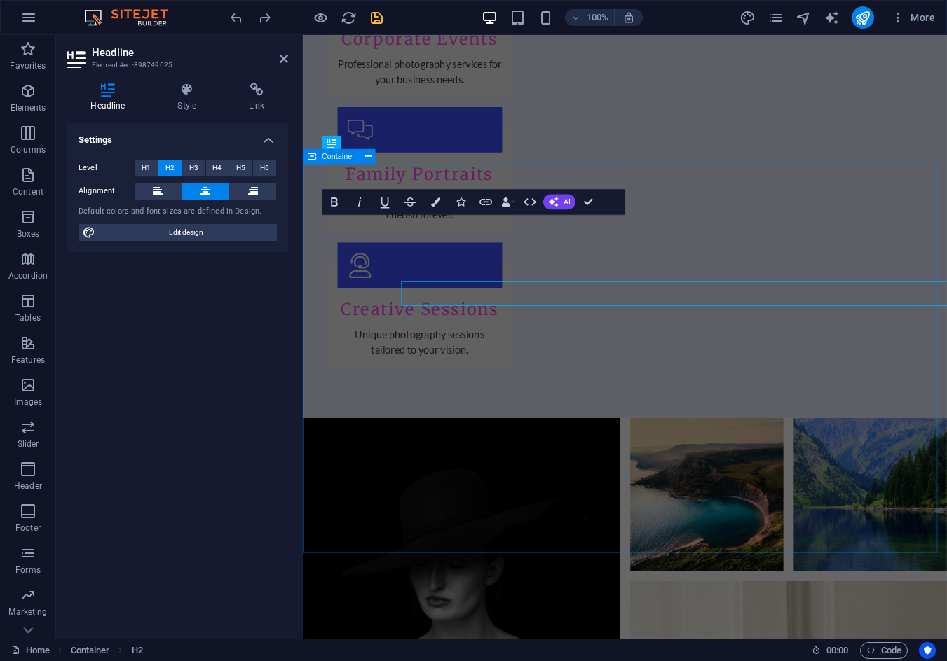
scroll to position [1866, 0]
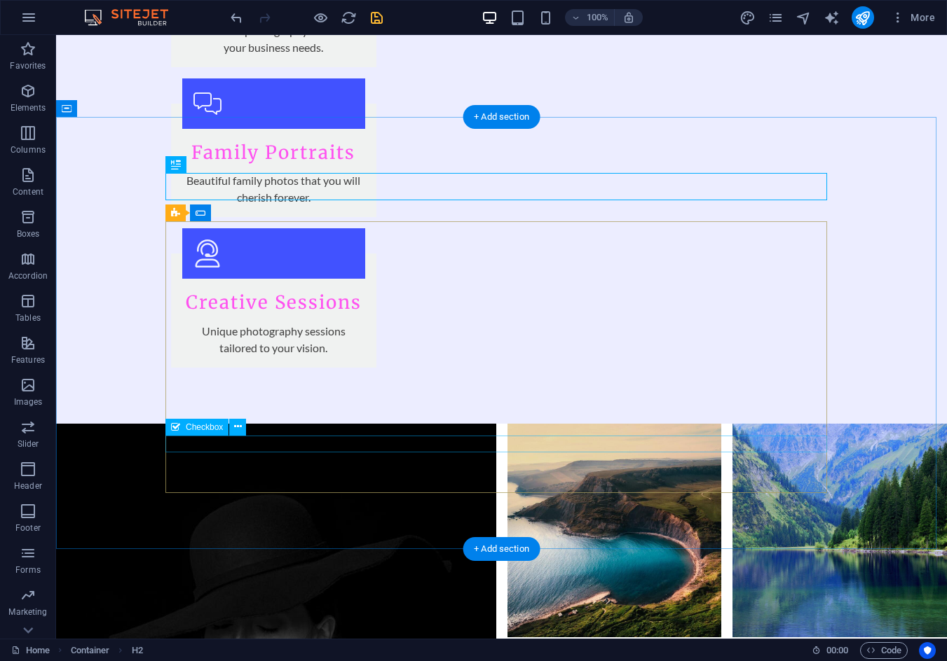
scroll to position [2007, 0]
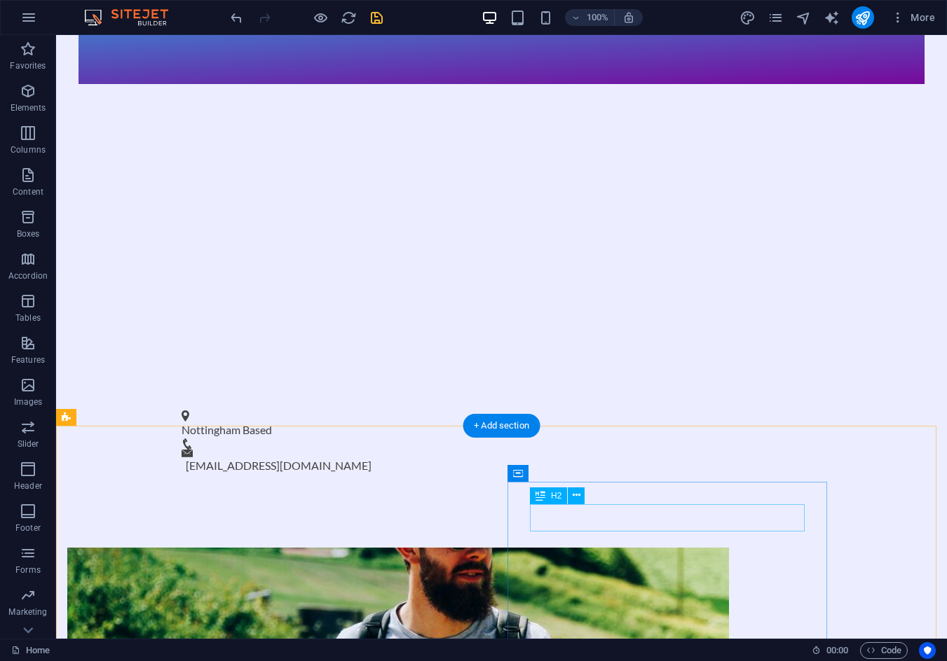
scroll to position [325, 0]
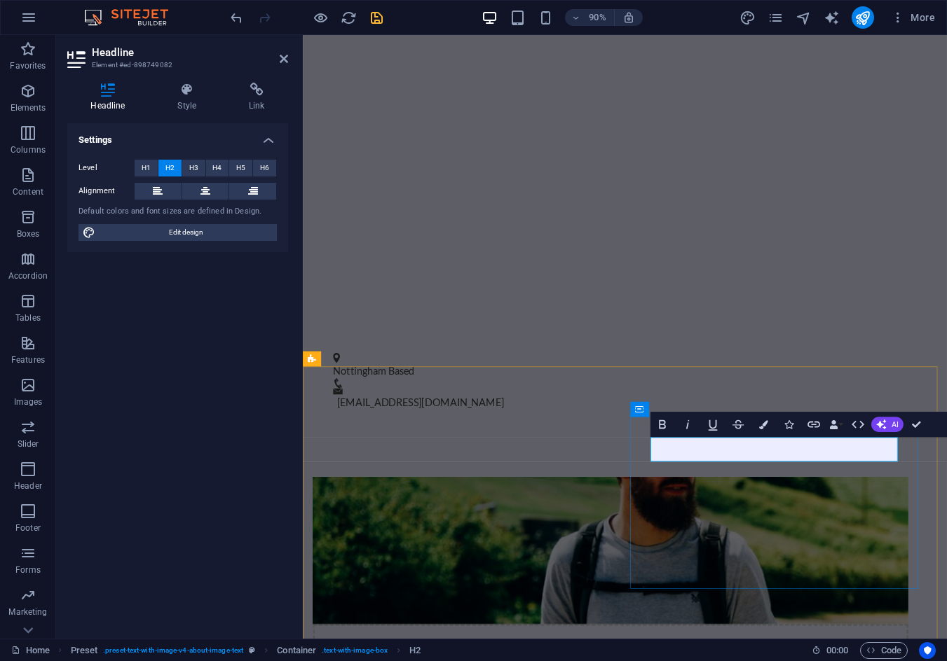
drag, startPoint x: 759, startPoint y: 496, endPoint x: 860, endPoint y: 499, distance: 100.9
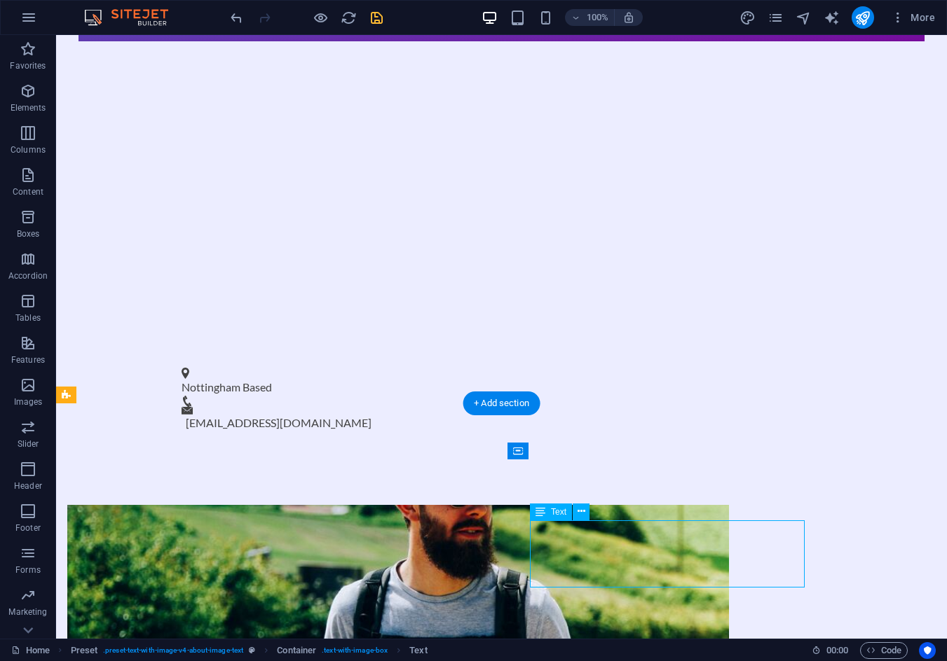
scroll to position [408, 0]
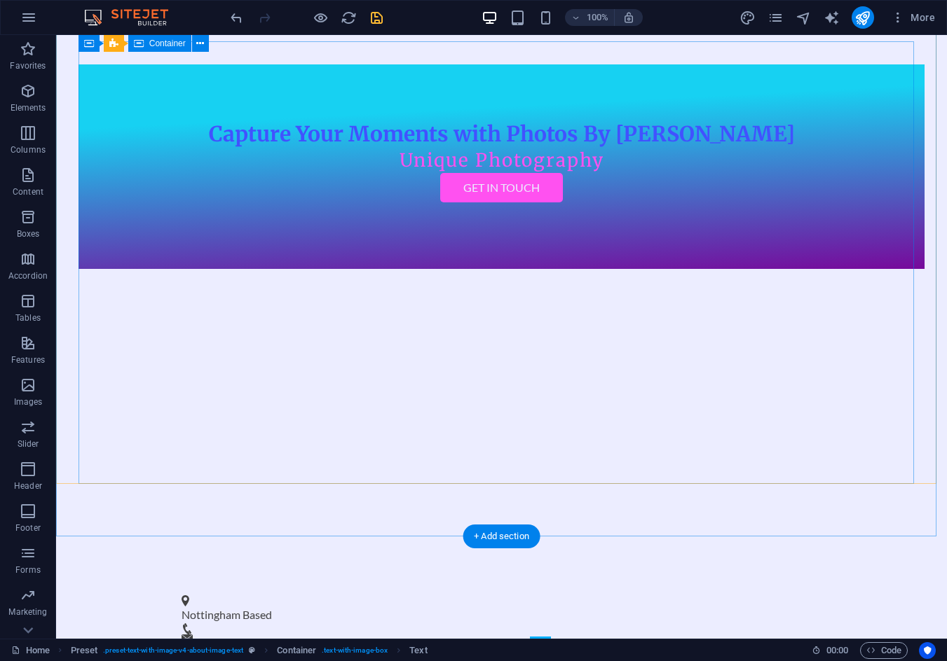
scroll to position [58, 0]
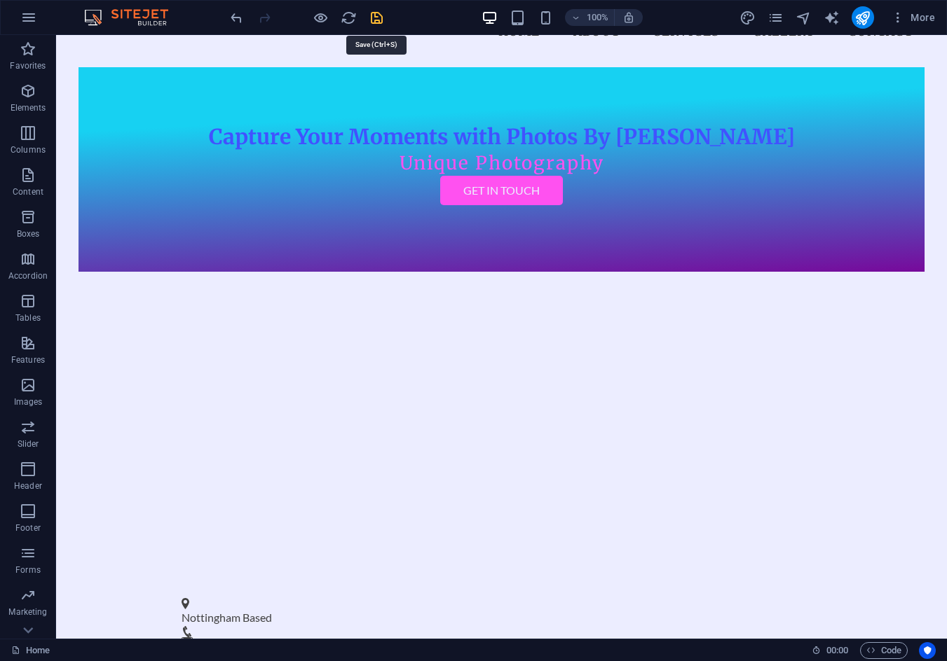
click at [380, 24] on icon "save" at bounding box center [377, 18] width 16 height 16
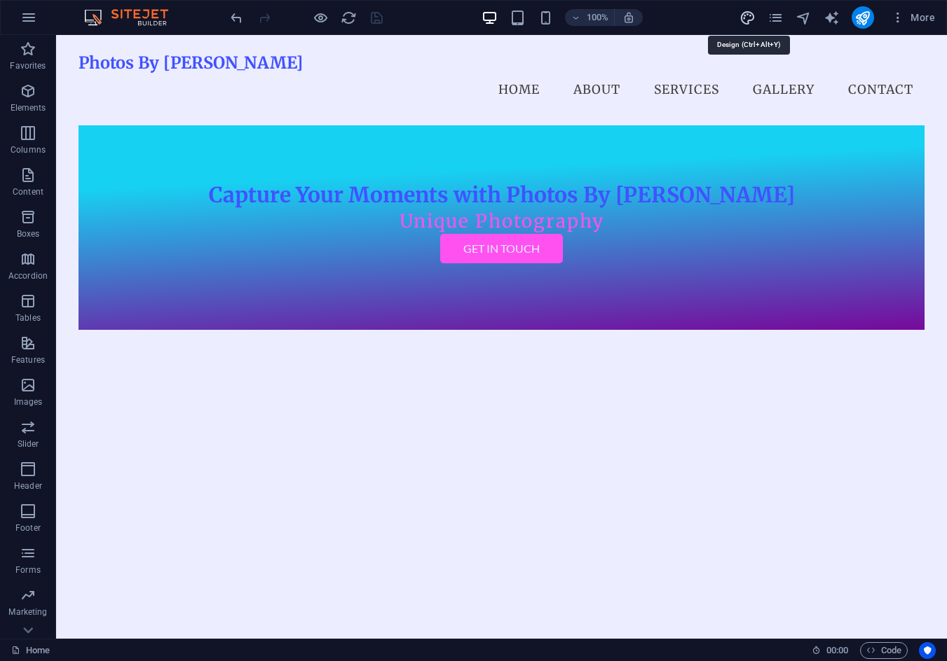
click at [753, 21] on icon "design" at bounding box center [747, 18] width 16 height 16
select select "px"
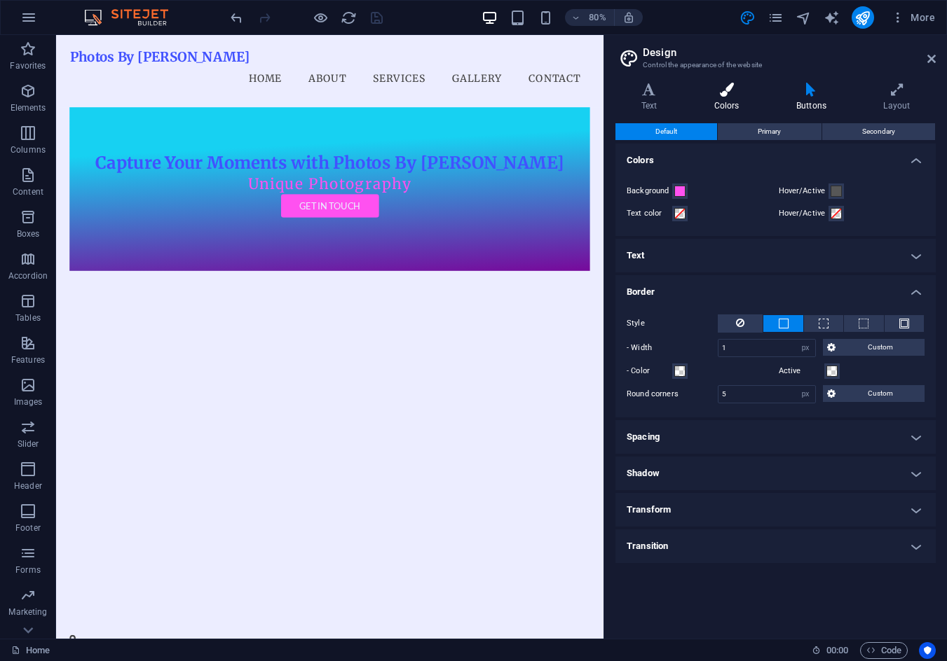
click at [741, 95] on icon at bounding box center [726, 90] width 76 height 14
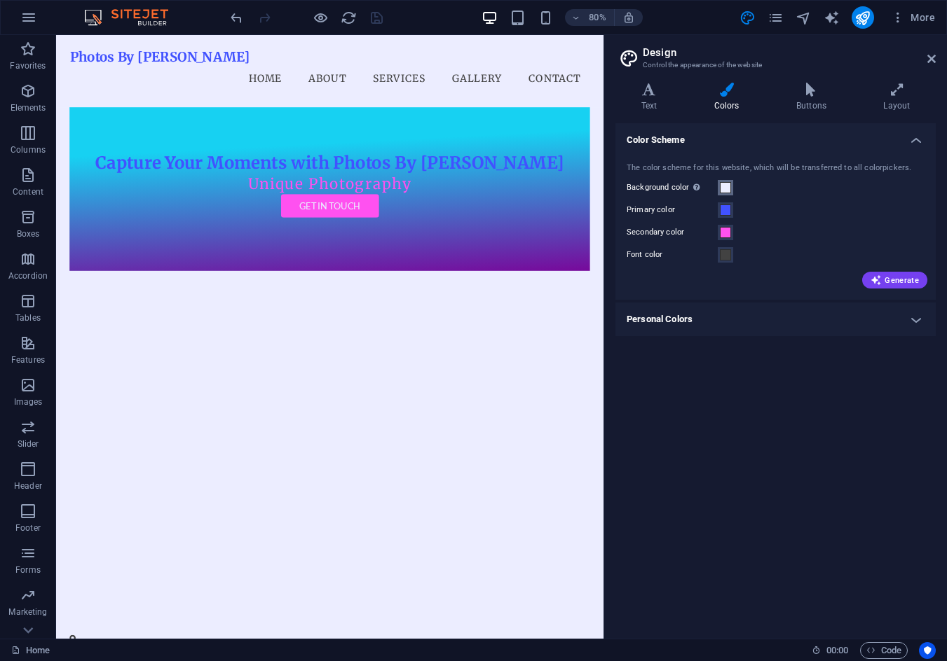
click at [726, 185] on span at bounding box center [725, 187] width 11 height 11
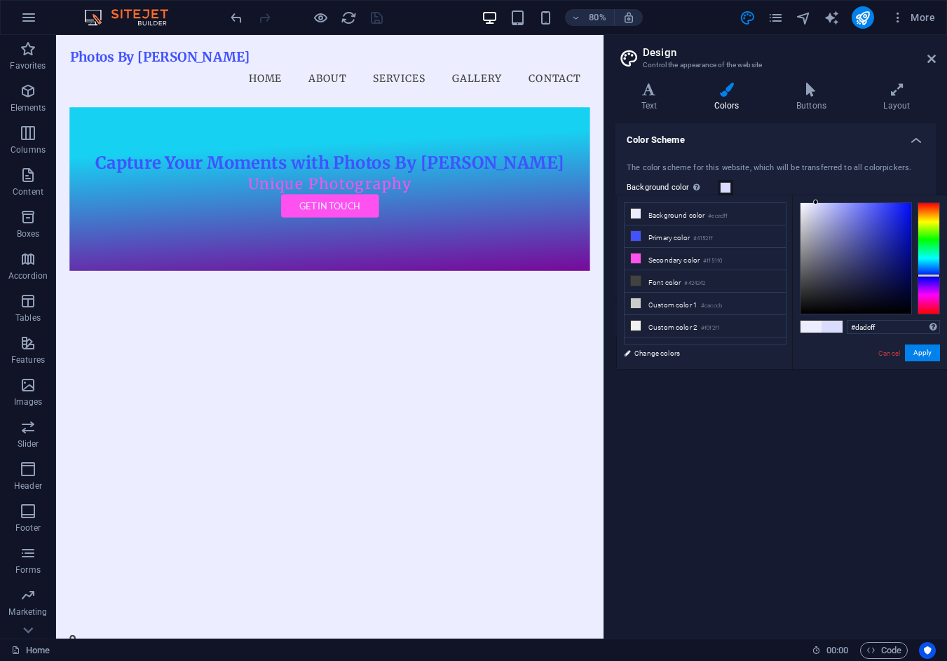
click at [816, 203] on div at bounding box center [855, 258] width 111 height 111
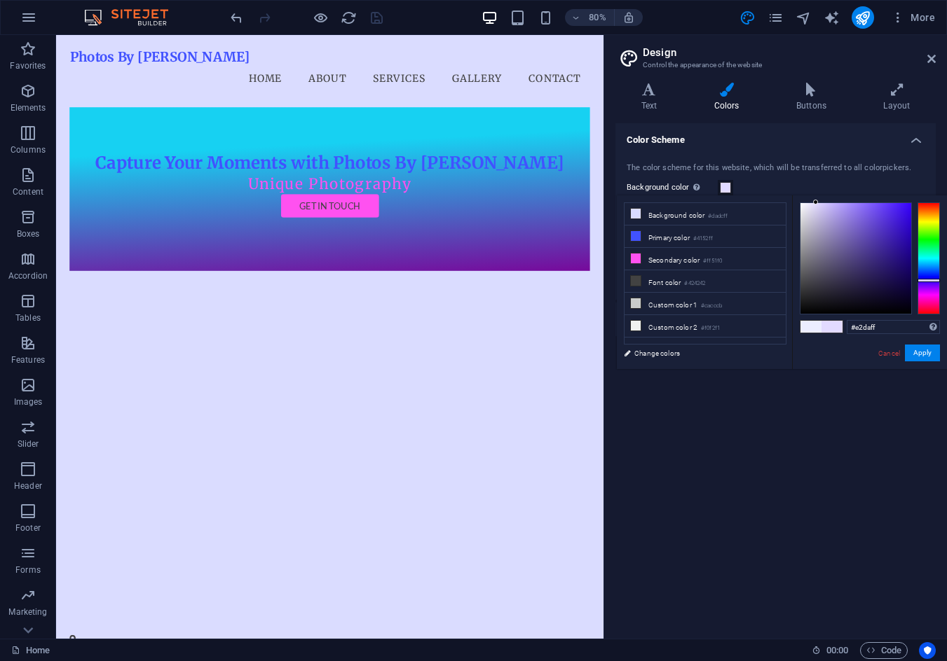
click at [928, 280] on div at bounding box center [928, 258] width 22 height 112
click at [929, 287] on div at bounding box center [928, 287] width 22 height 4
click at [930, 288] on div at bounding box center [928, 287] width 22 height 4
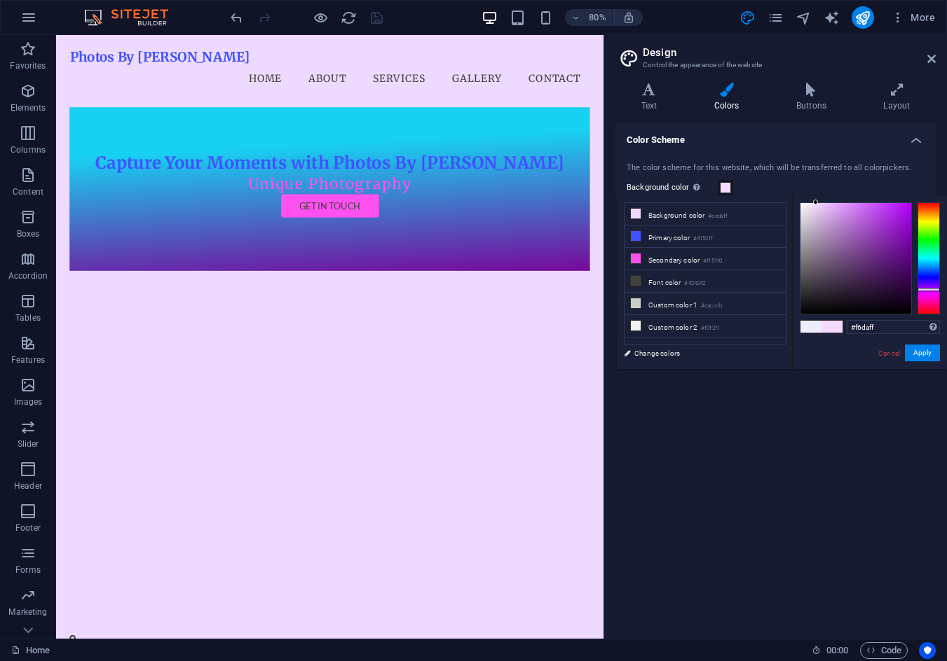
click at [930, 290] on div at bounding box center [928, 258] width 22 height 112
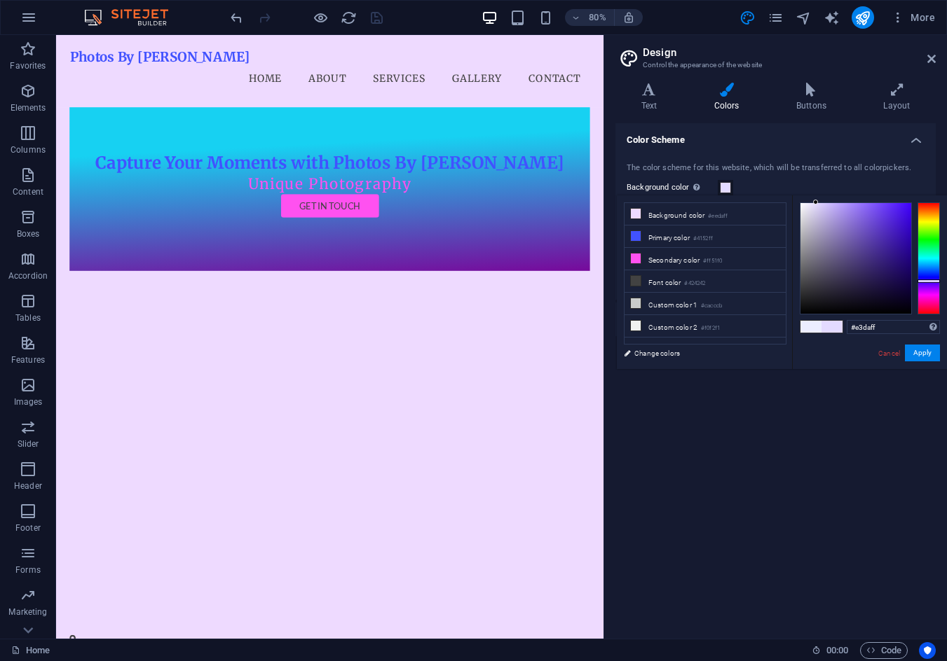
click at [927, 281] on div at bounding box center [928, 258] width 22 height 112
click at [836, 205] on div at bounding box center [855, 258] width 111 height 111
click at [818, 198] on div "#ded3ff Supported formats #0852ed rgb(8, 82, 237) rgba(8, 82, 237, 90%) hsv(221…" at bounding box center [869, 383] width 155 height 377
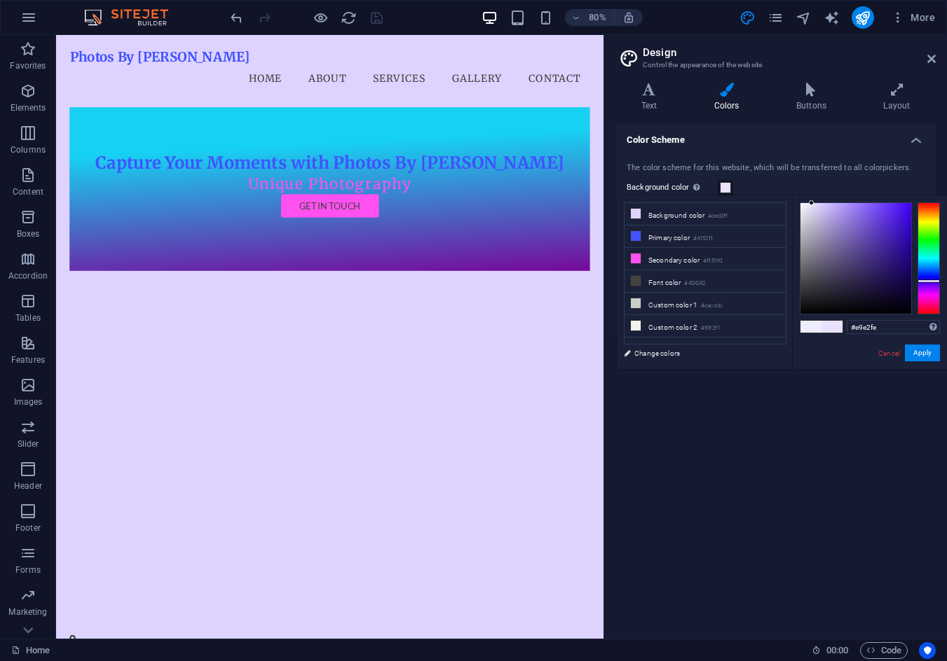
click at [811, 203] on div at bounding box center [855, 258] width 111 height 111
type input "#f3efff"
click at [806, 202] on div at bounding box center [806, 202] width 5 height 5
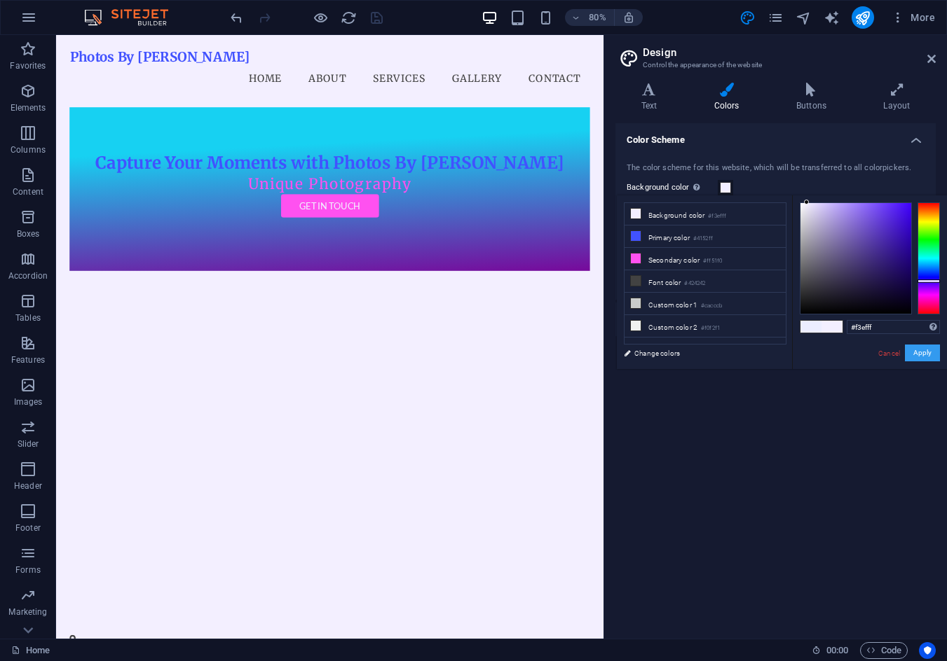
click at [925, 352] on button "Apply" at bounding box center [921, 353] width 35 height 17
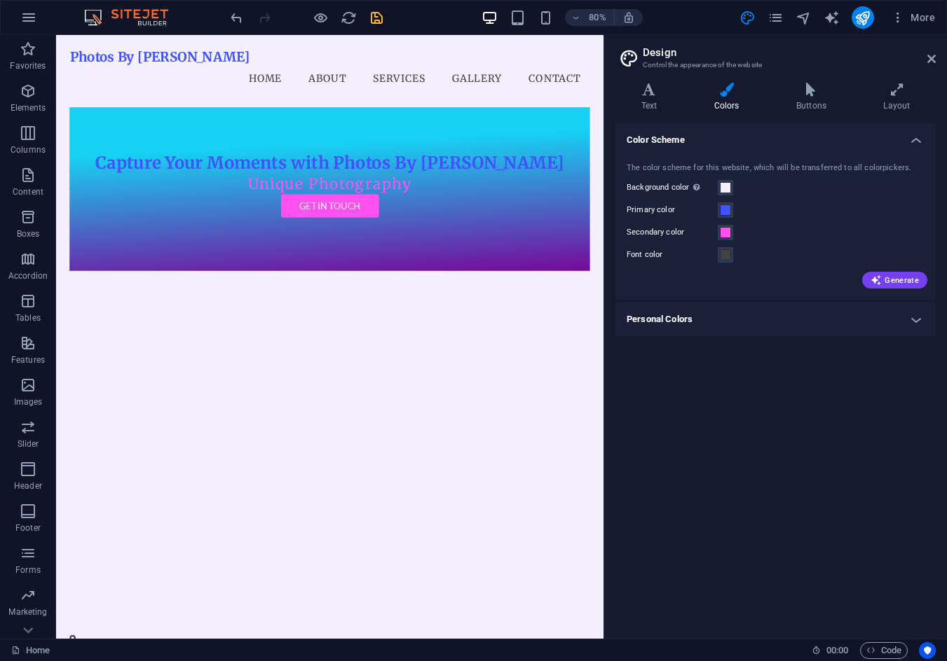
click at [377, 18] on icon "save" at bounding box center [377, 18] width 16 height 16
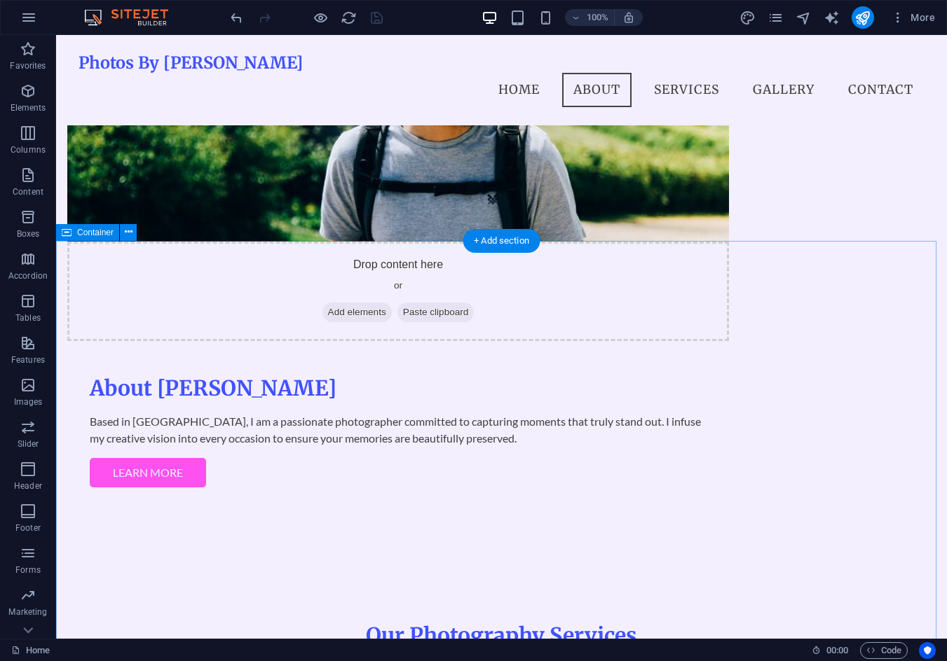
scroll to position [630, 0]
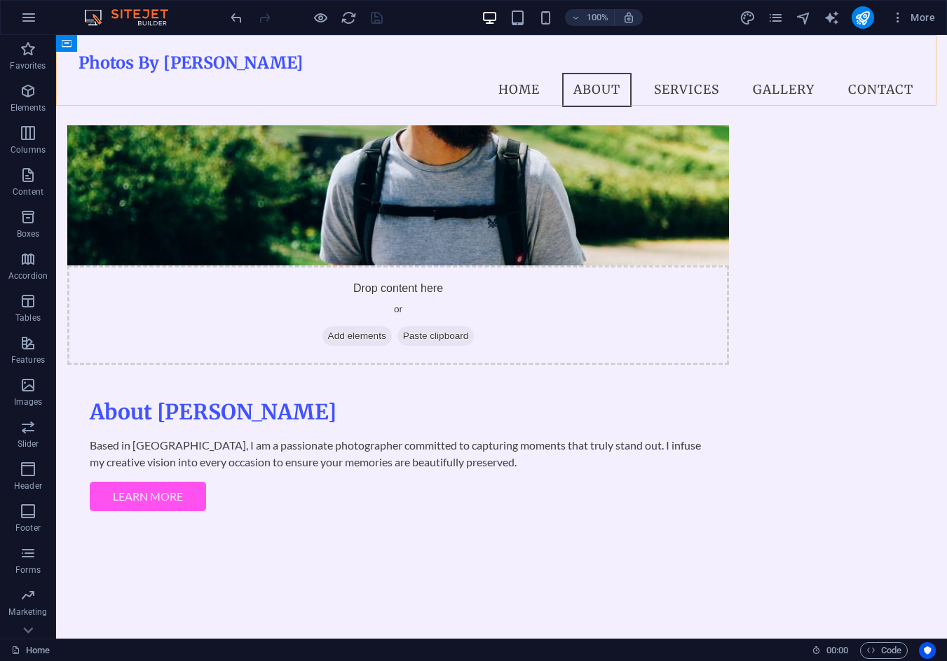
click at [201, 98] on div "Photos By Patolini Menu Home About Services Gallery Contact" at bounding box center [501, 80] width 890 height 90
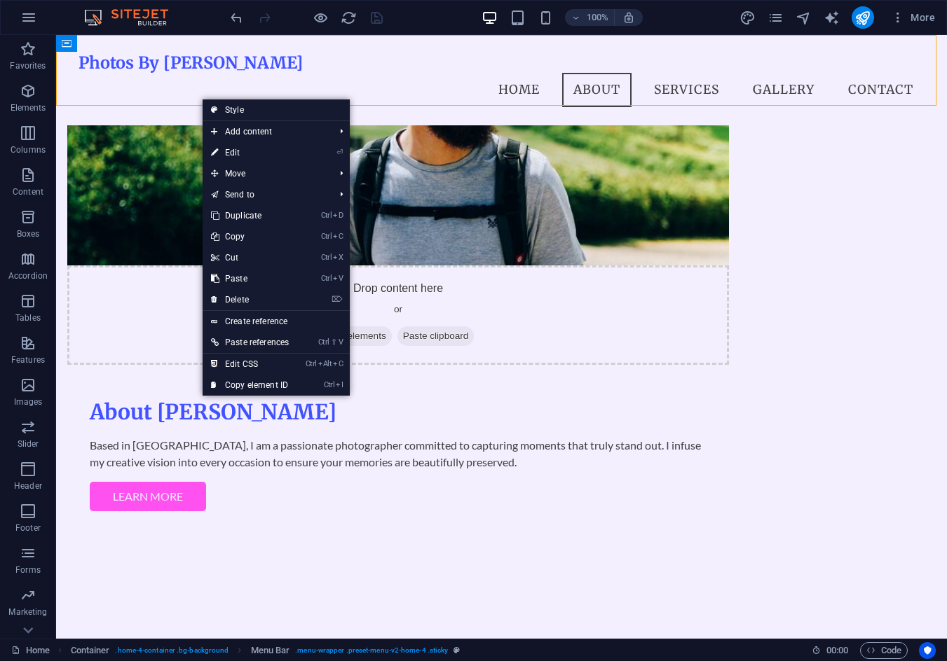
click at [190, 90] on div "Photos By Patolini Menu Home About Services Gallery Contact" at bounding box center [501, 80] width 890 height 90
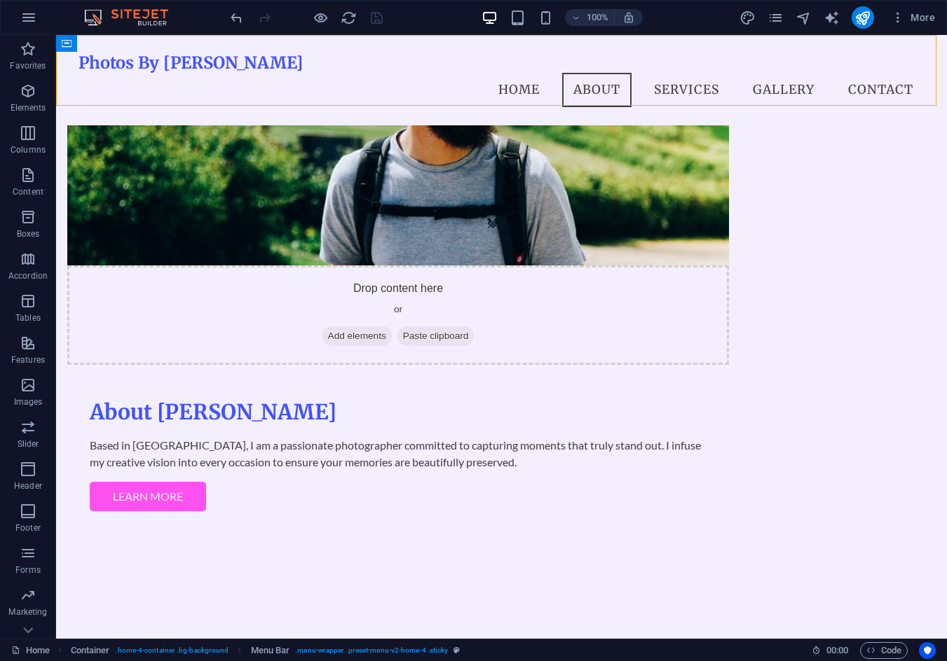
click at [190, 90] on div "Photos By Patolini Menu Home About Services Gallery Contact" at bounding box center [501, 80] width 890 height 90
select select "sticky_reverse"
select select "px"
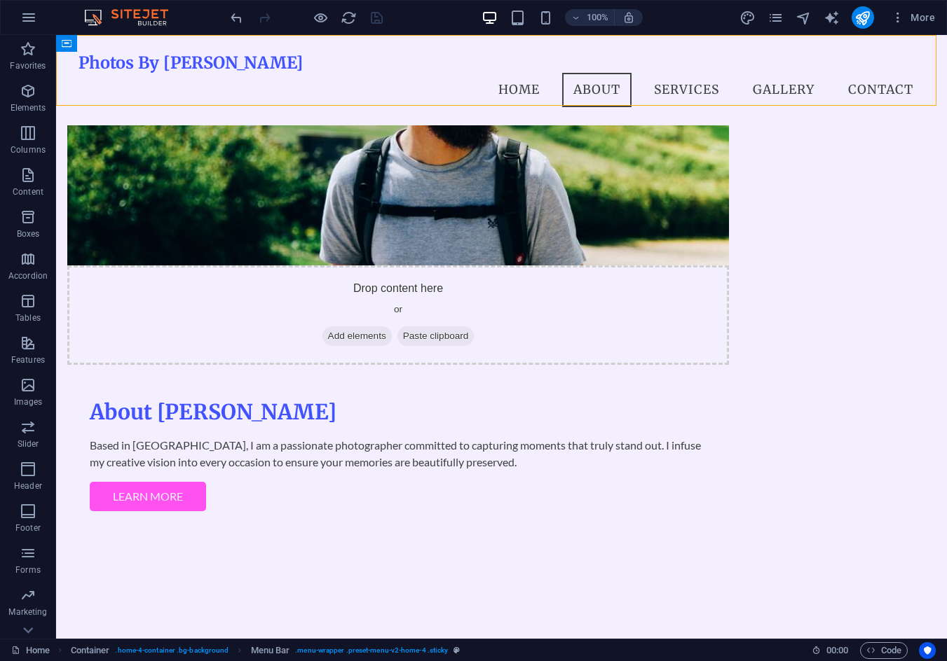
select select "px"
select select "preset-menu-v2-home-4"
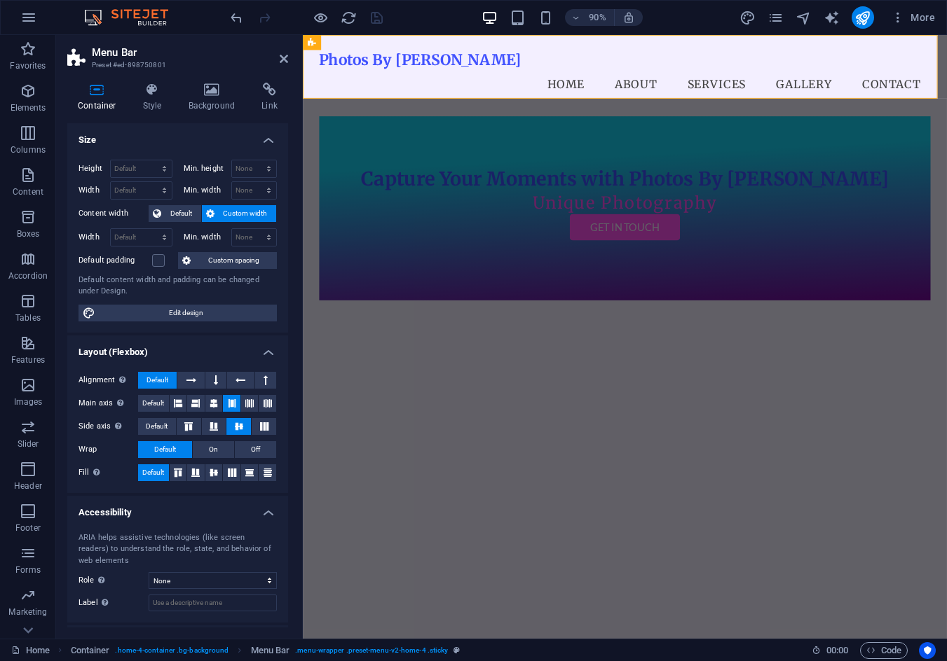
scroll to position [62, 0]
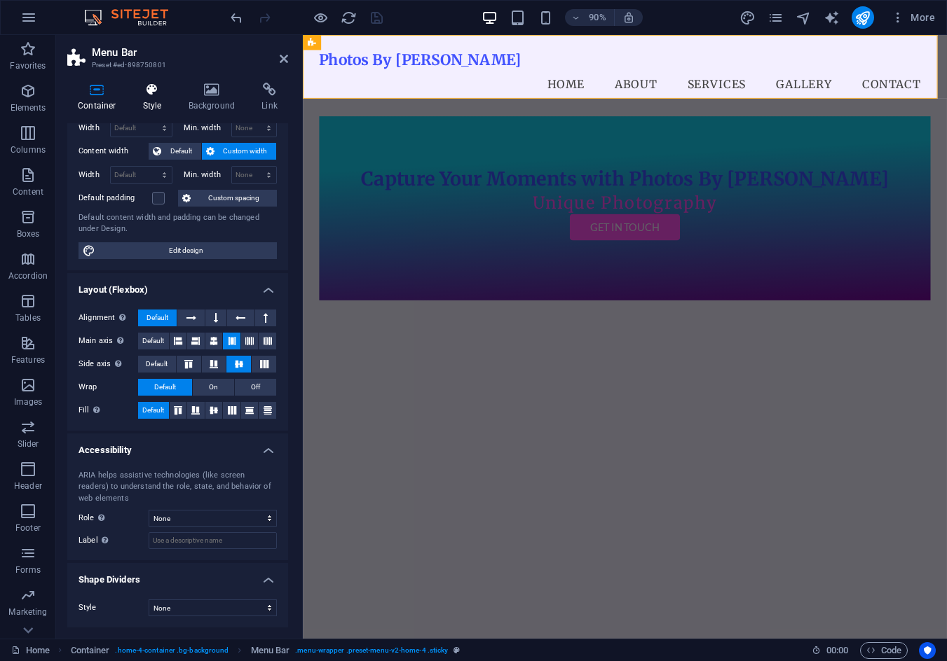
click at [143, 97] on h4 "Style" at bounding box center [155, 97] width 46 height 29
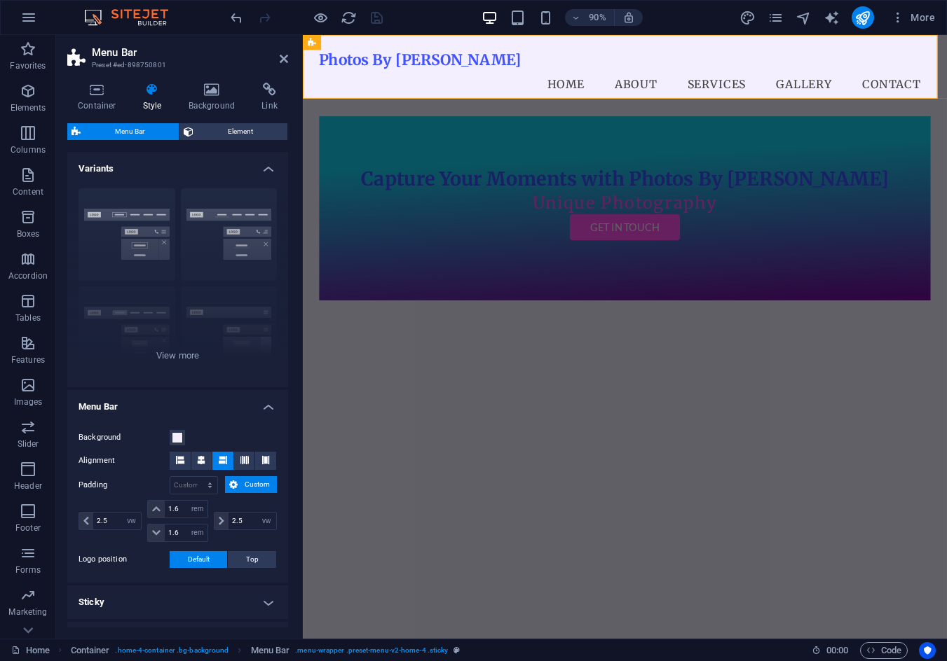
click at [130, 392] on h4 "Menu Bar" at bounding box center [177, 402] width 221 height 25
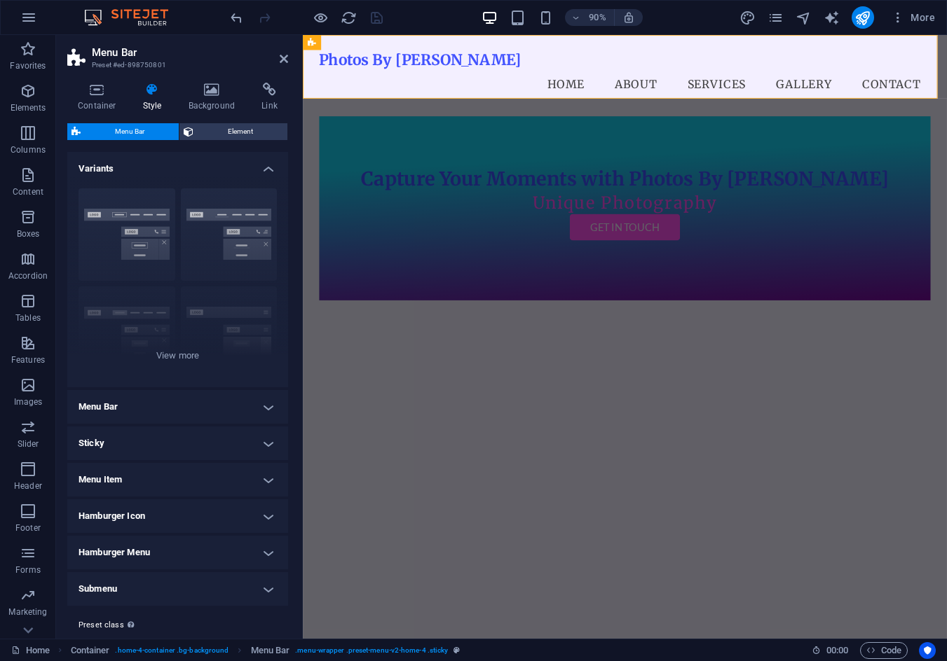
click at [128, 160] on h4 "Variants" at bounding box center [177, 164] width 221 height 25
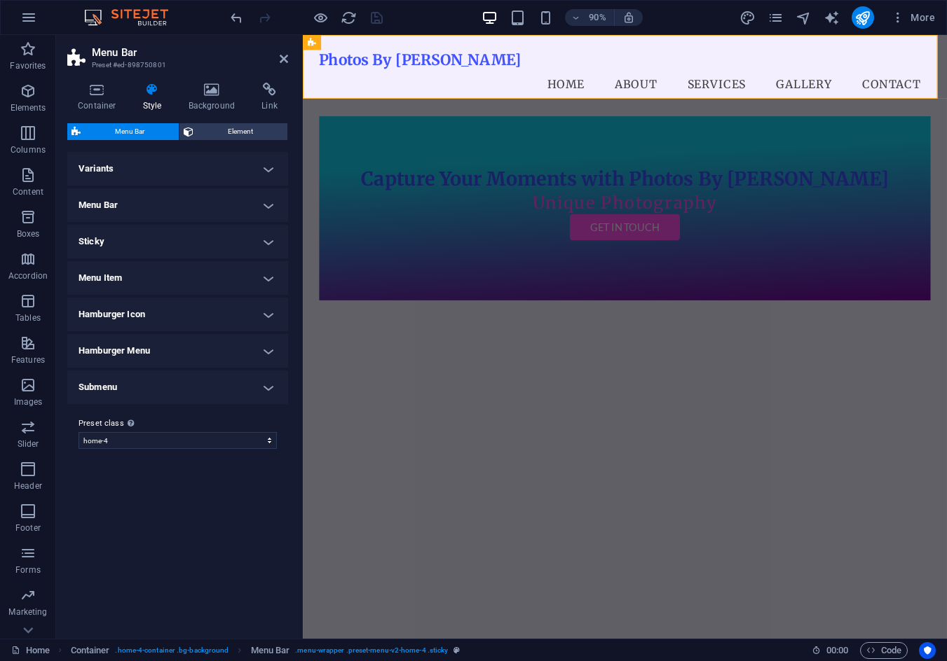
click at [113, 233] on h4 "Sticky" at bounding box center [177, 242] width 221 height 34
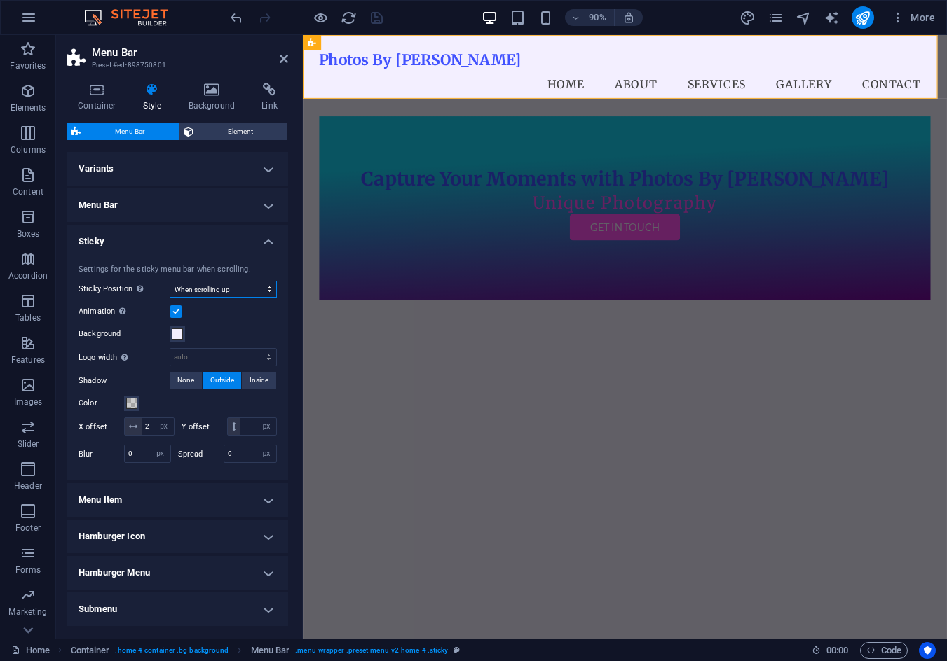
click at [210, 288] on select "Off Instant After menu After banner When scrolling up" at bounding box center [223, 289] width 107 height 17
select select "sticky_banner"
click at [170, 281] on select "Off Instant After menu After banner When scrolling up" at bounding box center [223, 289] width 107 height 17
click at [179, 336] on span at bounding box center [177, 334] width 11 height 11
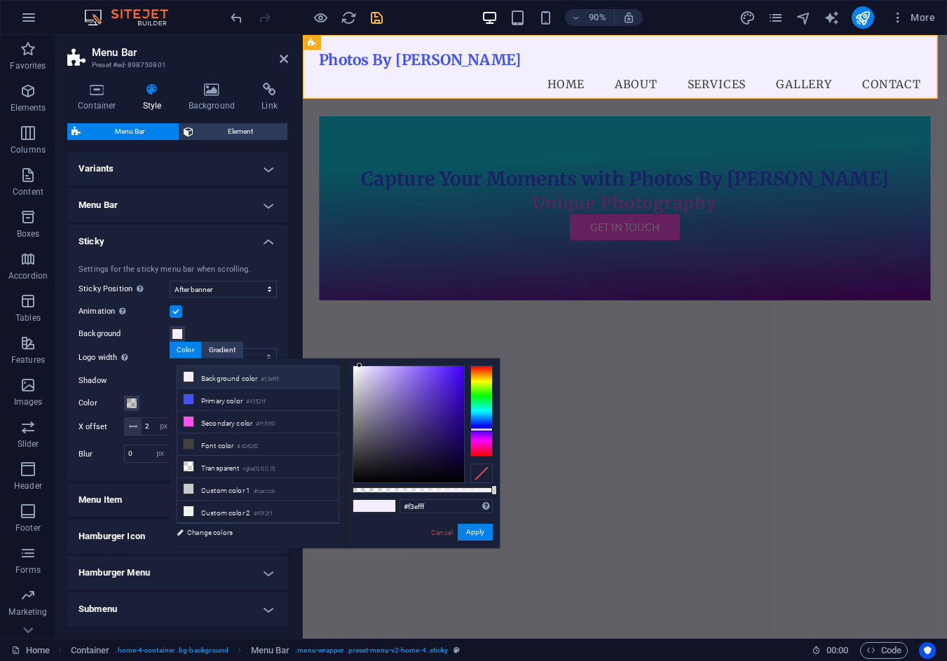
click at [120, 328] on label "Background" at bounding box center [123, 334] width 91 height 17
click at [170, 328] on button "Background" at bounding box center [177, 333] width 15 height 15
click at [210, 316] on div "Animation Sets a smooth transition when sticky menu appears" at bounding box center [177, 311] width 198 height 17
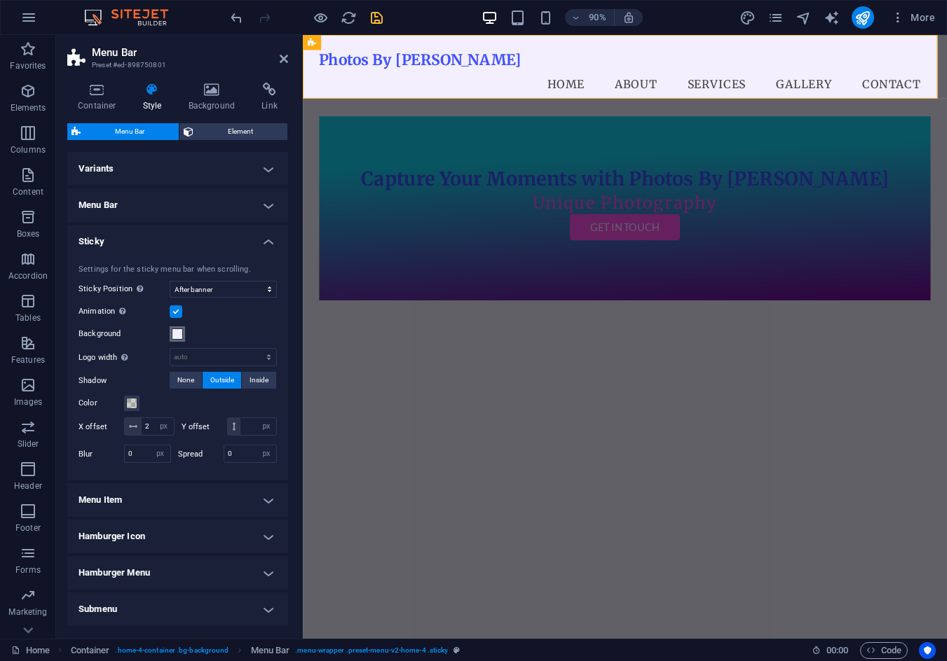
click at [175, 332] on span at bounding box center [177, 334] width 11 height 11
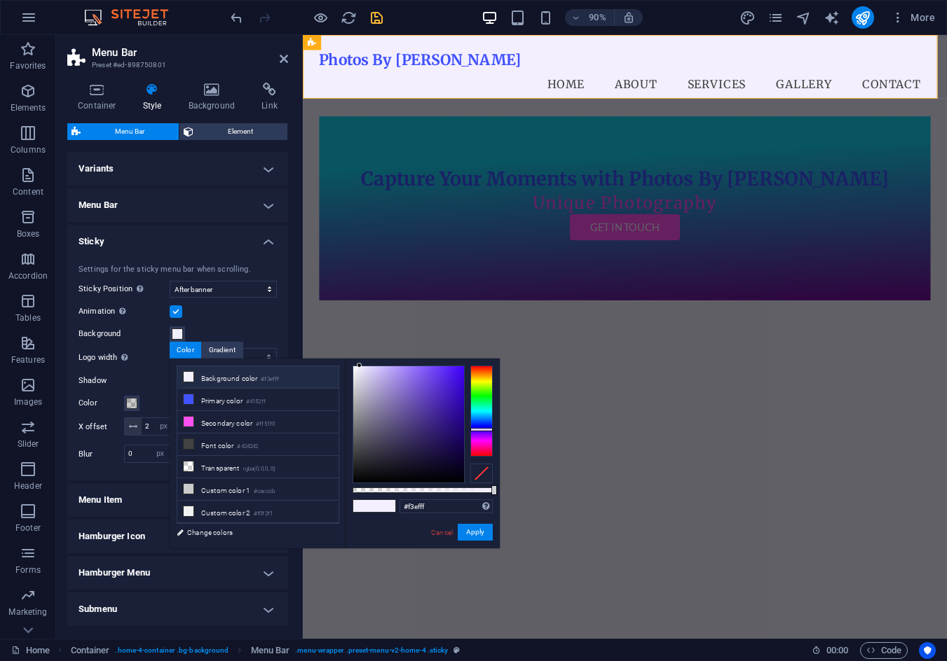
click at [477, 473] on div at bounding box center [481, 474] width 22 height 20
click at [467, 537] on button "Apply" at bounding box center [474, 532] width 35 height 17
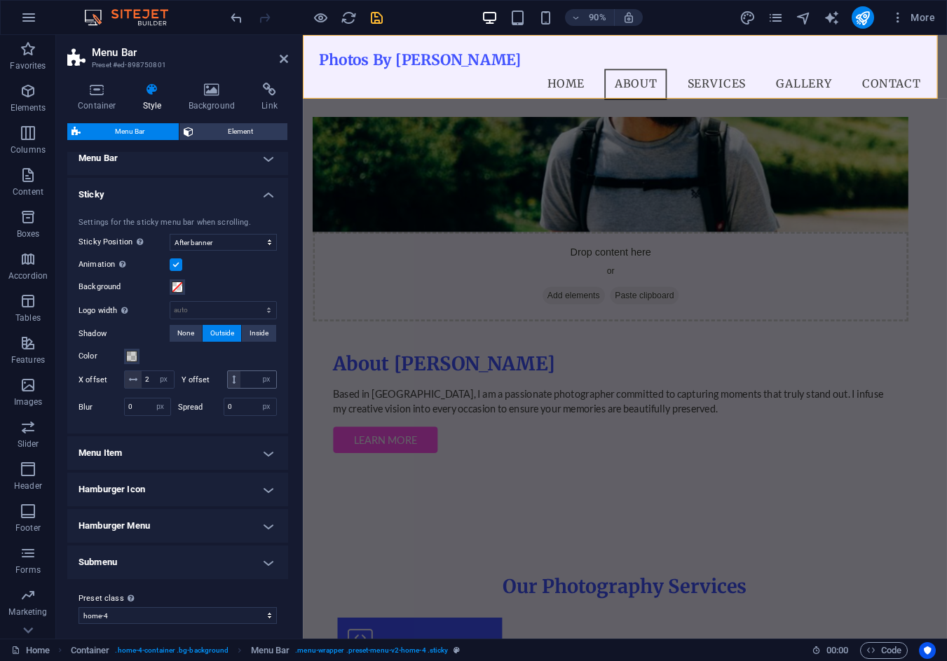
scroll to position [70, 0]
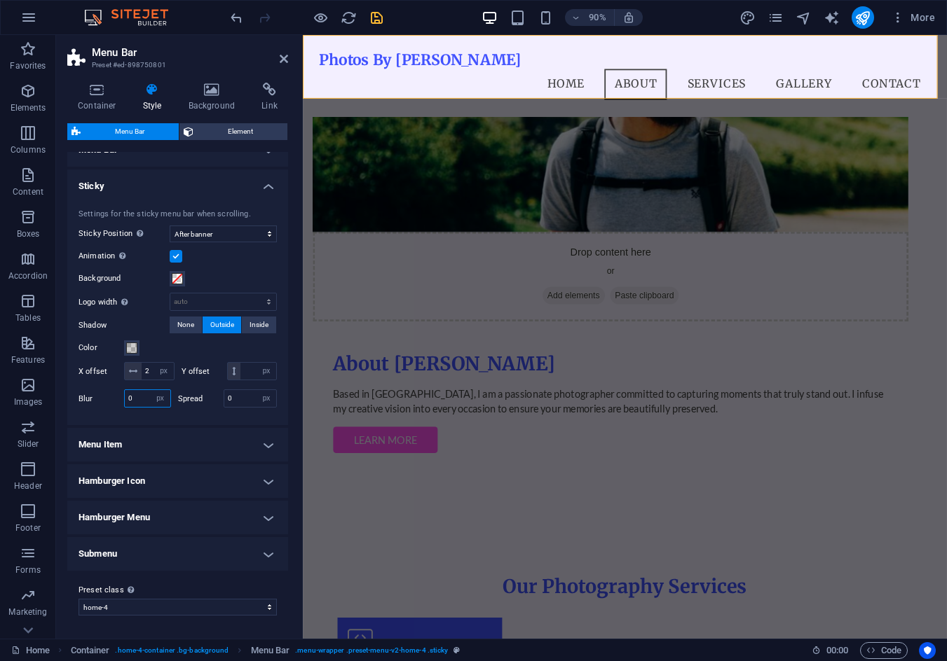
drag, startPoint x: 142, startPoint y: 403, endPoint x: 128, endPoint y: 403, distance: 14.0
click at [128, 403] on input "0" at bounding box center [148, 398] width 46 height 17
click at [130, 340] on button "Color" at bounding box center [131, 347] width 15 height 15
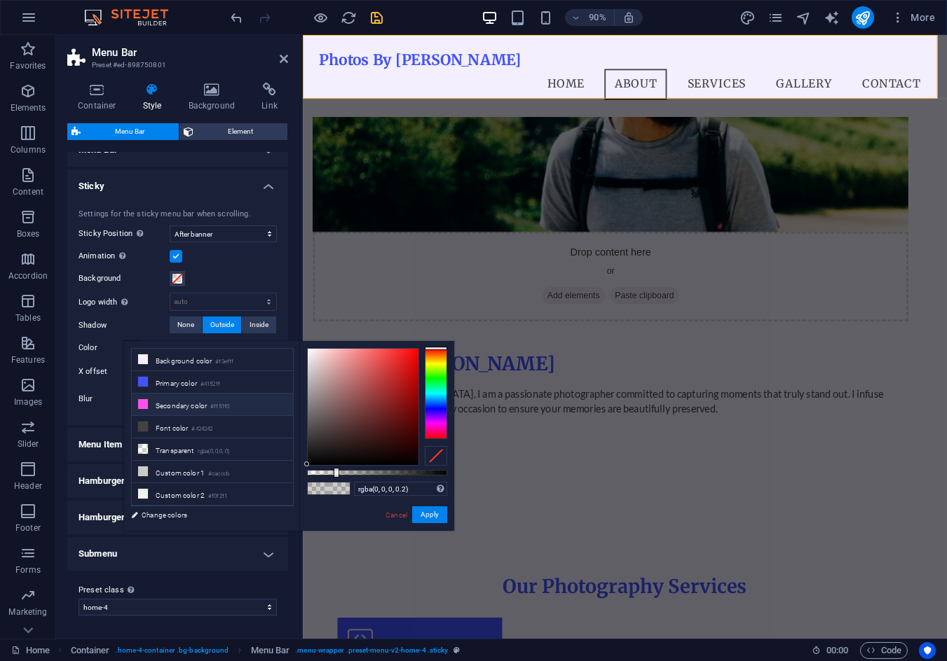
click at [215, 399] on li "Secondary color #ff51f0" at bounding box center [212, 405] width 161 height 22
type input "#ff51f0"
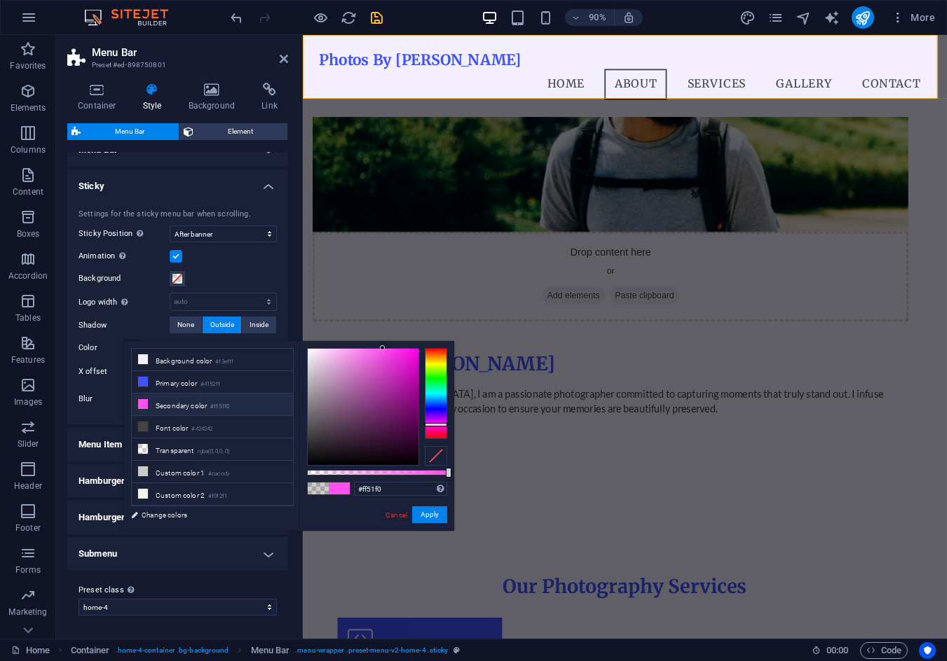
click at [209, 406] on li "Secondary color #ff51f0" at bounding box center [212, 405] width 161 height 22
drag, startPoint x: 427, startPoint y: 517, endPoint x: 289, endPoint y: 499, distance: 139.2
click at [426, 517] on button "Apply" at bounding box center [429, 515] width 35 height 17
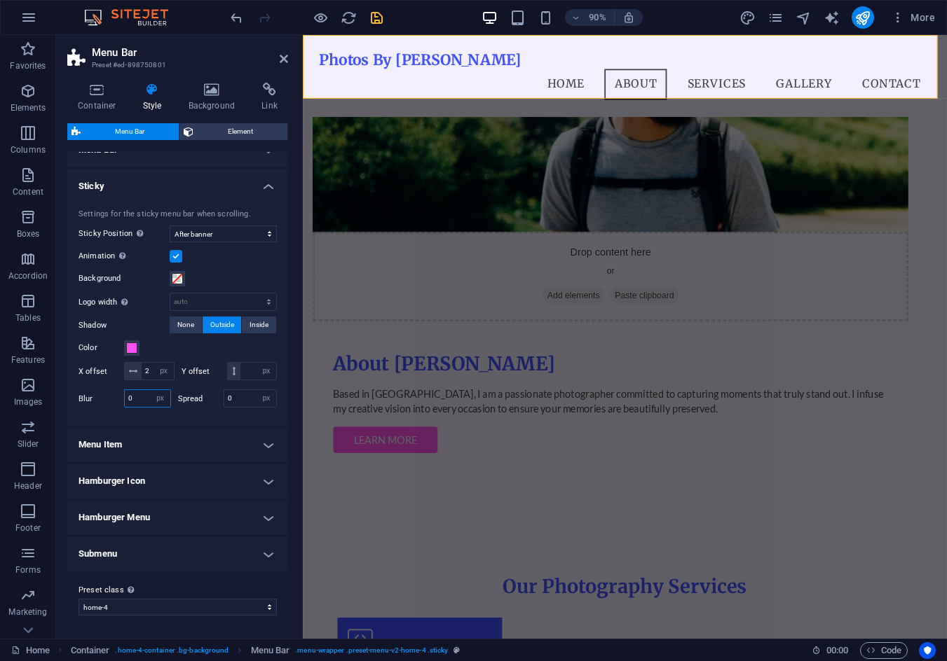
click at [121, 398] on div "Blur 0 px rem % vh vw" at bounding box center [124, 399] width 92 height 18
click at [127, 398] on input "0" at bounding box center [148, 398] width 46 height 17
drag, startPoint x: 135, startPoint y: 405, endPoint x: 123, endPoint y: 408, distance: 12.4
click at [123, 408] on div "Blur 0 px rem % vh vw" at bounding box center [124, 399] width 92 height 18
type input "5"
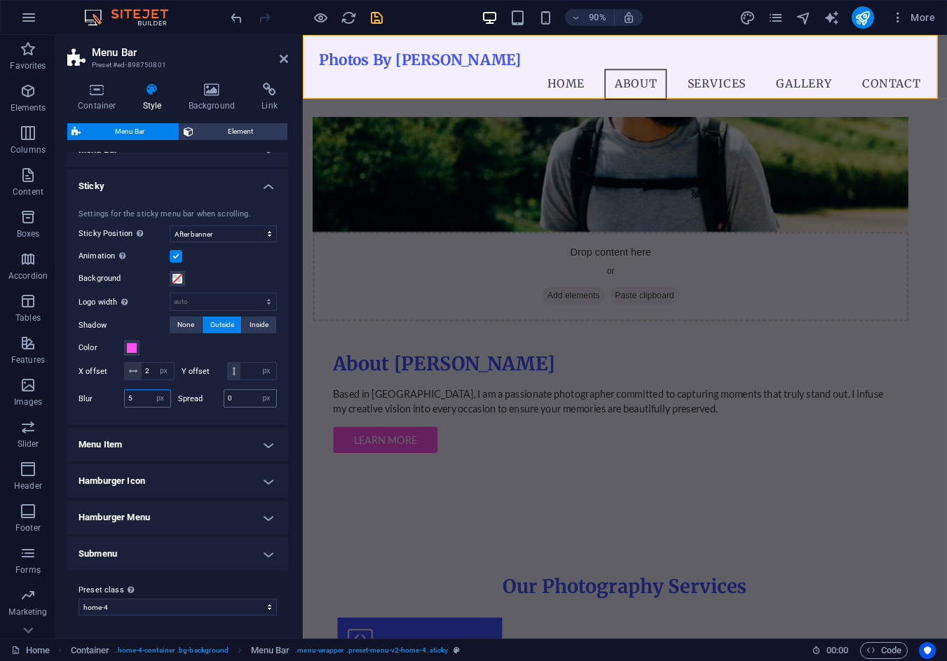
type input "5"
click at [226, 400] on input "0" at bounding box center [250, 398] width 53 height 17
type input "1"
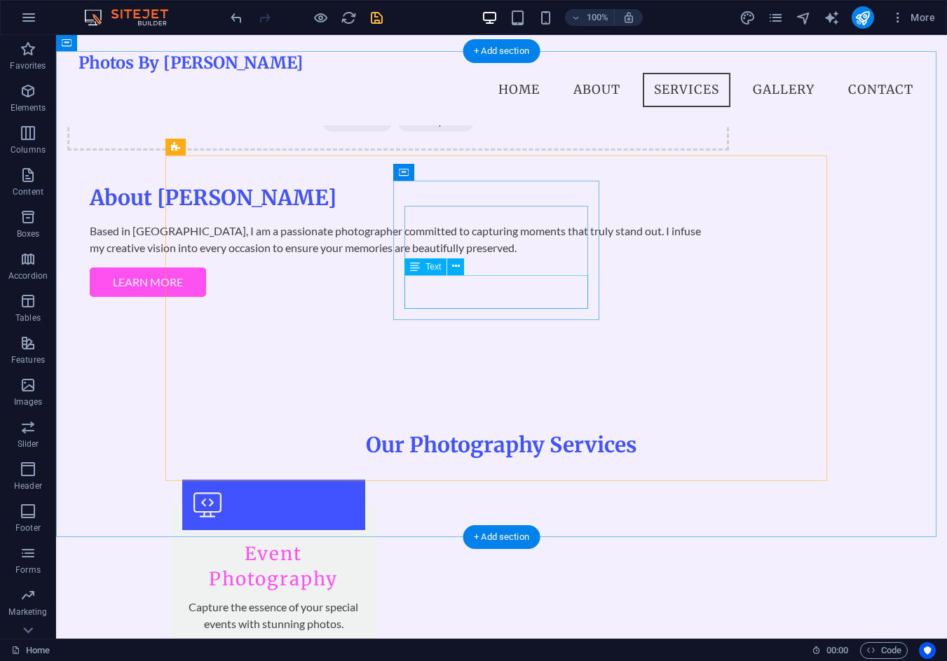
scroll to position [839, 0]
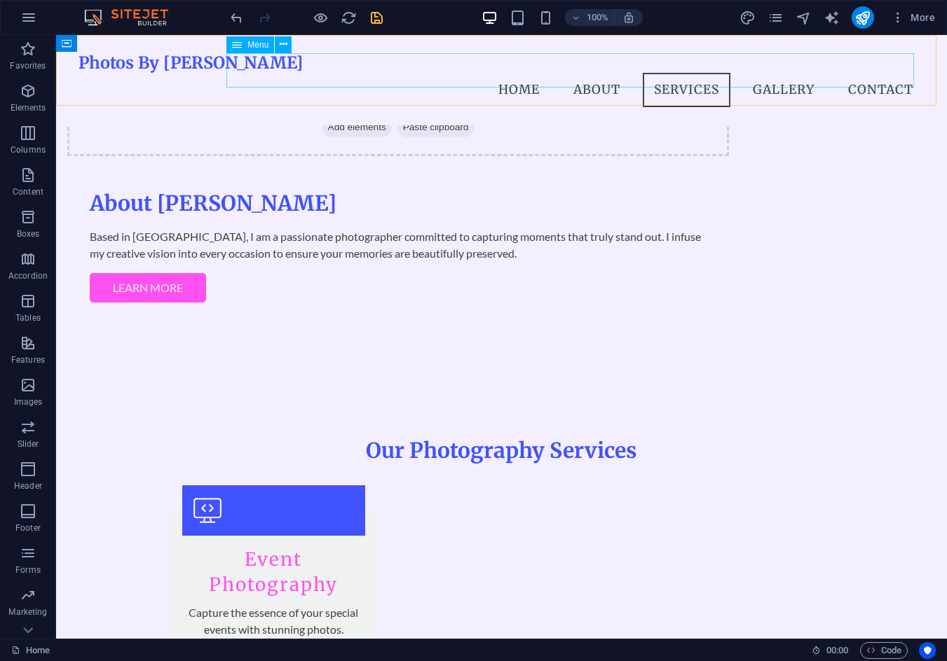
click at [233, 73] on nav "Home About Services Gallery Contact" at bounding box center [501, 90] width 846 height 35
click at [189, 43] on div "Photos By Patolini Menu Home About Services Gallery Contact" at bounding box center [501, 80] width 890 height 90
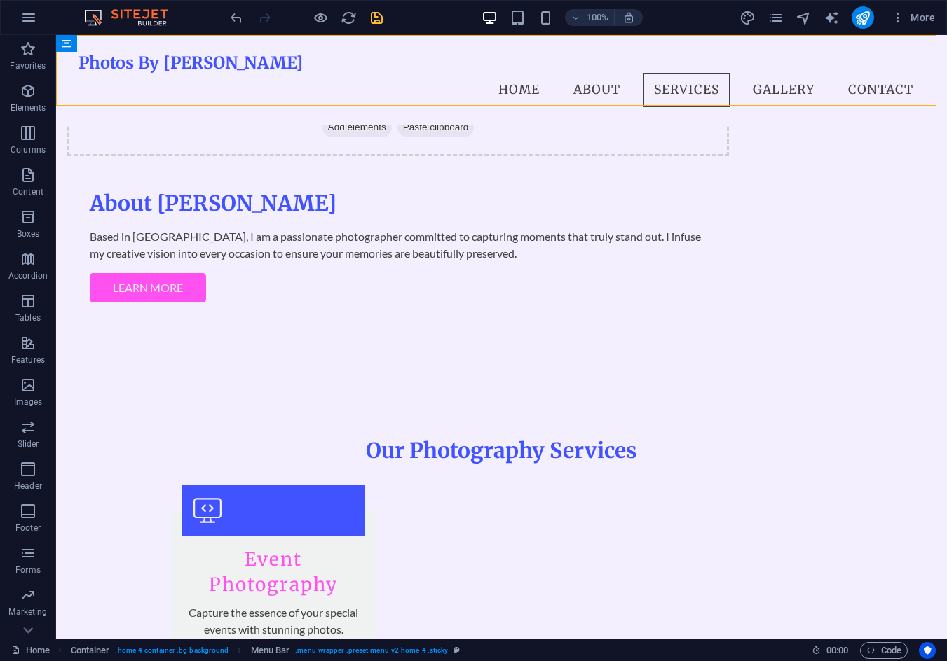
click at [189, 43] on div "Photos By Patolini Menu Home About Services Gallery Contact" at bounding box center [501, 80] width 890 height 90
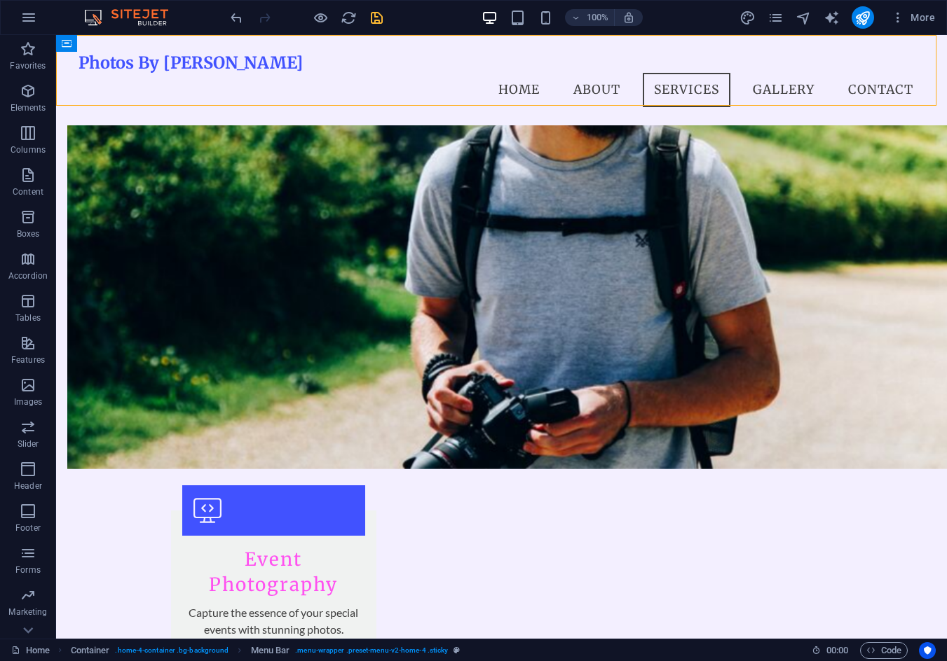
scroll to position [895, 0]
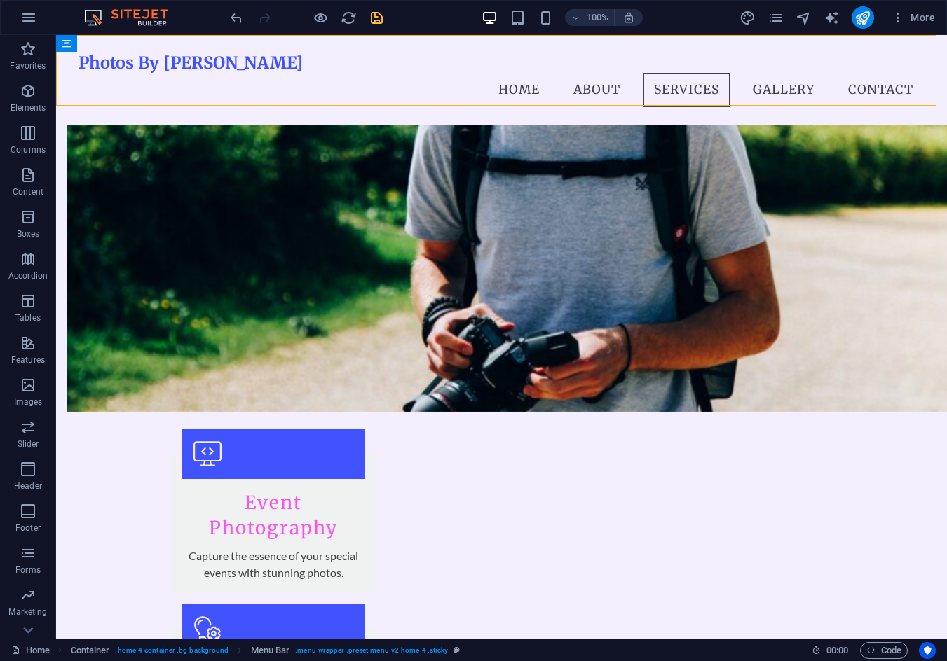
select select "sticky_banner"
select select "px"
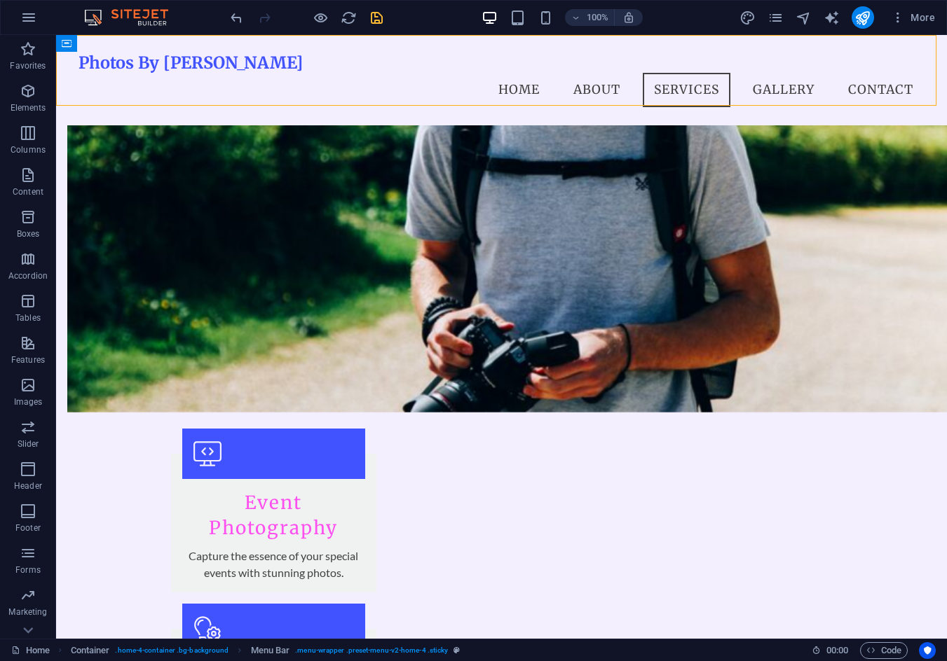
select select "preset-menu-v2-home-4"
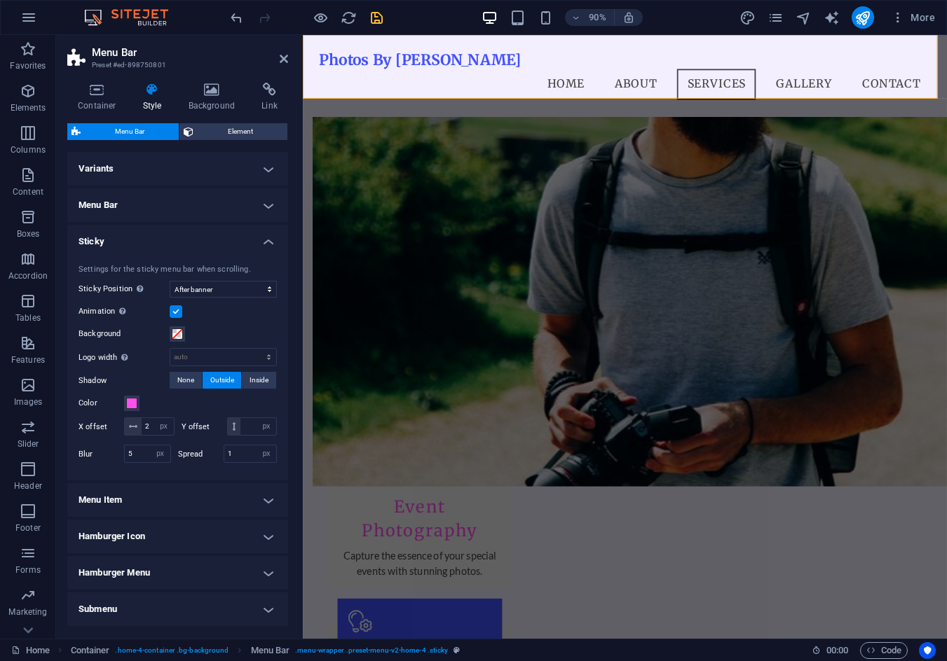
scroll to position [70, 0]
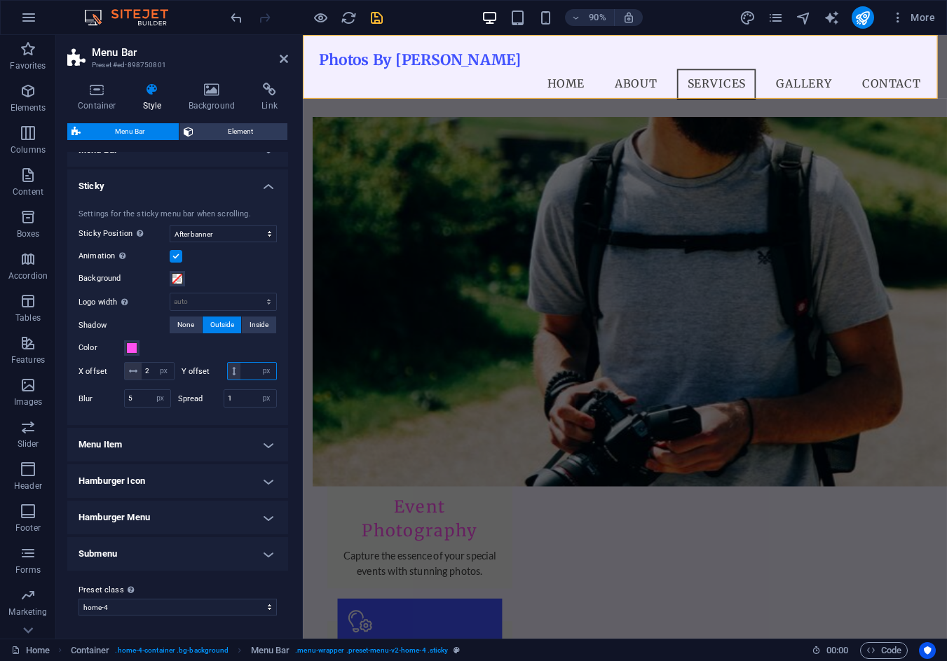
click at [240, 369] on input "number" at bounding box center [258, 371] width 36 height 17
type input "1"
drag, startPoint x: 156, startPoint y: 358, endPoint x: 142, endPoint y: 359, distance: 14.0
click at [142, 363] on input "2" at bounding box center [158, 371] width 32 height 17
type input "1"
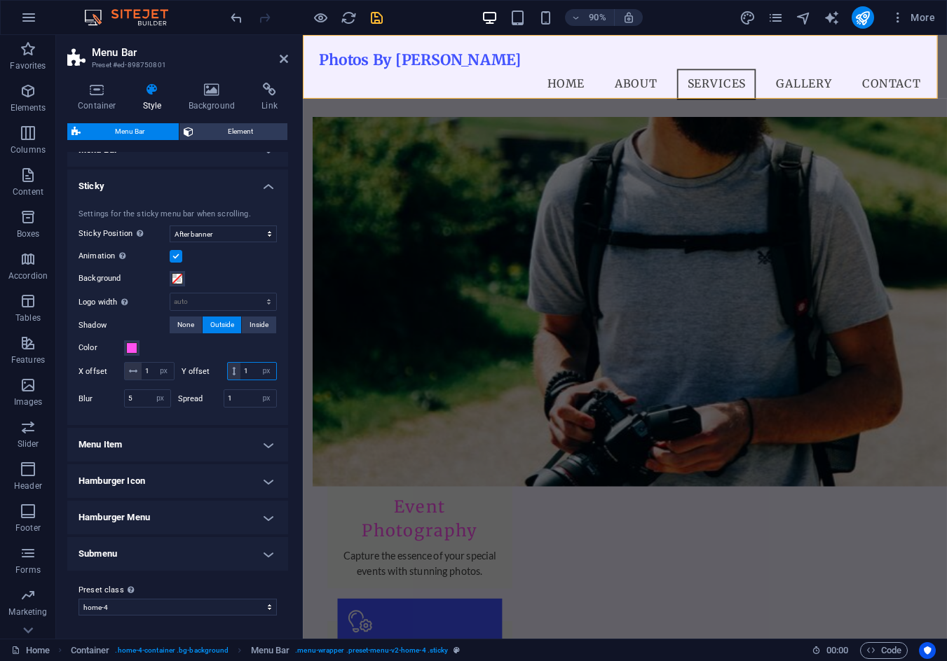
click at [240, 371] on input "1" at bounding box center [258, 371] width 36 height 17
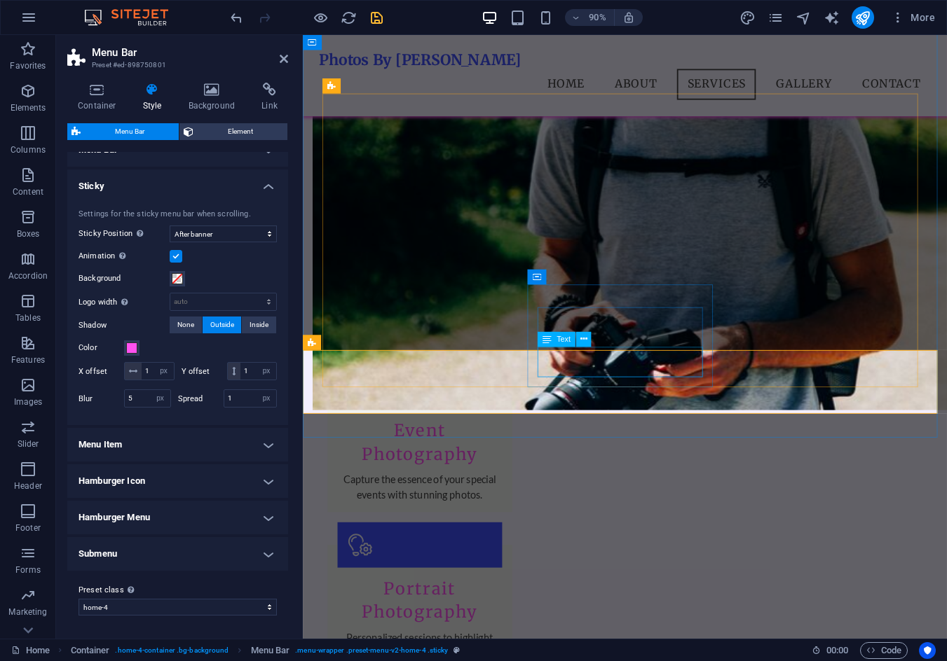
scroll to position [965, 0]
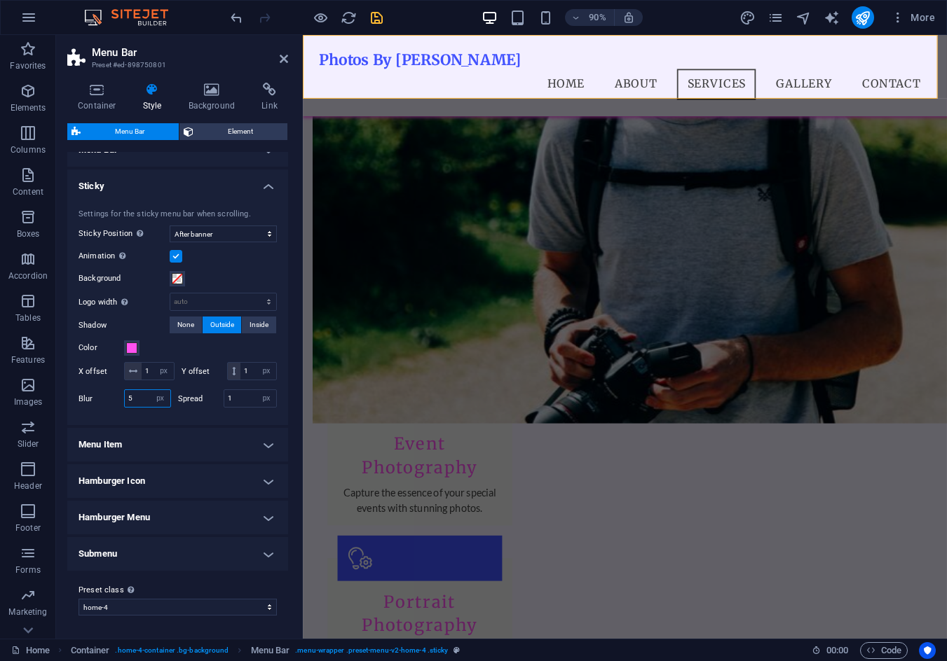
click at [127, 406] on input "5" at bounding box center [148, 398] width 46 height 17
type input "1"
click at [203, 411] on div at bounding box center [227, 410] width 99 height 4
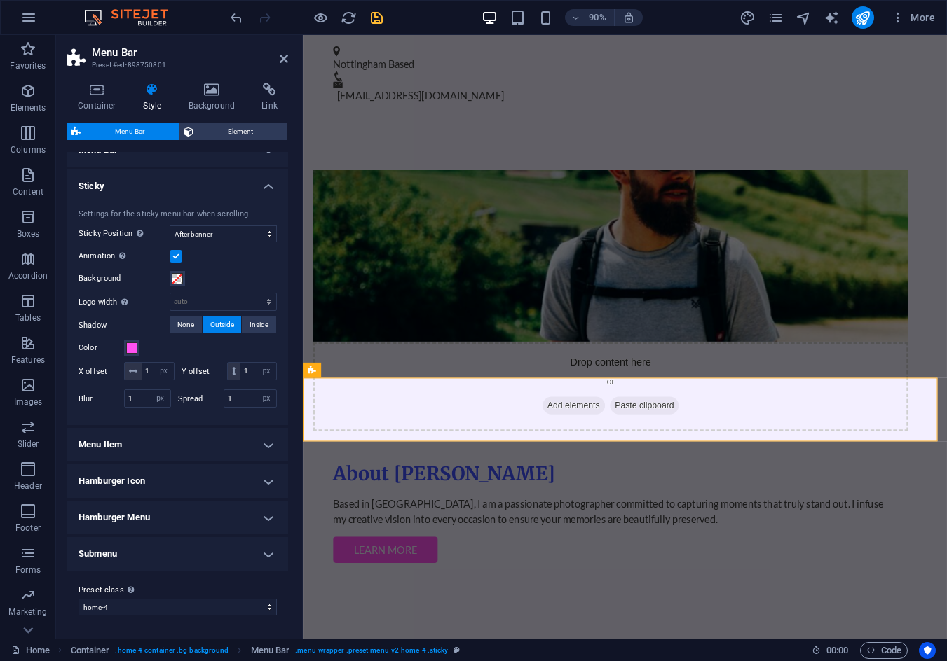
scroll to position [464, 0]
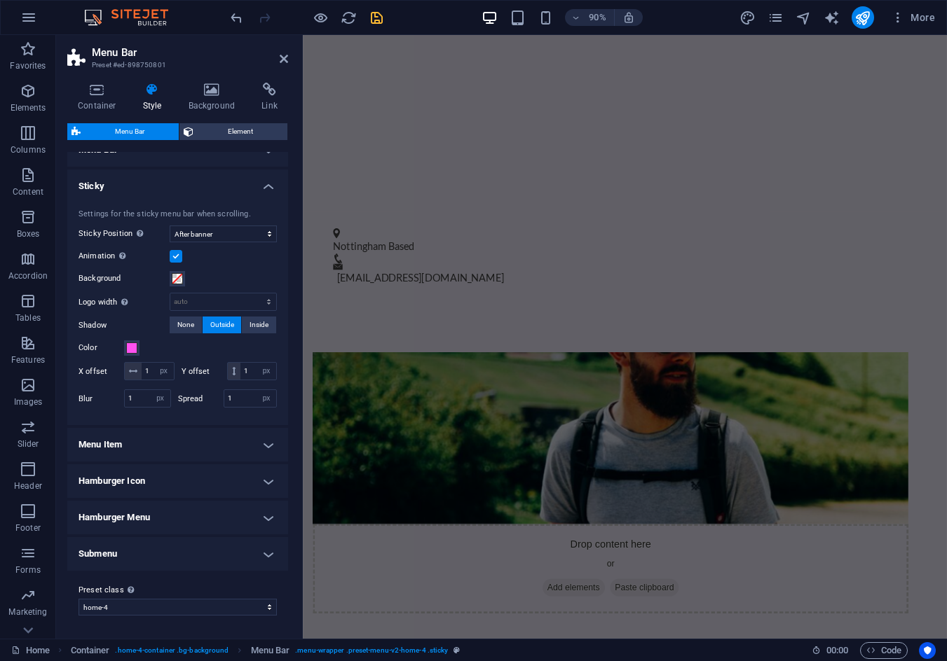
click at [278, 61] on header "Menu Bar Preset #ed-898750801" at bounding box center [177, 53] width 221 height 36
click at [282, 60] on icon at bounding box center [284, 58] width 8 height 11
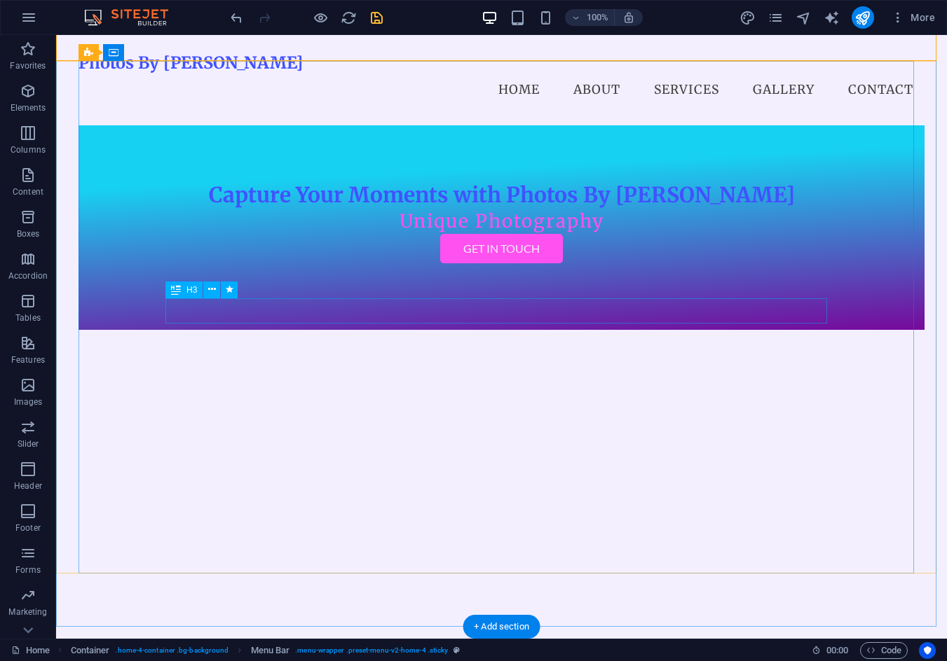
scroll to position [350, 0]
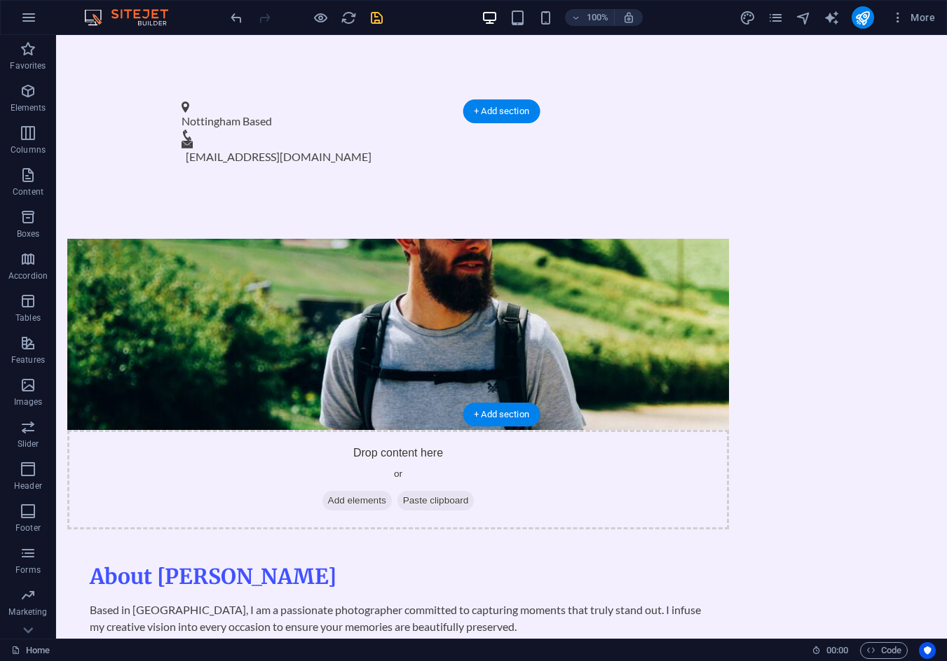
scroll to position [560, 0]
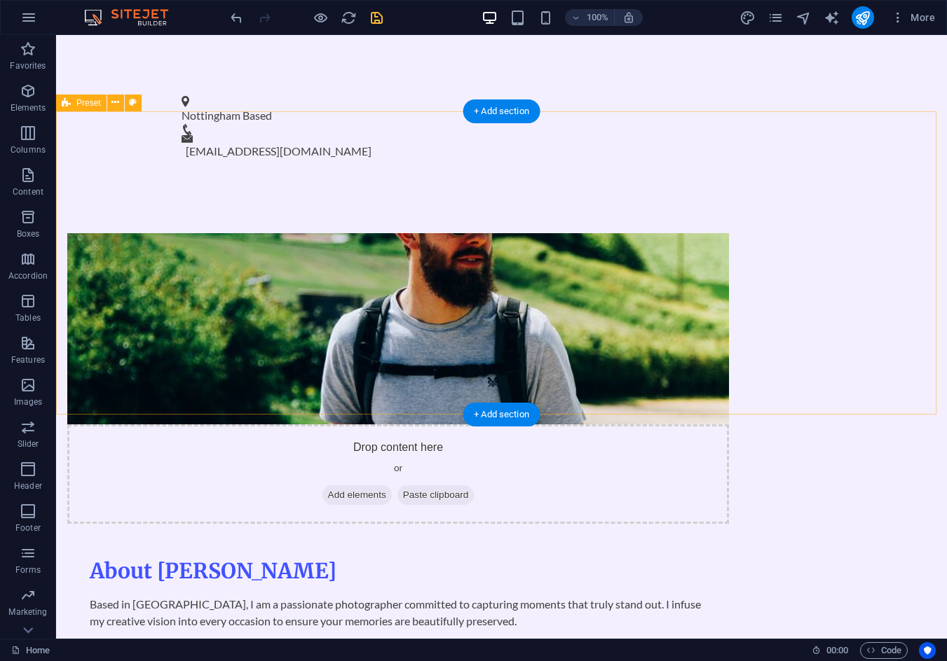
click at [158, 397] on div "Drop content here or Add elements Paste clipboard About Patolini Based in Notti…" at bounding box center [501, 463] width 890 height 572
click at [880, 326] on div "Drop content here or Add elements Paste clipboard About Patolini Based in Notti…" at bounding box center [501, 463] width 890 height 572
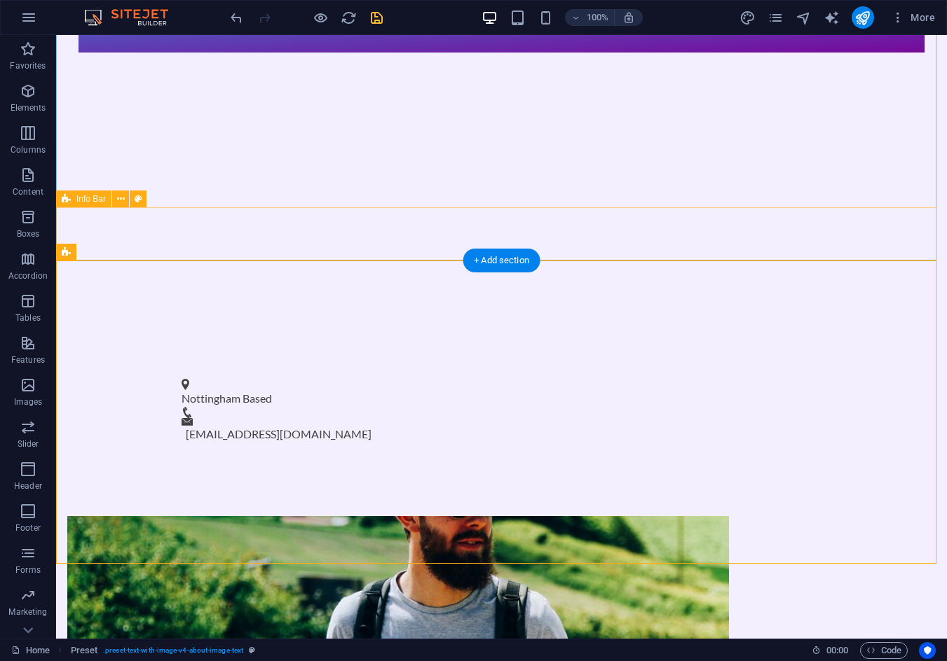
scroll to position [210, 0]
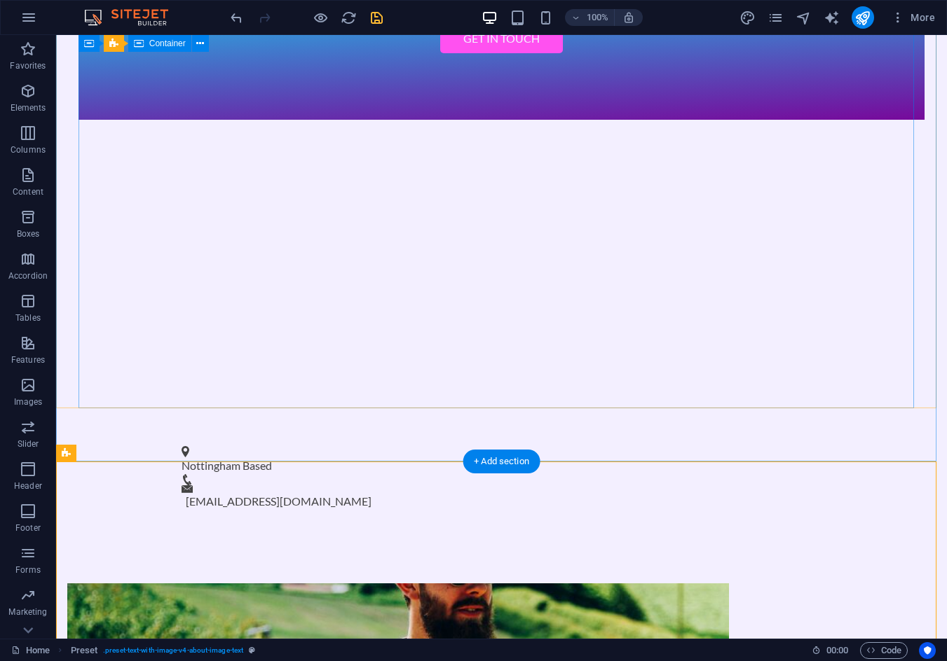
click at [804, 120] on div "Capture Your Moments with Photos By Patolini Unique Photography Get in Touch" at bounding box center [501, 17] width 846 height 205
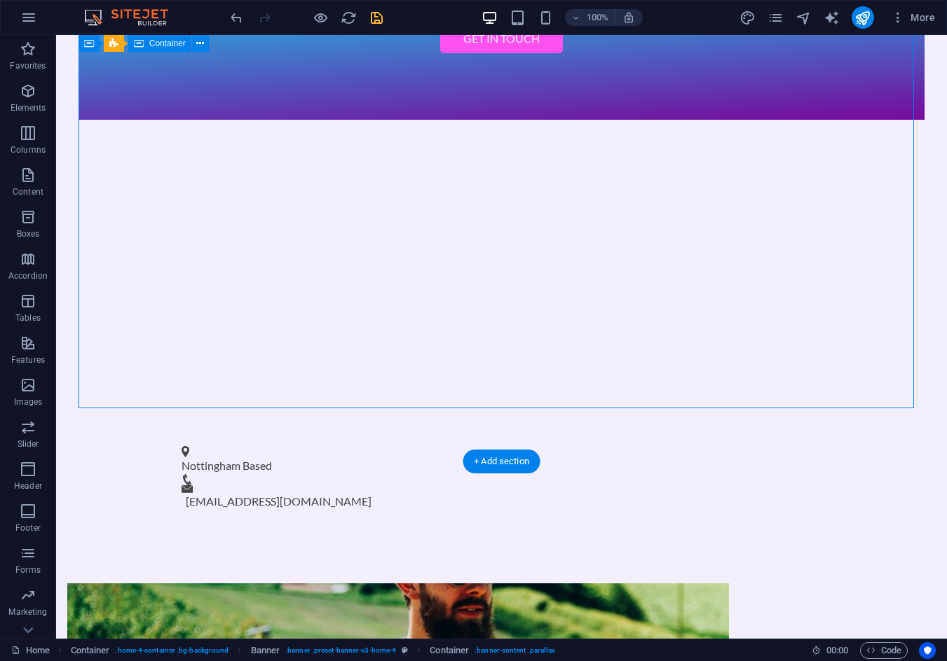
click at [804, 120] on div "Capture Your Moments with Photos By Patolini Unique Photography Get in Touch" at bounding box center [501, 17] width 846 height 205
click at [612, 120] on div "Capture Your Moments with Photos By Patolini Unique Photography Get in Touch" at bounding box center [501, 17] width 846 height 205
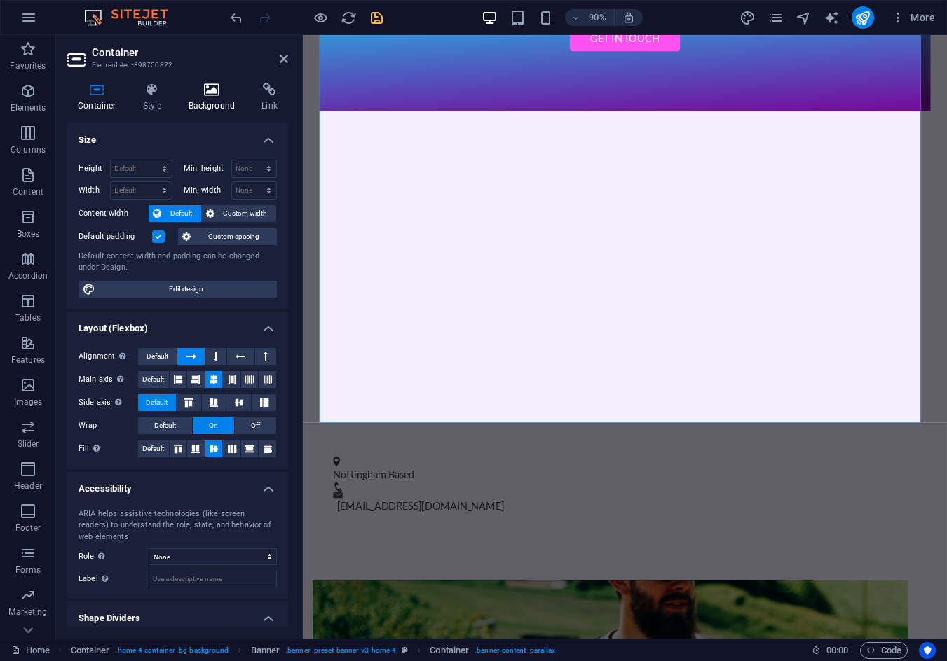
click at [203, 90] on icon at bounding box center [212, 90] width 68 height 14
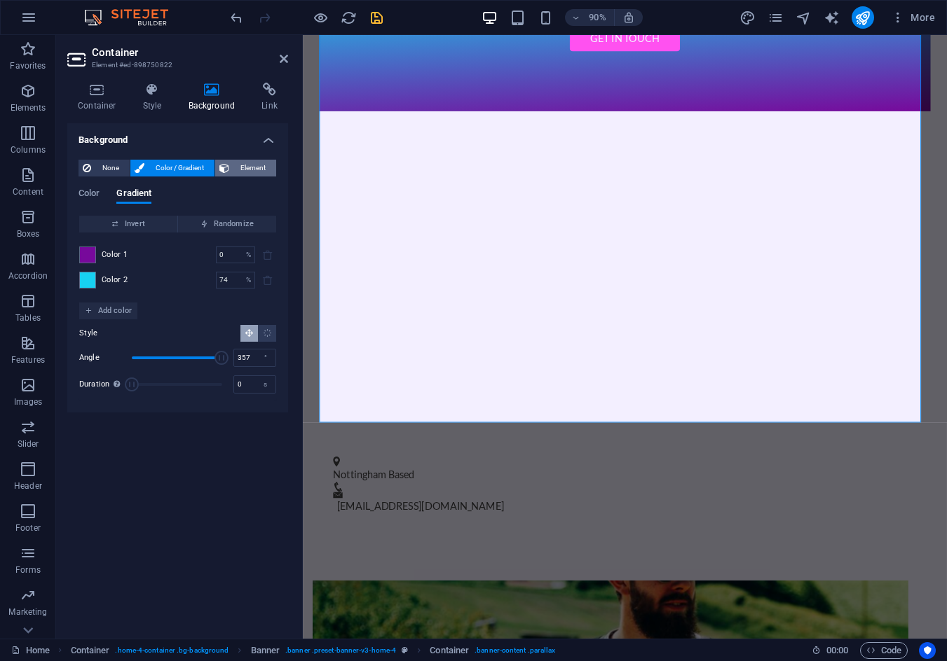
click at [238, 164] on span "Element" at bounding box center [252, 168] width 39 height 17
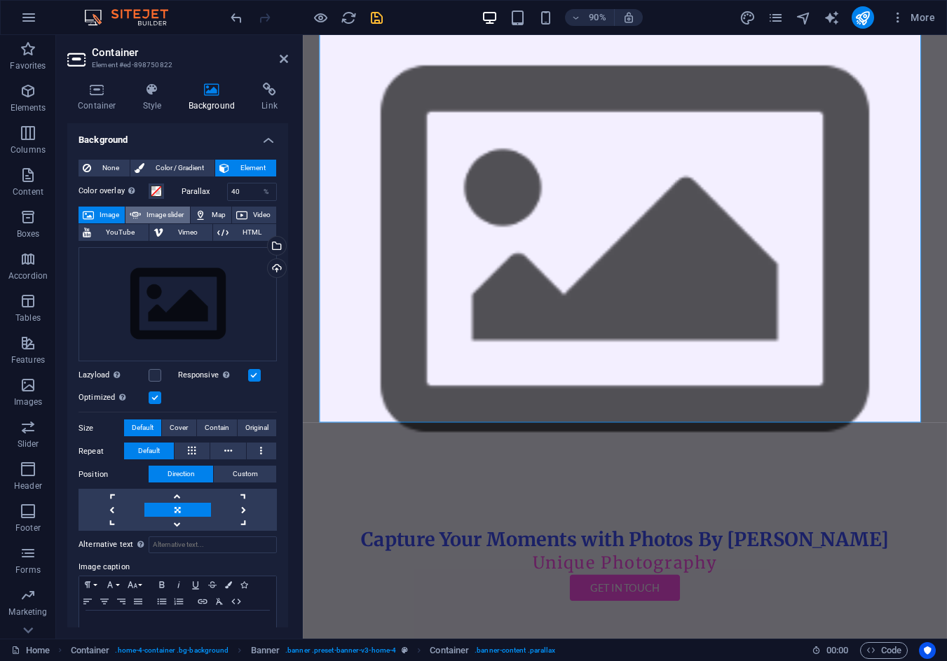
click at [156, 210] on span "Image slider" at bounding box center [165, 215] width 40 height 17
select select "ms"
select select "s"
select select "progressive"
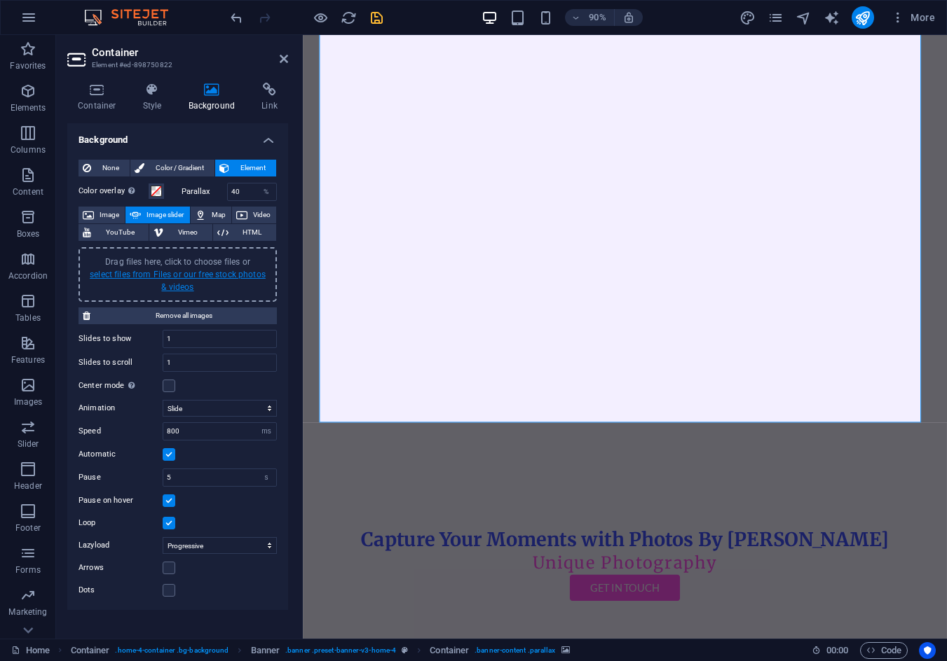
click at [147, 270] on link "select files from Files or our free stock photos & videos" at bounding box center [178, 281] width 176 height 22
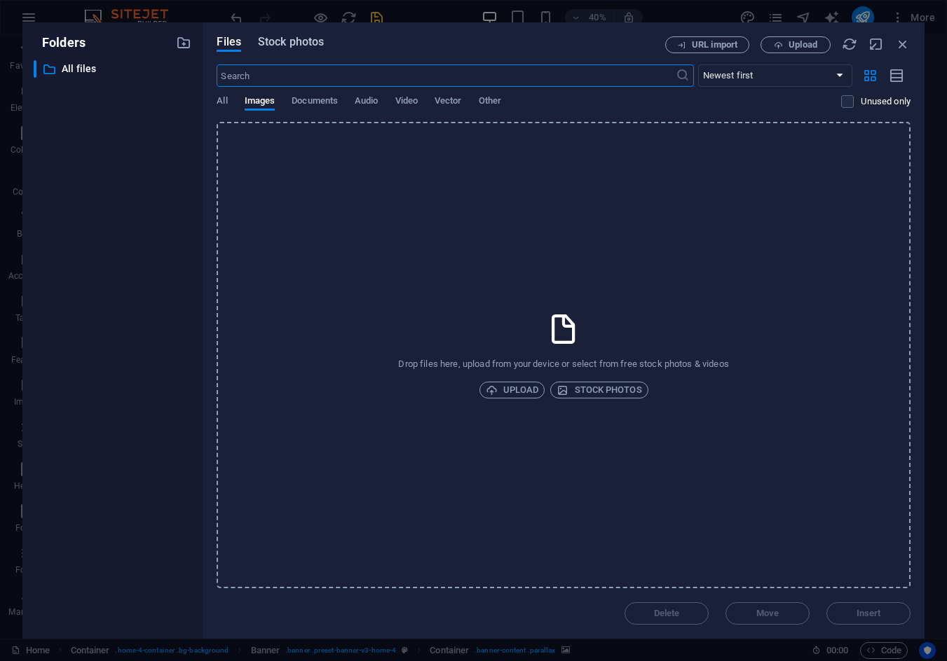
click at [281, 39] on span "Stock photos" at bounding box center [291, 42] width 66 height 17
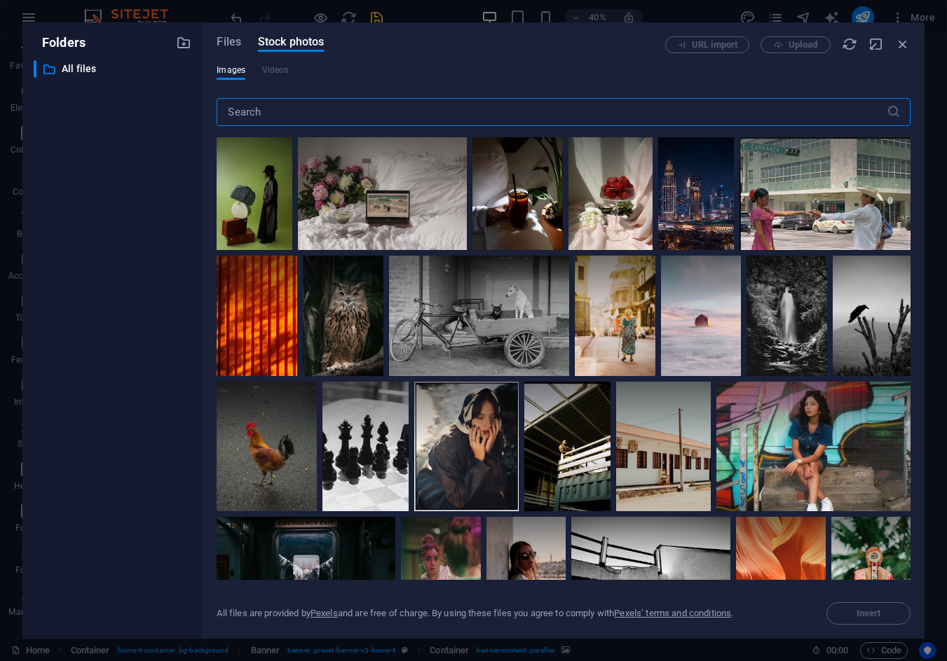
click at [297, 74] on div "Images Videos" at bounding box center [563, 77] width 694 height 27
click at [299, 102] on input "text" at bounding box center [550, 112] width 669 height 28
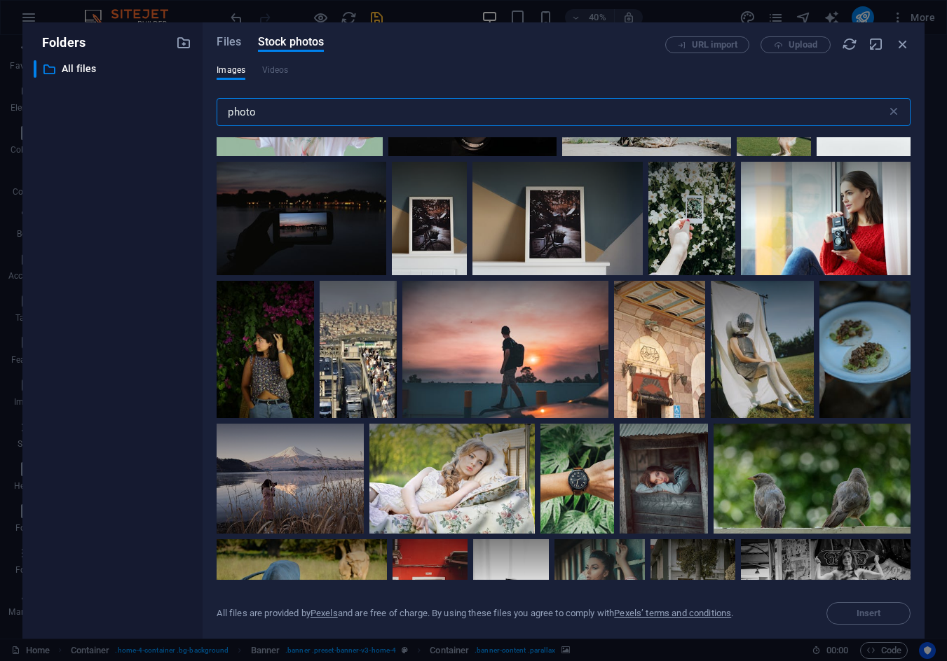
scroll to position [1752, 0]
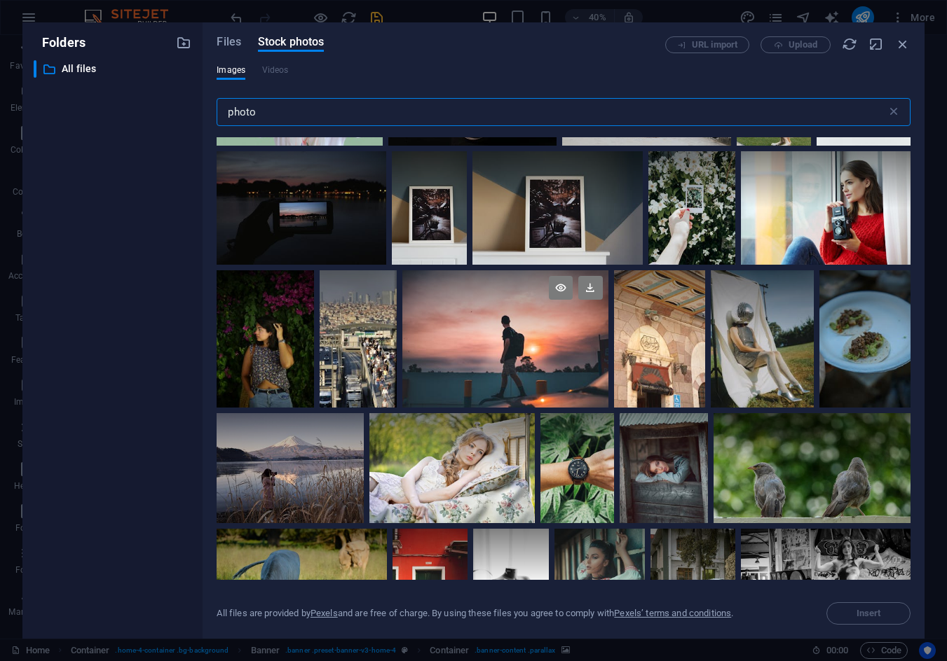
type input "photo"
click at [524, 331] on div at bounding box center [504, 338] width 205 height 137
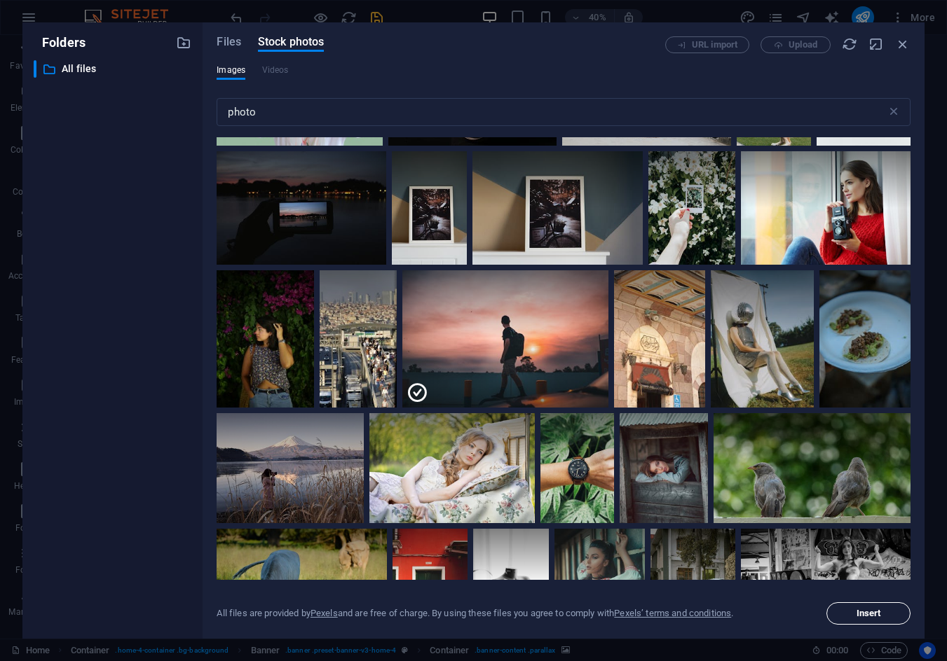
click at [855, 610] on span "Insert" at bounding box center [867, 614] width 71 height 8
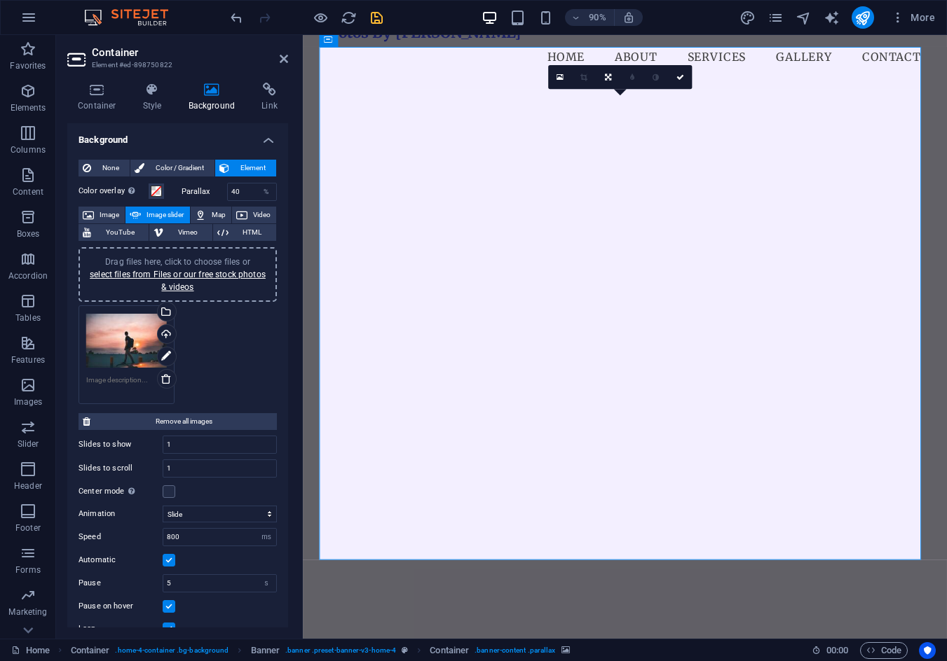
scroll to position [0, 0]
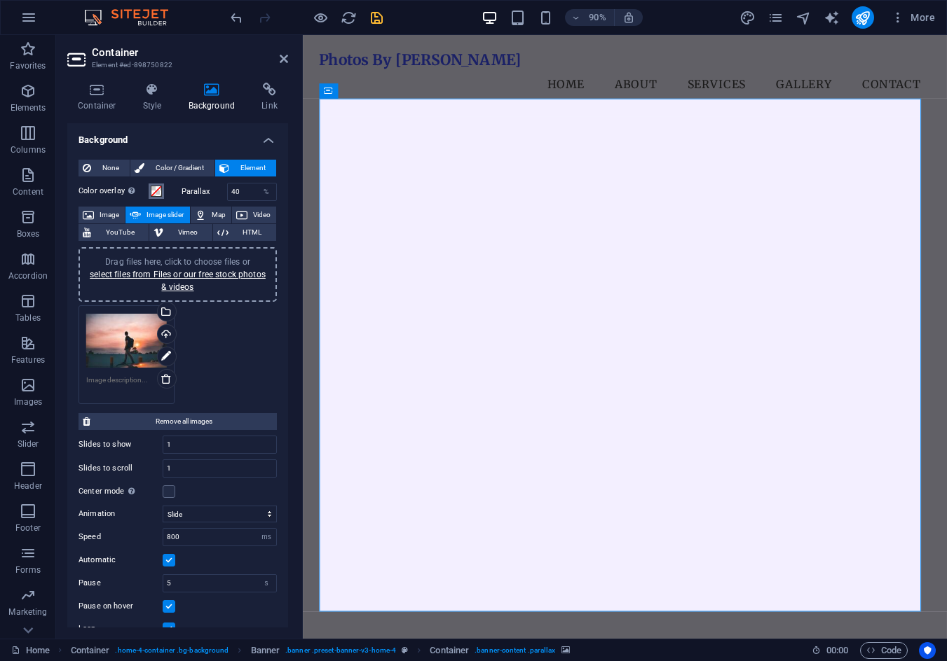
click at [158, 187] on span at bounding box center [156, 191] width 11 height 11
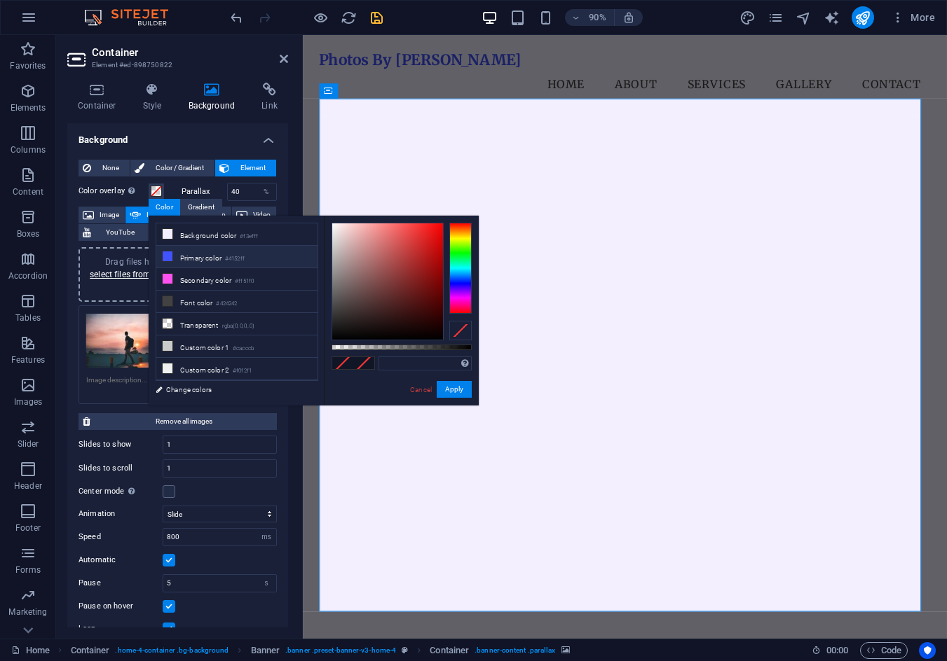
click at [205, 261] on li "Primary color #4152ff" at bounding box center [236, 257] width 161 height 22
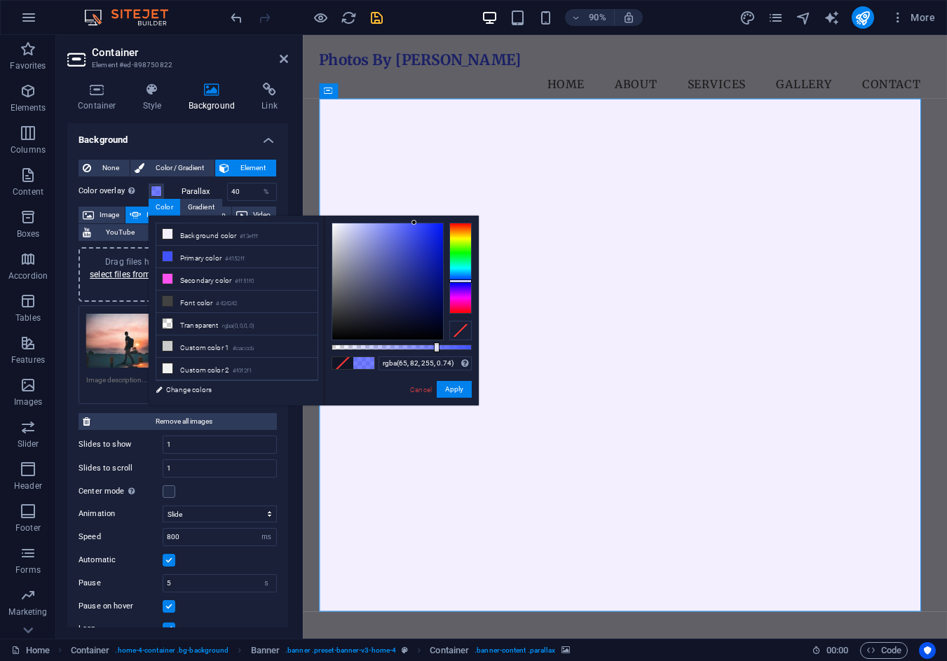
drag, startPoint x: 407, startPoint y: 345, endPoint x: 435, endPoint y: 342, distance: 28.2
click at [435, 345] on div at bounding box center [401, 348] width 140 height 6
click at [445, 365] on input "rgba(65, 82, 255, 0.74)" at bounding box center [424, 364] width 93 height 14
click at [448, 364] on input "rgba(65, 82, 255, 0.74)" at bounding box center [424, 364] width 93 height 14
type input "rgba(65, 82, 255, 0.75)"
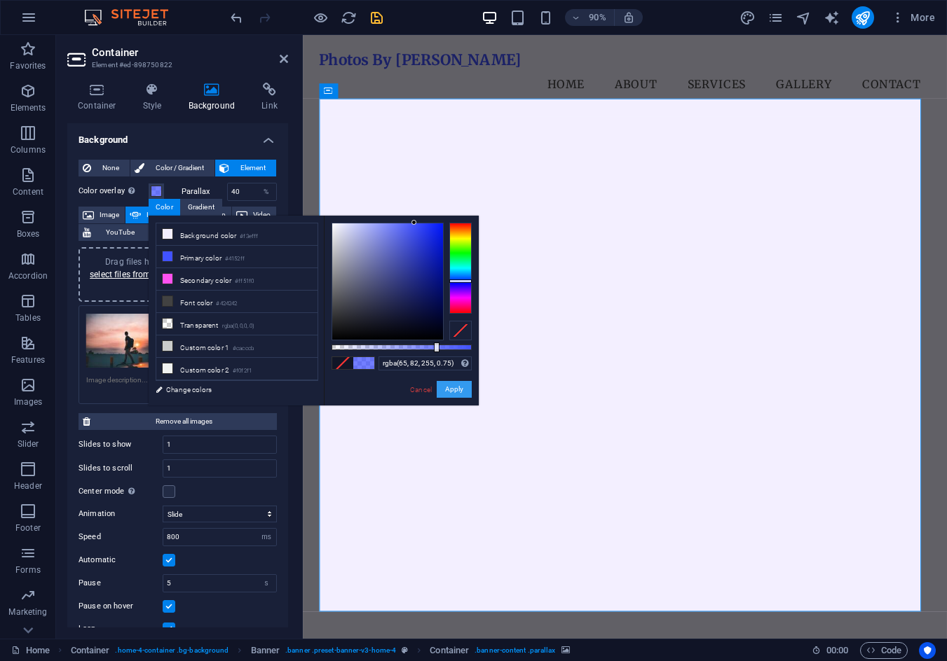
click at [457, 383] on button "Apply" at bounding box center [453, 389] width 35 height 17
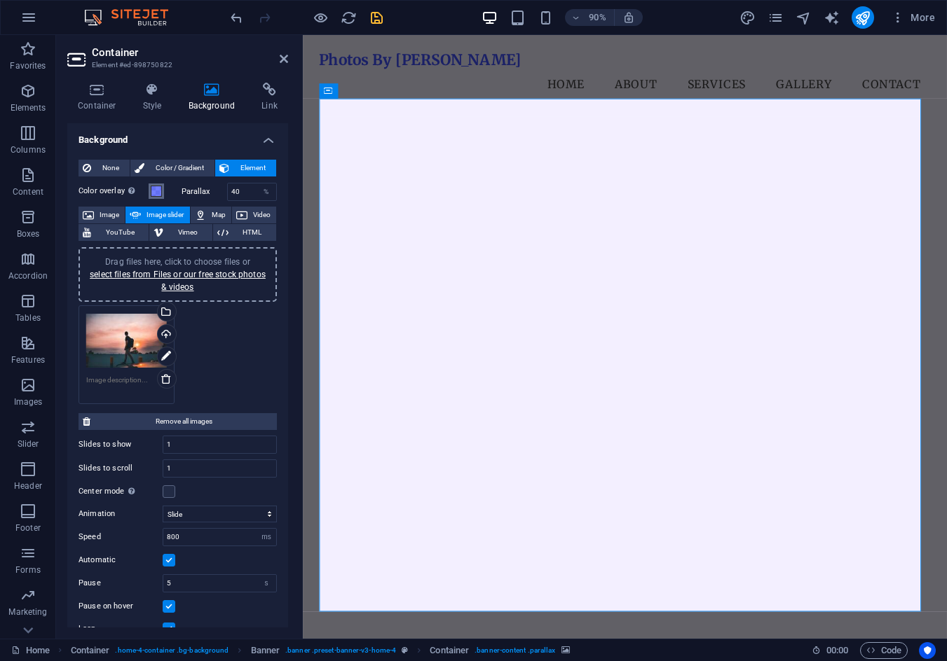
click at [155, 191] on span at bounding box center [156, 191] width 11 height 11
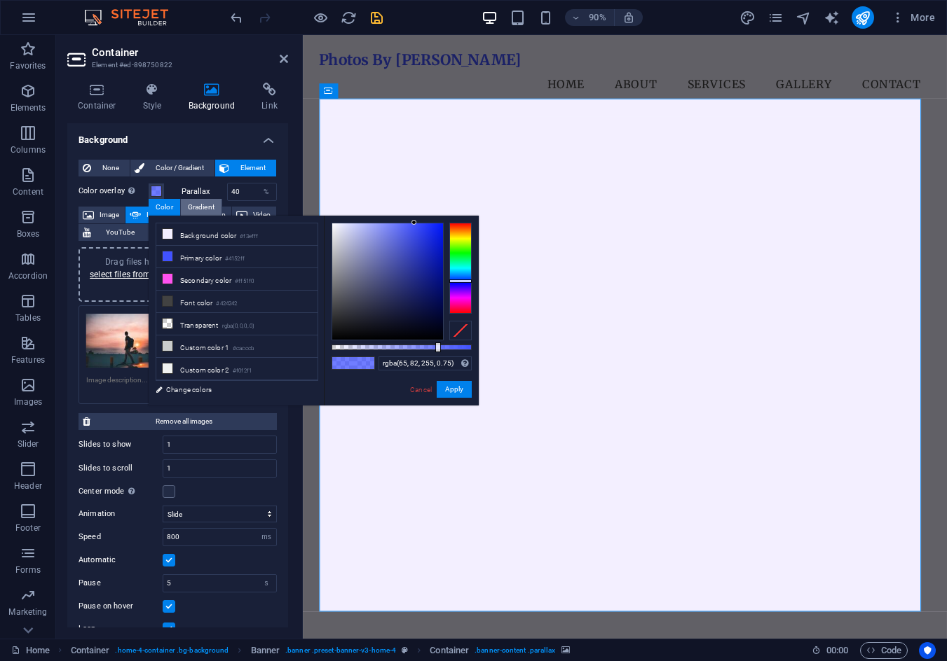
click at [191, 207] on div "Gradient" at bounding box center [201, 207] width 41 height 17
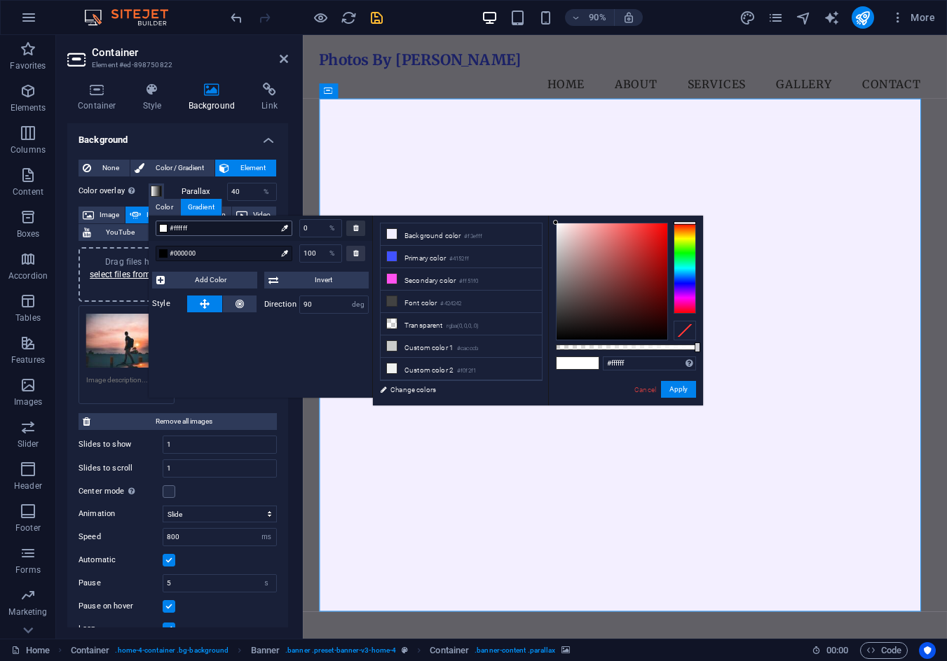
click at [195, 226] on span "#ffffff" at bounding box center [223, 228] width 106 height 13
click at [430, 263] on li "Primary color #4152ff" at bounding box center [460, 257] width 161 height 22
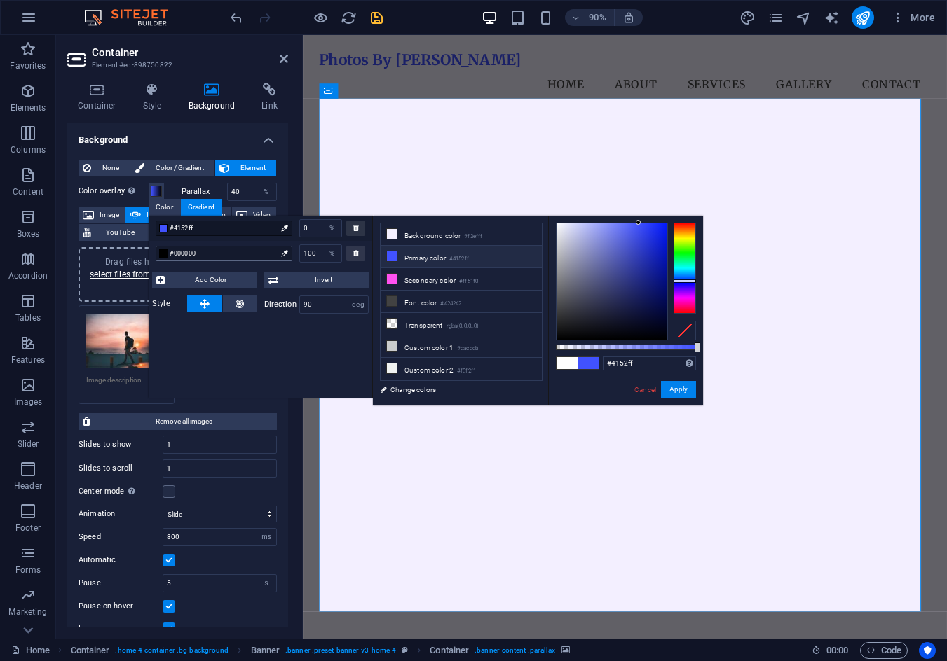
click at [226, 259] on span "#000000" at bounding box center [223, 253] width 106 height 13
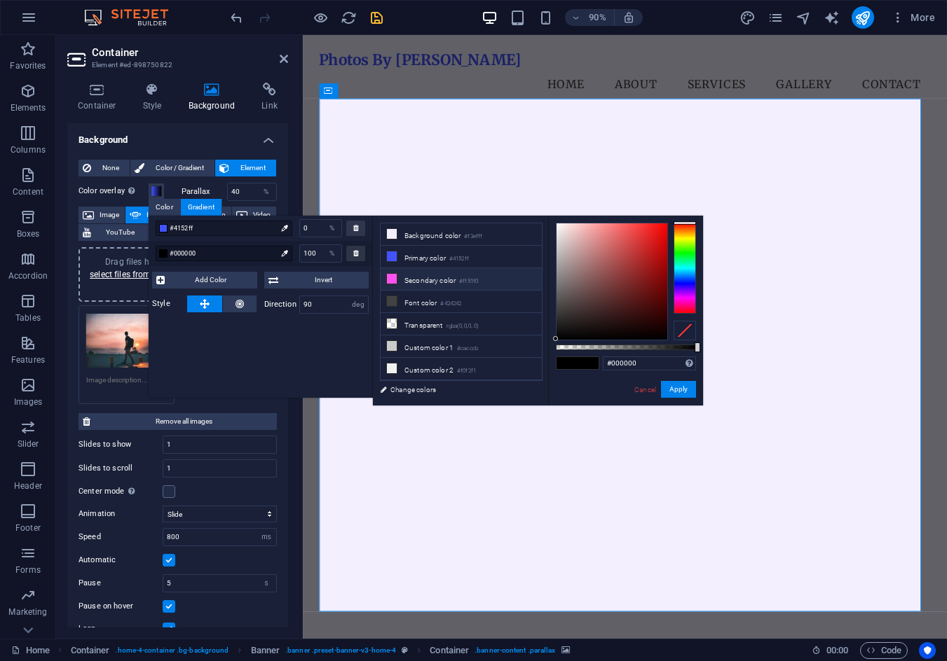
click at [432, 277] on li "Secondary color #ff51f0" at bounding box center [460, 279] width 161 height 22
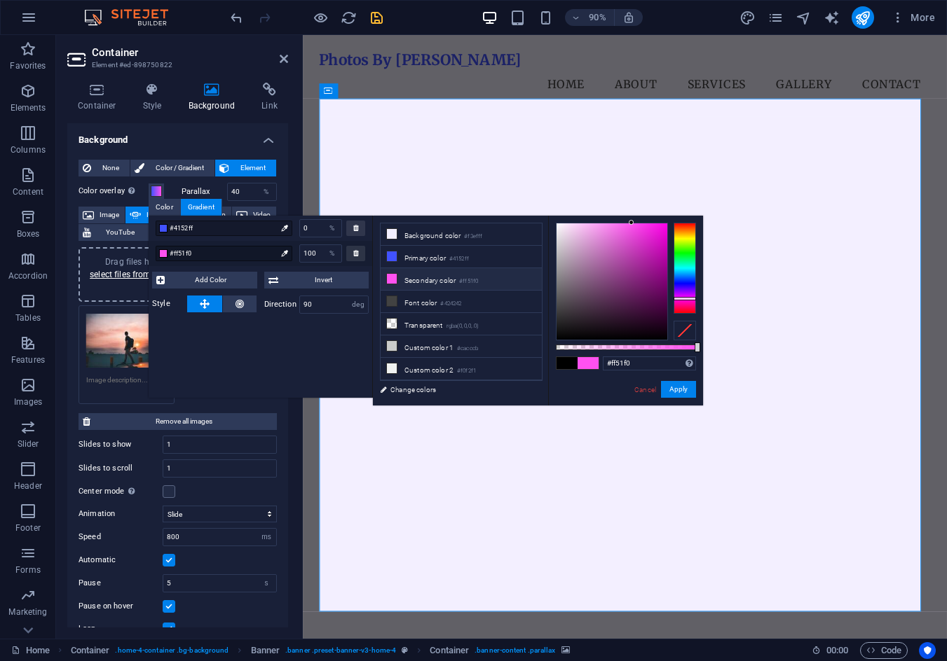
click at [673, 349] on div "#ff51f0 Supported formats #0852ed rgb(8, 82, 237) rgba(8, 82, 237, 90%) hsv(221…" at bounding box center [625, 412] width 155 height 393
click at [667, 348] on div at bounding box center [626, 348] width 140 height 6
click at [678, 360] on input "rgba(255, 81, 240, 0.795)" at bounding box center [649, 364] width 93 height 14
click at [222, 235] on div "#4152ff" at bounding box center [224, 228] width 137 height 15
type input "rgba(65, 82, 255, 0.75)"
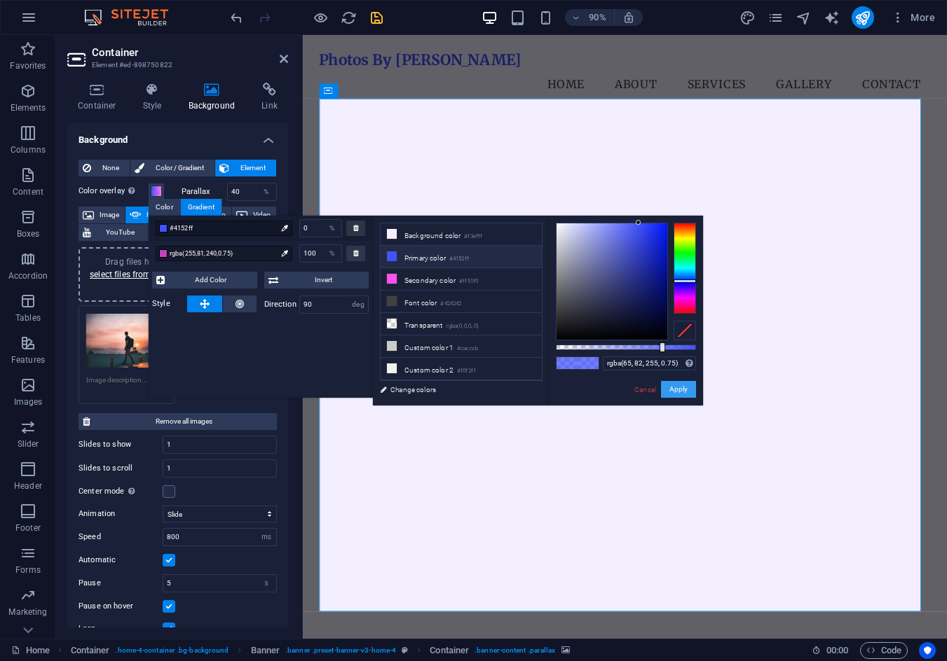
click at [677, 386] on button "Apply" at bounding box center [678, 389] width 35 height 17
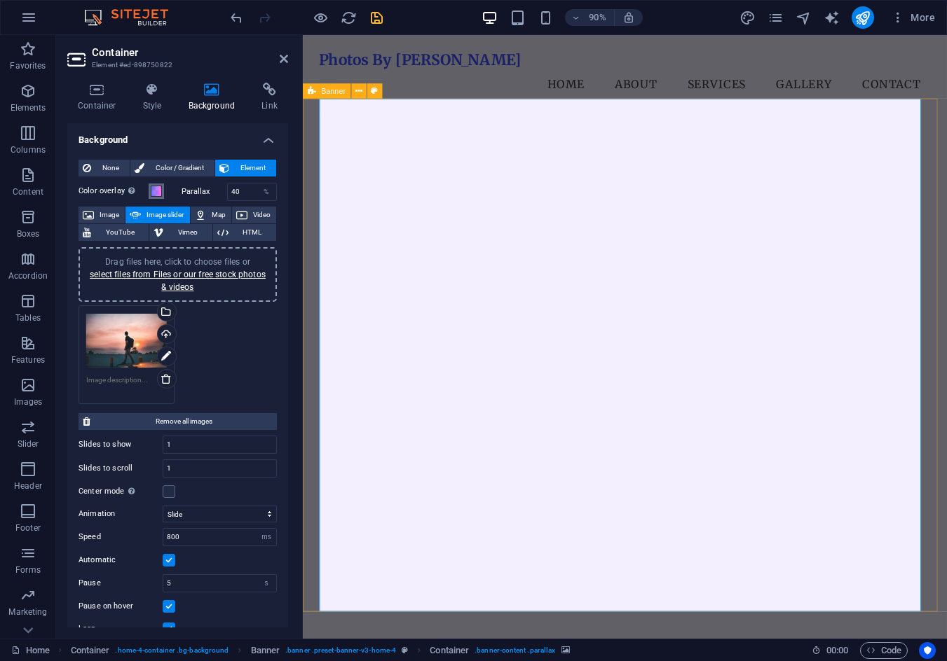
click at [163, 191] on button "Color overlay Places an overlay over the background to colorize it" at bounding box center [156, 191] width 15 height 15
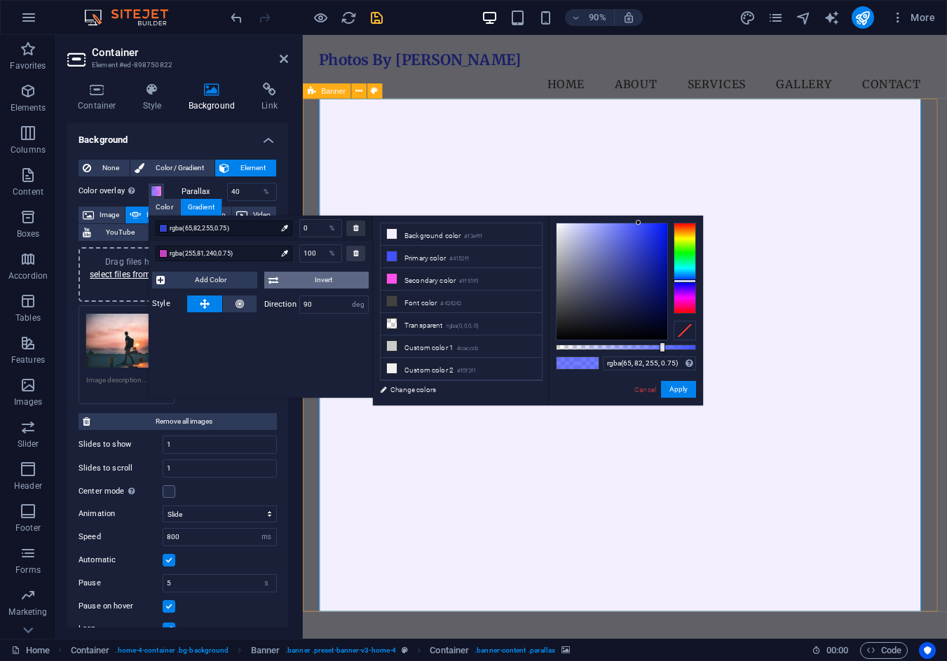
click at [326, 281] on span "Invert" at bounding box center [323, 280] width 83 height 17
click at [329, 280] on span "Invert" at bounding box center [323, 280] width 83 height 17
click at [680, 385] on button "Apply" at bounding box center [678, 389] width 35 height 17
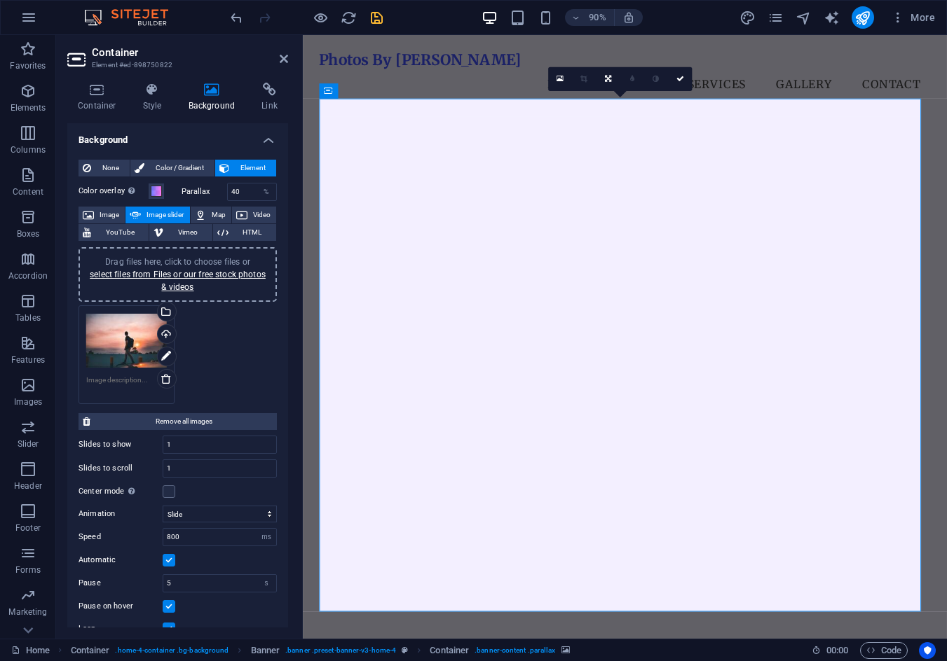
drag, startPoint x: 656, startPoint y: 156, endPoint x: 967, endPoint y: 110, distance: 314.4
click at [656, 97] on img "1/1" at bounding box center [655, 97] width 669 height 0
click at [677, 74] on link at bounding box center [680, 79] width 24 height 24
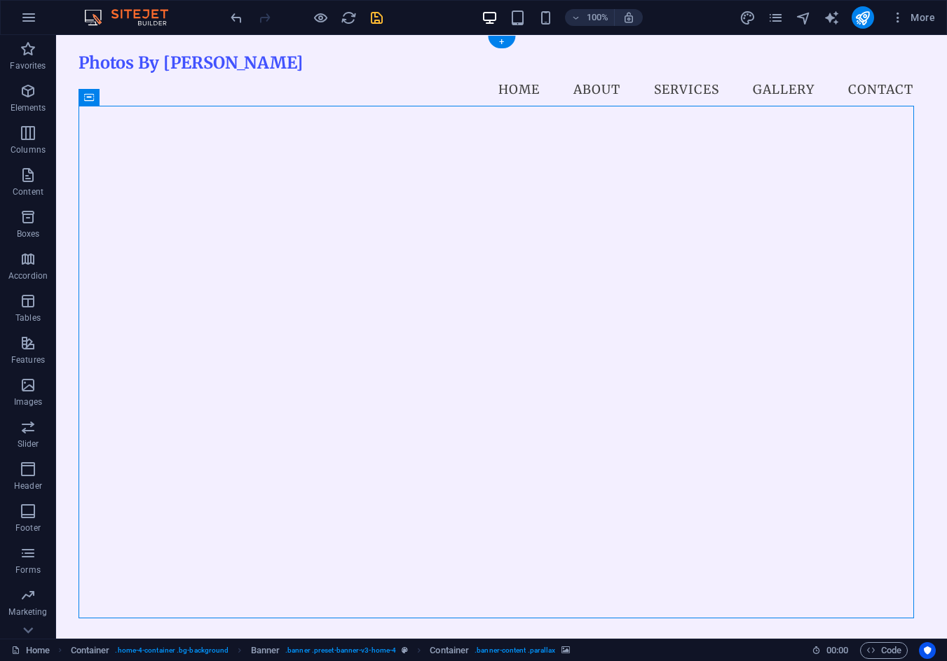
click at [524, 97] on img "1/1" at bounding box center [496, 97] width 836 height 0
select select "ms"
select select "s"
select select "progressive"
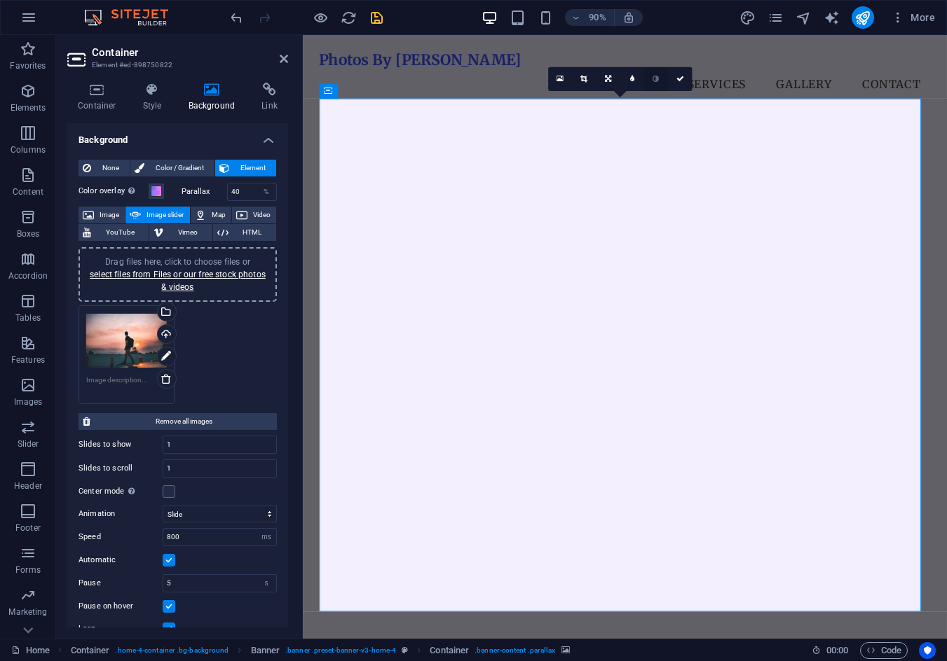
click at [652, 83] on link at bounding box center [656, 79] width 24 height 24
click at [656, 83] on icon at bounding box center [655, 79] width 6 height 8
click at [637, 80] on link at bounding box center [632, 79] width 24 height 24
type input "4"
type input "3"
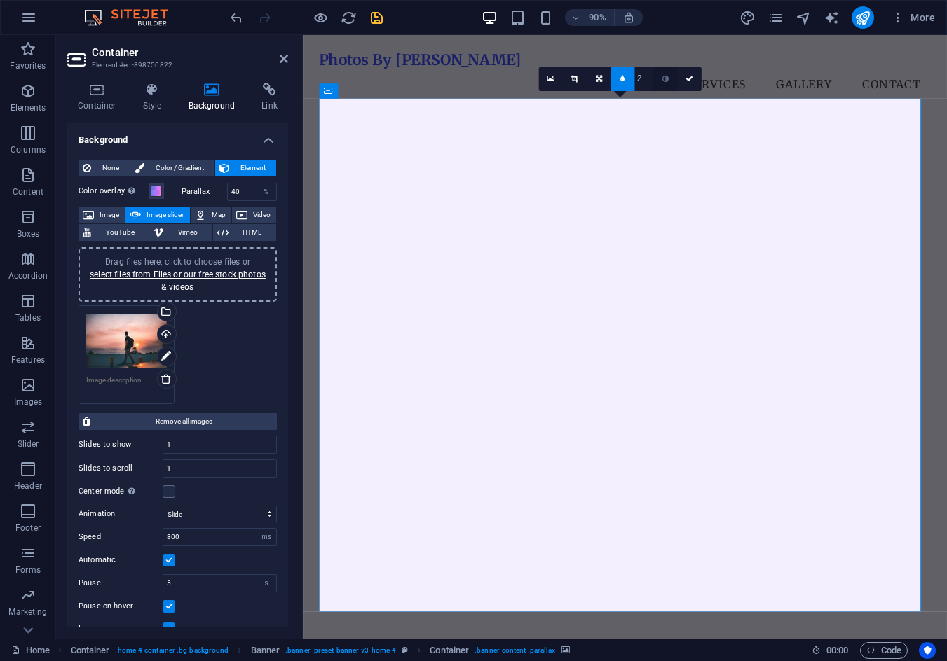
click at [661, 84] on link at bounding box center [665, 79] width 24 height 24
click at [682, 85] on link at bounding box center [689, 79] width 24 height 24
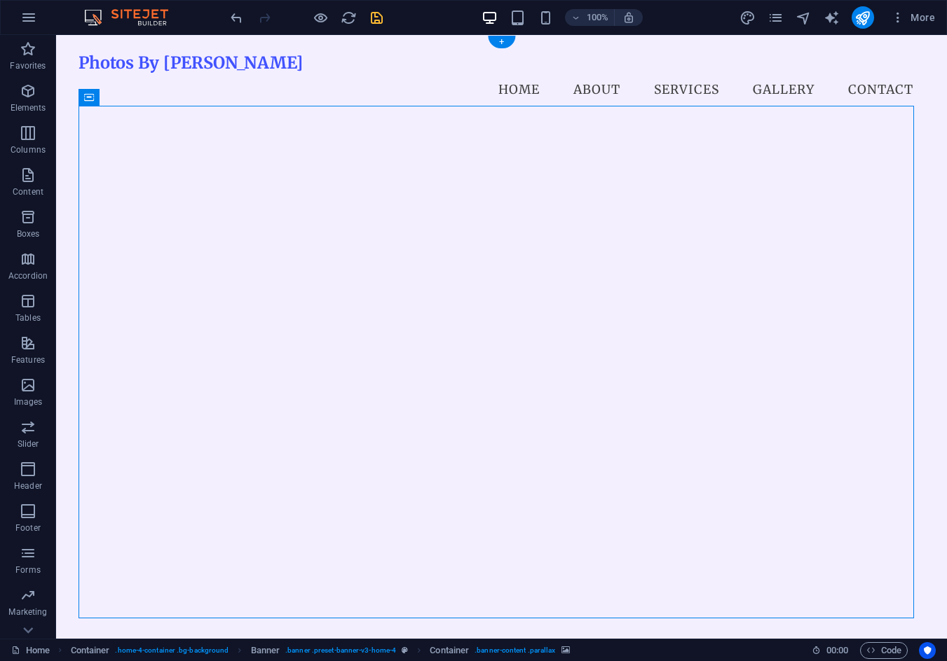
click at [536, 97] on img "1/1" at bounding box center [496, 97] width 836 height 0
select select "ms"
select select "s"
select select "progressive"
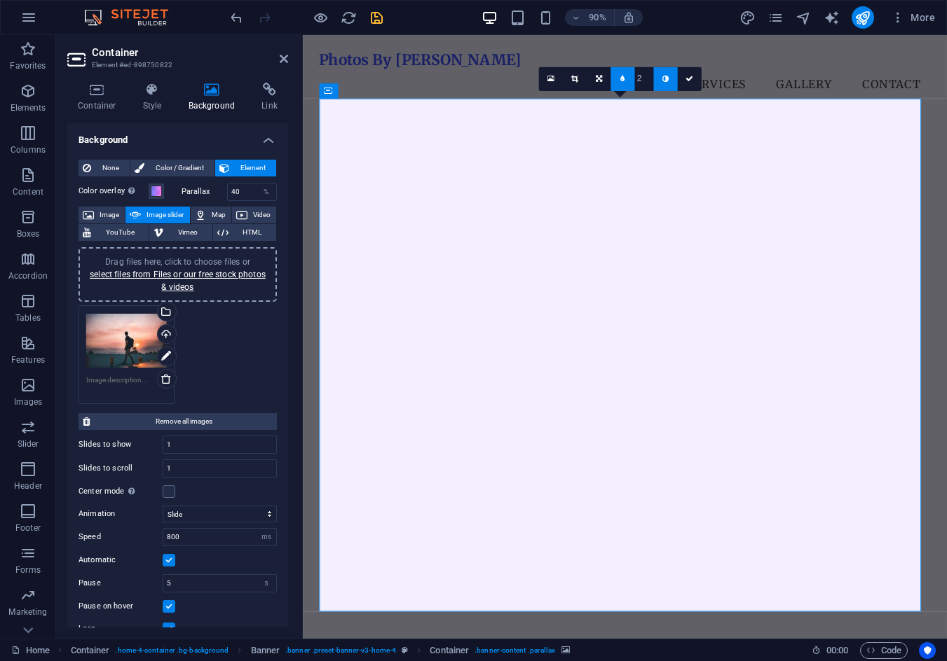
click at [666, 75] on icon at bounding box center [665, 79] width 6 height 8
type input "1"
click at [690, 81] on icon at bounding box center [689, 79] width 8 height 8
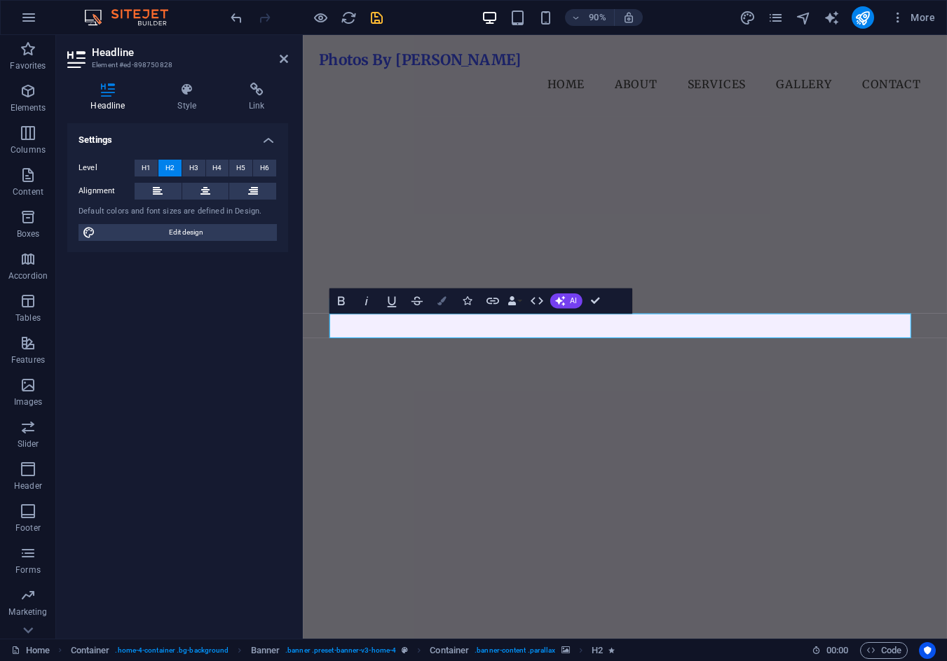
click at [444, 302] on icon "button" at bounding box center [441, 300] width 9 height 9
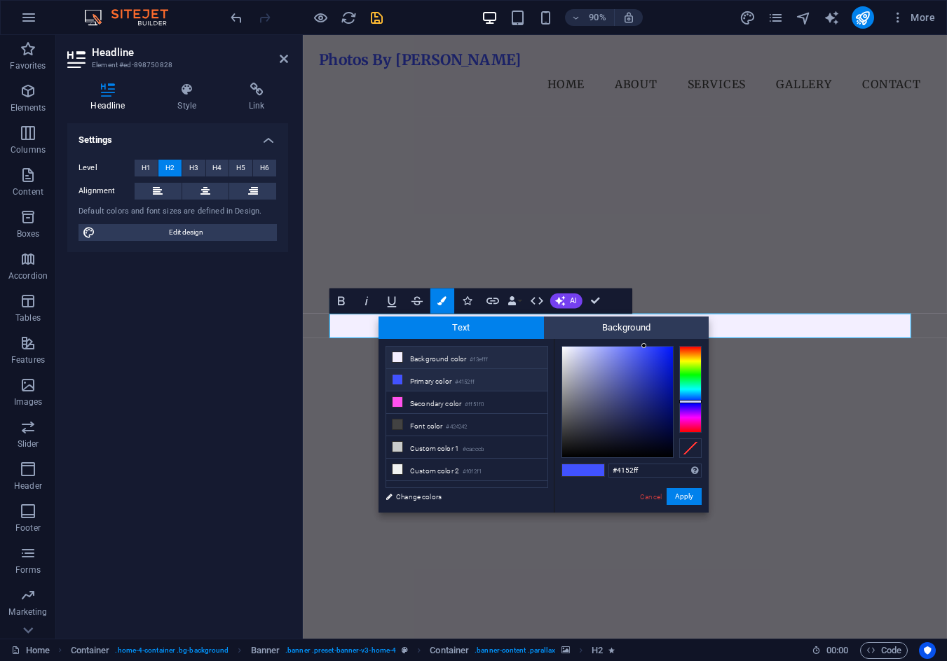
click at [429, 363] on li "Background color #f3efff" at bounding box center [466, 358] width 161 height 22
type input "#f3efff"
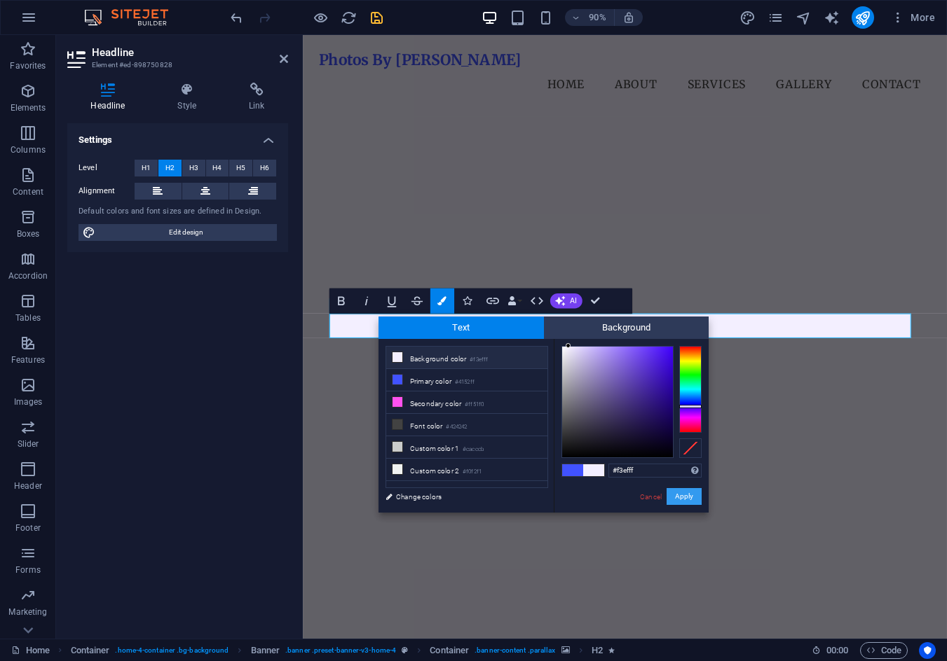
drag, startPoint x: 689, startPoint y: 495, endPoint x: 367, endPoint y: 336, distance: 359.1
click at [689, 495] on button "Apply" at bounding box center [683, 496] width 35 height 17
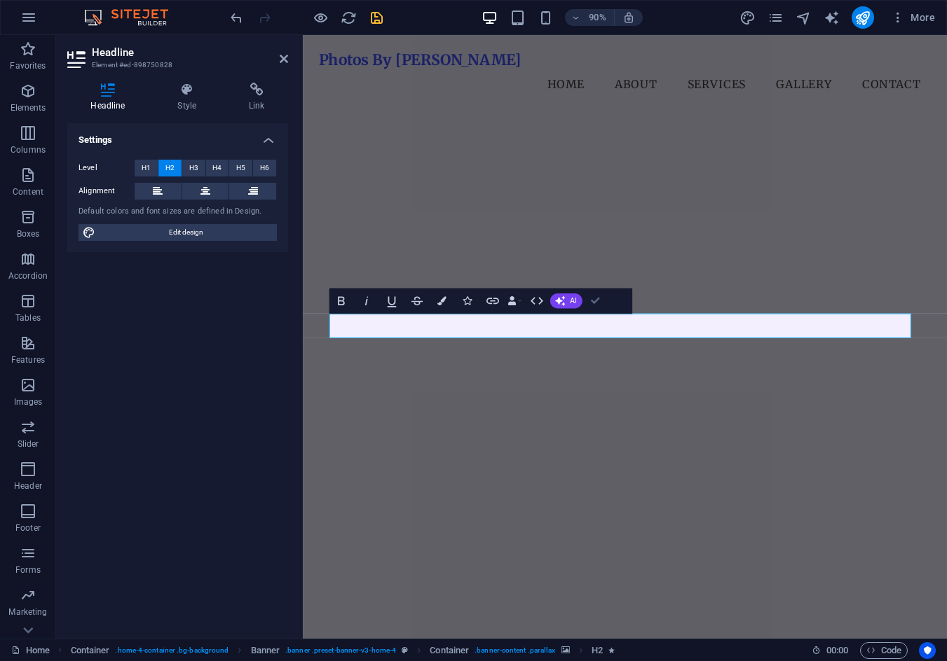
drag, startPoint x: 594, startPoint y: 301, endPoint x: 610, endPoint y: 310, distance: 17.9
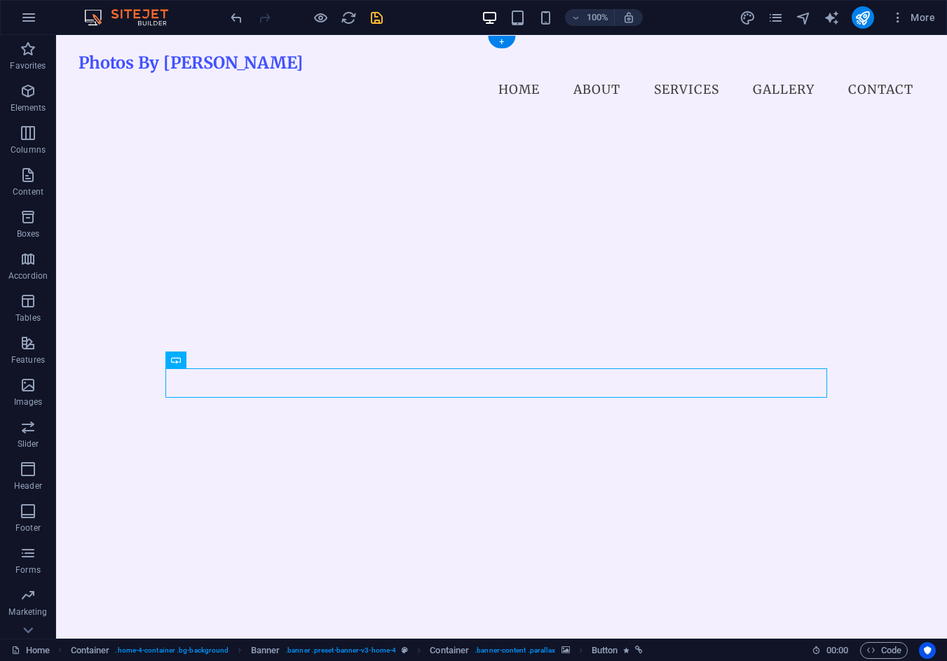
click at [604, 97] on img "1/1" at bounding box center [496, 97] width 836 height 0
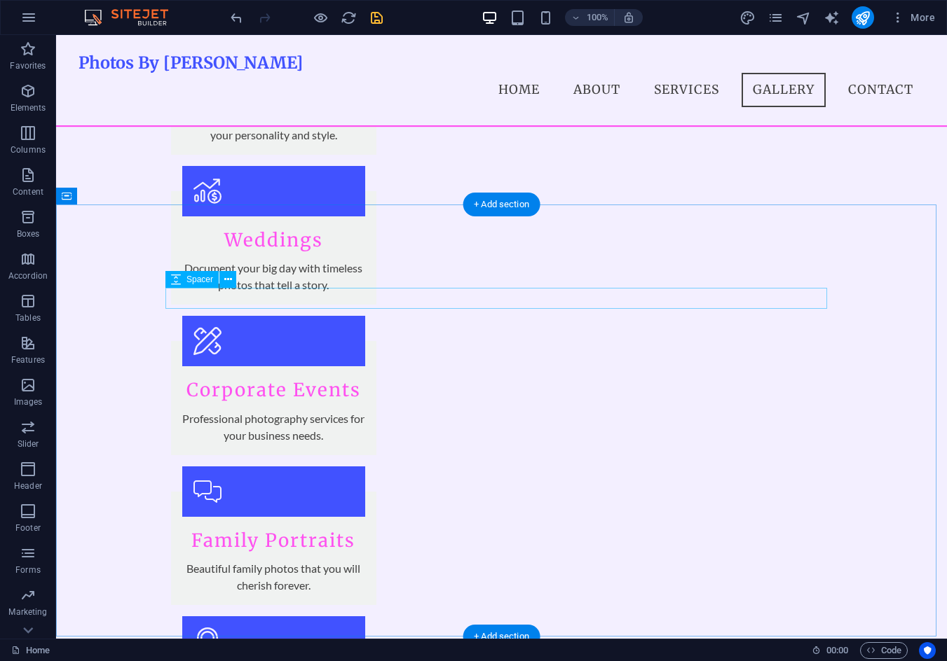
scroll to position [1936, 0]
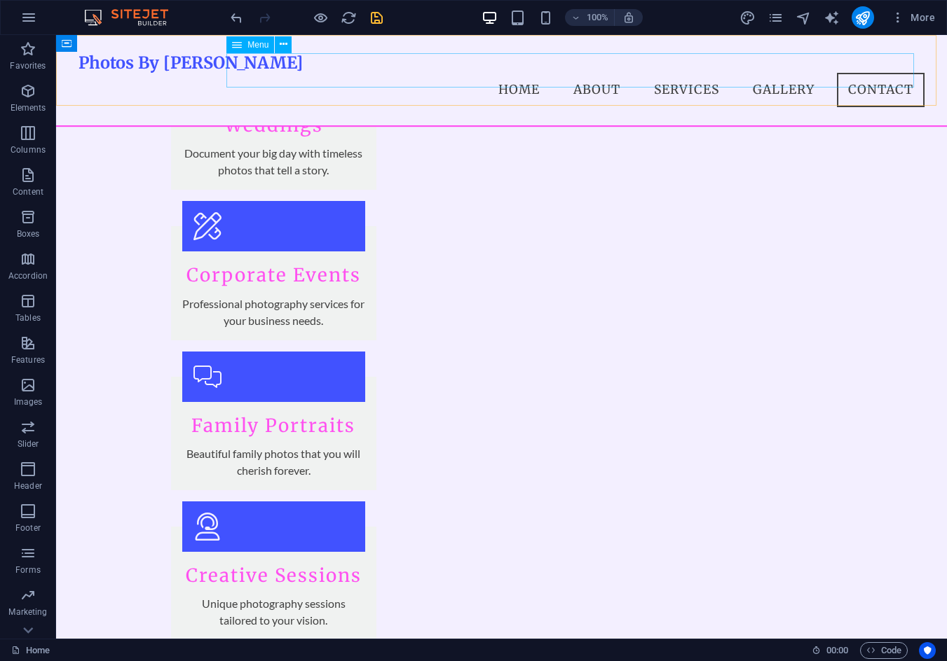
click at [762, 73] on nav "Home About Services Gallery Contact" at bounding box center [501, 90] width 846 height 35
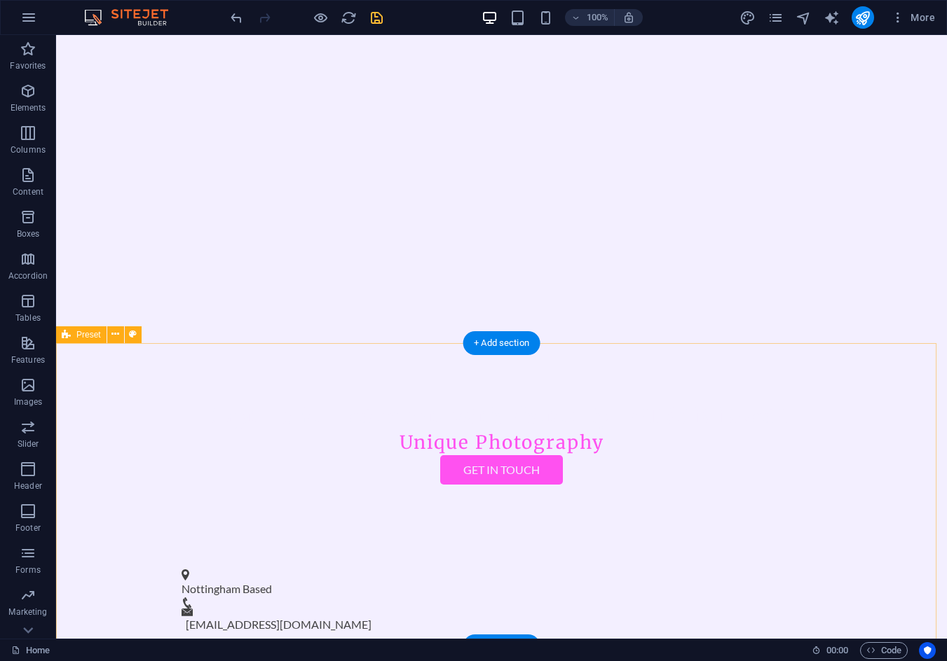
scroll to position [420, 0]
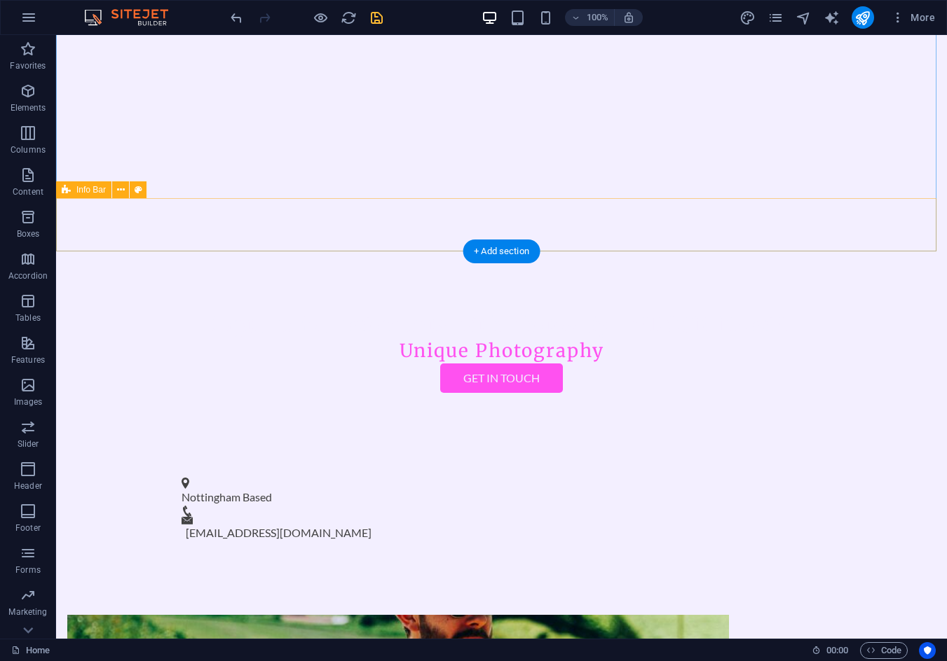
click at [490, 460] on div "Nottingham Based patolini.photog@gmail.com" at bounding box center [501, 509] width 890 height 99
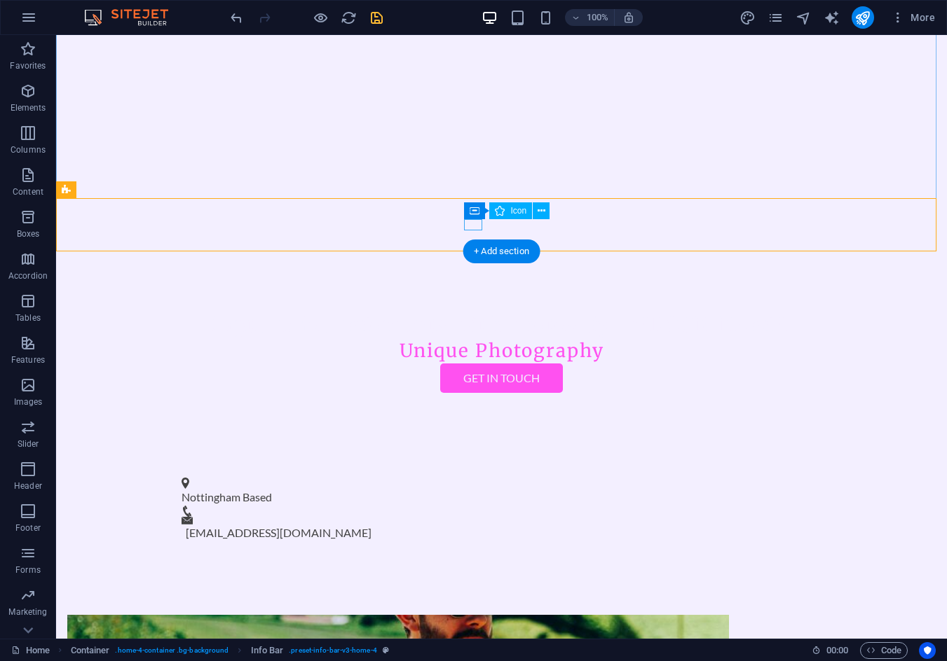
click at [474, 506] on figure at bounding box center [495, 511] width 628 height 11
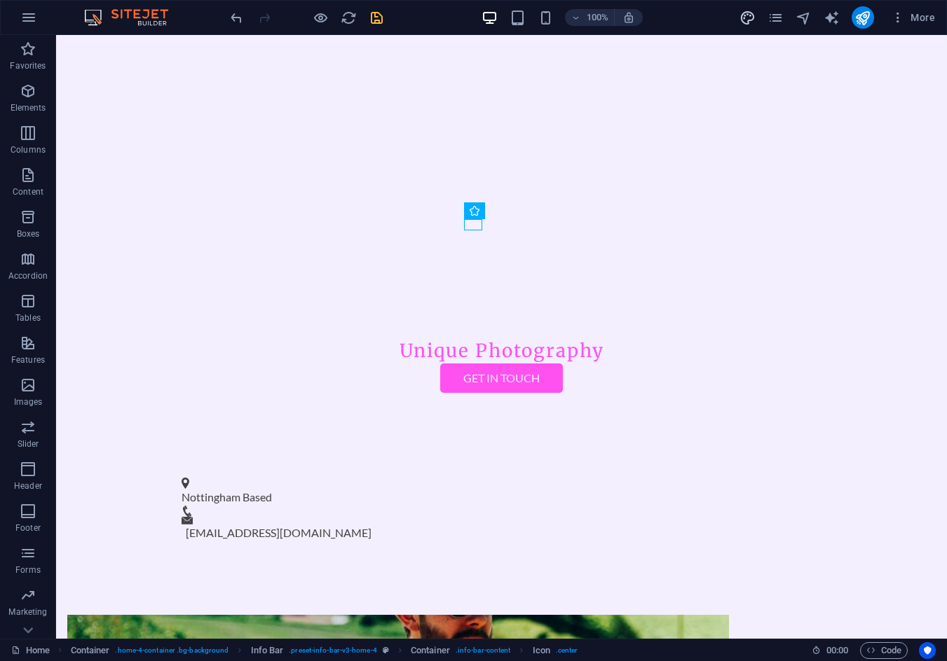
click at [745, 19] on icon "design" at bounding box center [747, 18] width 16 height 16
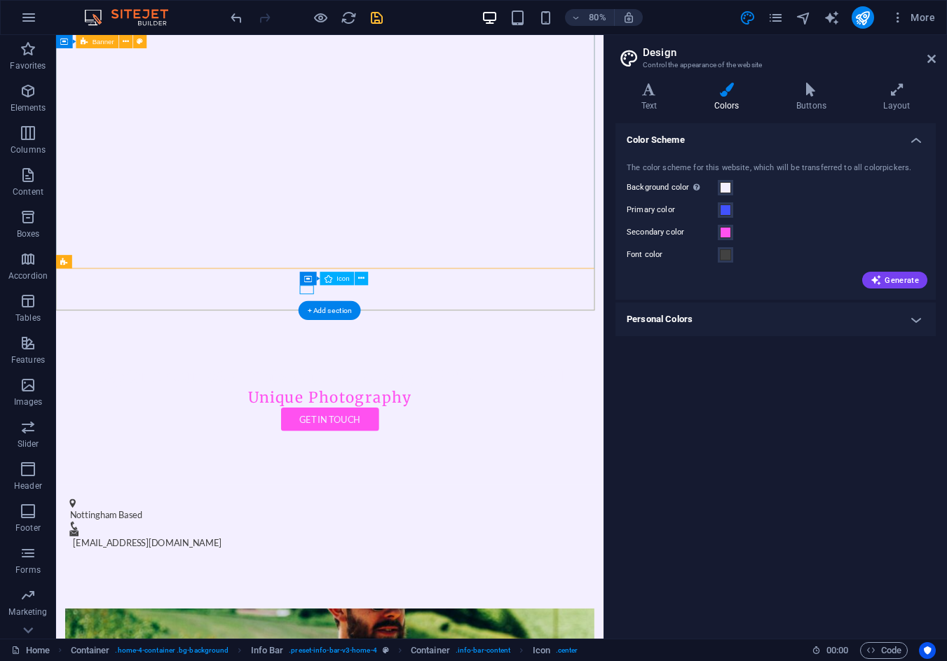
click at [366, 643] on figure at bounding box center [392, 648] width 638 height 11
click at [673, 97] on h4 "Text" at bounding box center [651, 97] width 73 height 29
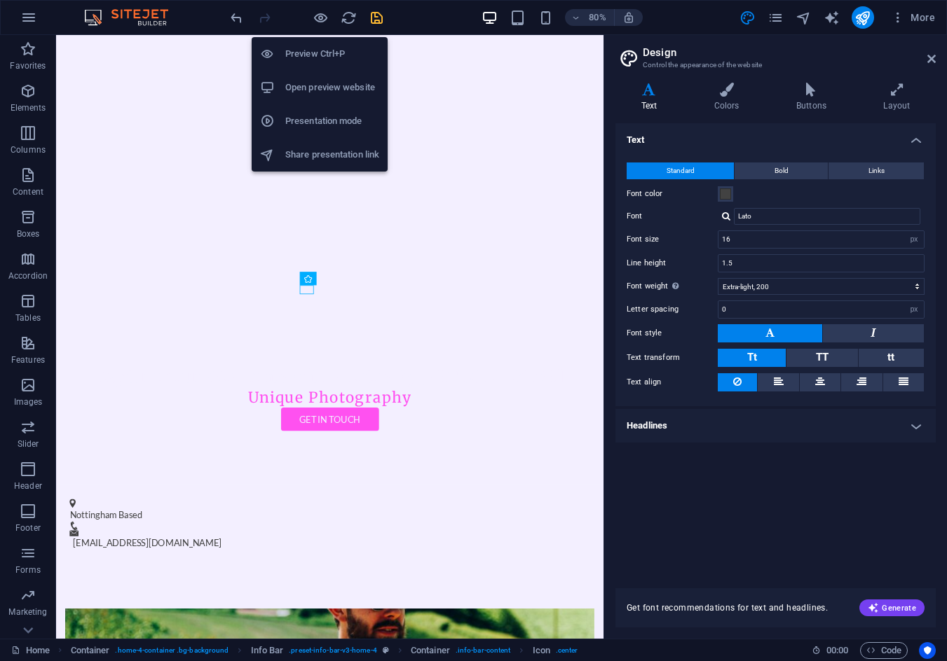
click at [339, 160] on h6 "Share presentation link" at bounding box center [332, 154] width 94 height 17
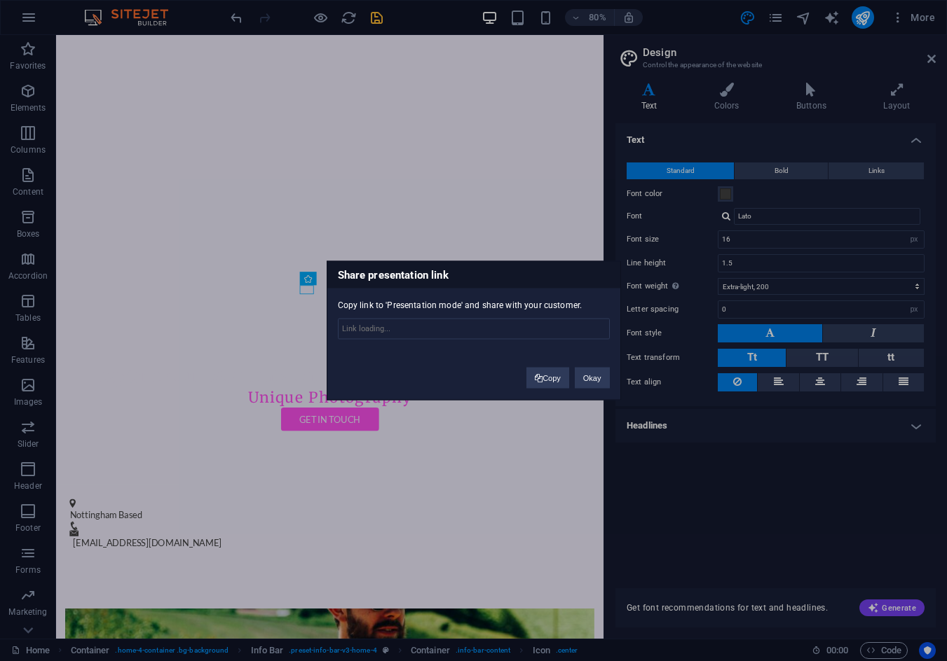
type input "https://cms.sitehub.io/presentation/2154147/d8a29905318fae8534096d70a381a0adad9…"
drag, startPoint x: 589, startPoint y: 382, endPoint x: 680, endPoint y: 404, distance: 93.6
click at [589, 382] on button "Okay" at bounding box center [591, 378] width 35 height 21
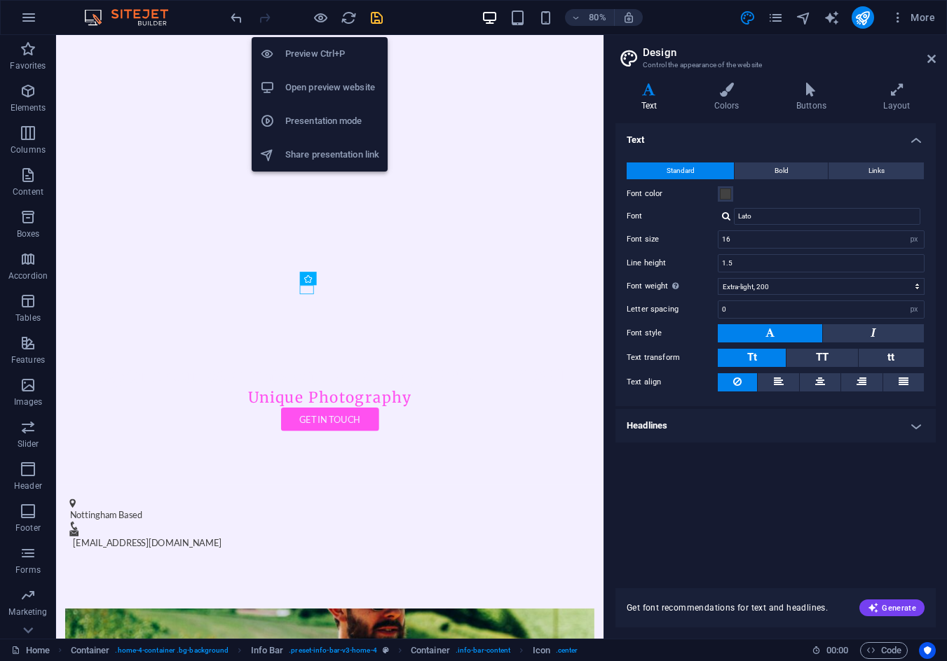
click at [307, 149] on h6 "Share presentation link" at bounding box center [332, 154] width 94 height 17
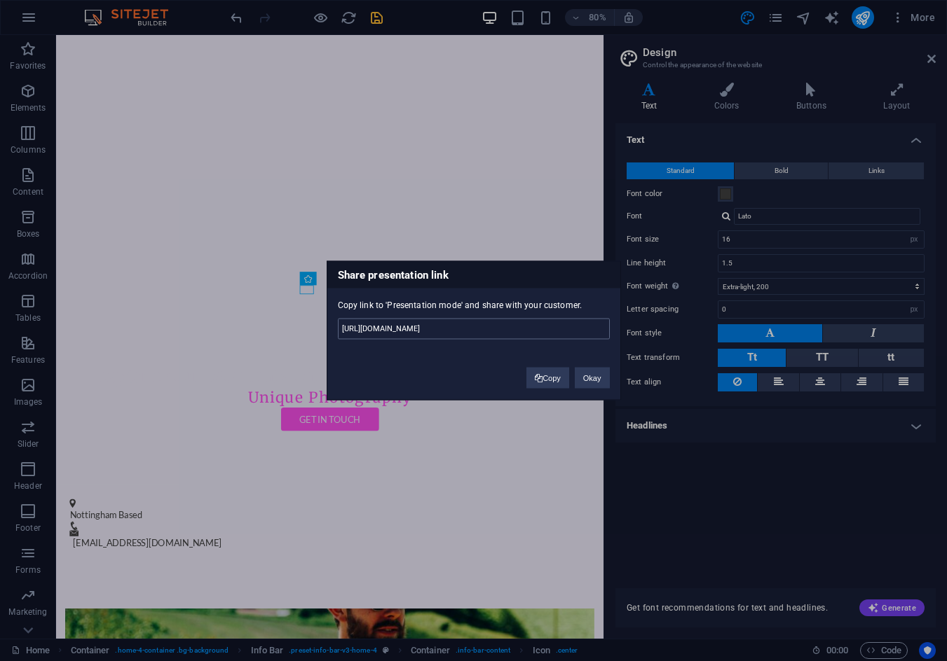
drag, startPoint x: 589, startPoint y: 383, endPoint x: 551, endPoint y: 328, distance: 66.6
click at [551, 319] on div "Share presentation link Copy link to 'Presentation mode' and share with your cu…" at bounding box center [473, 330] width 294 height 139
click at [546, 376] on button "Copy" at bounding box center [547, 378] width 43 height 21
click at [551, 374] on button "Copy" at bounding box center [547, 379] width 43 height 21
click at [586, 376] on button "Okay" at bounding box center [591, 379] width 35 height 21
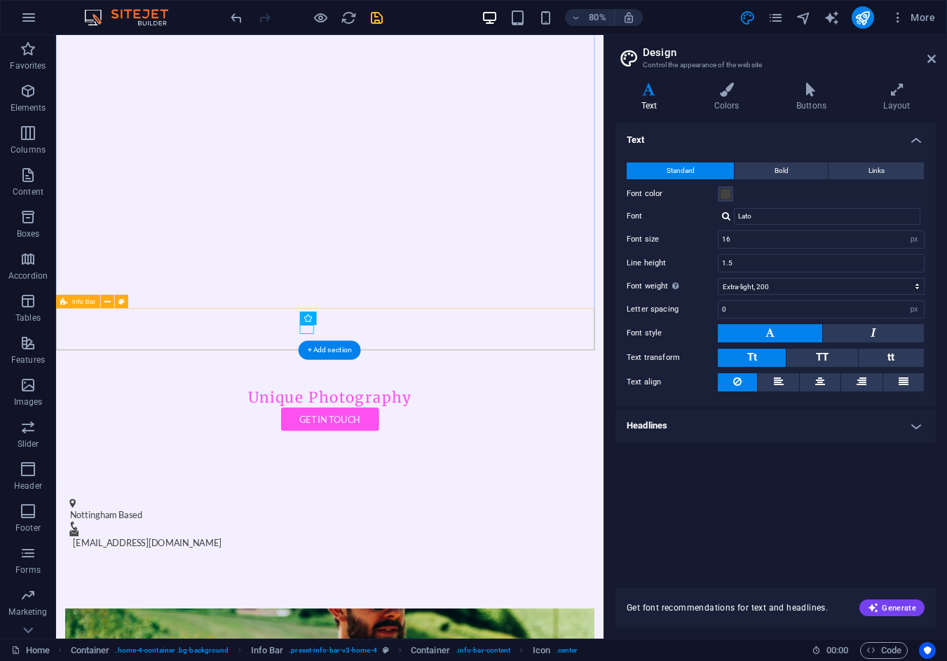
scroll to position [210, 0]
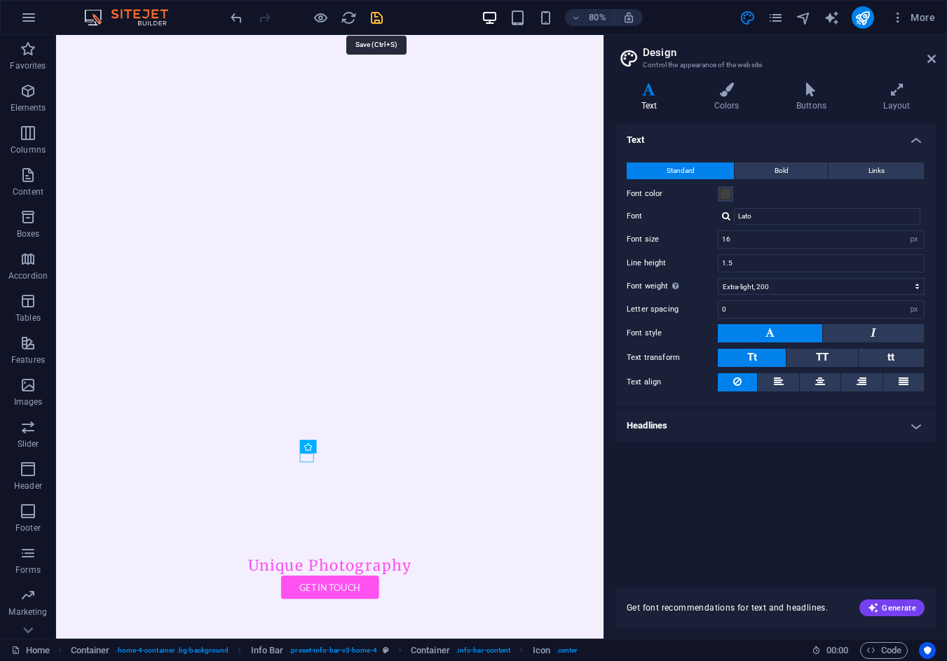
click at [376, 13] on icon "save" at bounding box center [377, 18] width 16 height 16
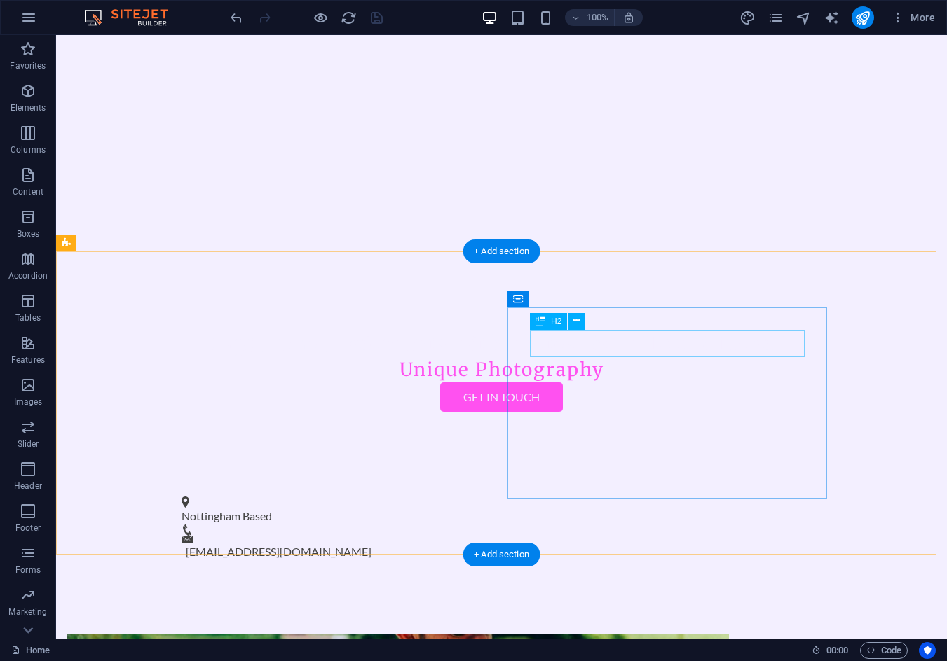
scroll to position [420, 0]
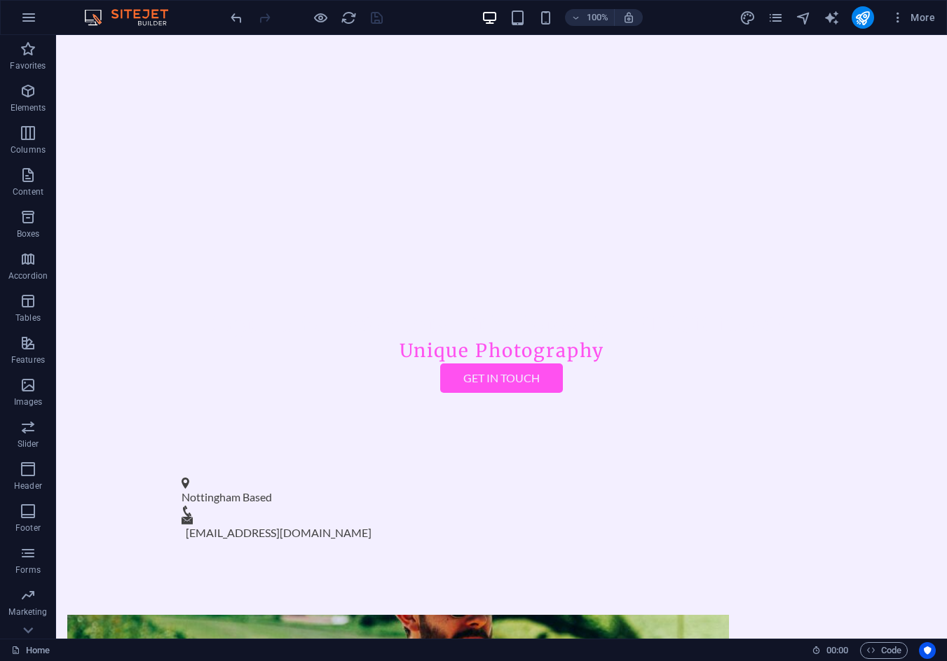
click at [813, 22] on div "More" at bounding box center [839, 17] width 201 height 22
click at [808, 21] on icon "navigator" at bounding box center [803, 18] width 16 height 16
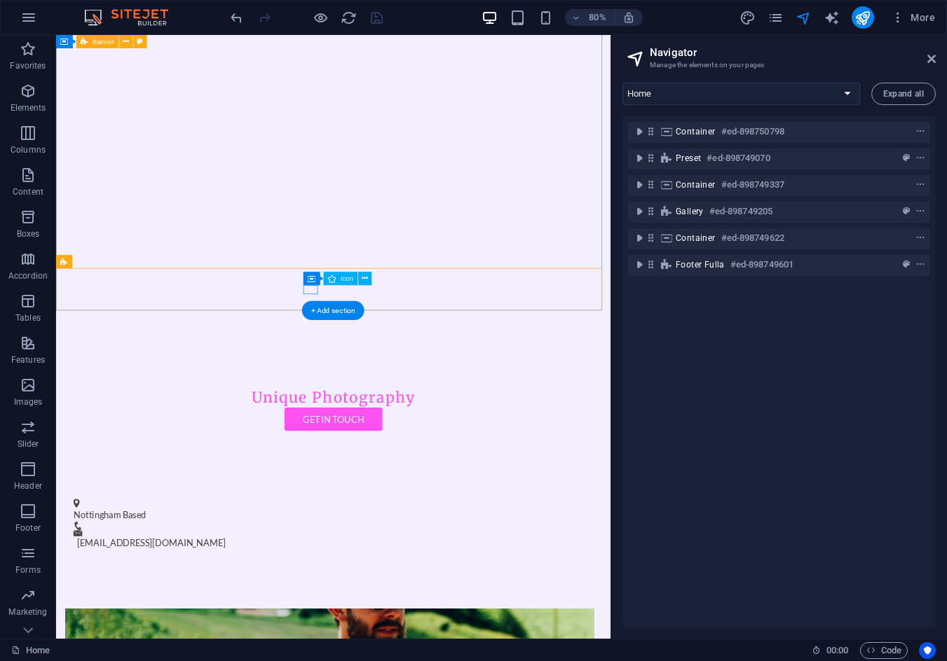
click at [370, 643] on figure at bounding box center [397, 648] width 638 height 11
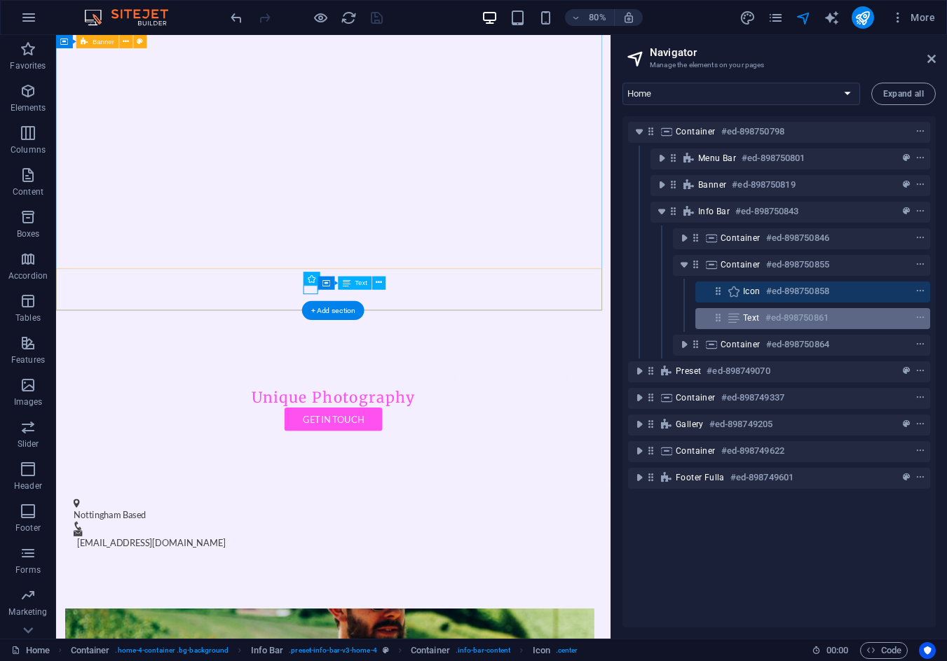
click at [772, 320] on h6 "#ed-898750861" at bounding box center [796, 318] width 63 height 17
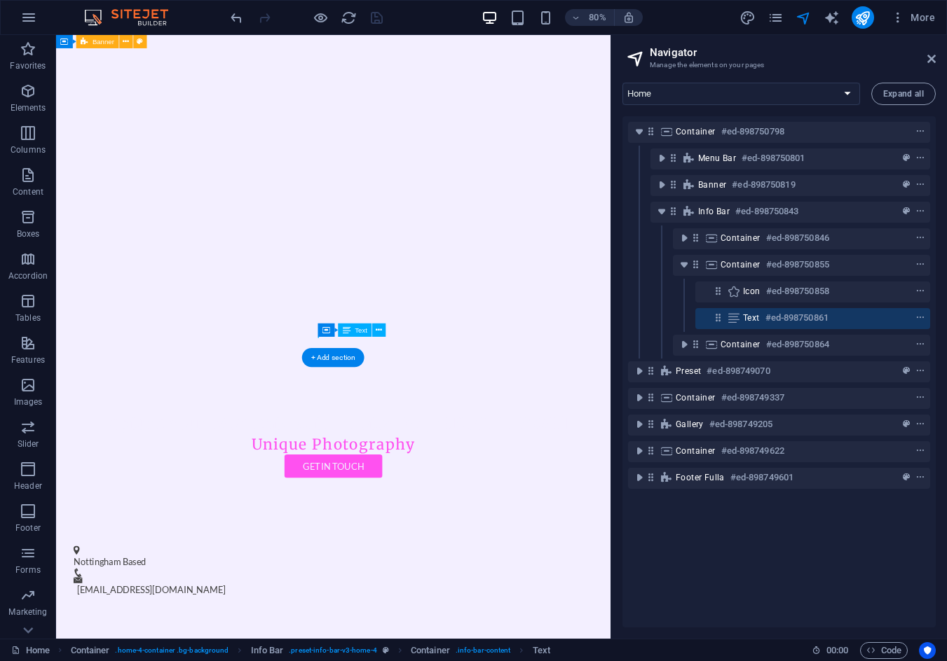
click at [772, 320] on h6 "#ed-898750861" at bounding box center [796, 318] width 63 height 17
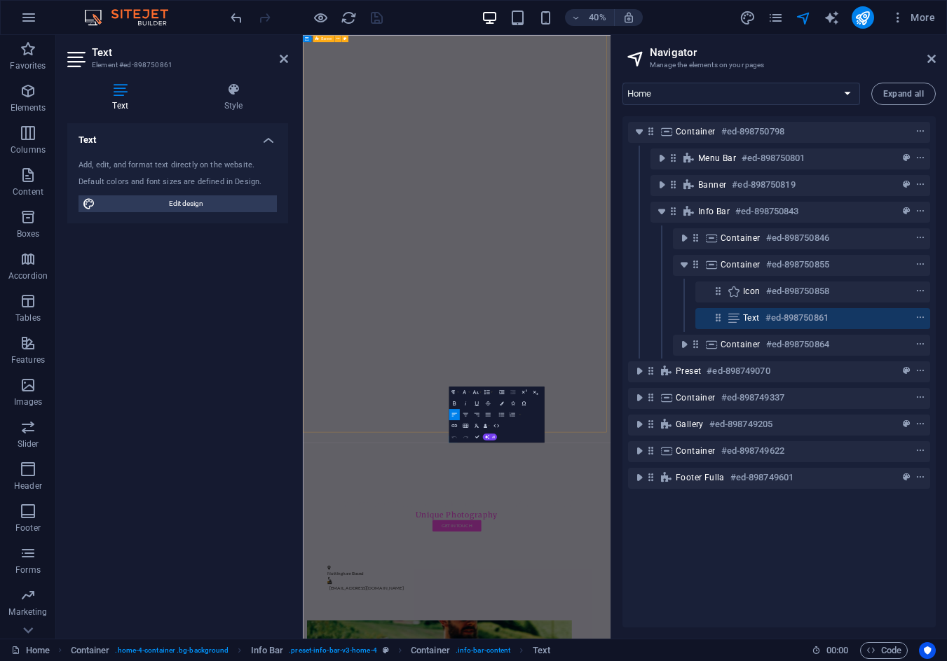
click at [286, 50] on h2 "Text" at bounding box center [190, 52] width 196 height 13
click at [283, 57] on icon at bounding box center [284, 58] width 8 height 11
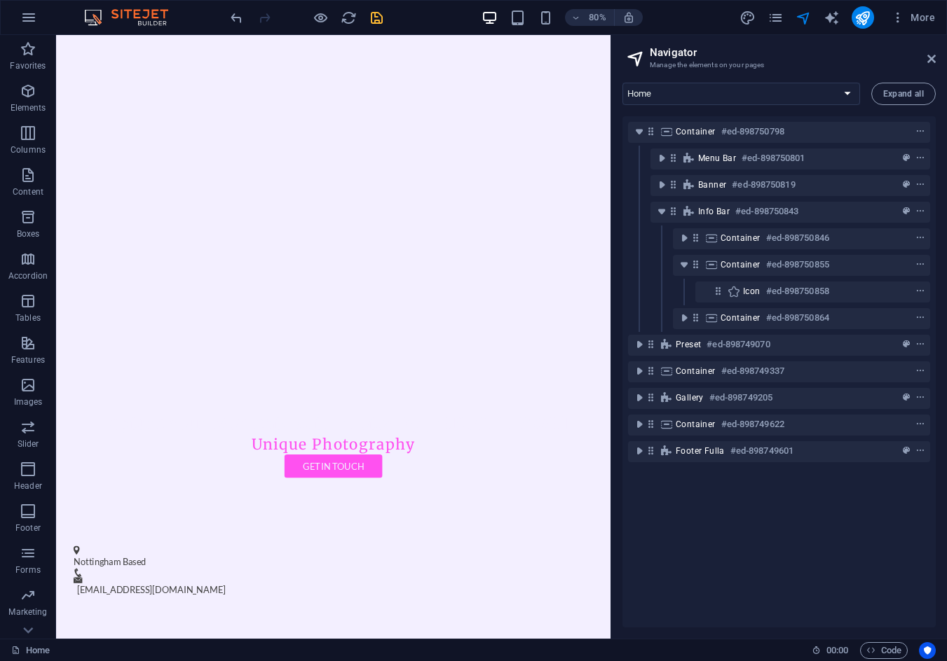
click at [762, 304] on div "Icon #ed-898750858" at bounding box center [779, 292] width 302 height 27
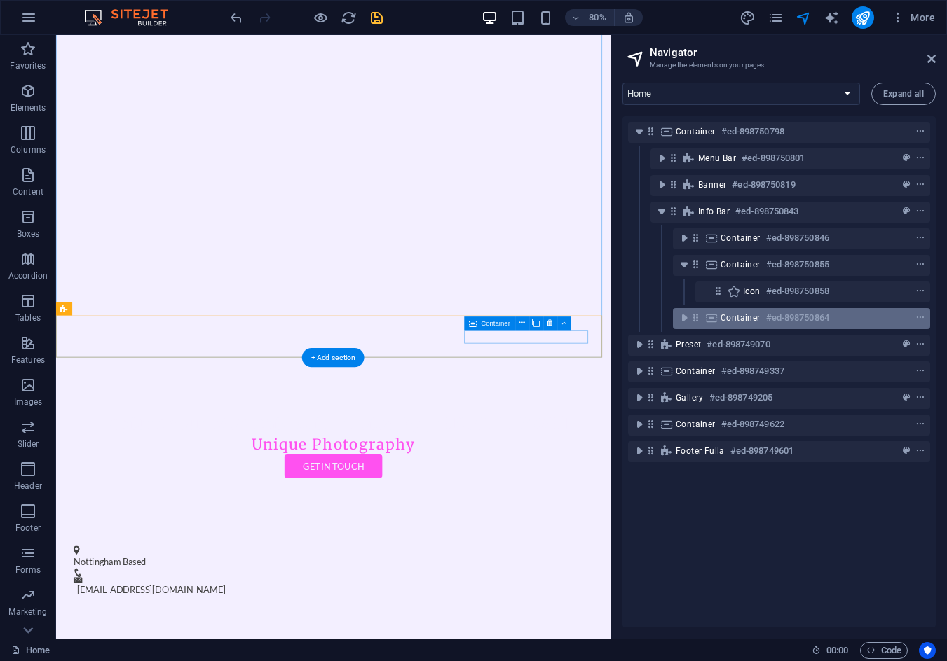
click at [759, 318] on div "Container #ed-898750864" at bounding box center [789, 318] width 139 height 17
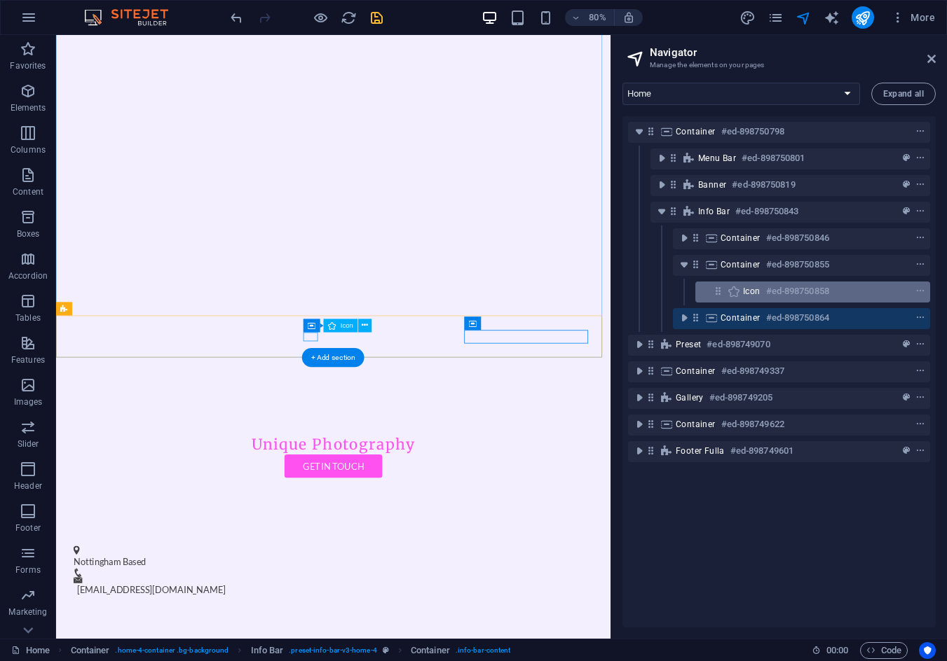
click at [766, 295] on h6 "#ed-898750858" at bounding box center [797, 291] width 63 height 17
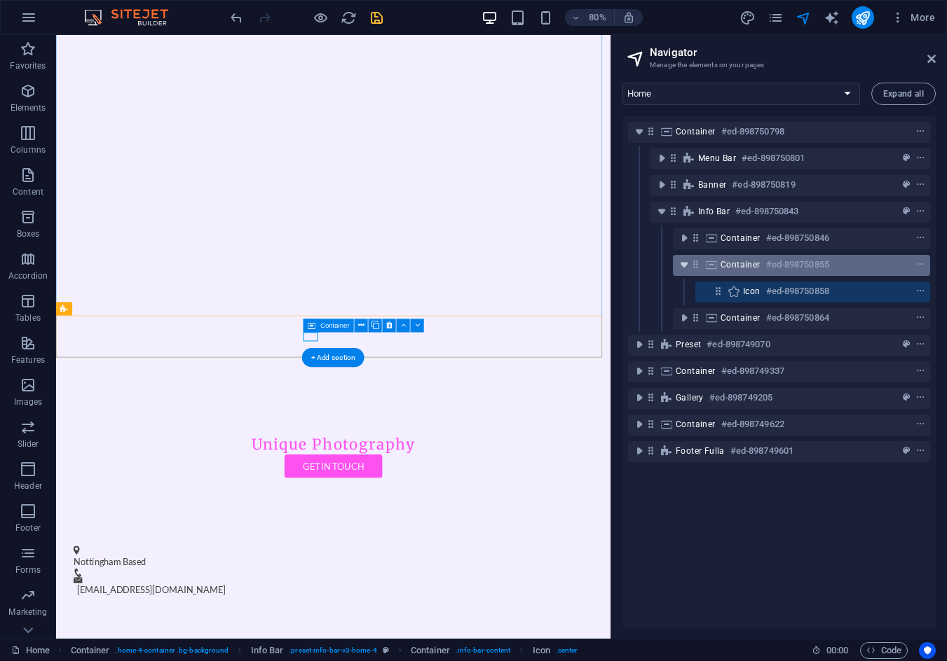
click at [684, 266] on icon "toggle-expand" at bounding box center [684, 265] width 14 height 14
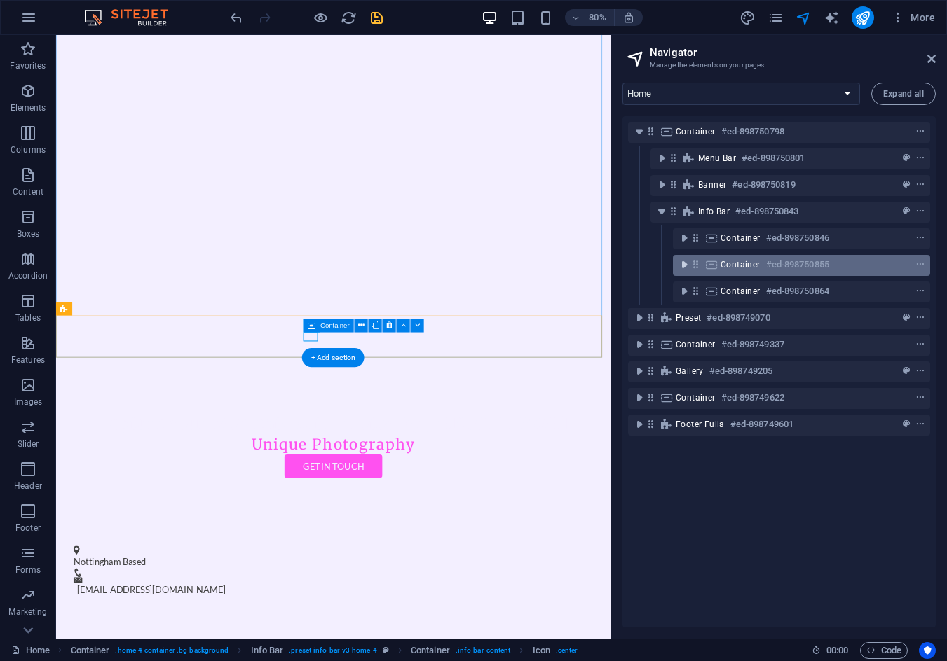
click at [684, 266] on icon "toggle-expand" at bounding box center [684, 265] width 14 height 14
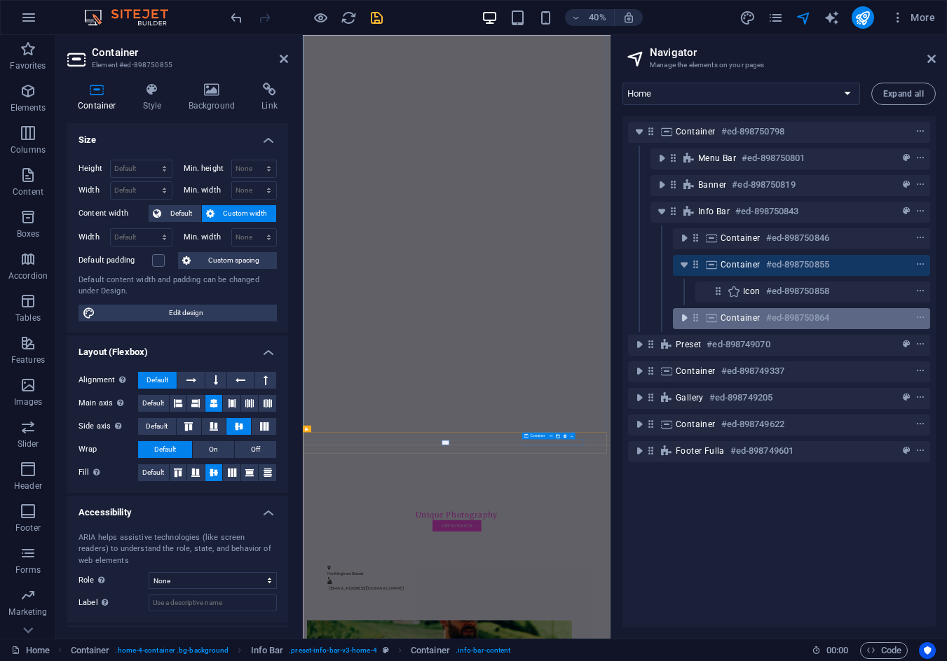
click at [680, 319] on icon "toggle-expand" at bounding box center [684, 318] width 14 height 14
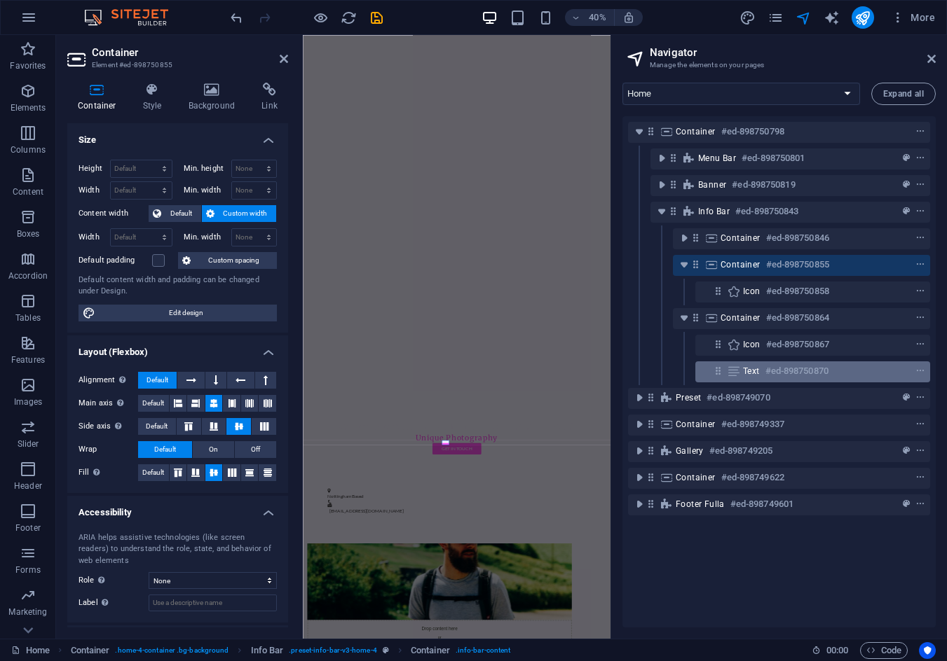
click at [762, 365] on div "Text #ed-898750870" at bounding box center [801, 371] width 117 height 17
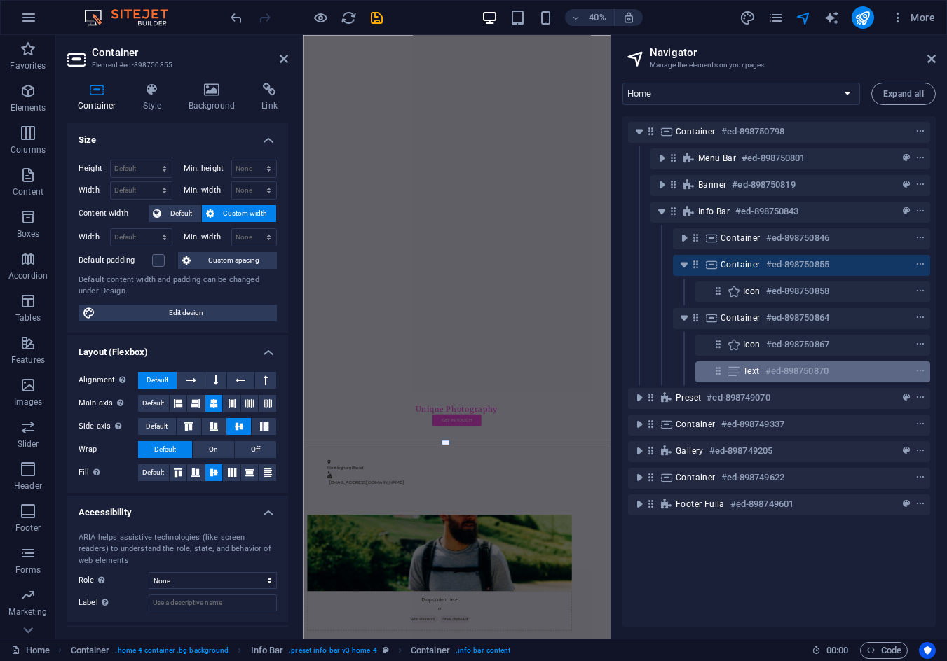
scroll to position [626, 0]
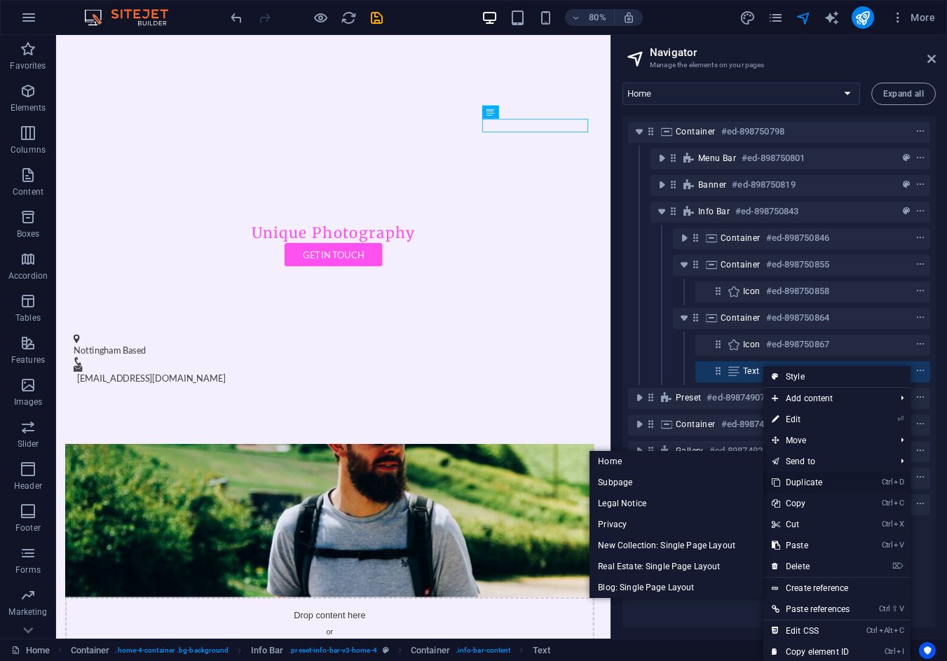
click at [801, 484] on link "Ctrl D Duplicate" at bounding box center [810, 482] width 95 height 21
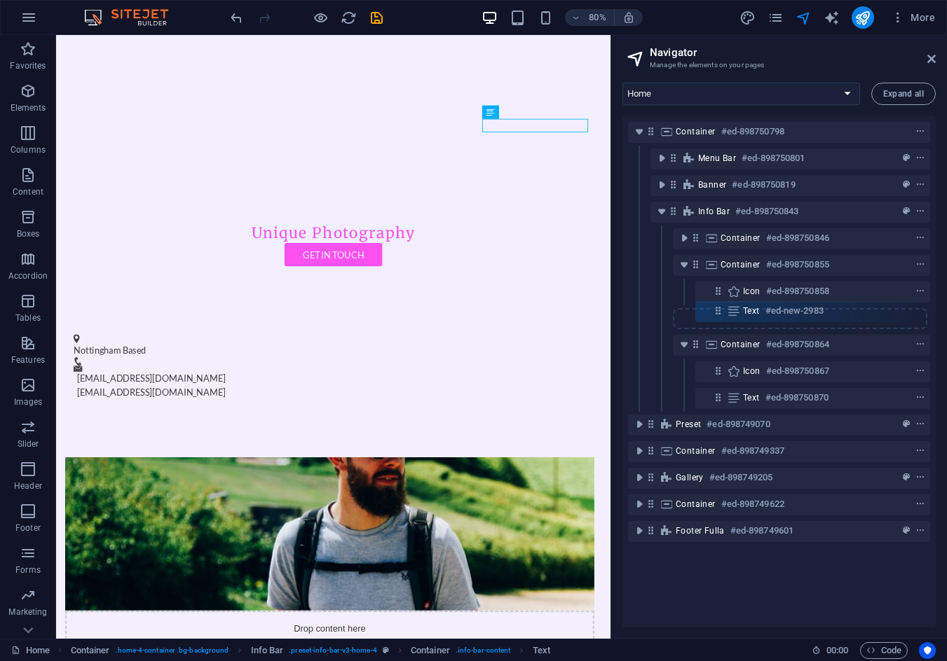
drag, startPoint x: 716, startPoint y: 398, endPoint x: 717, endPoint y: 303, distance: 95.3
click at [717, 303] on div "Container #ed-898750798 Menu Bar #ed-898750801 Banner #ed-898750819 Info Bar #e…" at bounding box center [778, 371] width 313 height 511
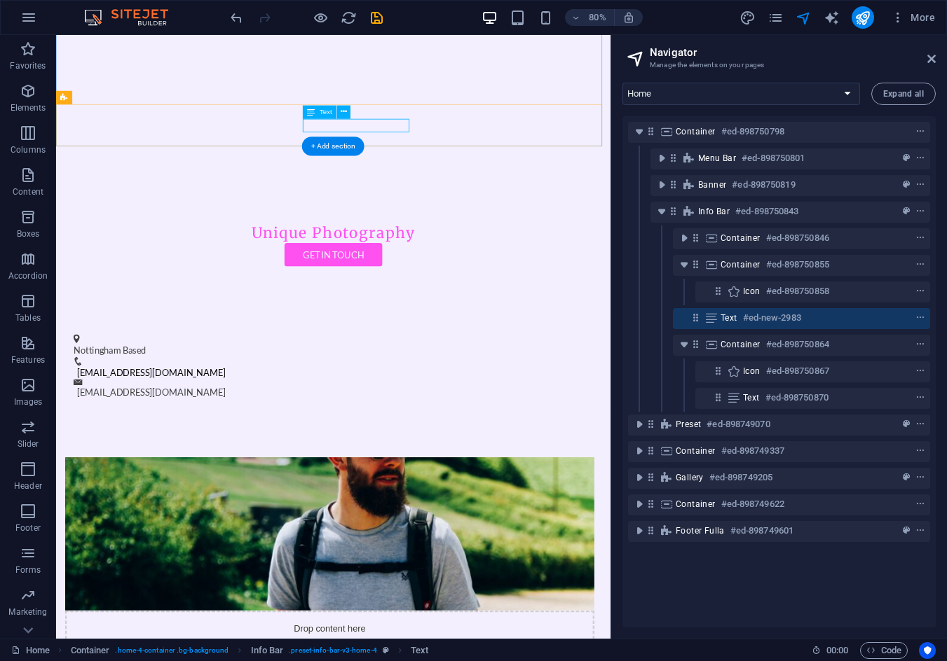
click at [773, 317] on h6 "#ed-new-2983" at bounding box center [772, 318] width 58 height 17
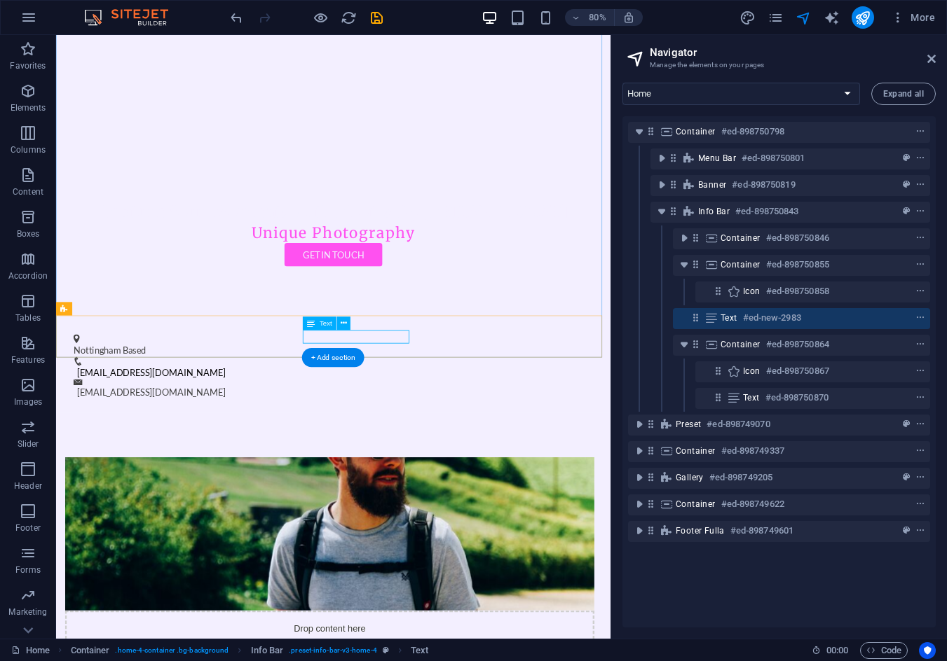
scroll to position [362, 0]
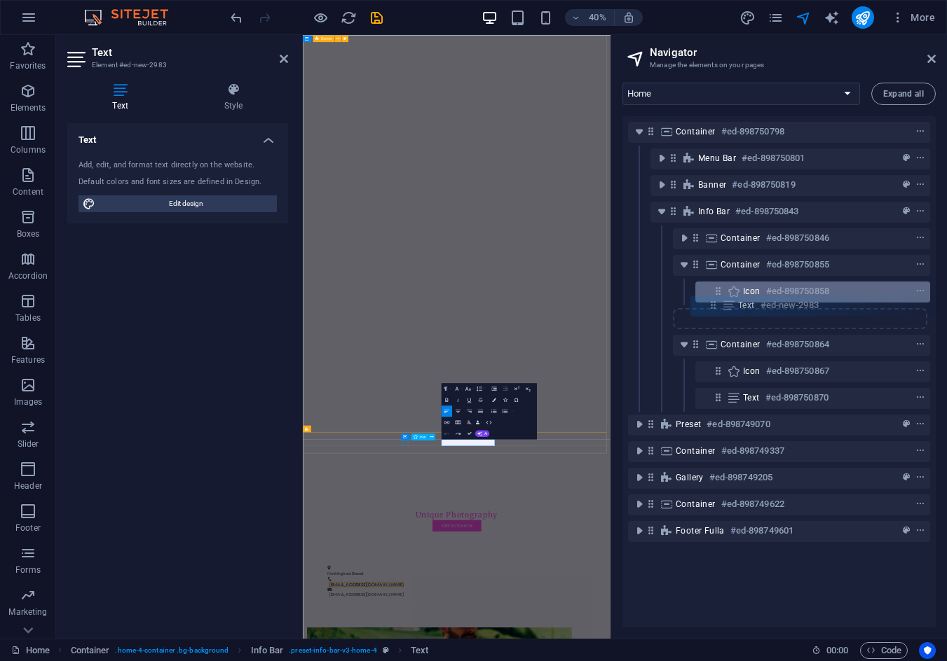
drag, startPoint x: 692, startPoint y: 317, endPoint x: 713, endPoint y: 301, distance: 26.9
click at [713, 301] on div "Container #ed-898750798 Menu Bar #ed-898750801 Banner #ed-898750819 Info Bar #e…" at bounding box center [778, 371] width 313 height 511
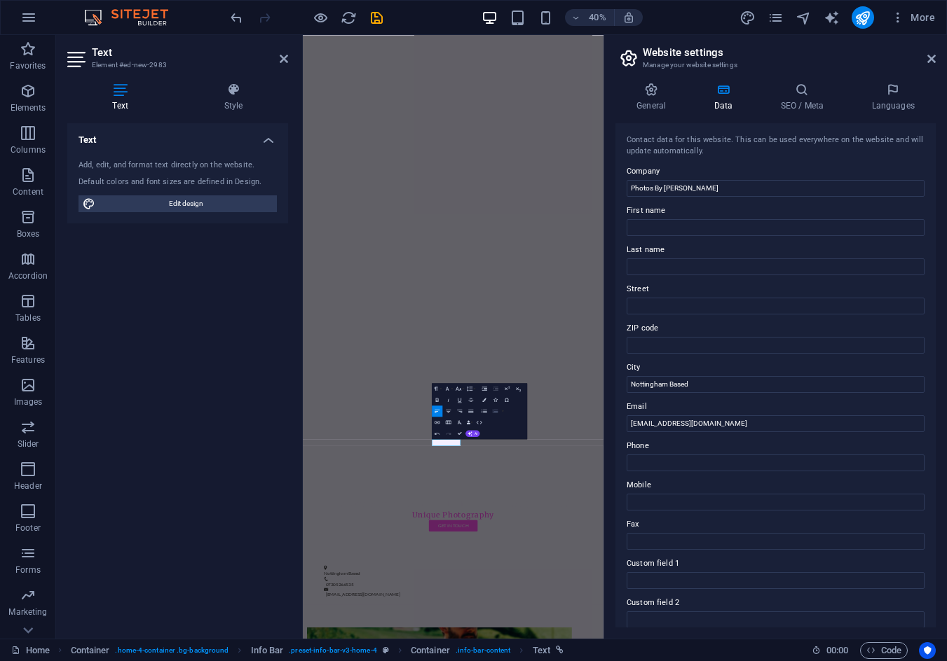
scroll to position [0, 6]
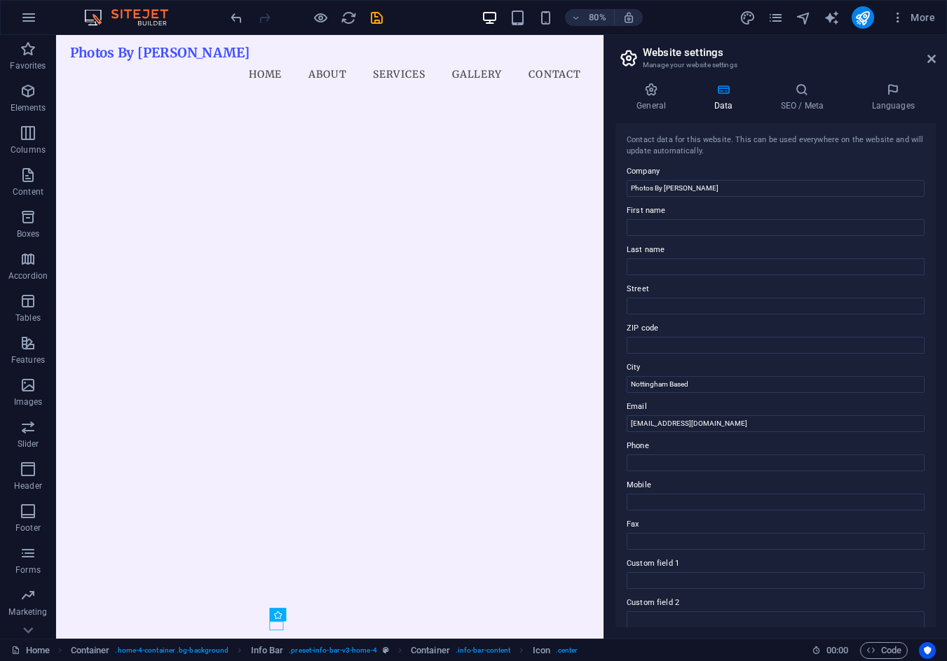
scroll to position [70, 0]
click at [657, 92] on icon at bounding box center [650, 90] width 71 height 14
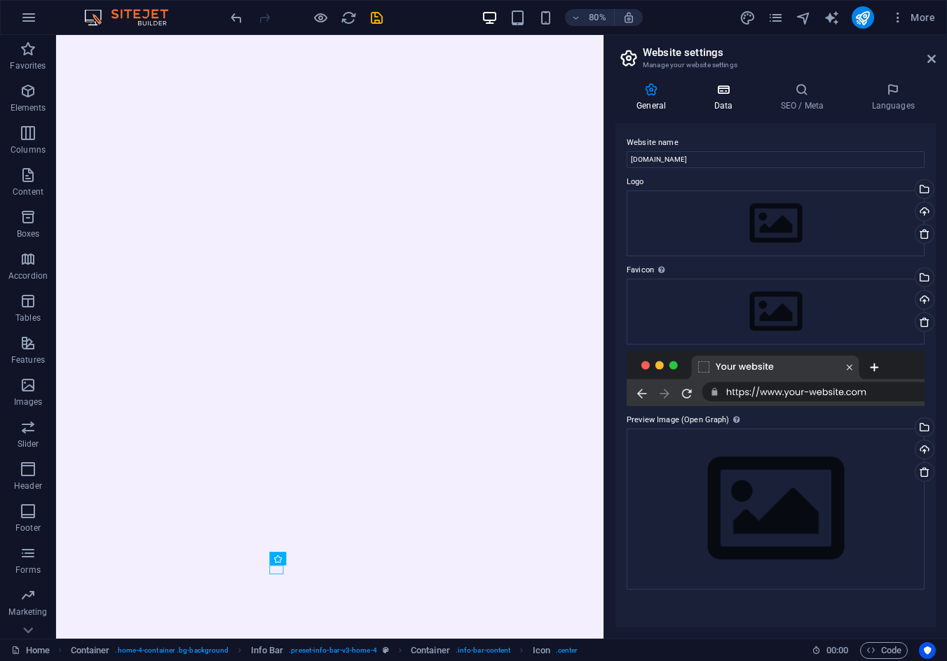
click at [722, 93] on icon at bounding box center [722, 90] width 61 height 14
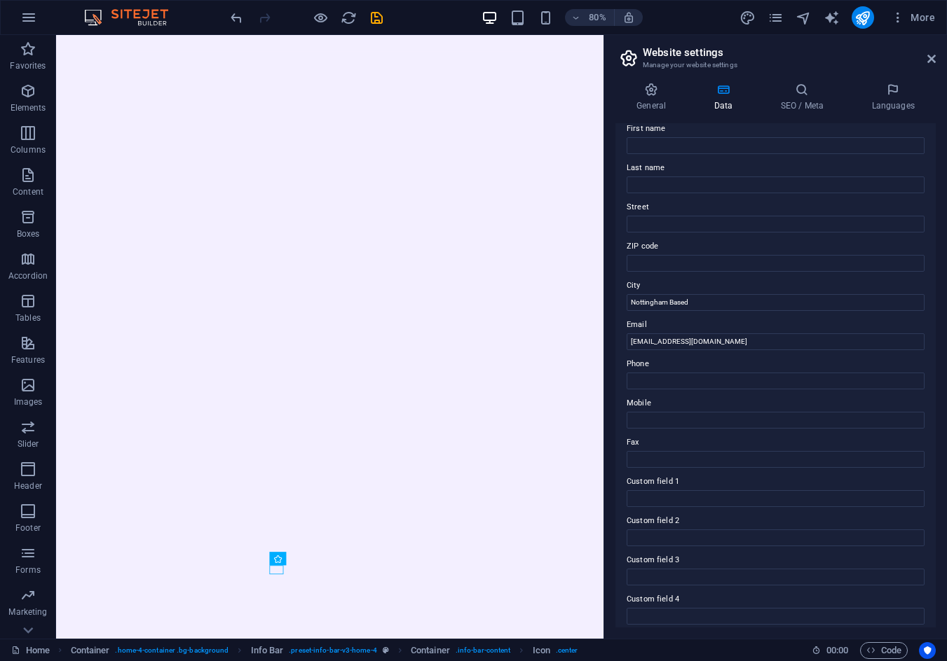
scroll to position [169, 0]
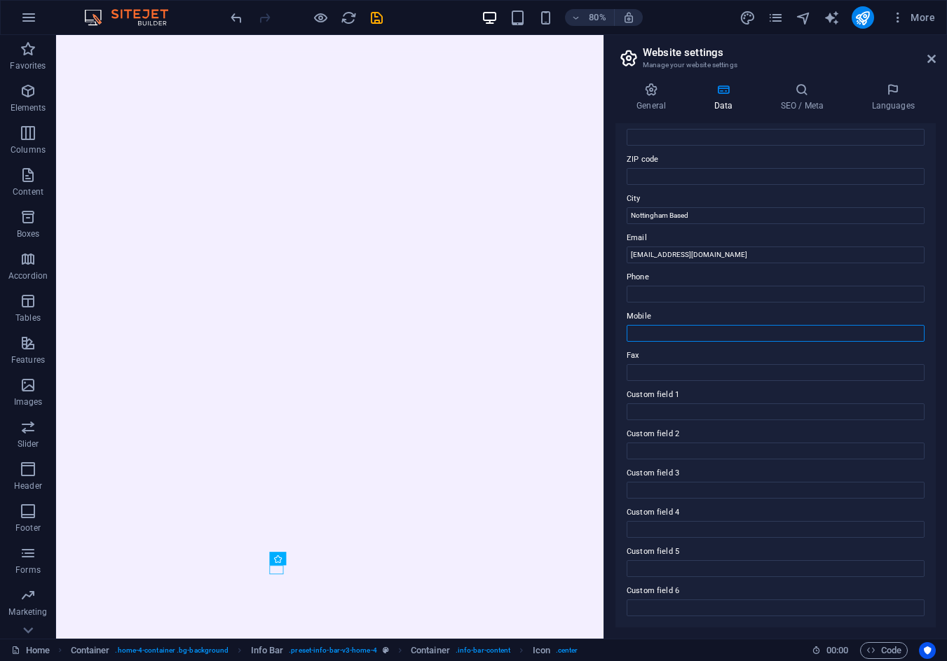
click at [668, 326] on input "Mobile" at bounding box center [775, 333] width 298 height 17
paste input "07305266535"
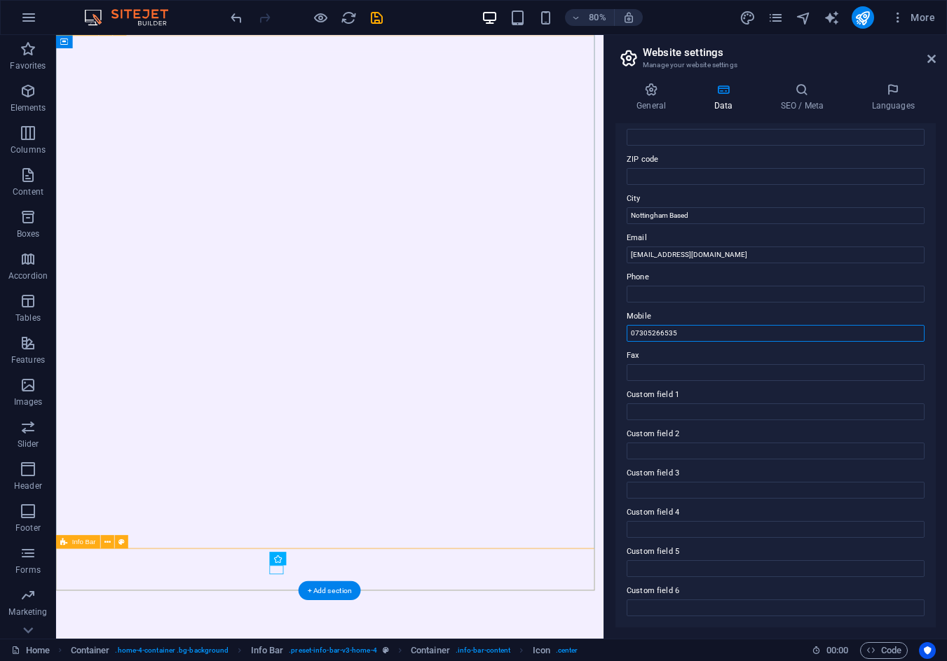
type input "07305266535"
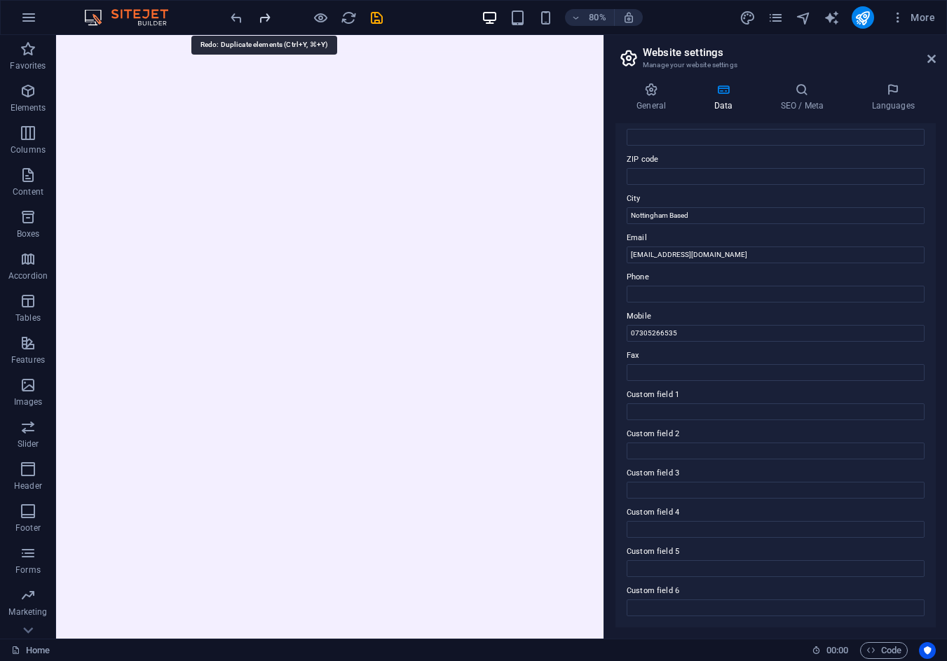
click at [256, 20] on icon "redo" at bounding box center [264, 18] width 16 height 16
click at [236, 18] on icon "undo" at bounding box center [236, 18] width 16 height 16
click at [268, 18] on icon "redo" at bounding box center [264, 18] width 16 height 16
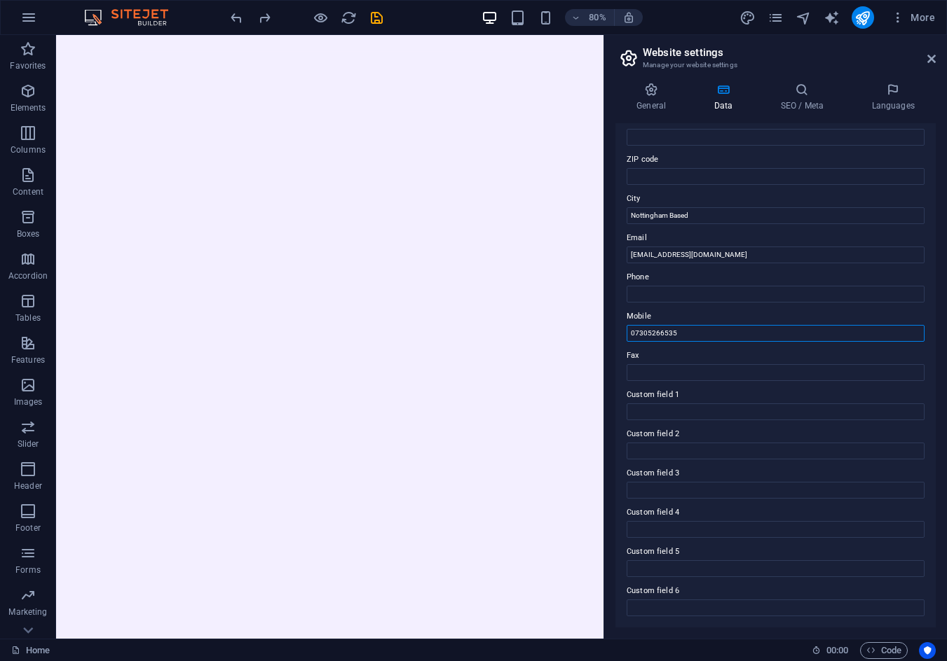
click at [702, 333] on input "07305266535" at bounding box center [775, 333] width 298 height 17
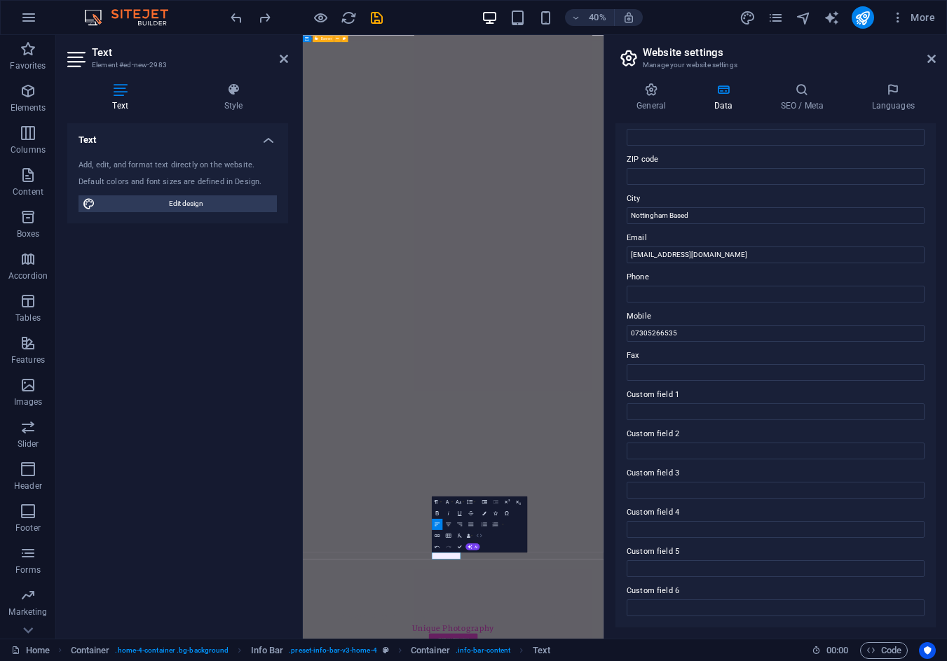
scroll to position [0, 6]
drag, startPoint x: 460, startPoint y: 548, endPoint x: 433, endPoint y: 376, distance: 173.8
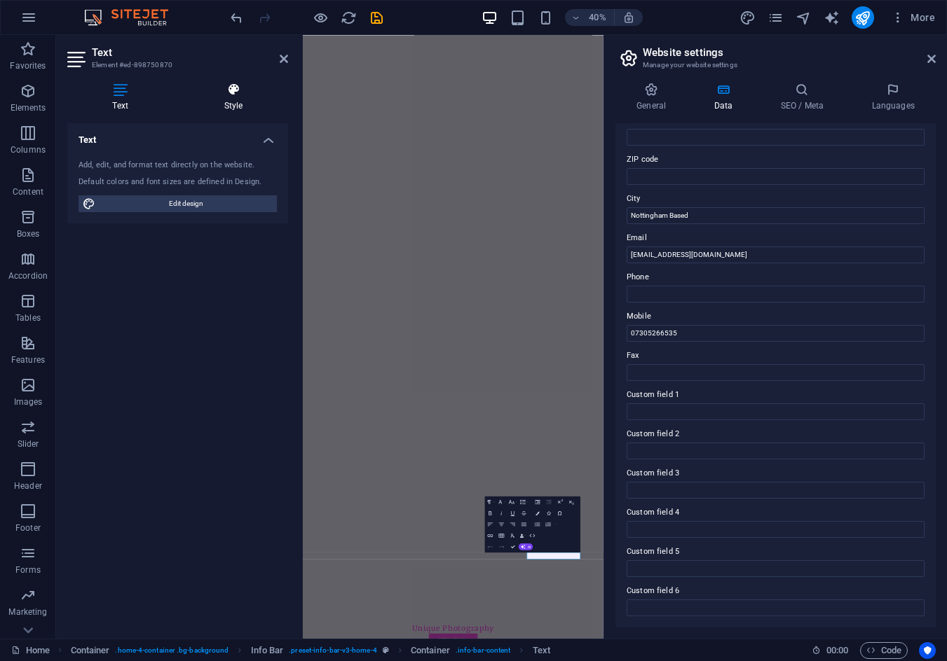
click at [223, 106] on h4 "Style" at bounding box center [233, 97] width 109 height 29
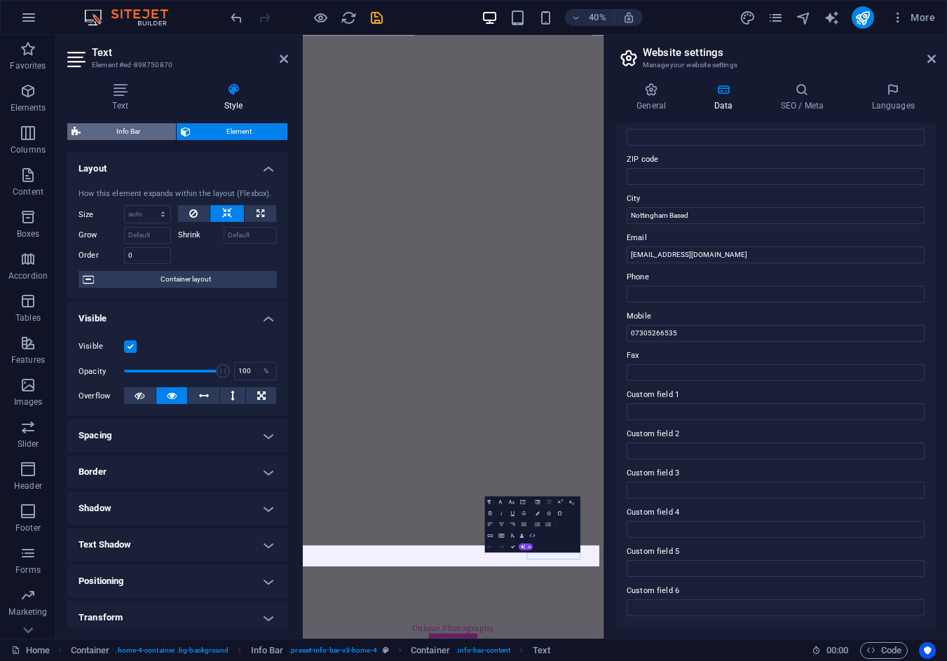
click at [125, 130] on span "Info Bar" at bounding box center [128, 131] width 87 height 17
select select "vw"
select select "rem"
select select "vw"
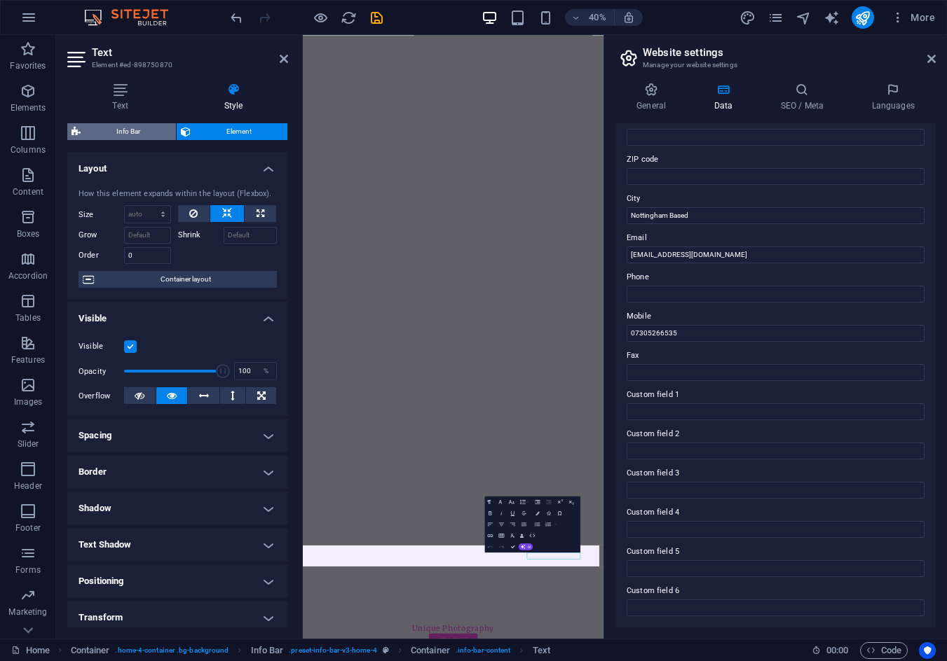
select select "preset-info-bar-v3-home-4"
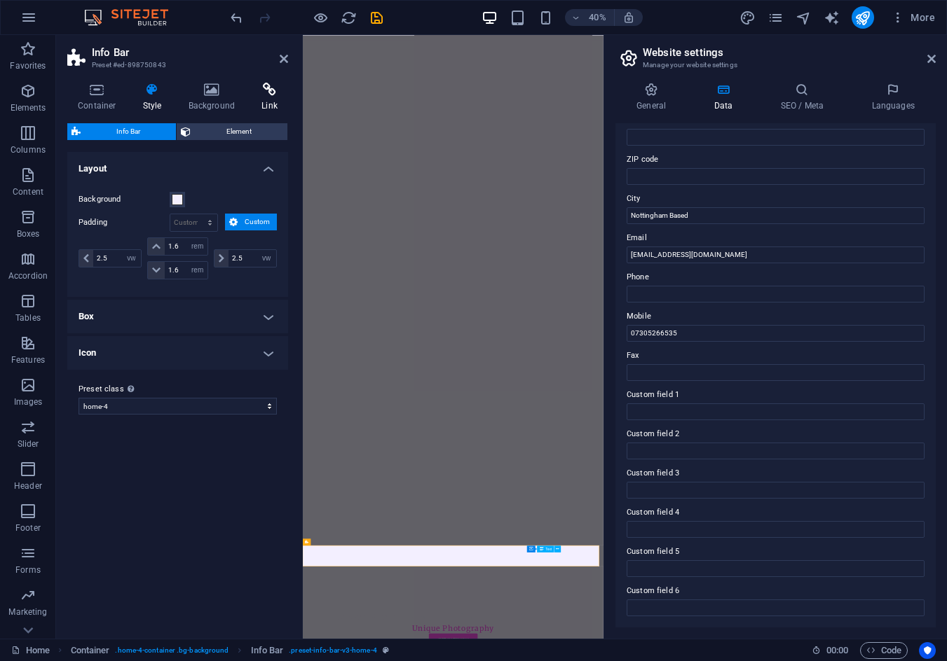
click at [252, 95] on icon at bounding box center [269, 90] width 37 height 14
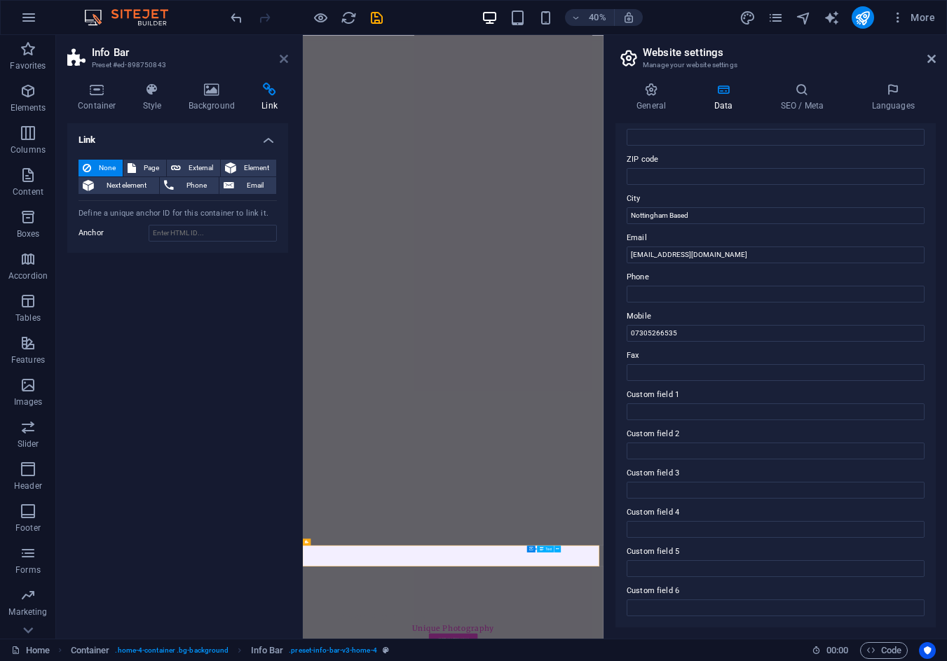
click at [280, 60] on icon at bounding box center [284, 58] width 8 height 11
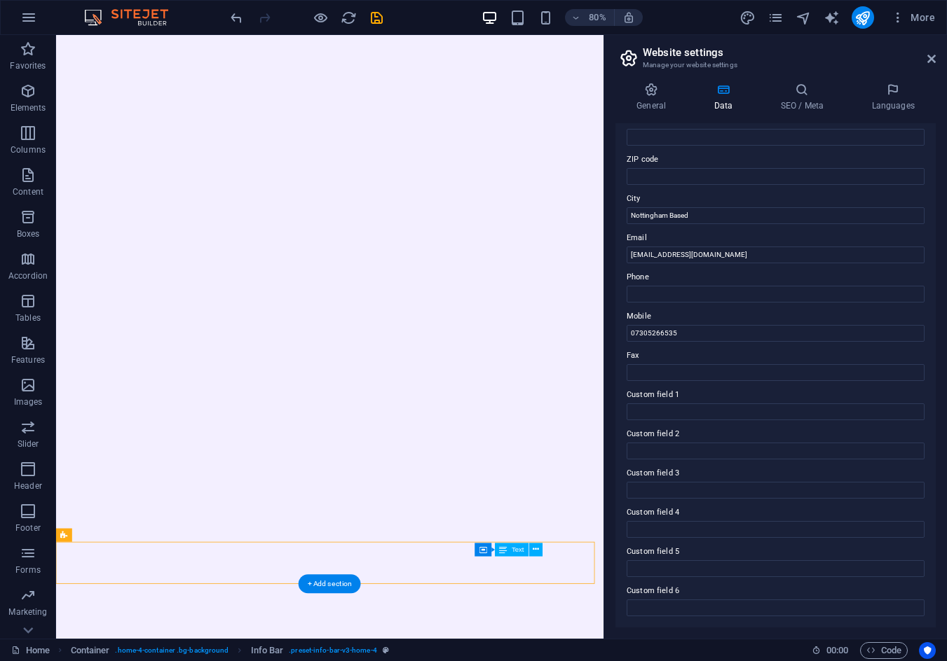
click at [557, 50] on img "1/1" at bounding box center [393, 50] width 640 height 0
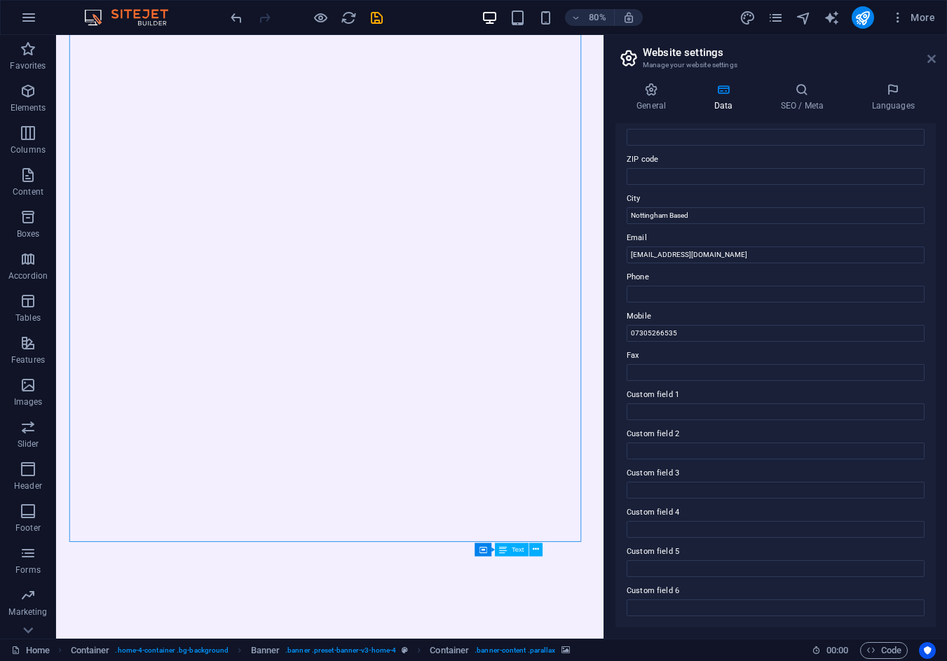
click at [933, 58] on icon at bounding box center [931, 58] width 8 height 11
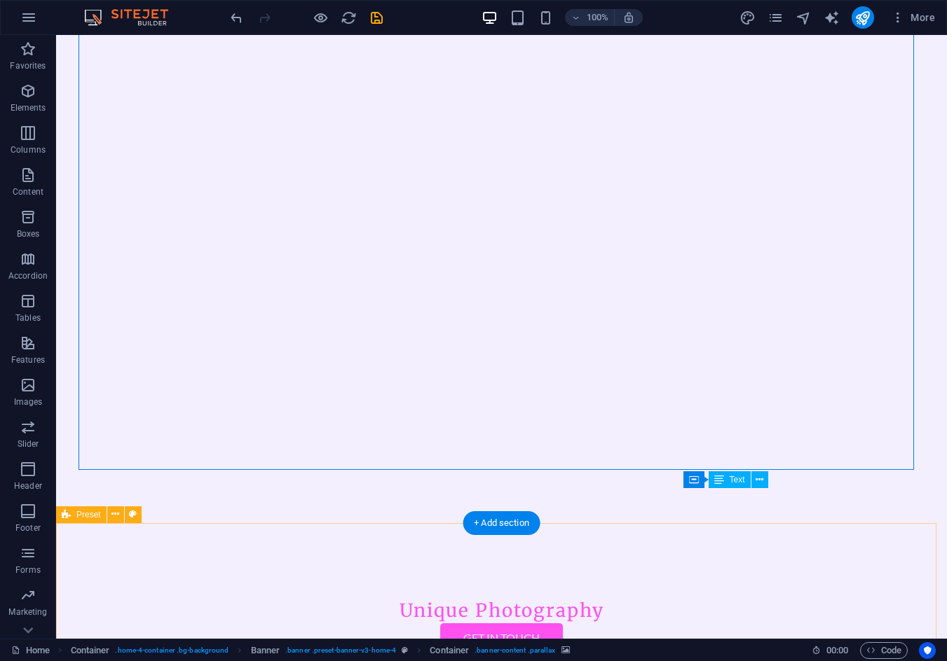
scroll to position [289, 0]
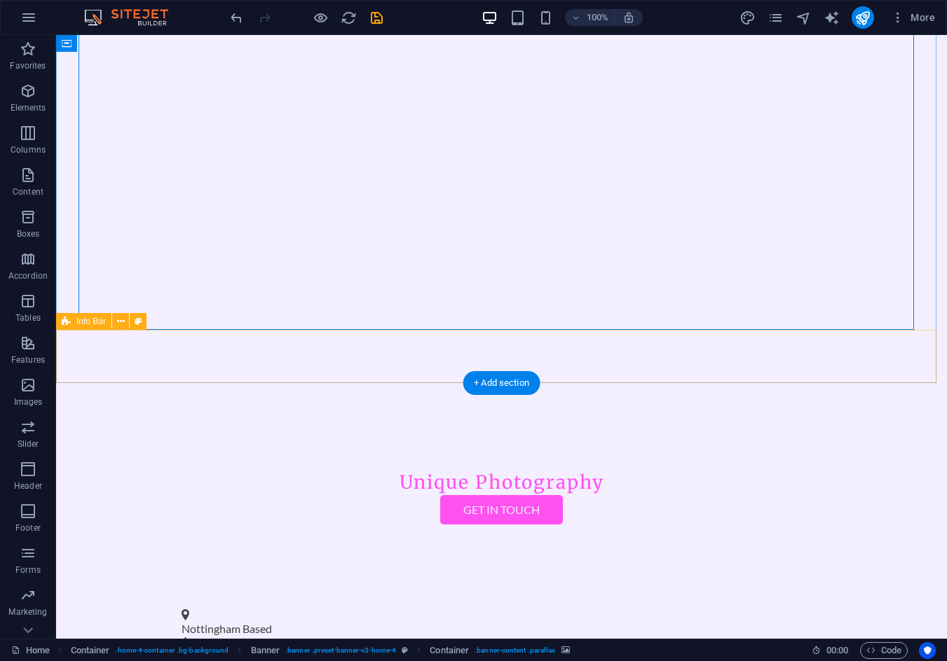
click at [613, 591] on div "Nottingham Based 07305266535 patolini.photog@gmail.com" at bounding box center [501, 649] width 890 height 116
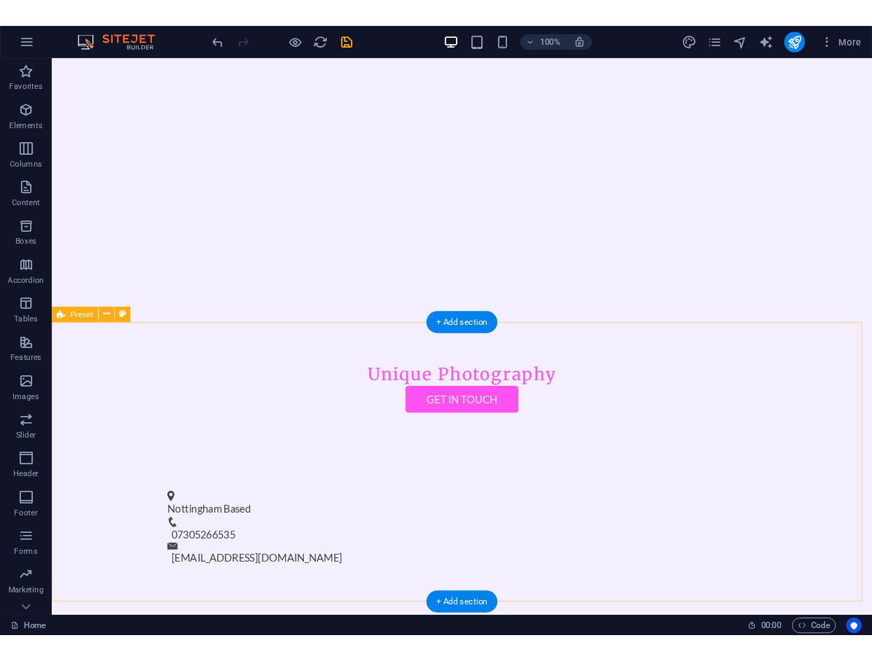
scroll to position [490, 0]
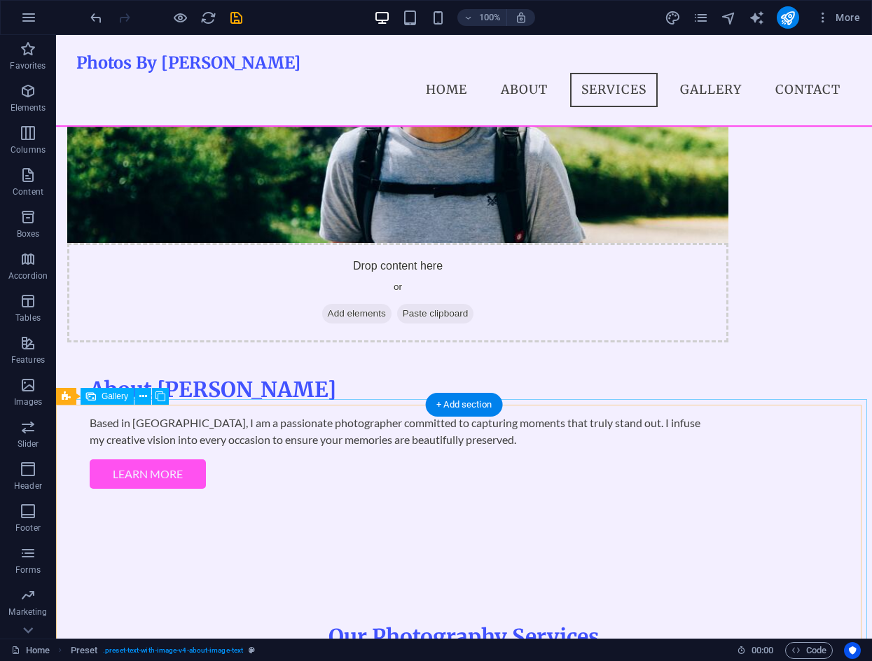
scroll to position [1191, 0]
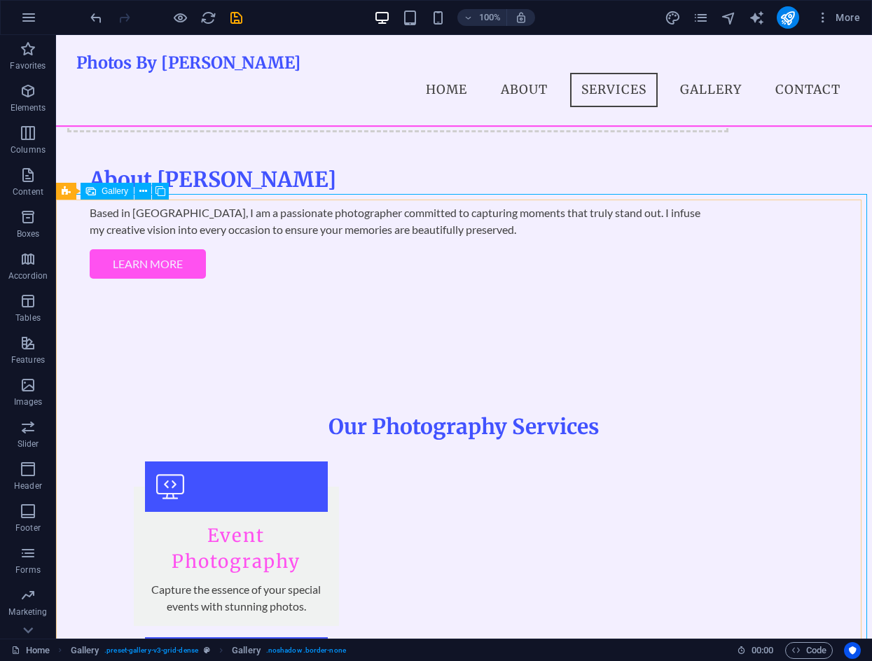
click at [111, 187] on span "Gallery" at bounding box center [115, 191] width 27 height 8
select select "px"
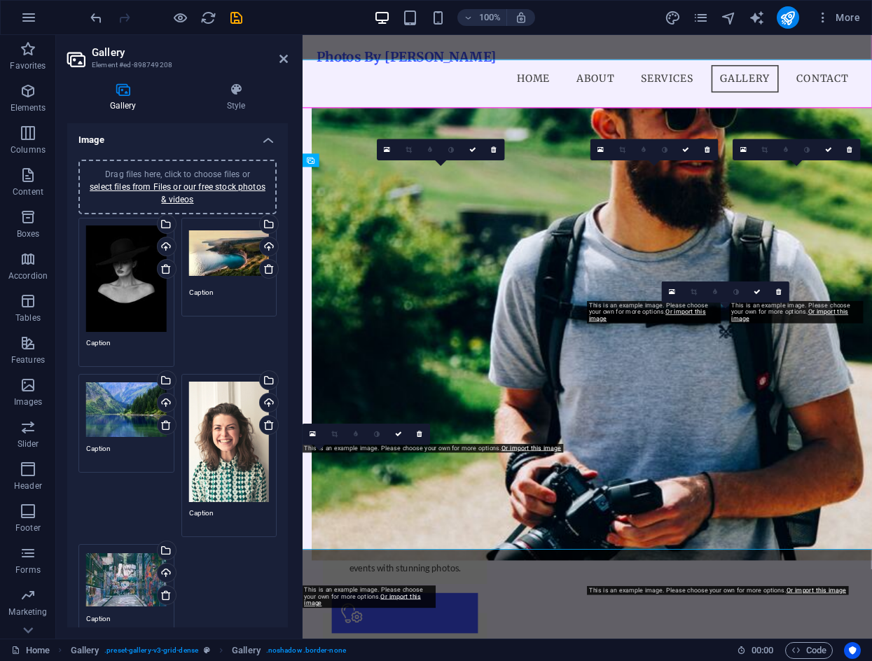
scroll to position [1319, 0]
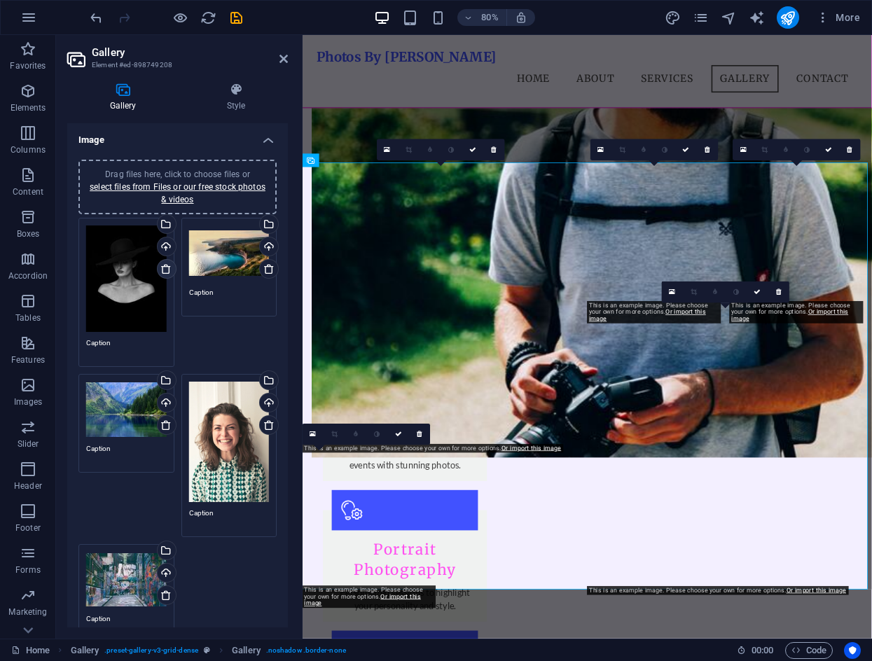
click at [163, 268] on icon at bounding box center [165, 268] width 11 height 11
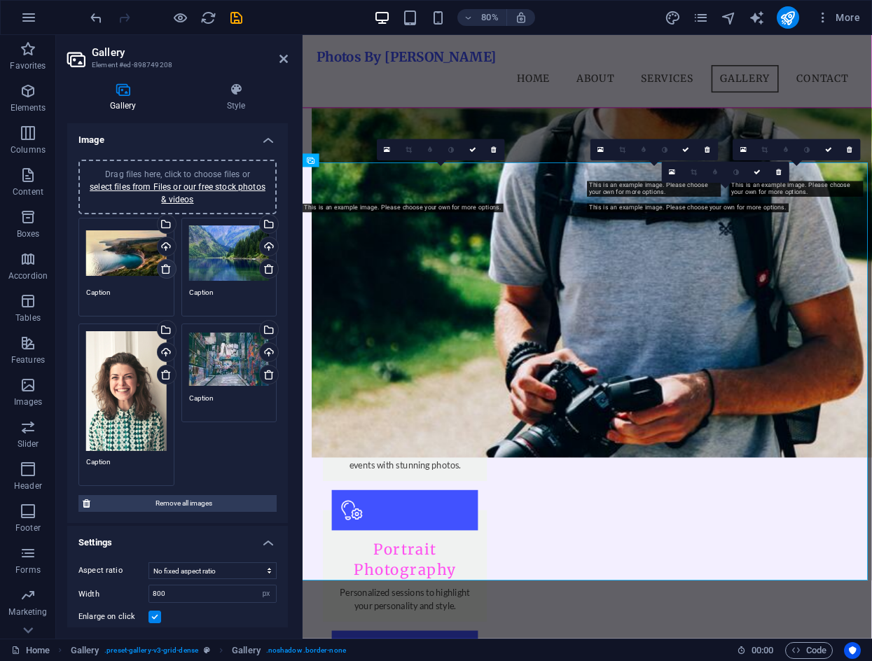
click at [163, 268] on icon at bounding box center [165, 268] width 11 height 11
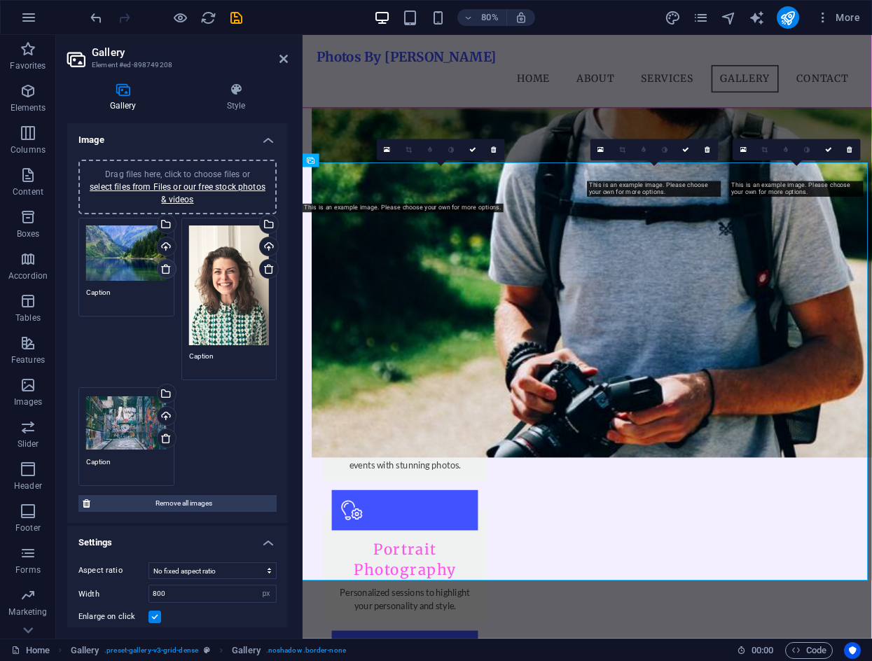
click at [163, 268] on icon at bounding box center [165, 268] width 11 height 11
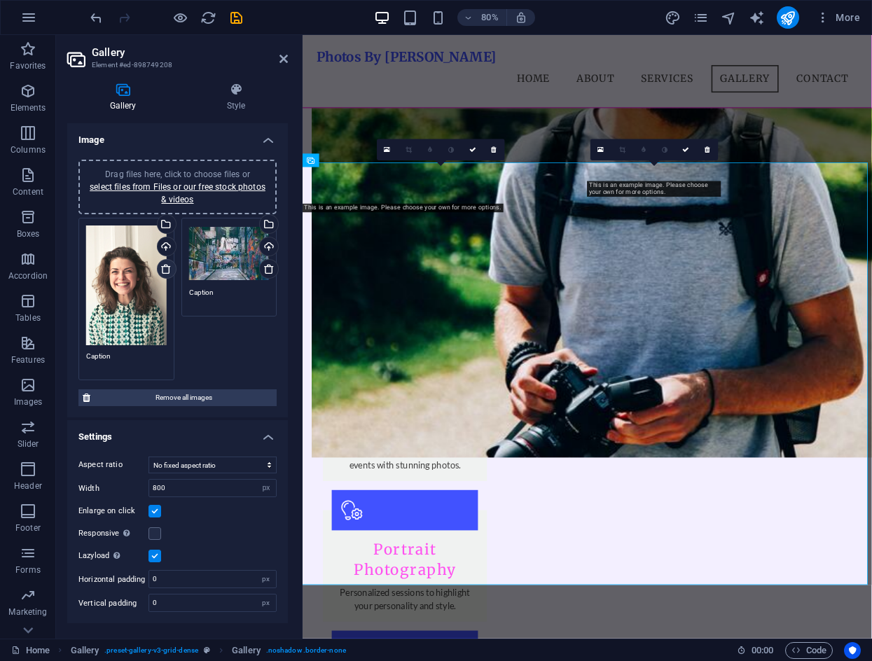
click at [163, 268] on icon at bounding box center [165, 268] width 11 height 11
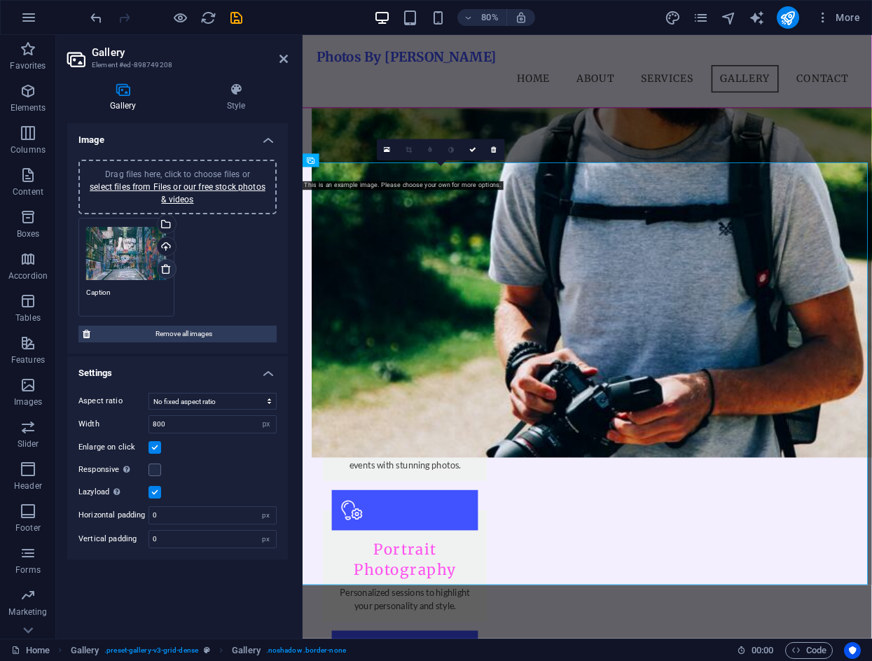
click at [163, 268] on icon at bounding box center [165, 268] width 11 height 11
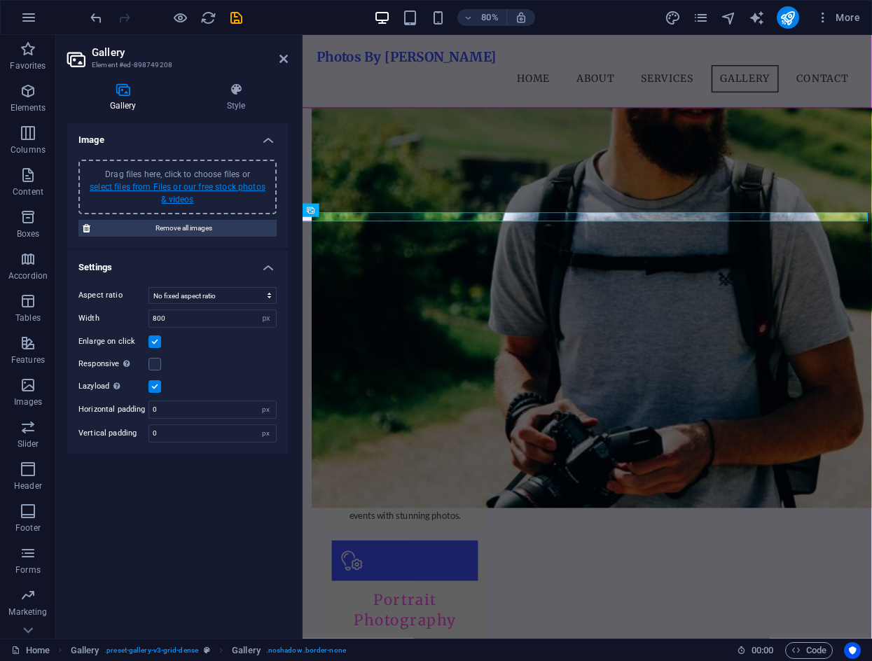
click at [163, 186] on link "select files from Files or our free stock photos & videos" at bounding box center [178, 193] width 176 height 22
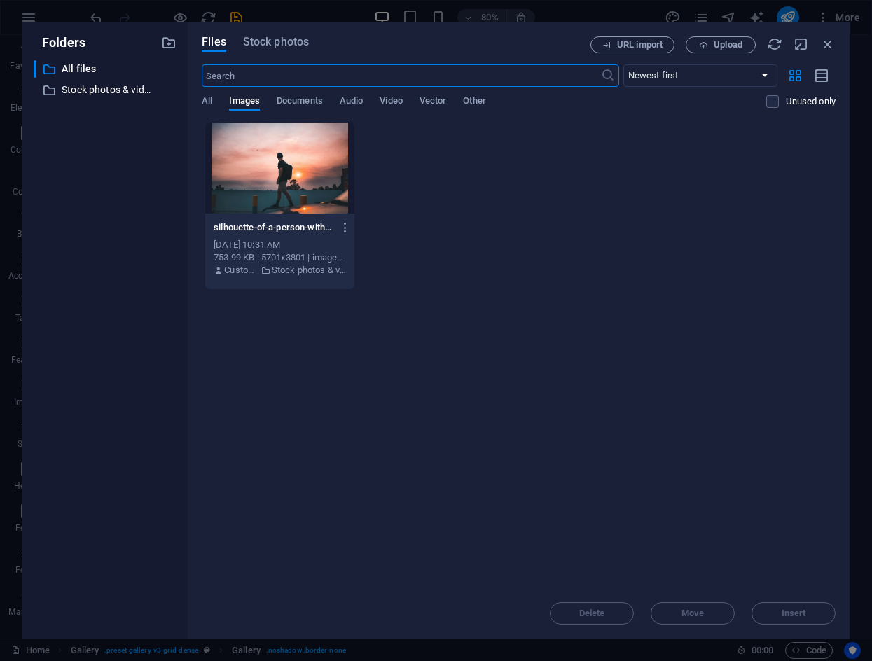
scroll to position [1139, 0]
click at [211, 99] on span "All" at bounding box center [207, 102] width 11 height 20
drag, startPoint x: 504, startPoint y: 235, endPoint x: 467, endPoint y: 178, distance: 67.8
click at [460, 179] on div "silhouette-of-a-person-with-a-backpack-walking-at-sunset-in-brisbane-australia-…" at bounding box center [519, 206] width 634 height 168
click at [173, 45] on icon "button" at bounding box center [168, 42] width 15 height 15
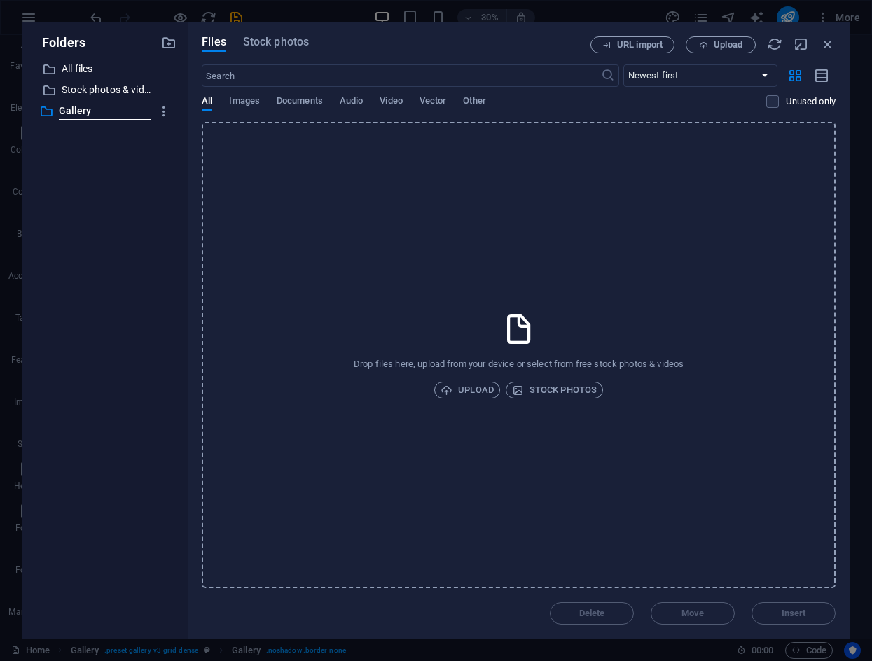
type input "Gallery"
drag, startPoint x: 125, startPoint y: 152, endPoint x: 91, endPoint y: 108, distance: 55.5
click at [124, 151] on div "​ All files All files ​ Stock photos & videos Stock photos & videos ​ Gallery G…" at bounding box center [105, 343] width 143 height 567
click at [88, 109] on p "Gallery" at bounding box center [106, 111] width 89 height 16
click at [460, 394] on span "Upload" at bounding box center [467, 390] width 53 height 17
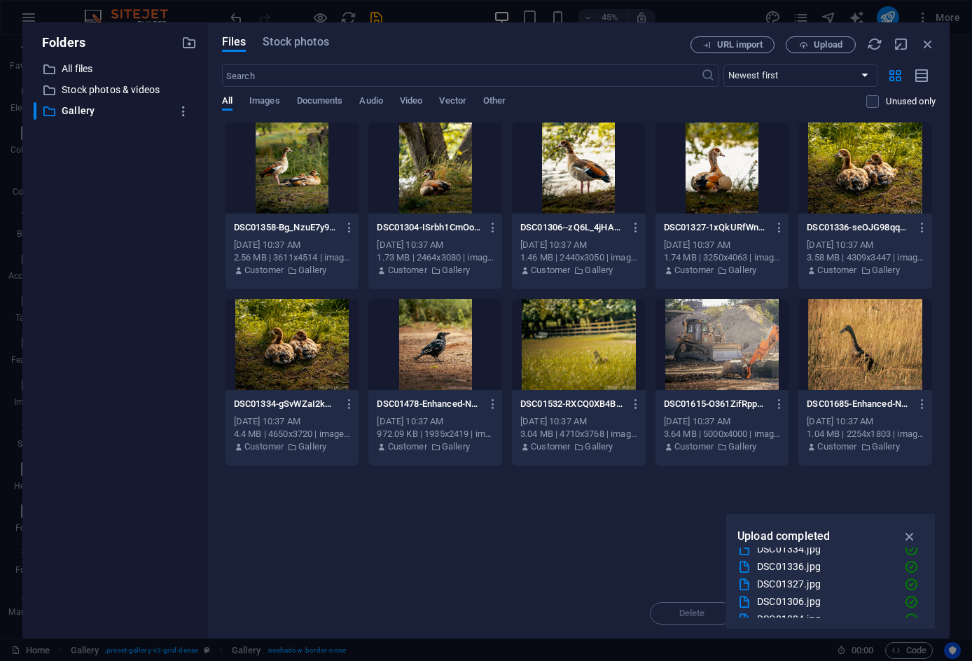
scroll to position [105, 0]
drag, startPoint x: 602, startPoint y: 43, endPoint x: 287, endPoint y: 12, distance: 316.8
click at [568, 15] on div "Folders ​ All files All files ​ Stock photos & videos Stock photos & videos ​ G…" at bounding box center [486, 330] width 972 height 661
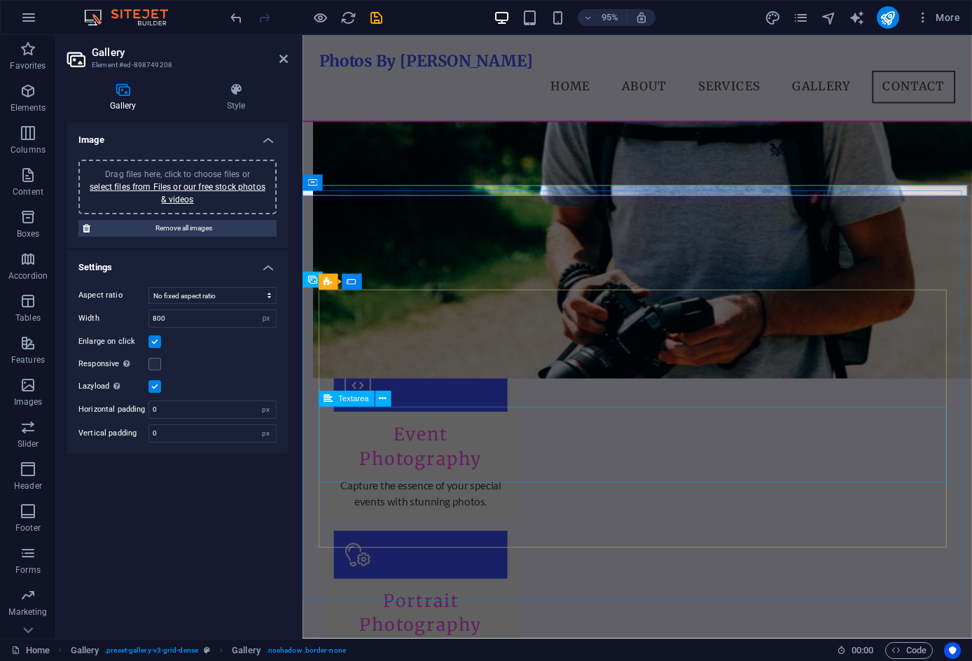
scroll to position [1275, 0]
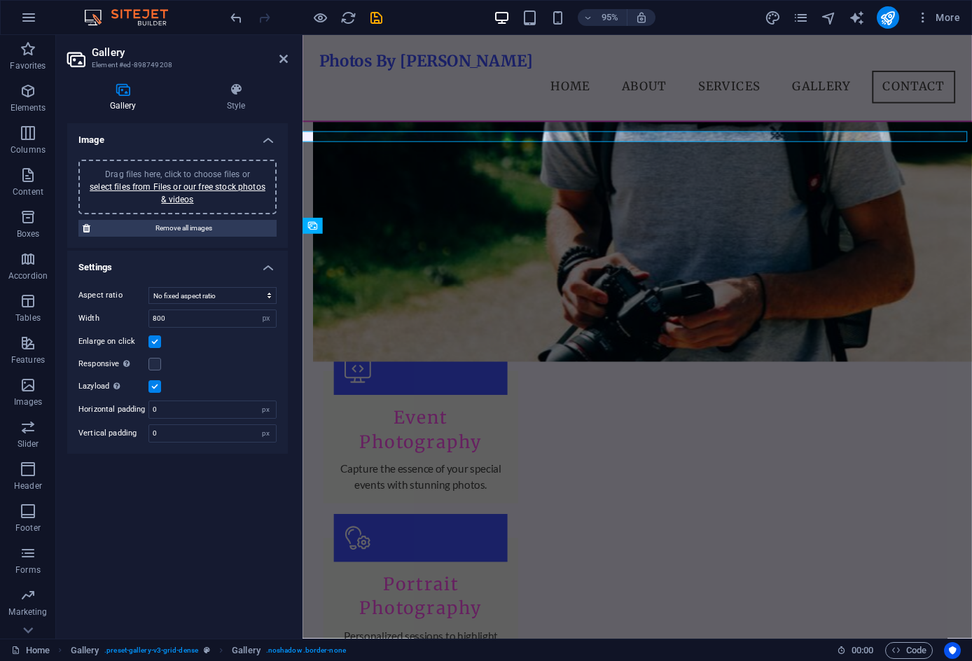
click at [160, 198] on div "Drag files here, click to choose files or select files from Files or our free s…" at bounding box center [177, 187] width 181 height 38
click at [380, 21] on icon "save" at bounding box center [377, 18] width 16 height 16
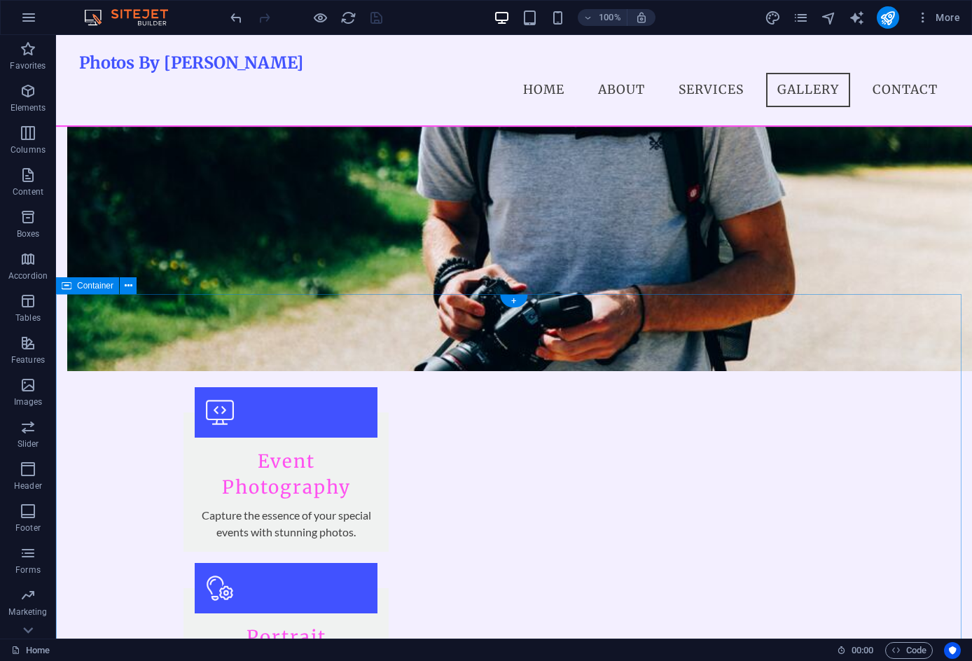
scroll to position [1279, 0]
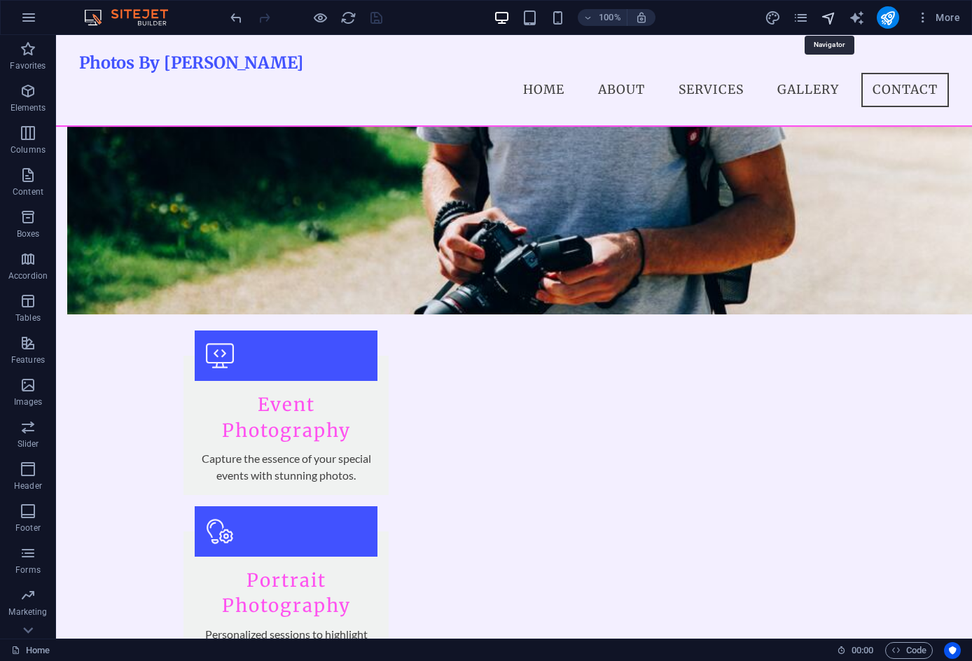
click at [829, 17] on icon "navigator" at bounding box center [829, 18] width 16 height 16
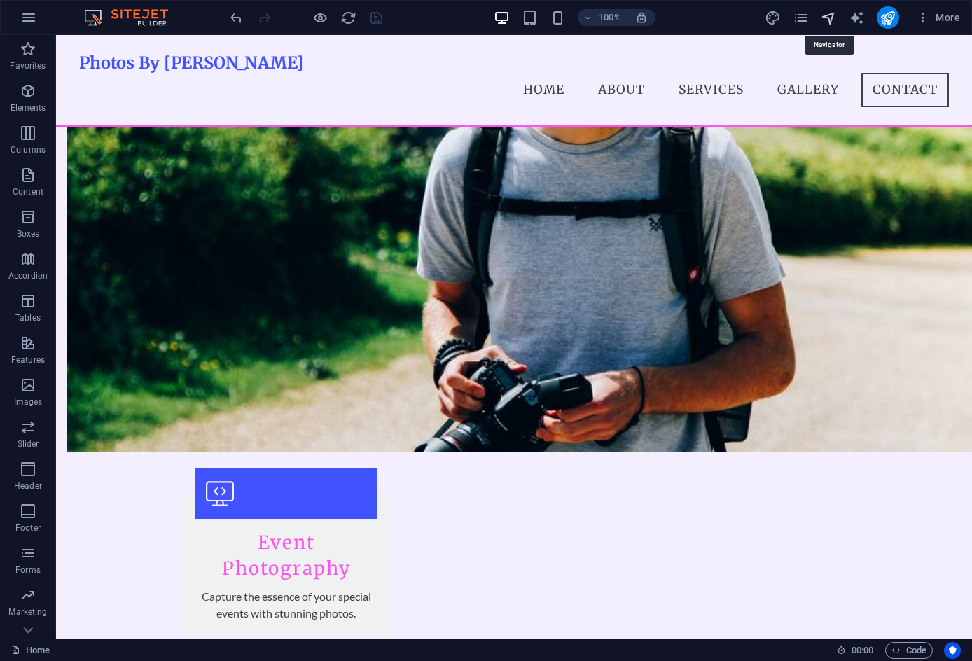
scroll to position [1257, 0]
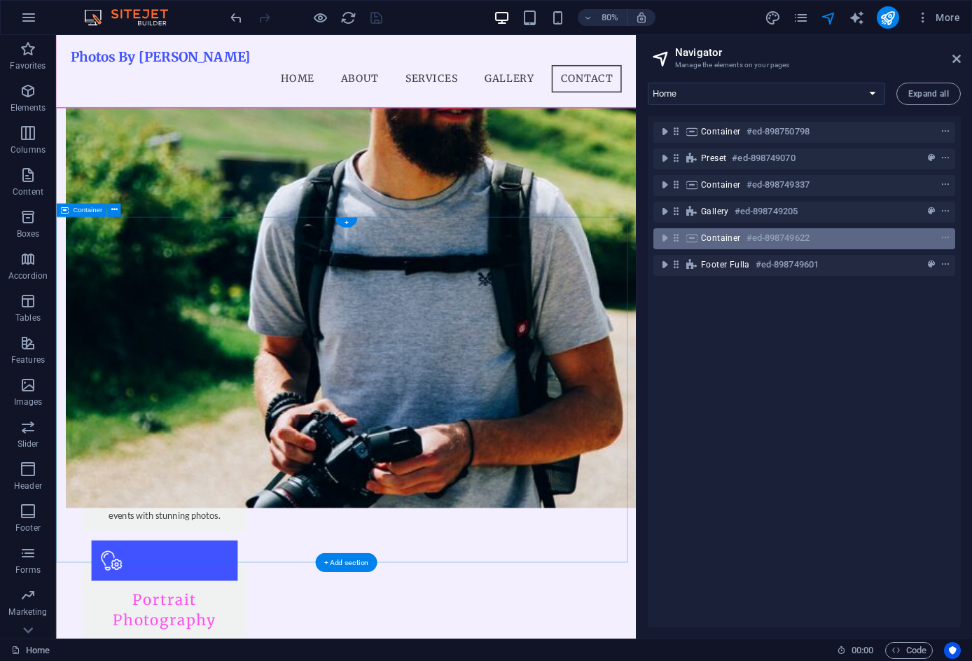
click at [723, 237] on span "Container" at bounding box center [721, 238] width 40 height 11
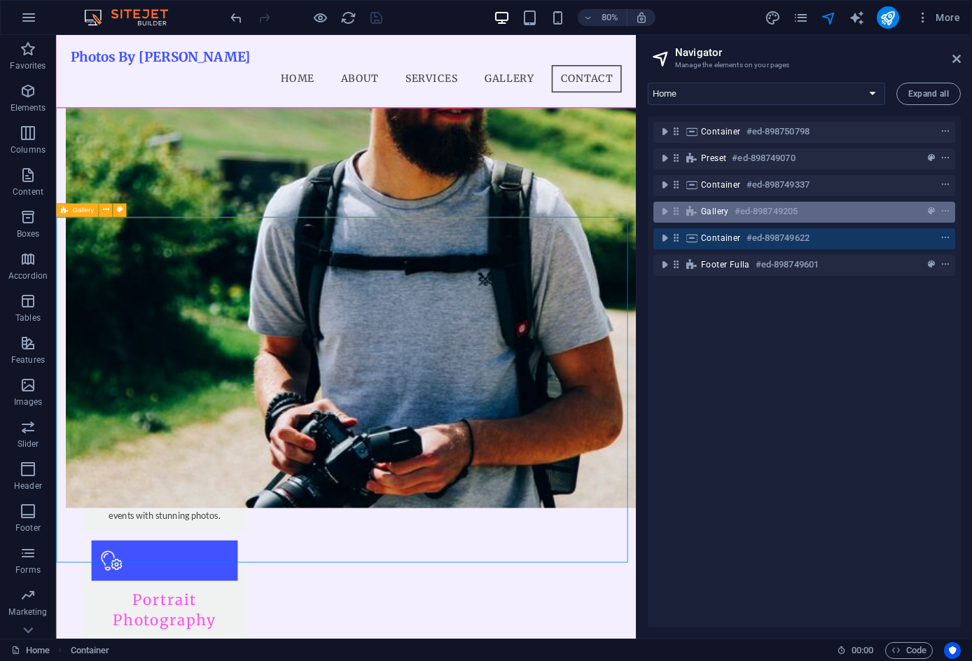
click at [727, 209] on span "Gallery" at bounding box center [715, 211] width 28 height 11
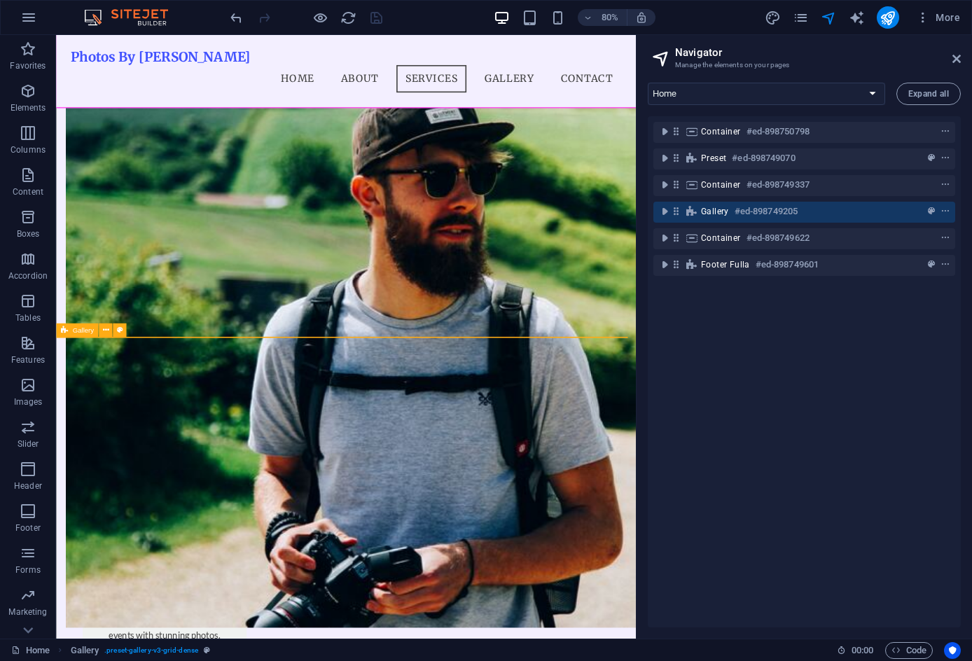
click at [727, 209] on span "Gallery" at bounding box center [715, 211] width 28 height 11
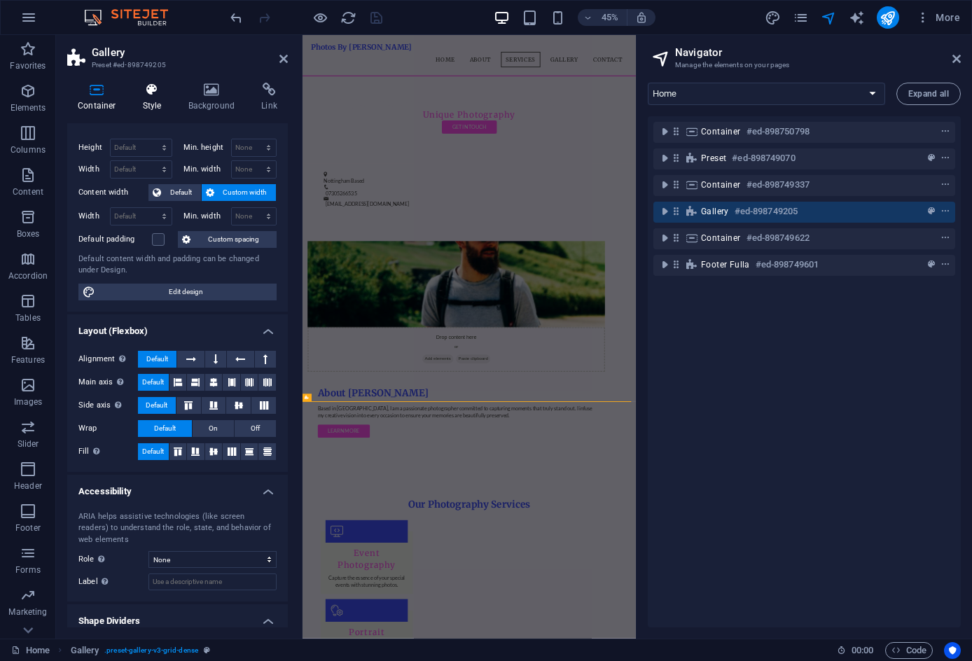
scroll to position [0, 0]
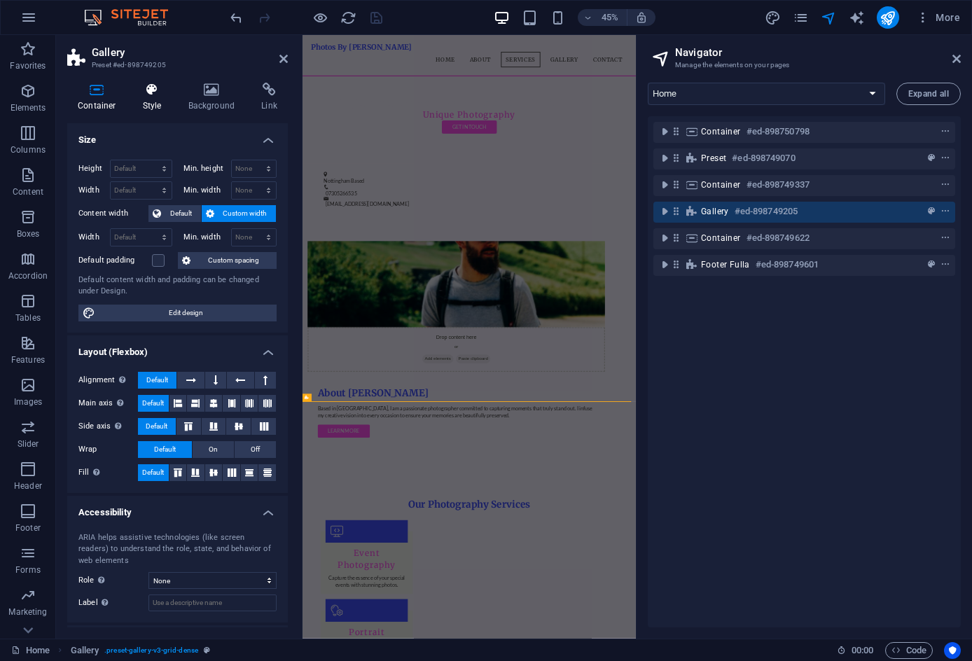
click at [165, 90] on icon at bounding box center [152, 90] width 40 height 14
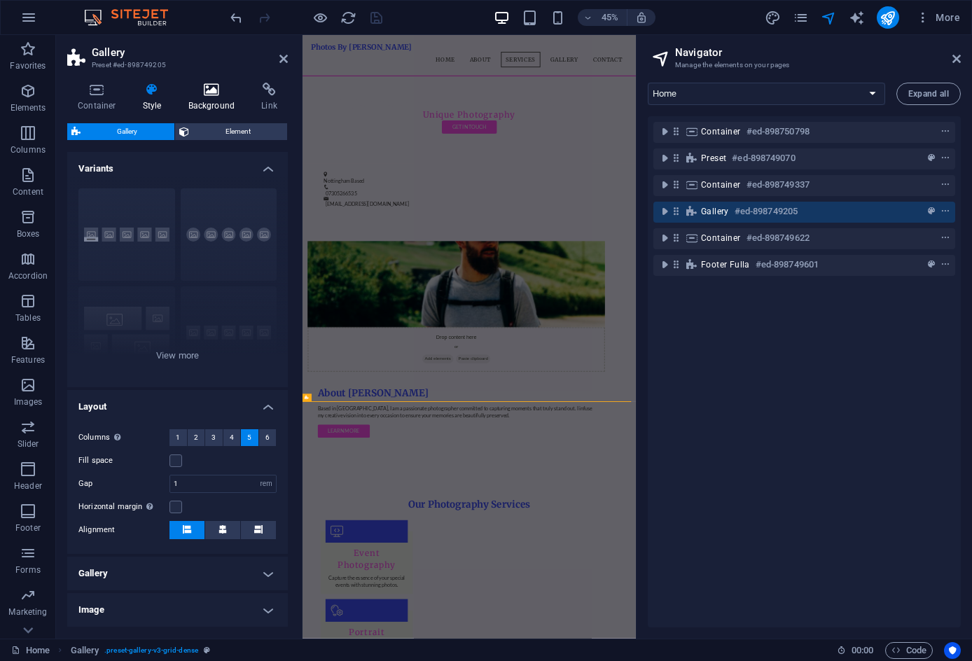
click at [212, 95] on icon at bounding box center [212, 90] width 68 height 14
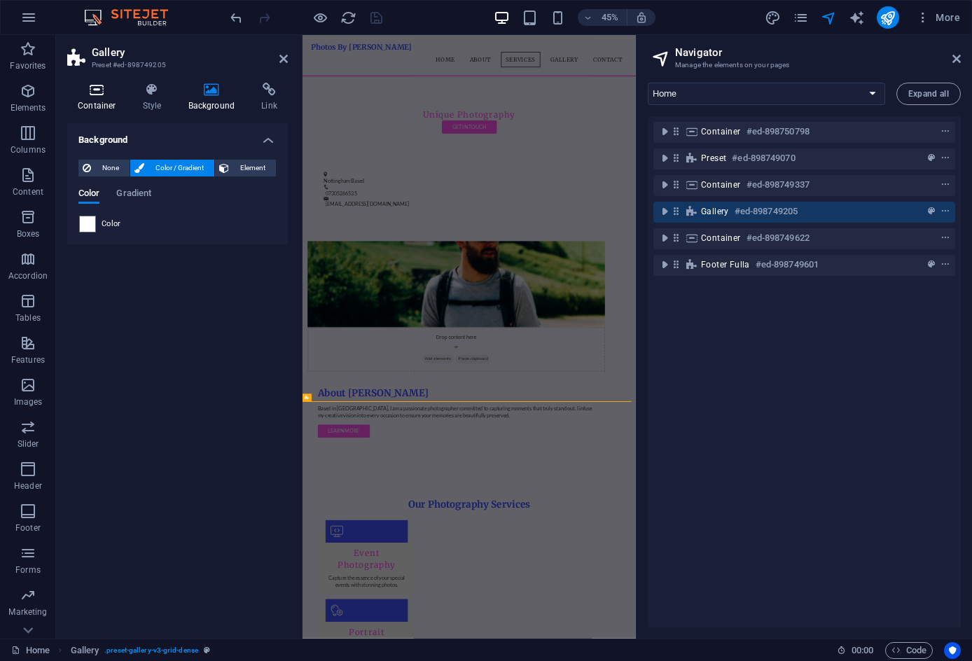
click at [105, 92] on icon at bounding box center [97, 90] width 60 height 14
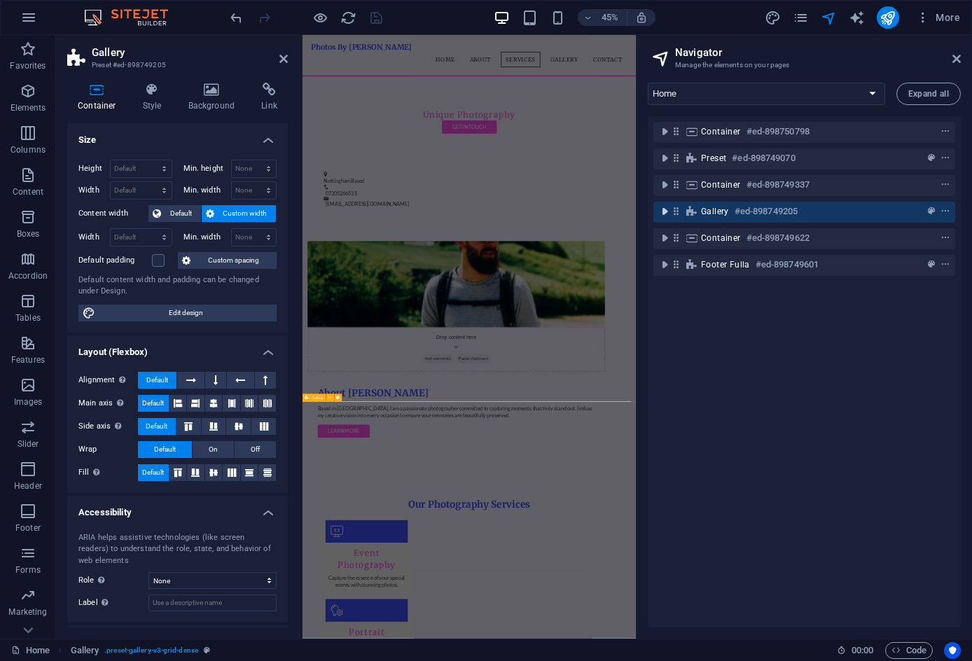
click at [663, 212] on icon "toggle-expand" at bounding box center [665, 212] width 14 height 14
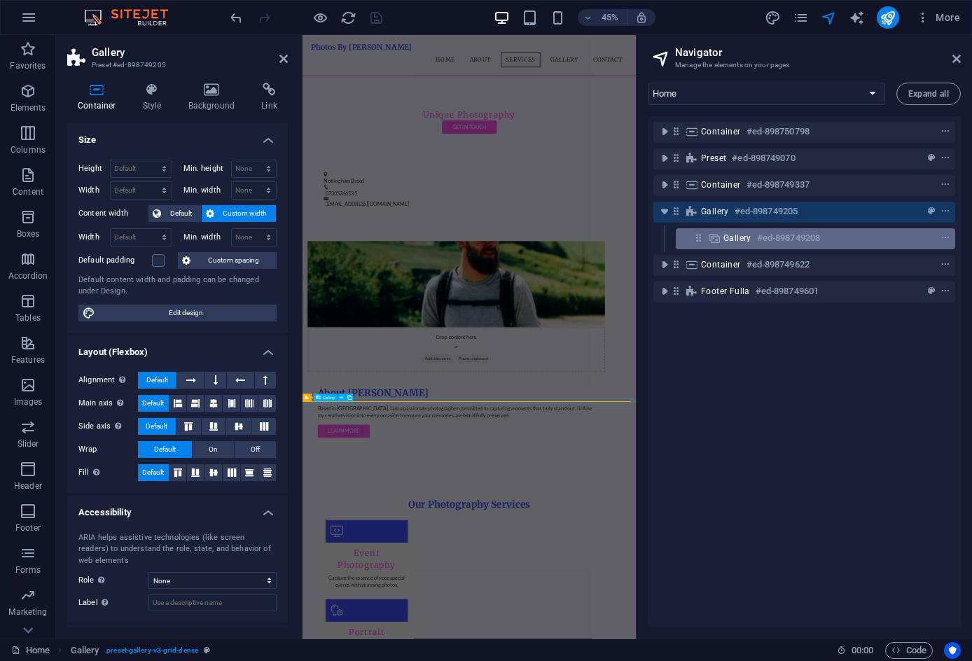
click at [744, 245] on div "Gallery #ed-898749208" at bounding box center [805, 238] width 162 height 17
select select "px"
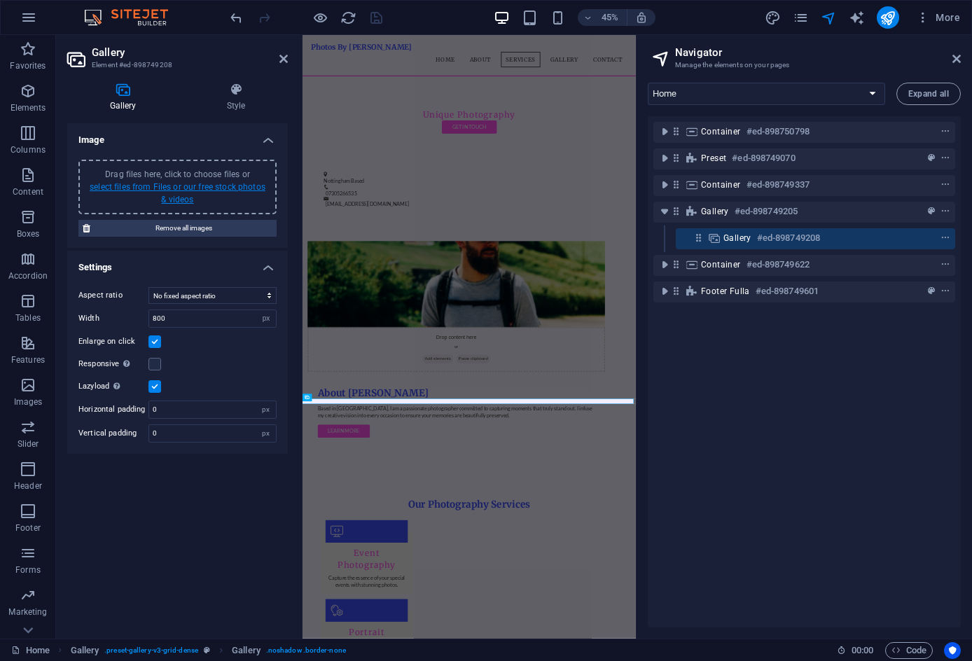
click at [170, 198] on link "select files from Files or our free stock photos & videos" at bounding box center [178, 193] width 176 height 22
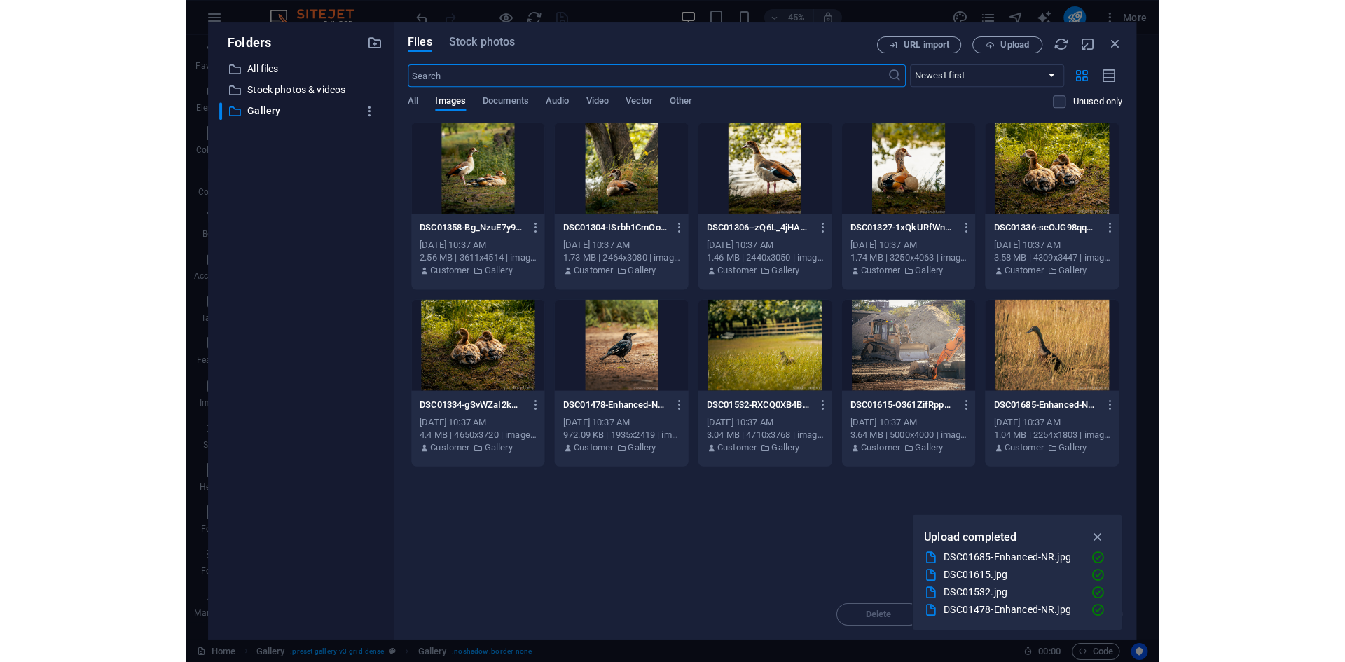
scroll to position [2756, 0]
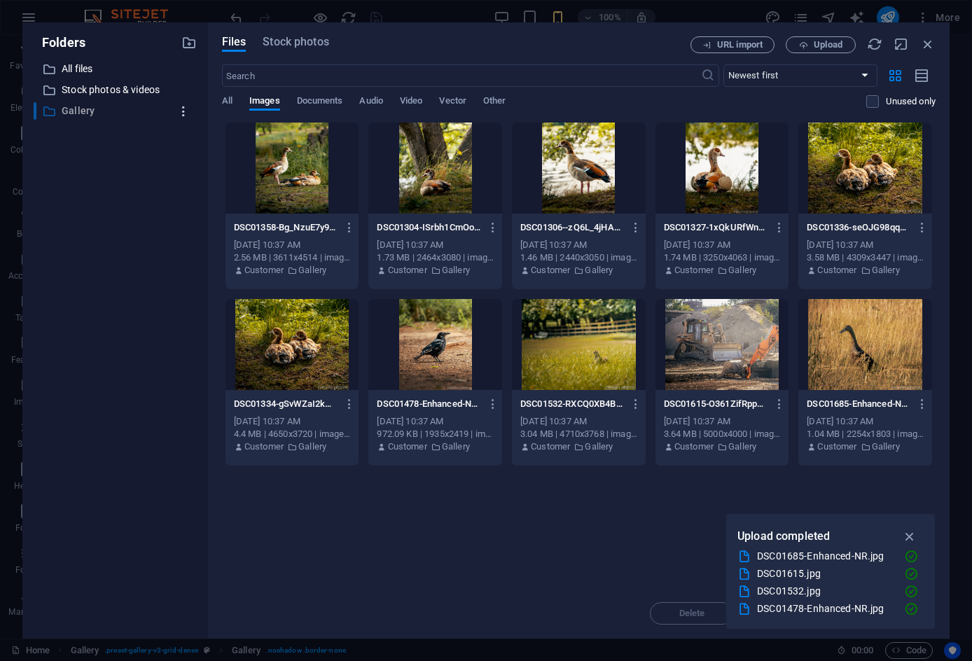
click at [186, 111] on icon "button" at bounding box center [184, 111] width 15 height 14
click at [66, 172] on div at bounding box center [486, 330] width 972 height 661
click at [556, 547] on div "Drop files here to upload them instantly DSC01358-Bg_NzuE7y9AB5L9xENFDqw.jpg DS…" at bounding box center [579, 355] width 714 height 467
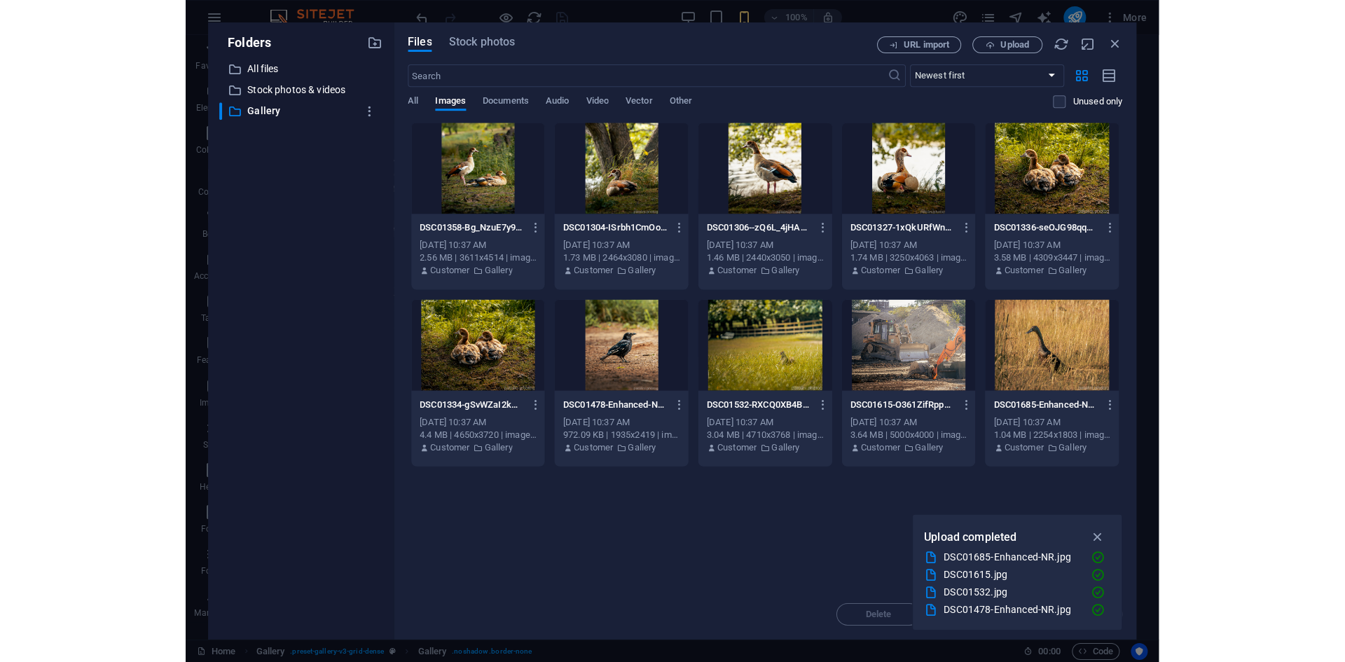
scroll to position [1189, 0]
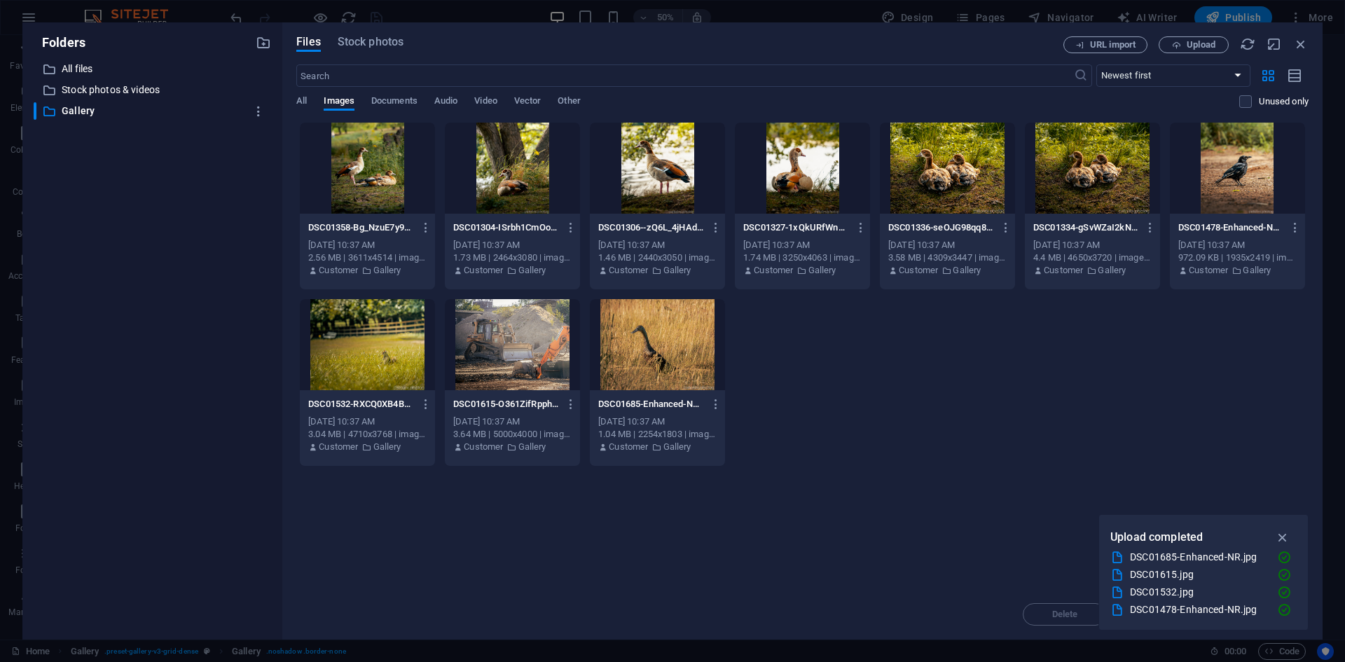
click at [946, 538] on icon "button" at bounding box center [1283, 537] width 16 height 15
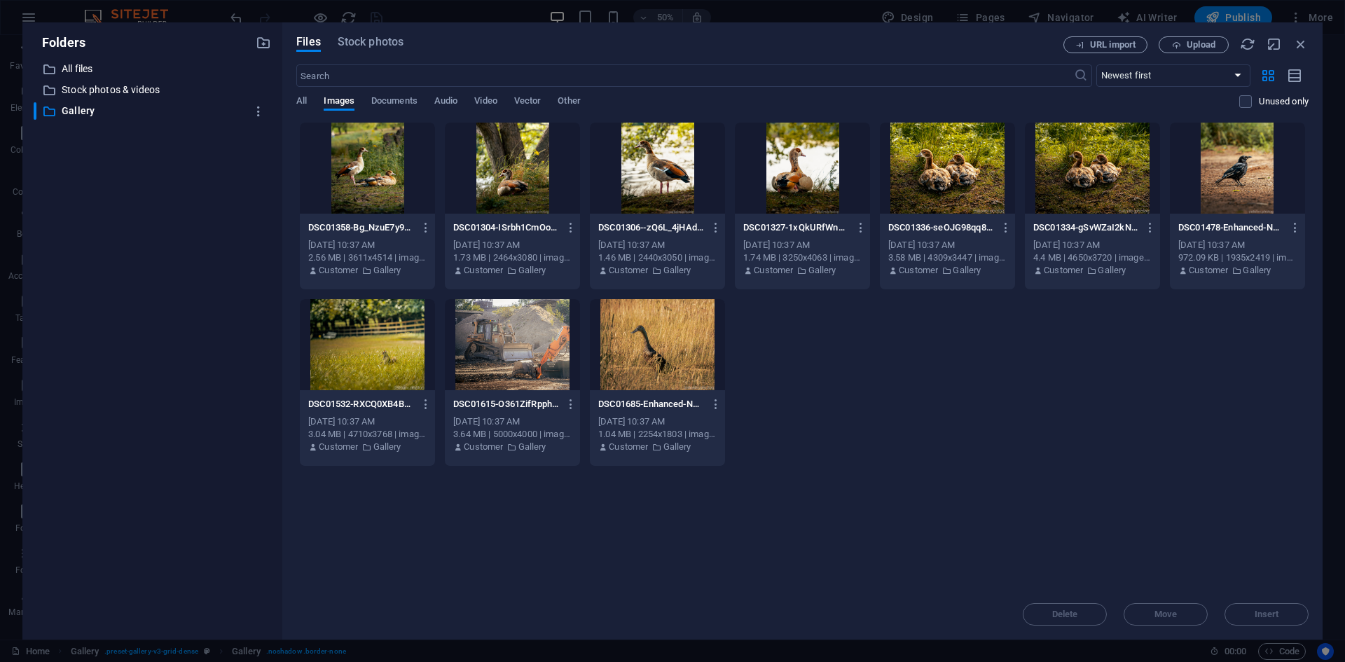
click at [916, 431] on div "DSC01358-Bg_NzuE7y9AB5L9xENFDqw.jpg DSC01358-Bg_NzuE7y9AB5L9xENFDqw.jpg Sep 3, …" at bounding box center [802, 294] width 1012 height 345
click at [395, 165] on div at bounding box center [367, 168] width 135 height 91
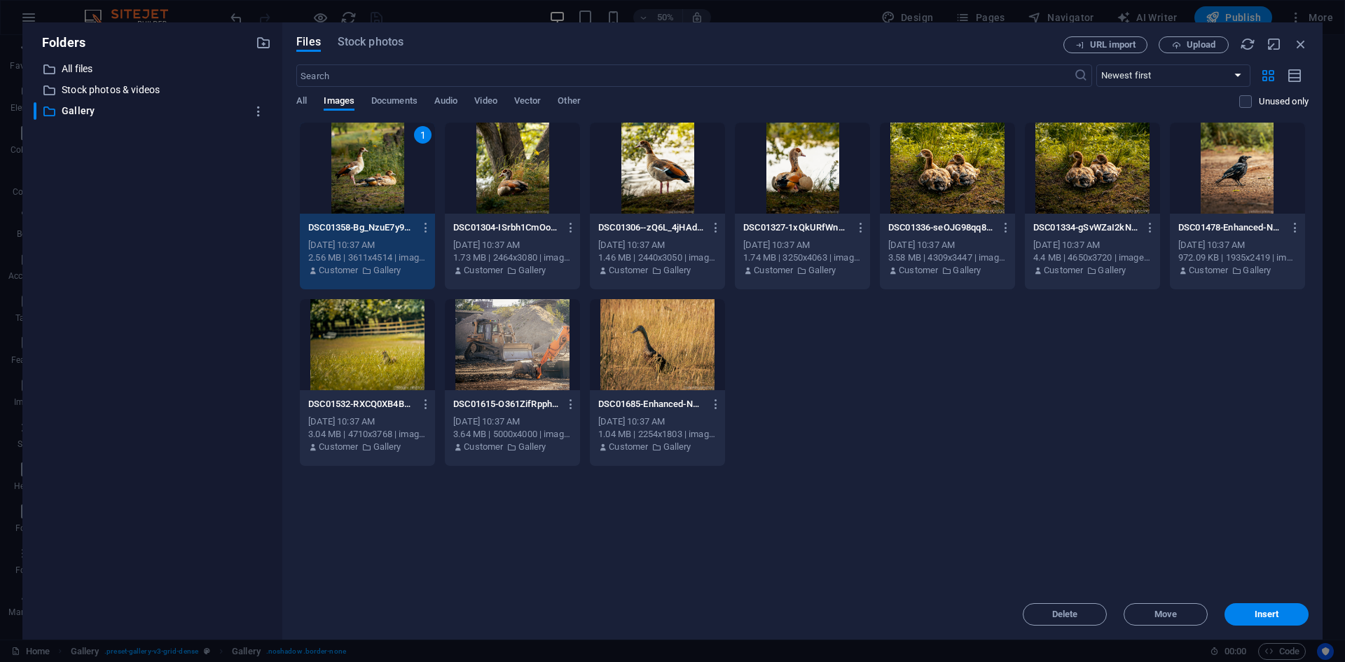
click at [518, 157] on div at bounding box center [512, 168] width 135 height 91
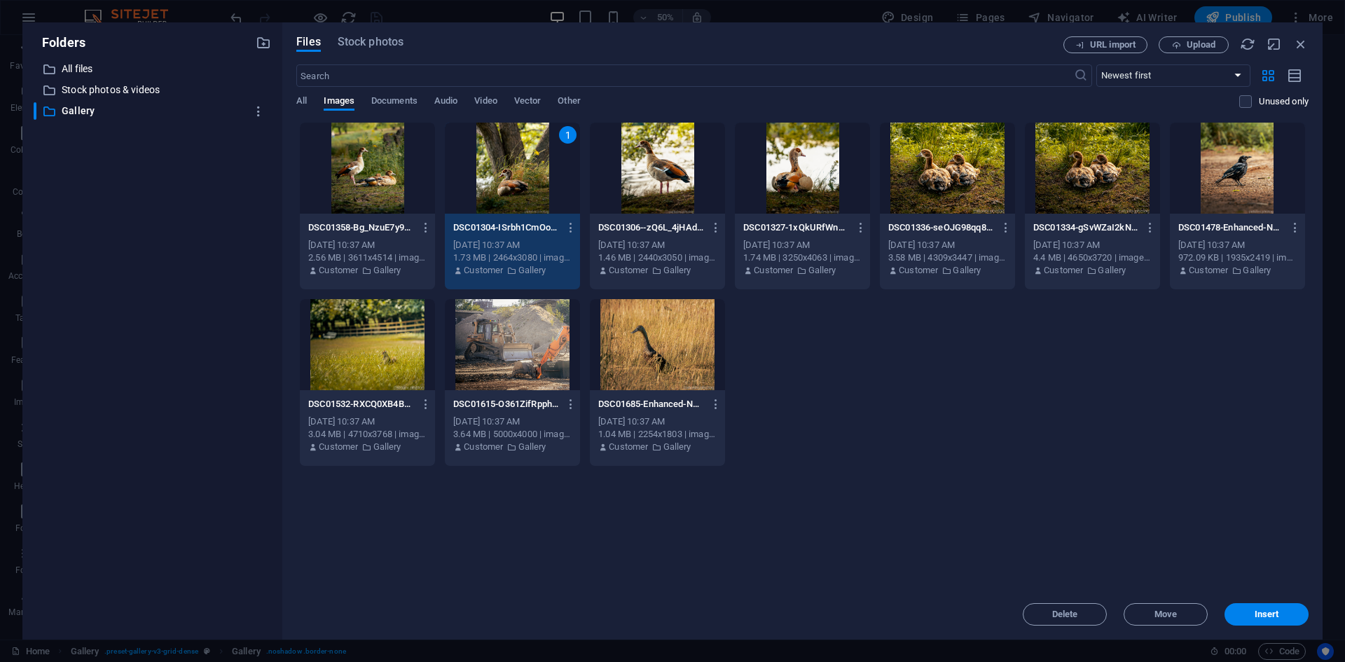
click at [647, 188] on div at bounding box center [657, 168] width 135 height 91
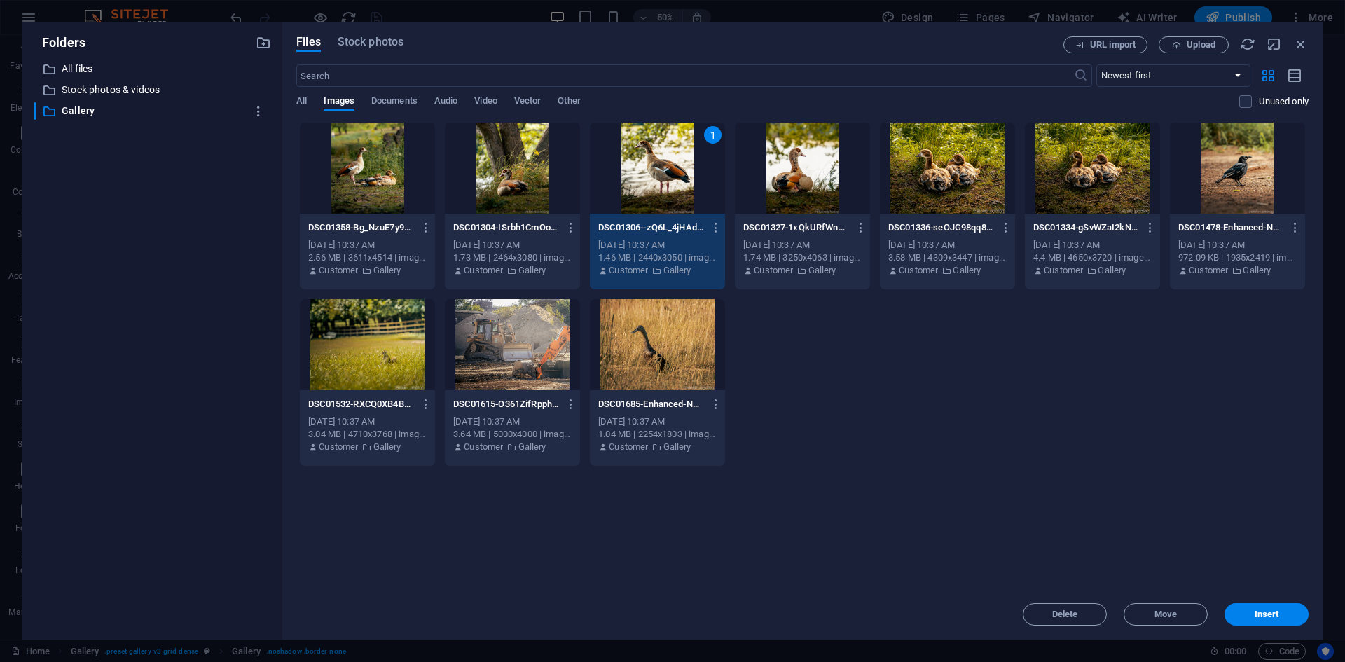
click at [619, 357] on div at bounding box center [657, 344] width 135 height 91
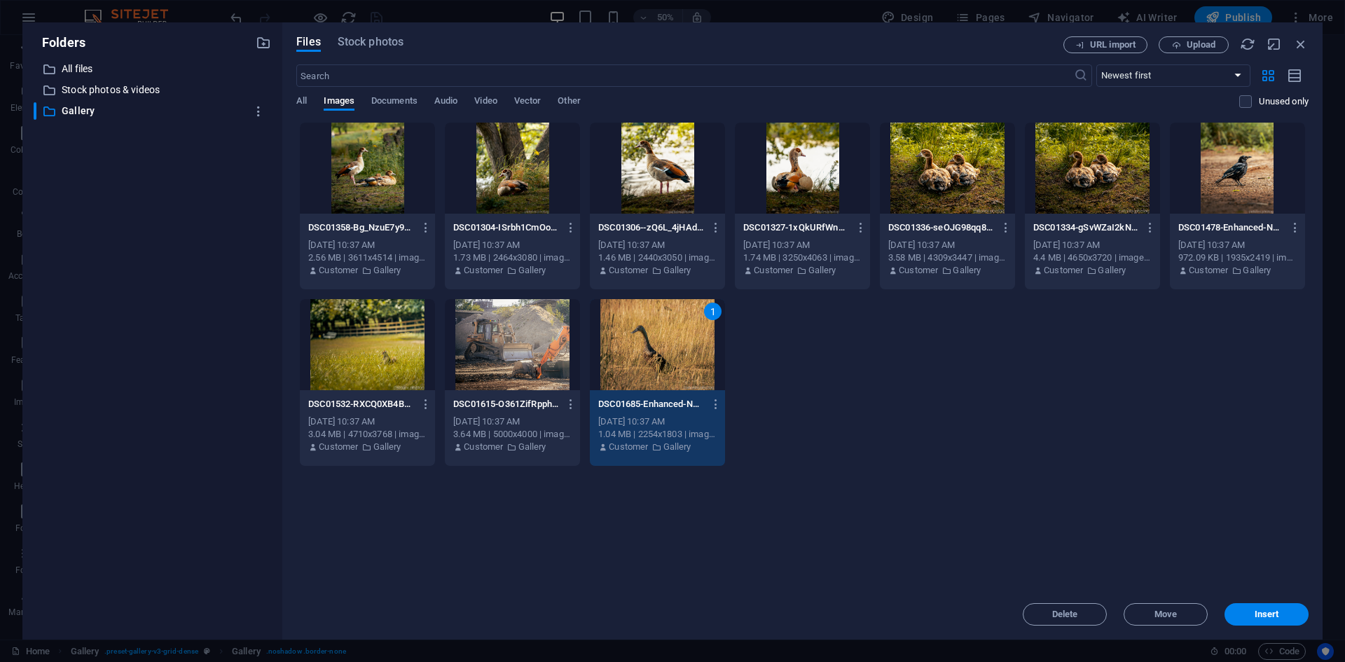
click at [514, 338] on div at bounding box center [512, 344] width 135 height 91
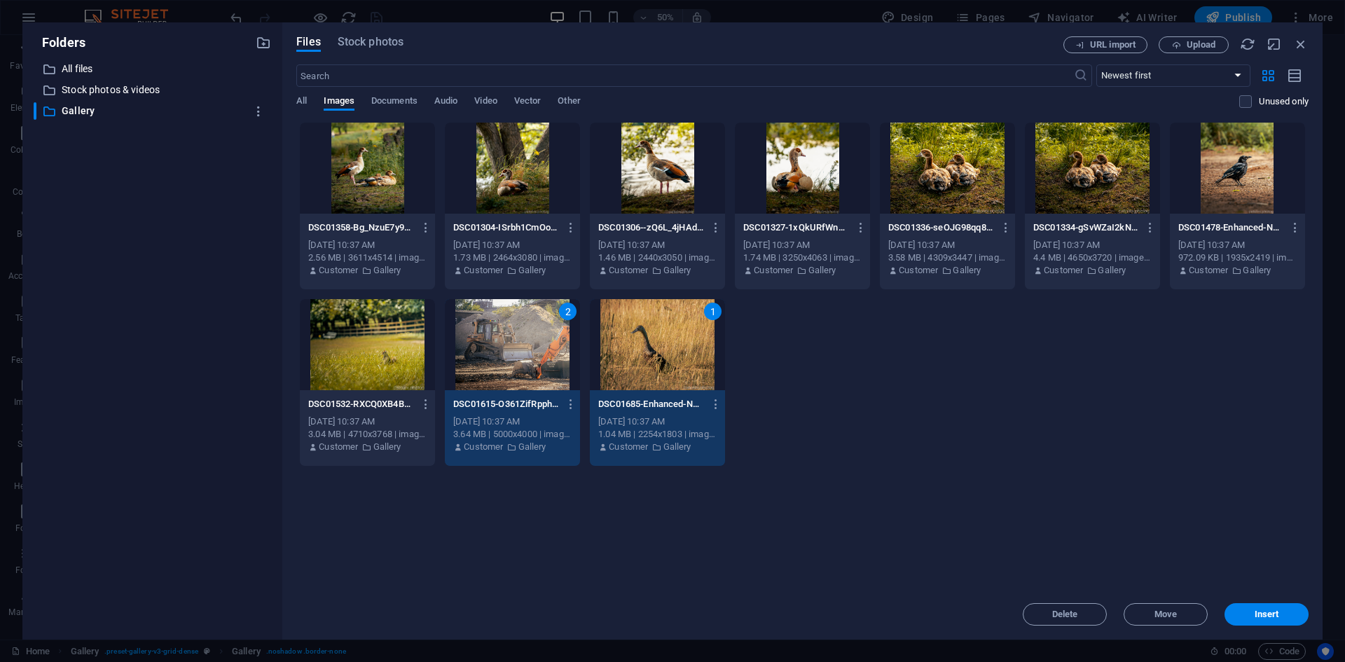
click at [528, 181] on div at bounding box center [512, 168] width 135 height 91
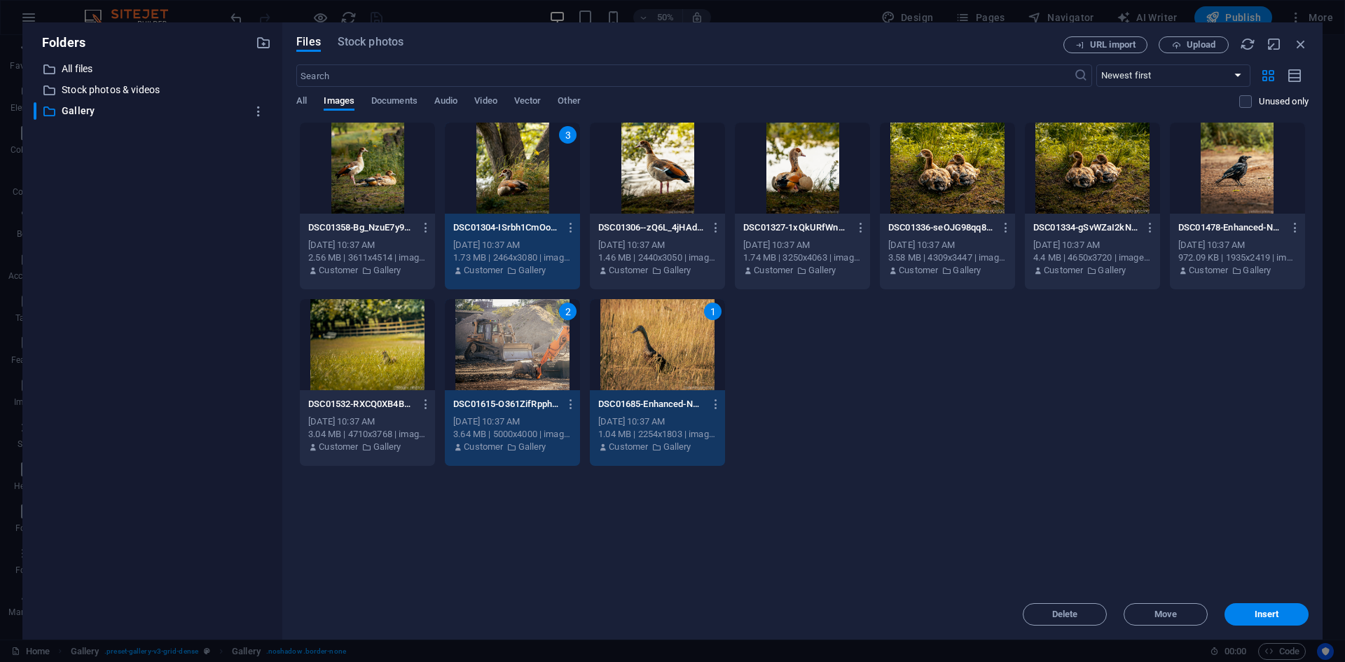
click at [659, 170] on div at bounding box center [657, 168] width 135 height 91
click at [810, 178] on div at bounding box center [802, 168] width 135 height 91
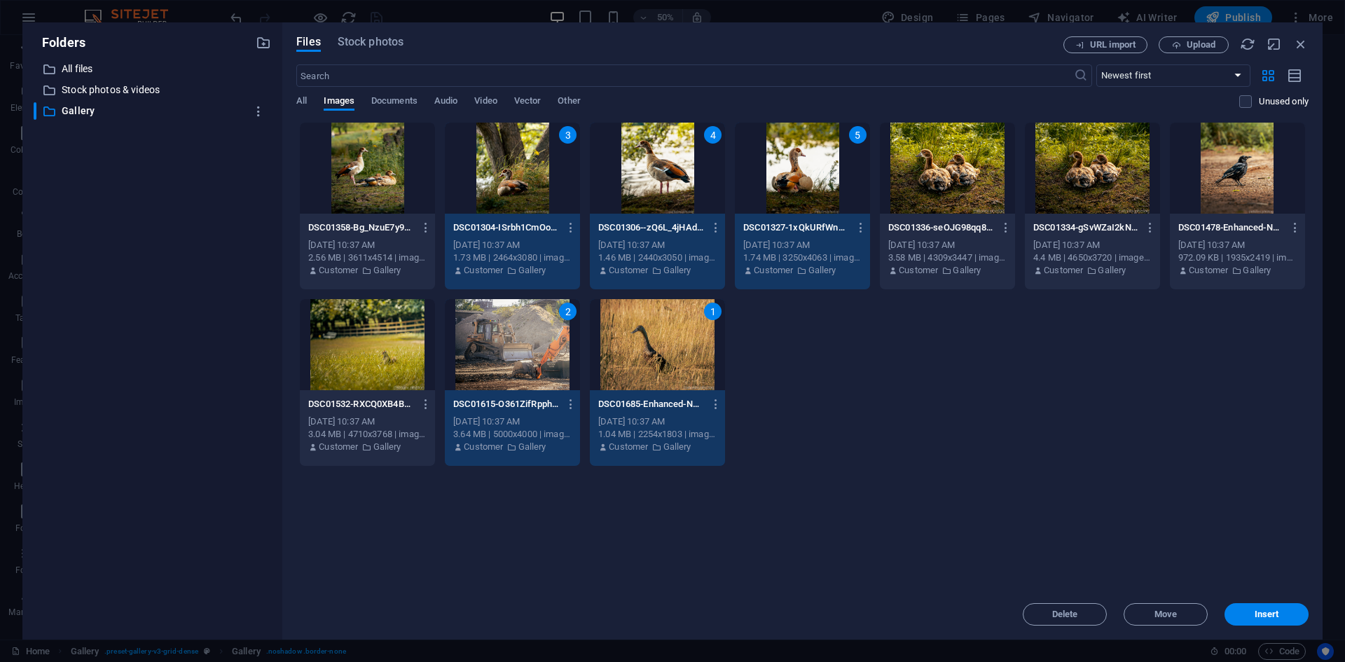
drag, startPoint x: 928, startPoint y: 171, endPoint x: 1049, endPoint y: 167, distance: 120.6
click at [929, 171] on div at bounding box center [947, 168] width 135 height 91
drag, startPoint x: 1143, startPoint y: 169, endPoint x: 1238, endPoint y: 170, distance: 94.6
click at [946, 169] on div at bounding box center [1092, 168] width 135 height 91
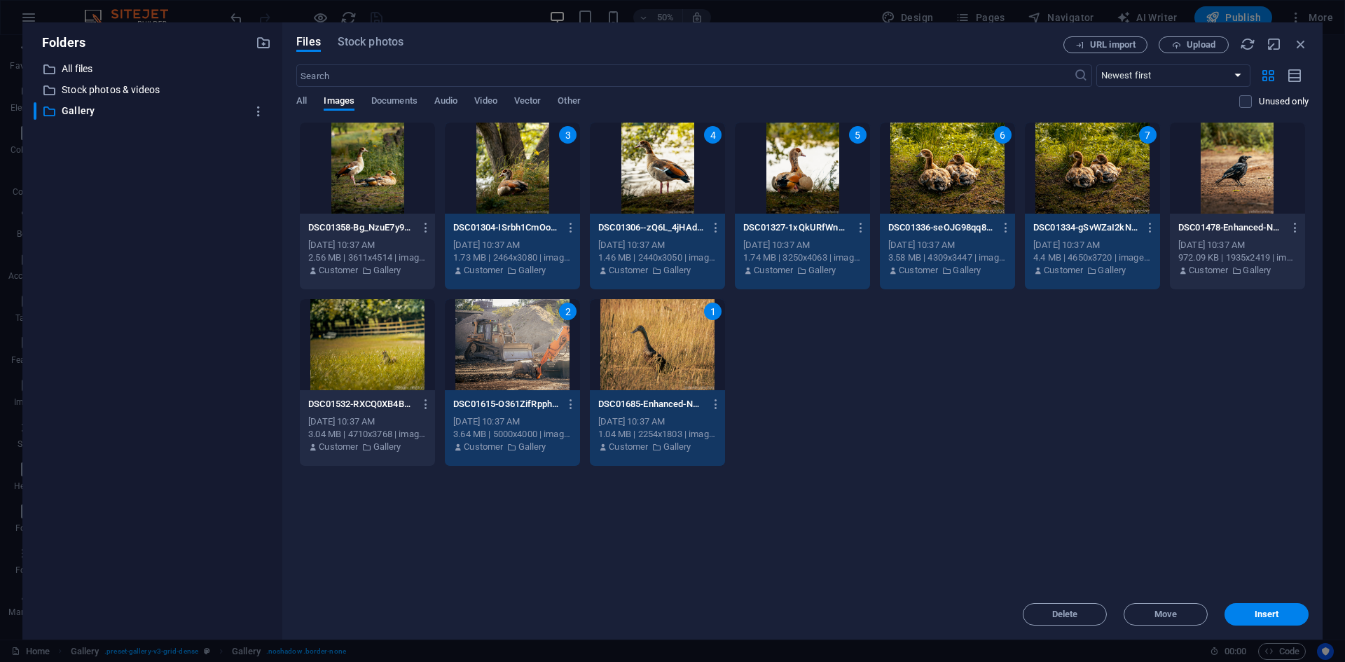
click at [946, 170] on div at bounding box center [1237, 168] width 135 height 91
click at [946, 612] on span "Insert" at bounding box center [1267, 614] width 25 height 8
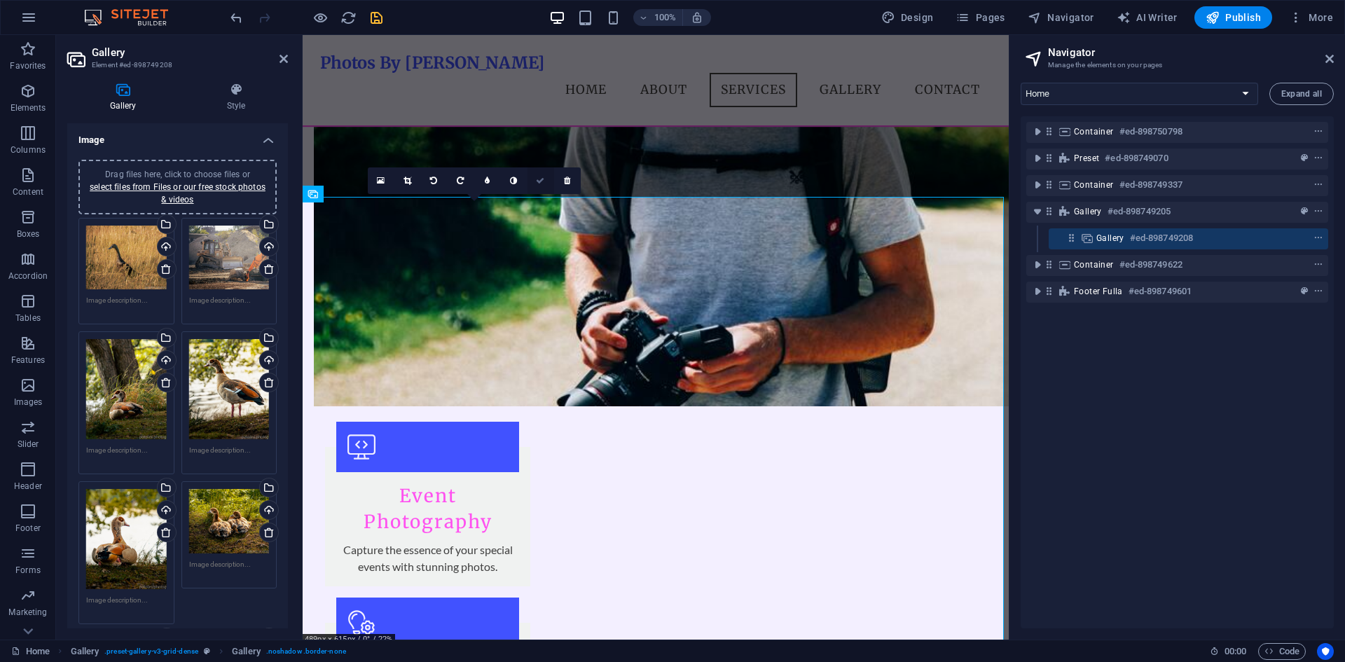
click at [537, 181] on icon at bounding box center [540, 181] width 8 height 8
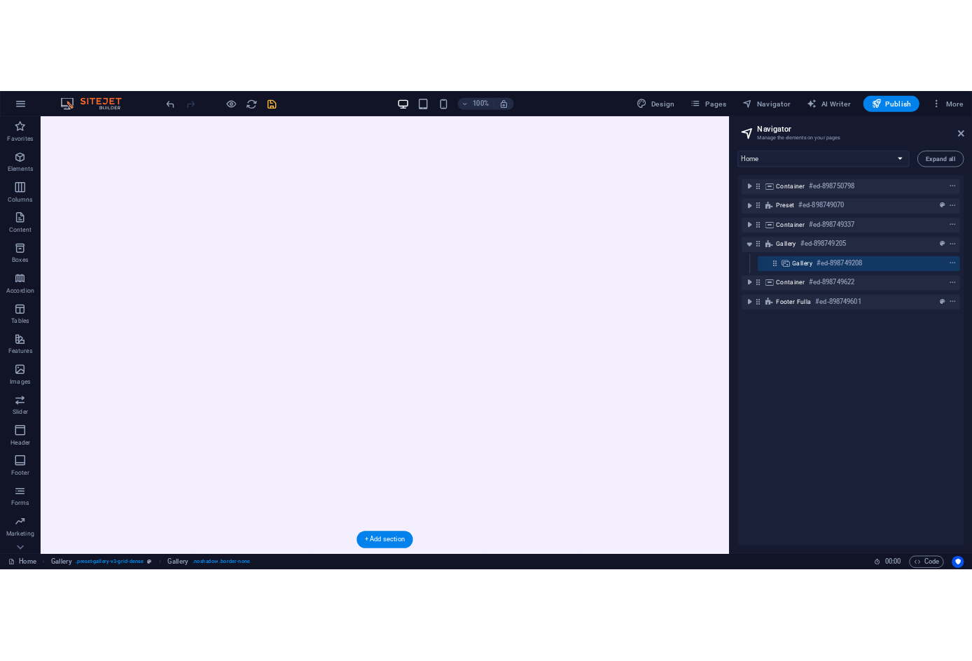
scroll to position [0, 0]
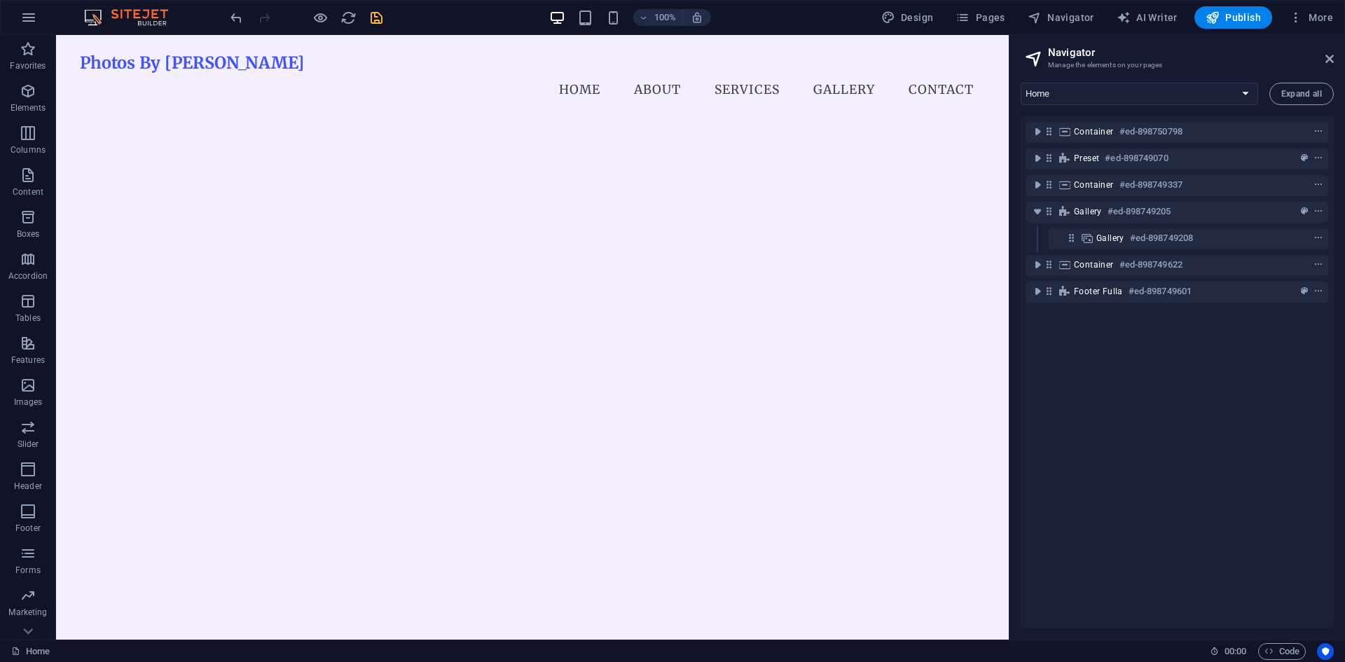
click at [375, 22] on icon "save" at bounding box center [377, 18] width 16 height 16
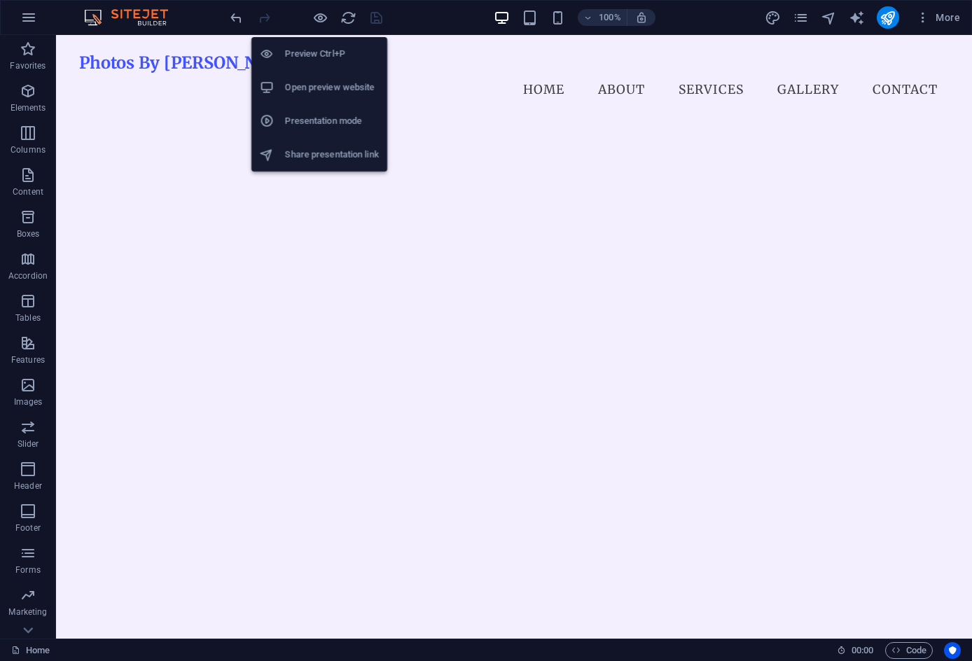
click at [309, 124] on h6 "Presentation mode" at bounding box center [332, 121] width 94 height 17
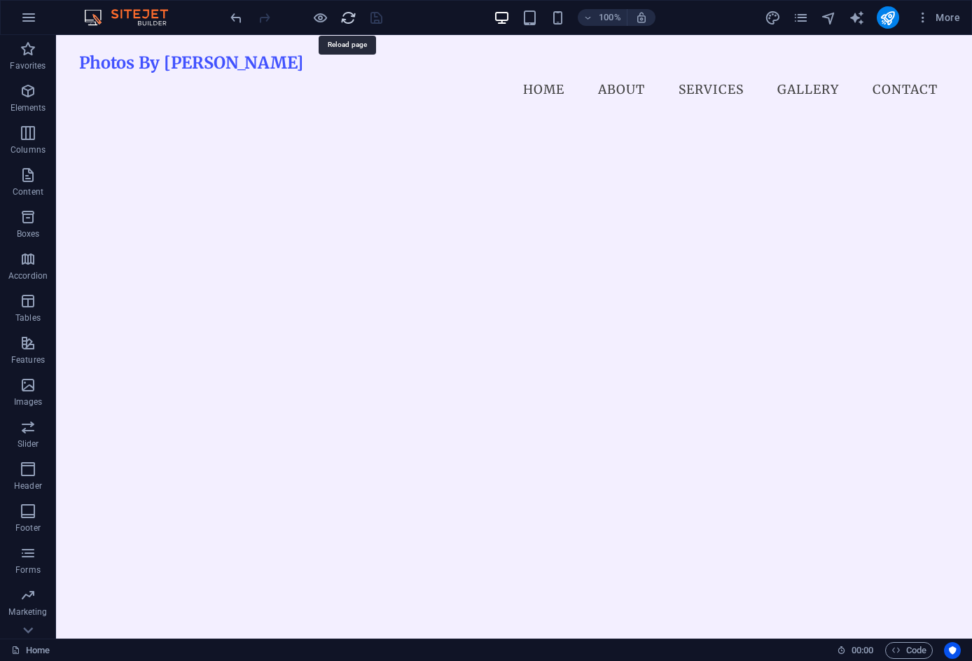
click at [343, 17] on icon "reload" at bounding box center [348, 18] width 16 height 16
click at [348, 19] on icon "reload" at bounding box center [348, 18] width 16 height 16
